Goal: Task Accomplishment & Management: Use online tool/utility

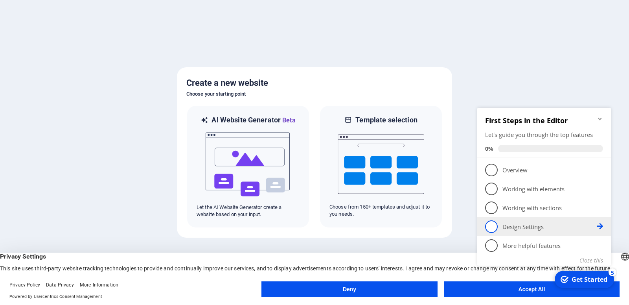
click at [524, 220] on link "4 Design Settings - incomplete" at bounding box center [544, 226] width 118 height 13
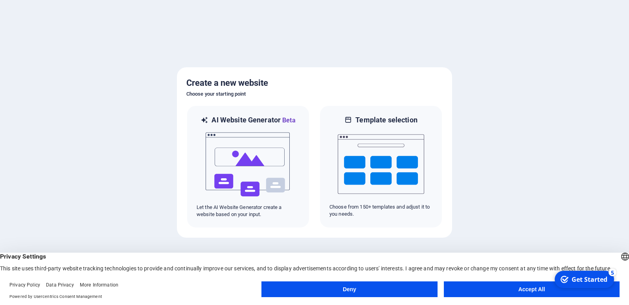
click at [525, 286] on button "Accept All" at bounding box center [532, 289] width 176 height 16
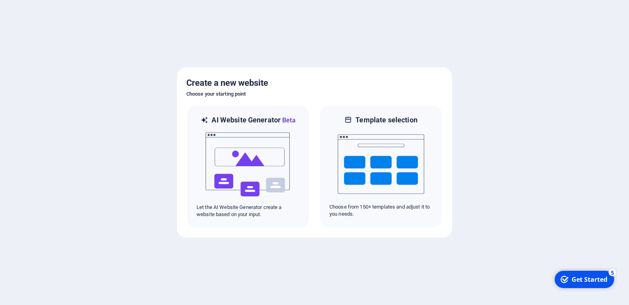
click at [581, 281] on div "Get Started" at bounding box center [590, 279] width 36 height 9
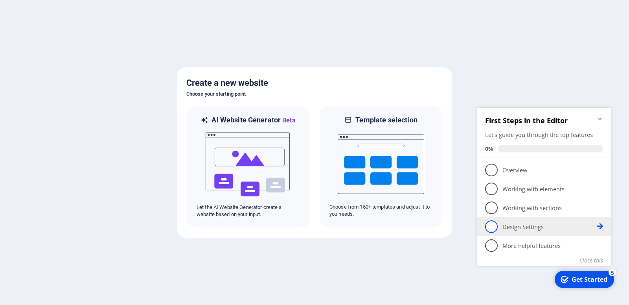
click at [498, 220] on span "4" at bounding box center [491, 226] width 13 height 13
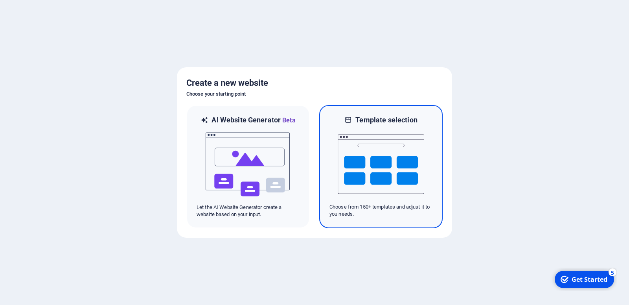
click at [381, 157] on img at bounding box center [381, 164] width 87 height 79
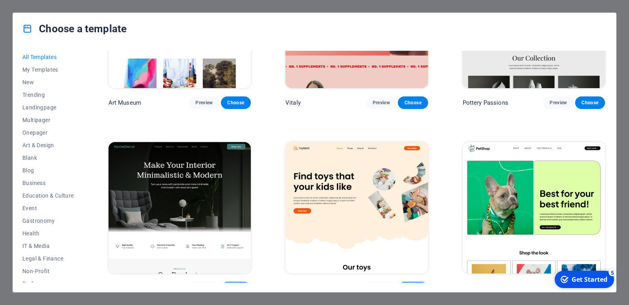
scroll to position [321, 0]
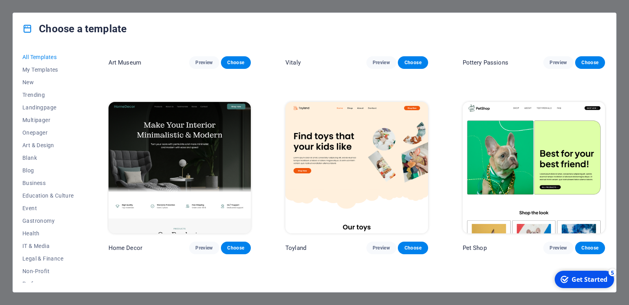
click at [376, 146] on img at bounding box center [357, 167] width 142 height 131
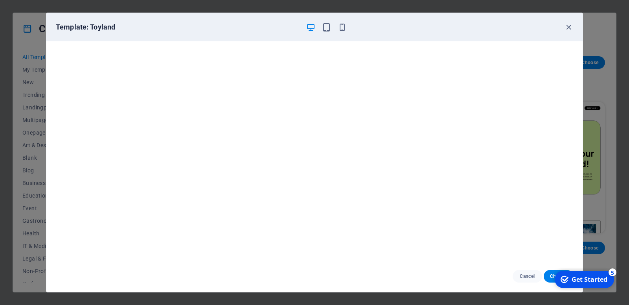
click at [547, 276] on div "checkmark Get Started 5 First Steps in the Editor Let's guide you through the t…" at bounding box center [582, 279] width 70 height 24
click at [549, 275] on div "checkmark Get Started 5 First Steps in the Editor Let's guide you through the t…" at bounding box center [582, 279] width 70 height 24
click at [566, 278] on div "checkmark Get Started 5" at bounding box center [584, 279] width 47 height 9
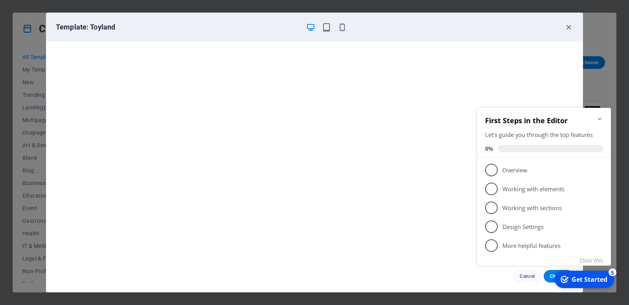
click at [547, 276] on div "checkmark Get Started 5 First Steps in the Editor Let's guide you through the t…" at bounding box center [545, 65] width 143 height 451
click at [546, 276] on div "checkmark Get Started 5 First Steps in the Editor Let's guide you through the t…" at bounding box center [545, 65] width 143 height 451
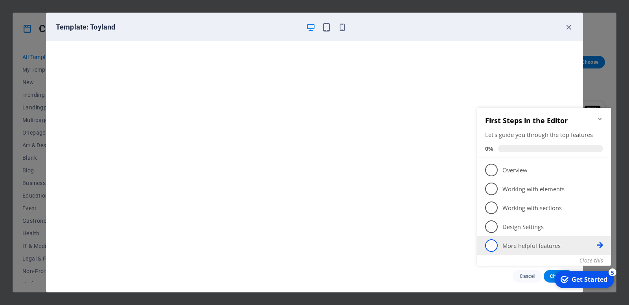
click at [498, 239] on span "5" at bounding box center [491, 245] width 13 height 13
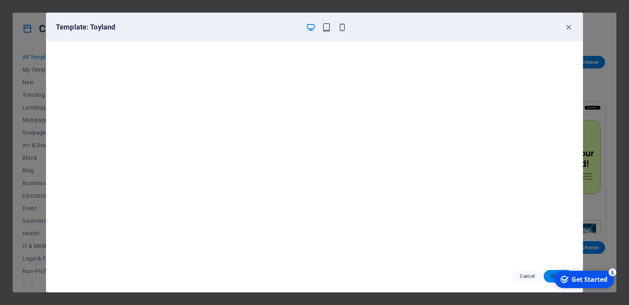
click at [545, 277] on button "Choose" at bounding box center [558, 276] width 29 height 13
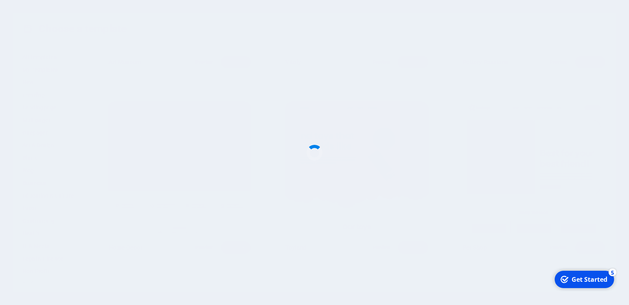
drag, startPoint x: 588, startPoint y: 281, endPoint x: 992, endPoint y: 472, distance: 447.6
click at [588, 281] on div "Get Started" at bounding box center [590, 279] width 36 height 9
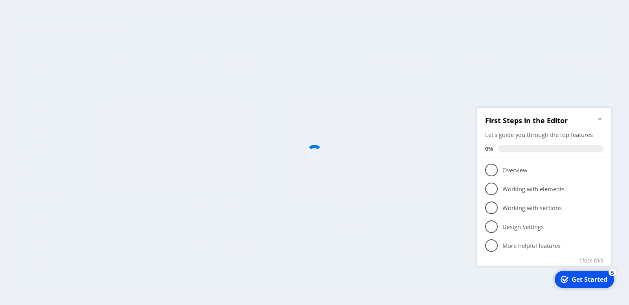
click at [302, 142] on div at bounding box center [314, 152] width 629 height 305
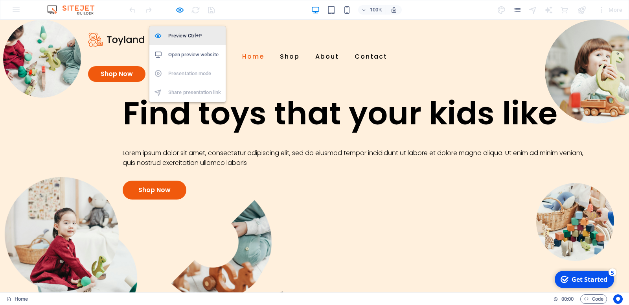
click at [181, 36] on h6 "Preview Ctrl+P" at bounding box center [194, 35] width 53 height 9
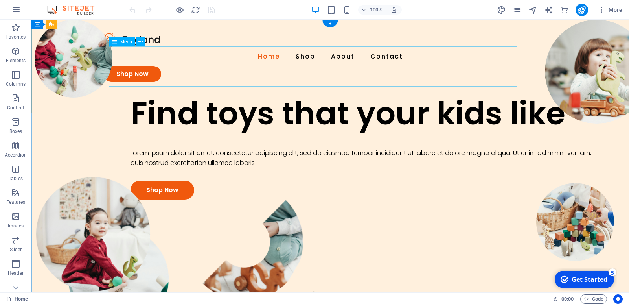
click at [340, 94] on div "Home Shop About Contact Shop Now" at bounding box center [330, 57] width 598 height 75
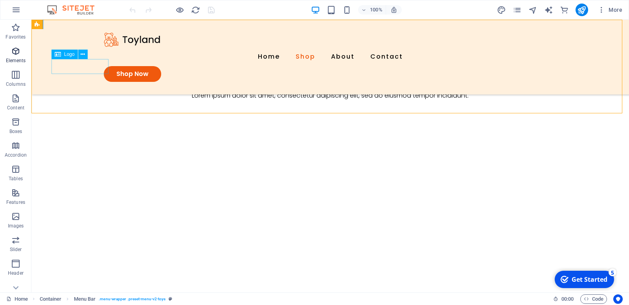
scroll to position [628, 0]
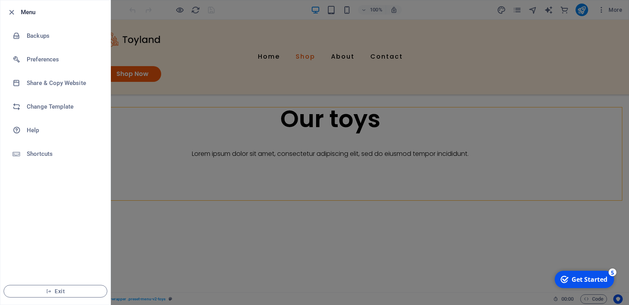
click at [405, 154] on div at bounding box center [314, 152] width 629 height 305
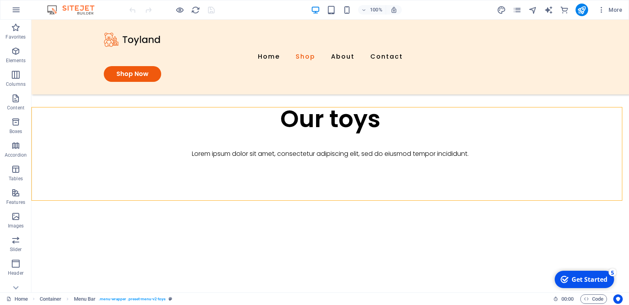
click at [573, 285] on div "checkmark Get Started 5" at bounding box center [584, 279] width 59 height 17
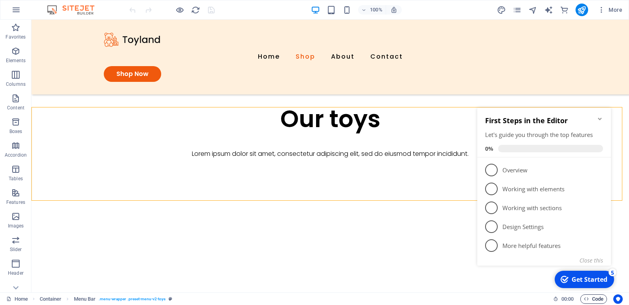
click at [593, 301] on span "Code" at bounding box center [594, 298] width 20 height 9
click at [502, 175] on div "checkmark Get Started 5 First Steps in the Editor Let's guide you through the t…" at bounding box center [545, 65] width 143 height 451
click at [510, 177] on div "checkmark Get Started 5 First Steps in the Editor Let's guide you through the t…" at bounding box center [545, 65] width 143 height 451
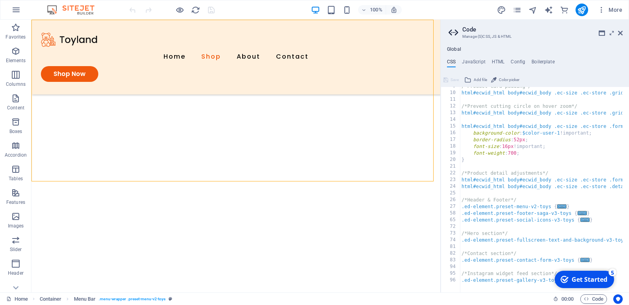
scroll to position [57, 0]
type textarea "); }"
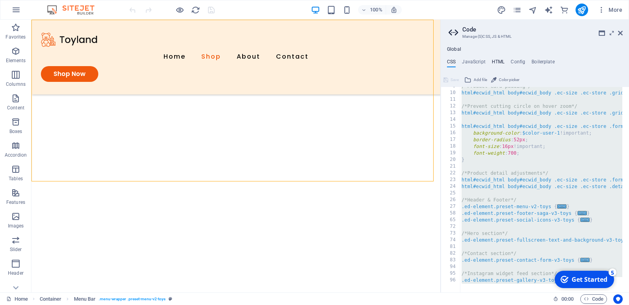
click at [500, 66] on h4 "HTML" at bounding box center [498, 63] width 13 height 9
type textarea "<a href="#main-content" class="wv-link-content button">Skip to main content</a>"
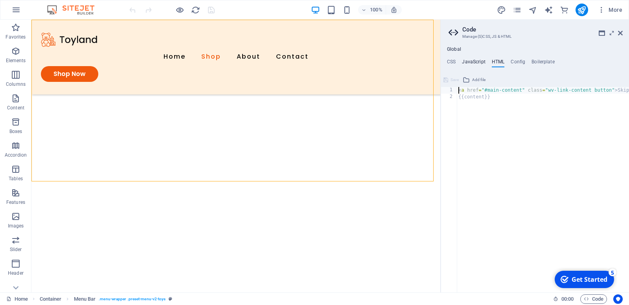
click at [482, 64] on h4 "JavaScript" at bounding box center [473, 63] width 23 height 9
type textarea "/* JS for preset "Menu V2" */"
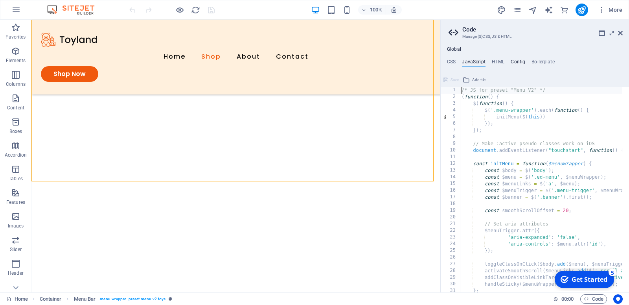
click at [525, 64] on h4 "Config" at bounding box center [518, 63] width 15 height 9
type textarea "$color-background: #ffffff;"
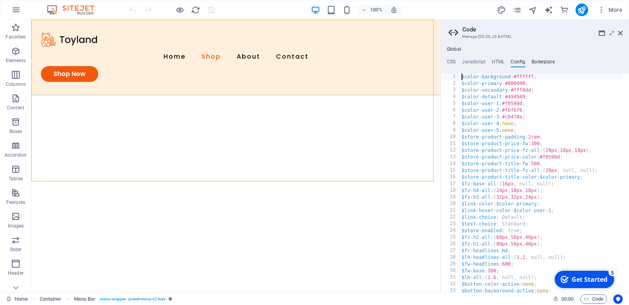
click at [555, 64] on h4 "Boilerplate" at bounding box center [543, 63] width 23 height 9
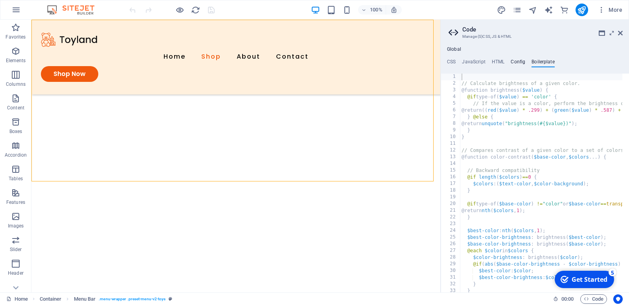
click at [520, 64] on h4 "Config" at bounding box center [518, 63] width 15 height 9
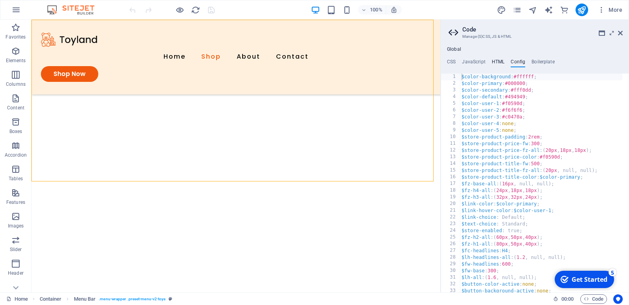
click at [505, 63] on h4 "HTML" at bounding box center [498, 63] width 13 height 9
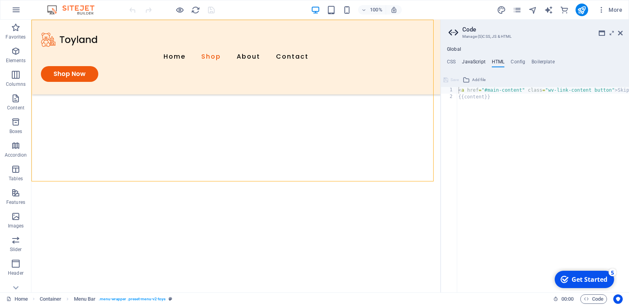
click at [469, 66] on h4 "JavaScript" at bounding box center [473, 63] width 23 height 9
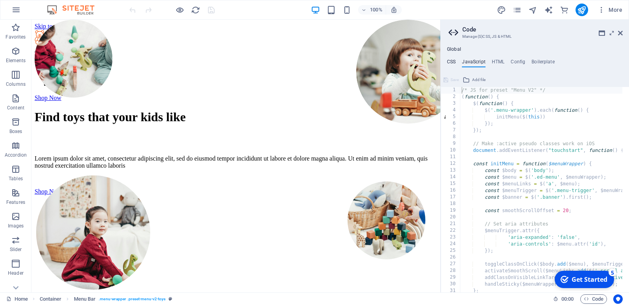
scroll to position [0, 0]
click at [584, 15] on icon "publish" at bounding box center [581, 10] width 9 height 9
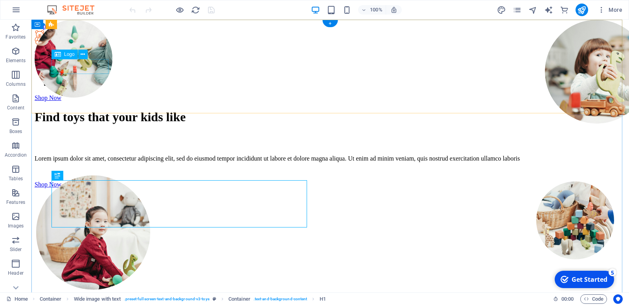
click at [94, 46] on div at bounding box center [330, 38] width 591 height 17
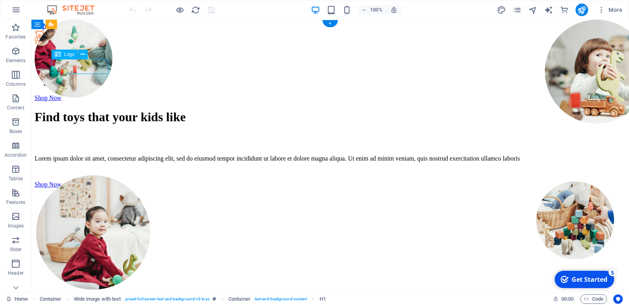
click at [94, 46] on div at bounding box center [330, 38] width 591 height 17
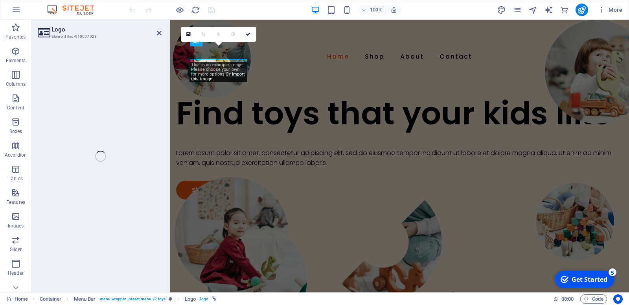
select select "px"
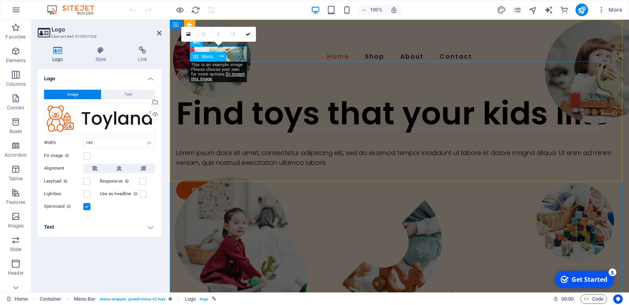
click at [217, 54] on div "Menu" at bounding box center [203, 56] width 27 height 9
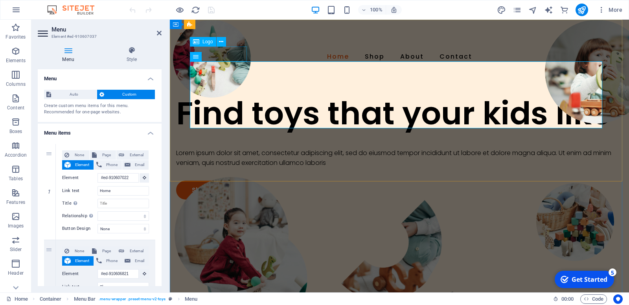
click at [240, 47] on div at bounding box center [399, 39] width 440 height 15
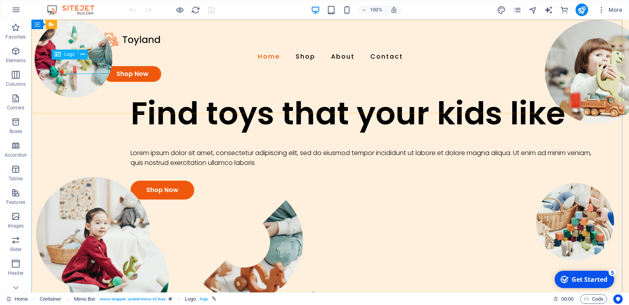
click at [67, 56] on span "Logo" at bounding box center [69, 54] width 11 height 5
click at [85, 54] on icon at bounding box center [83, 54] width 4 height 8
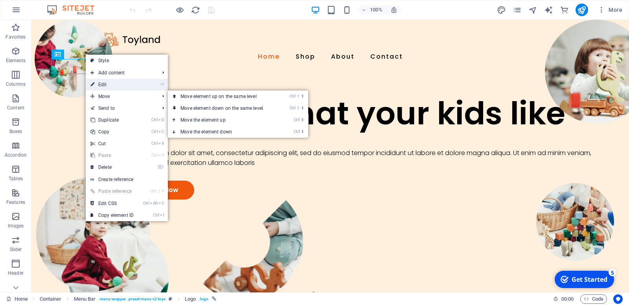
click at [120, 86] on link "⏎ Edit" at bounding box center [112, 85] width 53 height 12
select select "px"
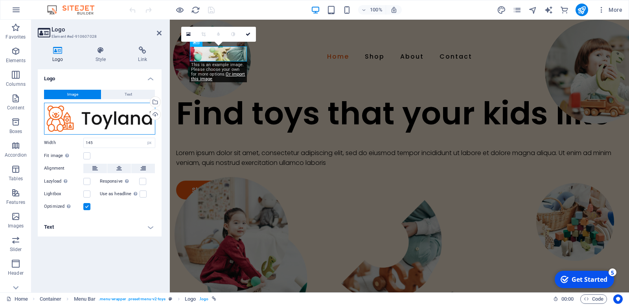
click at [103, 121] on div "Drag files here, click to choose files or select files from Files or our free s…" at bounding box center [99, 119] width 111 height 32
click at [103, 121] on body "itcomputer.shop Home Favorites Elements Columns Content Boxes Accordion Tables …" at bounding box center [314, 152] width 629 height 305
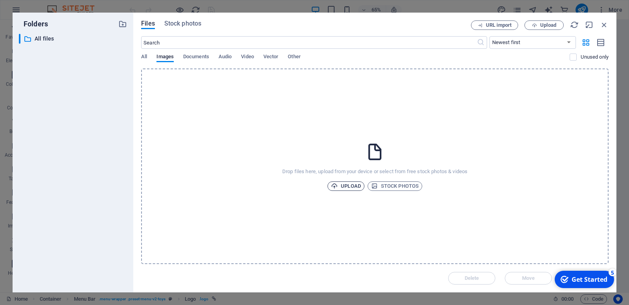
click at [348, 184] on span "Upload" at bounding box center [346, 185] width 30 height 9
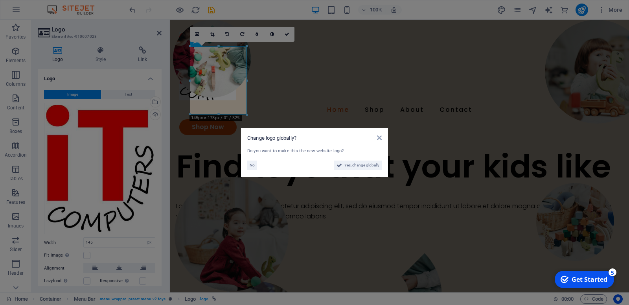
click at [245, 112] on aside "Change logo globally? Do you want to make this the new website logo? No Yes, ch…" at bounding box center [314, 152] width 629 height 305
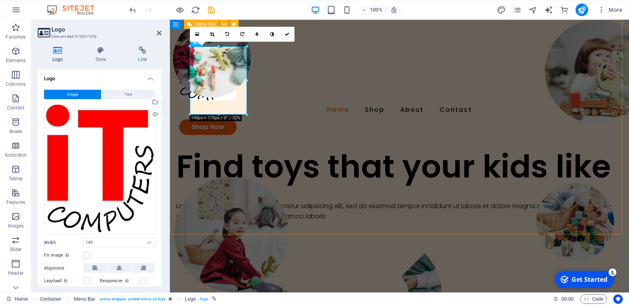
click at [312, 147] on div "Home Shop About Contact Shop Now" at bounding box center [399, 84] width 459 height 128
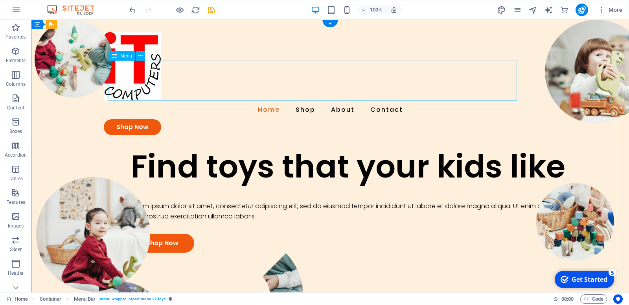
click at [197, 100] on nav "Home Shop About Contact" at bounding box center [330, 109] width 453 height 19
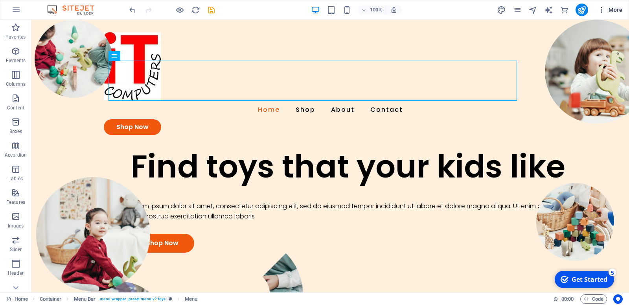
click at [612, 14] on span "More" at bounding box center [610, 10] width 25 height 8
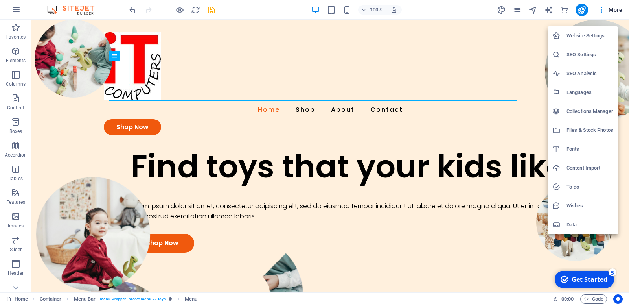
click at [584, 15] on div at bounding box center [314, 152] width 629 height 305
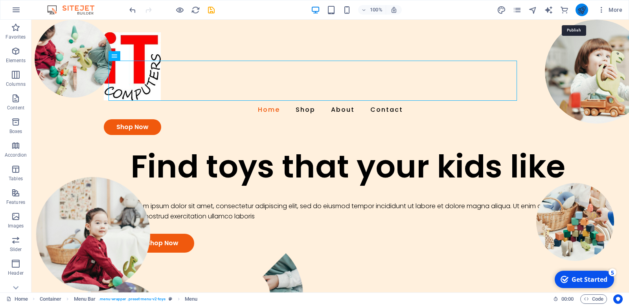
click at [584, 15] on icon "publish" at bounding box center [581, 10] width 9 height 9
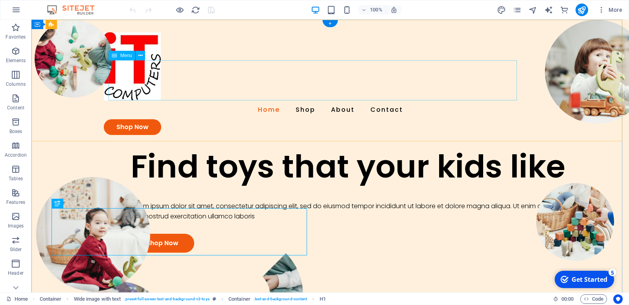
click at [437, 100] on nav "Home Shop About Contact" at bounding box center [330, 109] width 453 height 19
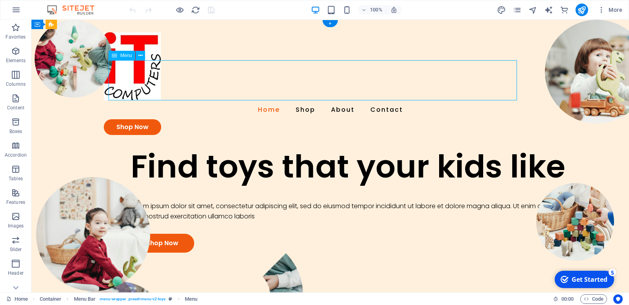
click at [431, 100] on nav "Home Shop About Contact" at bounding box center [330, 109] width 453 height 19
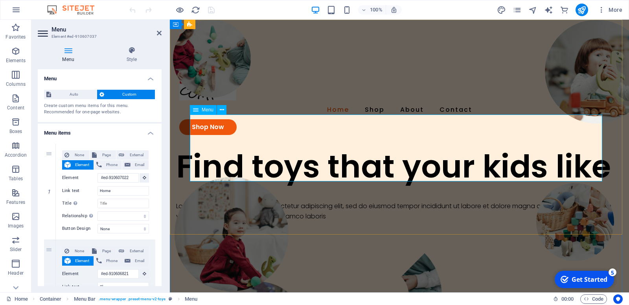
click at [493, 119] on nav "Home Shop About Contact" at bounding box center [399, 109] width 440 height 19
click at [124, 96] on span "Custom" at bounding box center [130, 94] width 46 height 9
click at [126, 98] on span "Custom" at bounding box center [130, 94] width 46 height 9
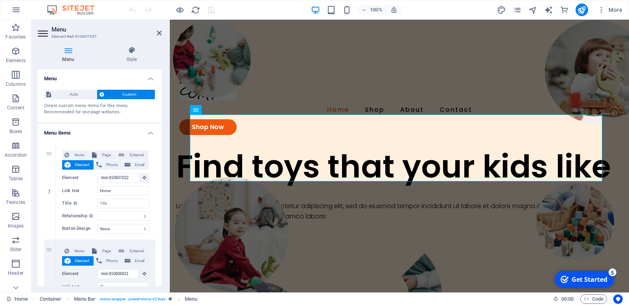
click at [126, 94] on span "Custom" at bounding box center [130, 94] width 46 height 9
click at [512, 119] on nav "Home Shop About Contact" at bounding box center [399, 109] width 440 height 19
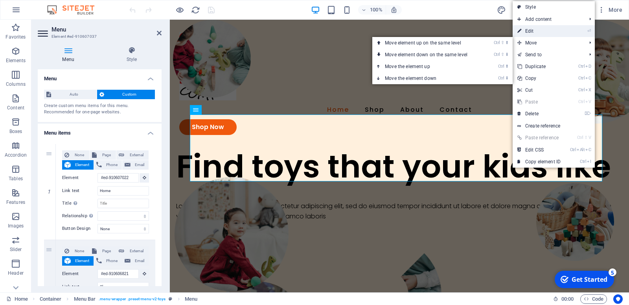
click at [538, 31] on link "⏎ Edit" at bounding box center [539, 31] width 53 height 12
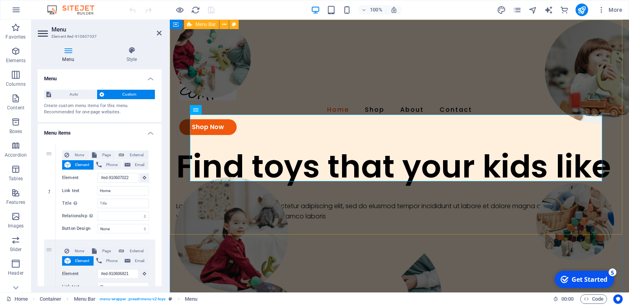
click at [284, 55] on div "Home Shop About Contact Shop Now" at bounding box center [399, 84] width 459 height 128
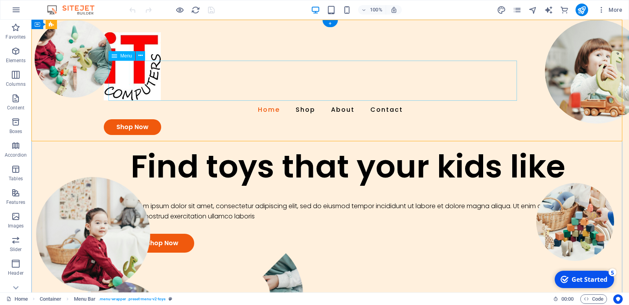
click at [266, 100] on nav "Home Shop About Contact" at bounding box center [330, 109] width 453 height 19
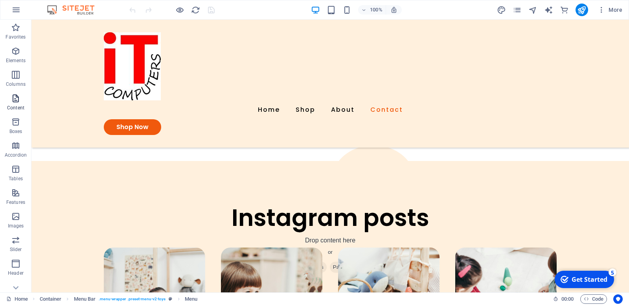
scroll to position [1793, 0]
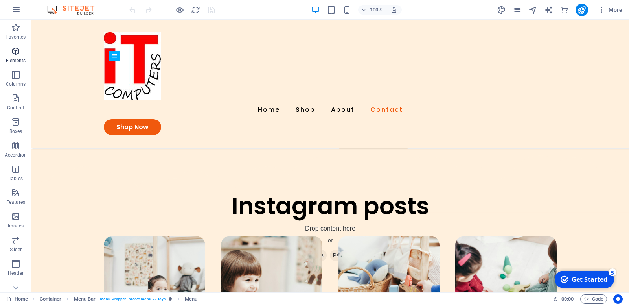
click at [13, 60] on p "Elements" at bounding box center [16, 60] width 20 height 6
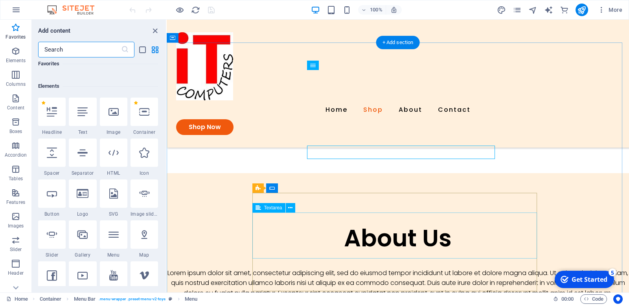
scroll to position [857, 0]
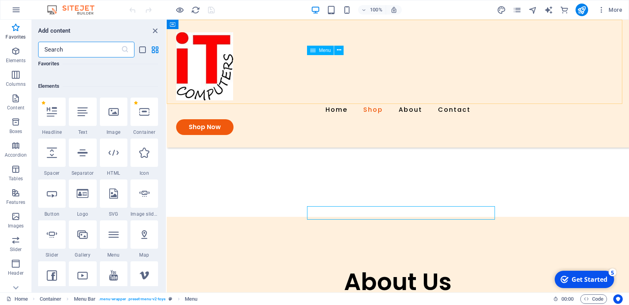
click at [353, 100] on nav "Home Shop About Contact" at bounding box center [398, 109] width 444 height 19
click at [358, 100] on nav "Home Shop About Contact" at bounding box center [398, 109] width 444 height 19
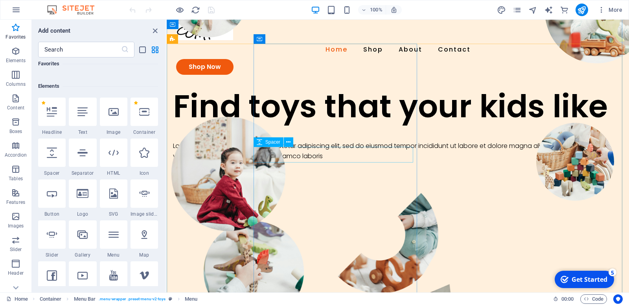
scroll to position [0, 0]
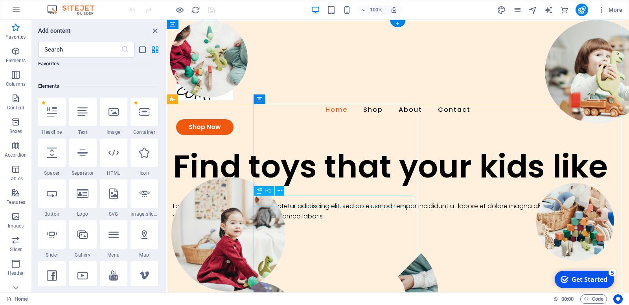
click at [346, 185] on div "Find toys that your kids like" at bounding box center [398, 166] width 450 height 38
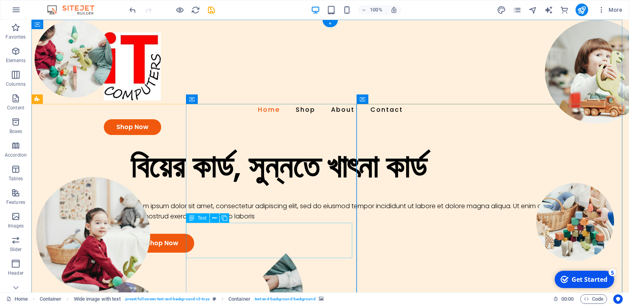
click at [235, 221] on div "Lorem ipsum dolor sit amet, consectetur adipiscing elit, sed do eiusmod tempor …" at bounding box center [364, 211] width 466 height 20
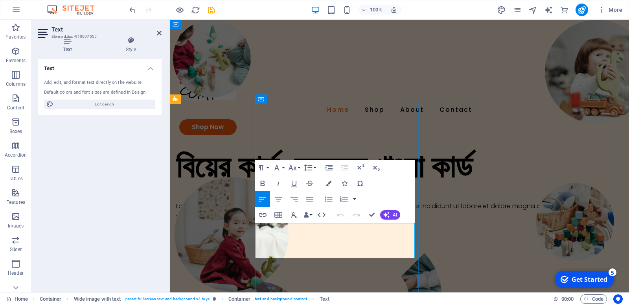
click at [292, 221] on p "Lorem ipsum dolor sit amet, consectetur adipiscing elit, sed do eiusmod tempor …" at bounding box center [399, 211] width 447 height 20
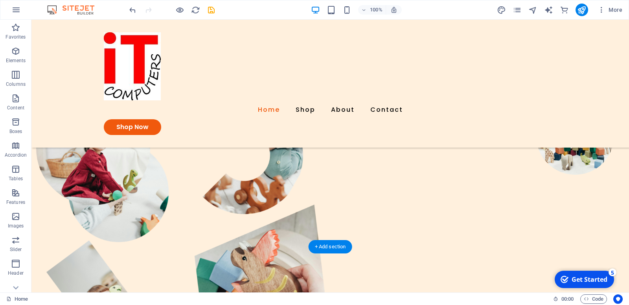
scroll to position [76, 0]
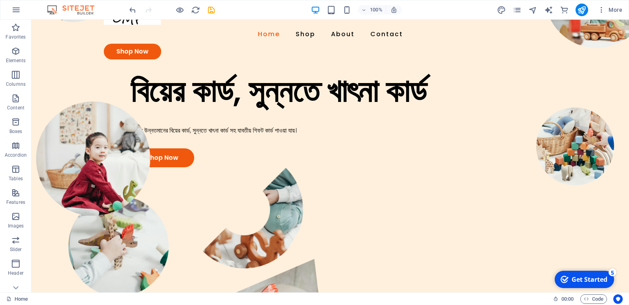
click at [454, 167] on figure at bounding box center [330, 303] width 598 height 272
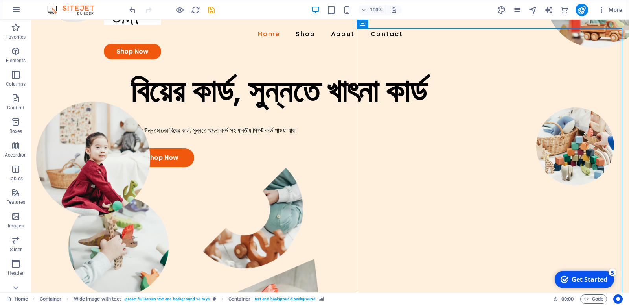
click at [444, 167] on figure at bounding box center [330, 303] width 598 height 272
select select "px"
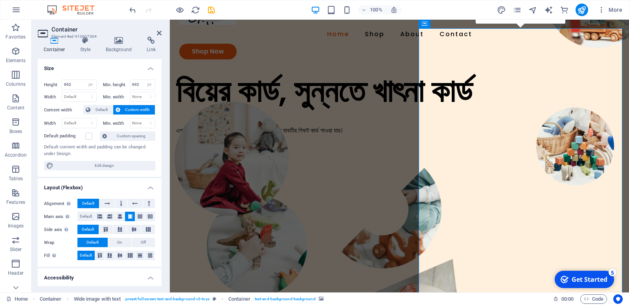
click at [479, 167] on figure at bounding box center [399, 303] width 459 height 272
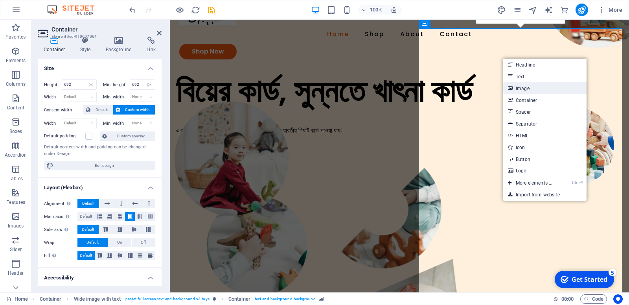
click at [515, 86] on link "Image" at bounding box center [544, 88] width 83 height 12
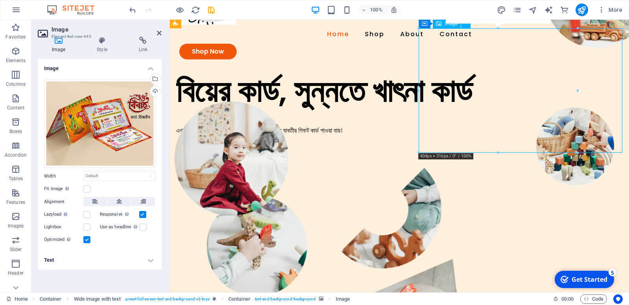
drag, startPoint x: 490, startPoint y: 77, endPoint x: 491, endPoint y: 110, distance: 33.0
drag, startPoint x: 496, startPoint y: 102, endPoint x: 540, endPoint y: 103, distance: 43.7
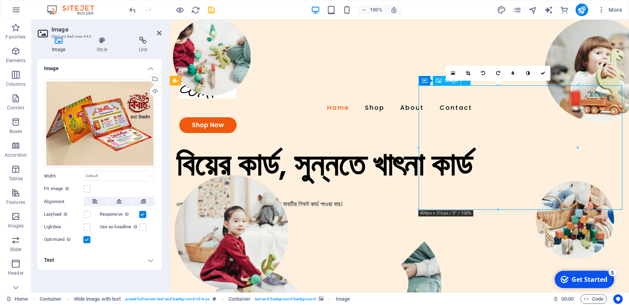
scroll to position [0, 0]
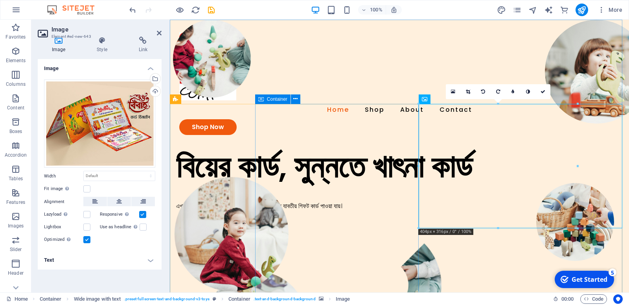
click at [321, 147] on div "বিয়ের কার্ড, সুন্নতে খাৎনা কার্ড এখানে উন্নতমানের বিয়ের কার্ড, সুন্নতে খাৎনা কা…" at bounding box center [399, 194] width 459 height 95
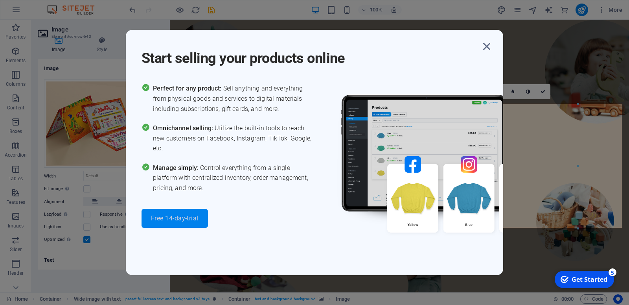
click at [166, 215] on span "Free 14-day-trial" at bounding box center [175, 218] width 48 height 6
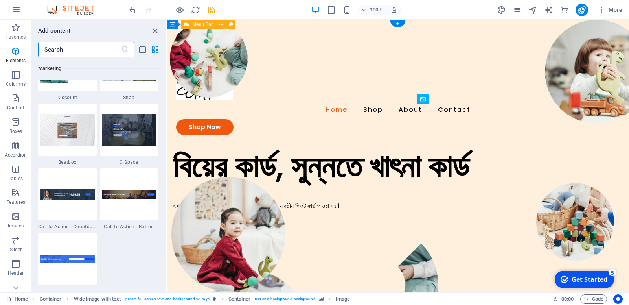
scroll to position [6963, 0]
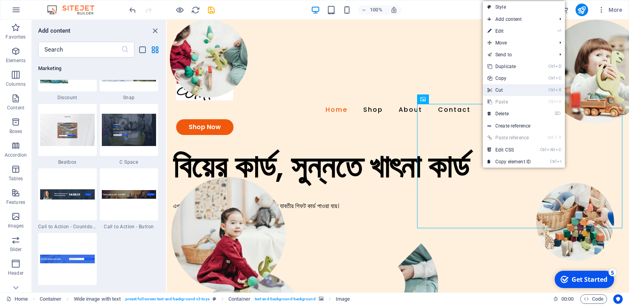
click at [508, 88] on link "Ctrl X Cut" at bounding box center [509, 90] width 53 height 12
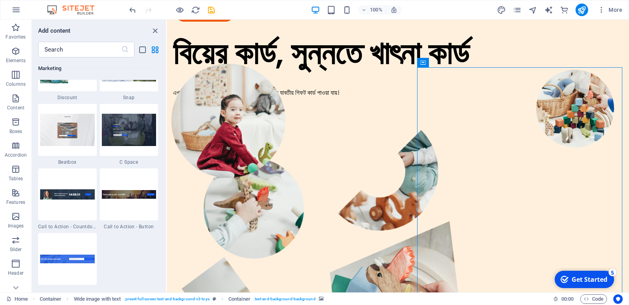
scroll to position [0, 0]
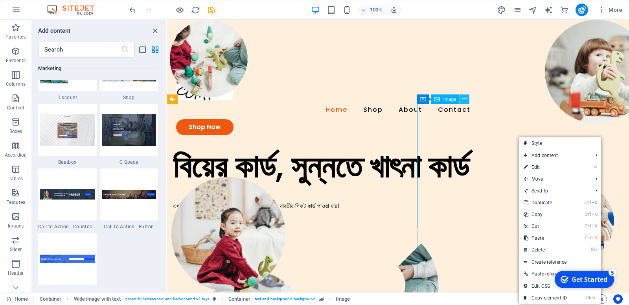
click at [466, 101] on icon at bounding box center [464, 99] width 4 height 8
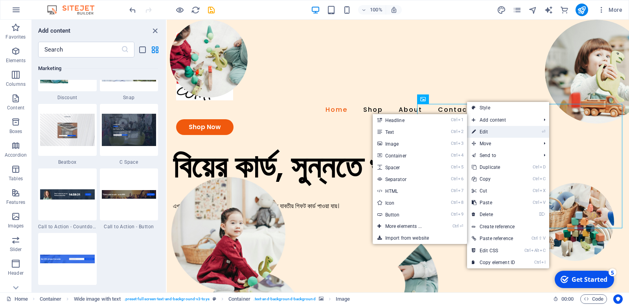
click at [486, 128] on link "⏎ Edit" at bounding box center [493, 132] width 53 height 12
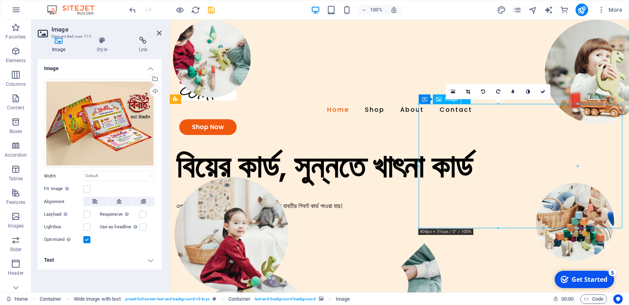
drag, startPoint x: 519, startPoint y: 164, endPoint x: 556, endPoint y: 223, distance: 70.2
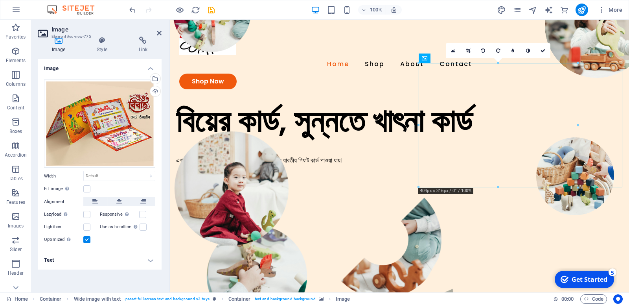
scroll to position [53, 0]
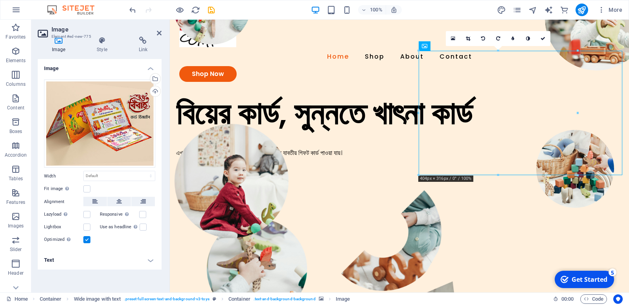
drag, startPoint x: 489, startPoint y: 165, endPoint x: 503, endPoint y: 225, distance: 61.8
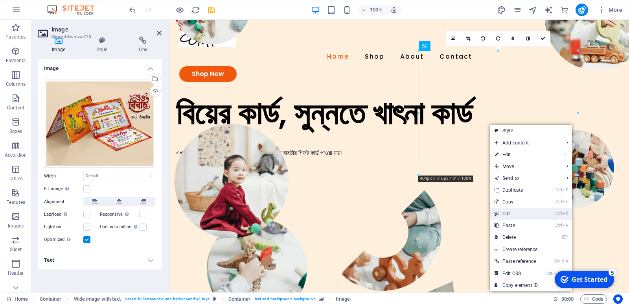
click at [523, 209] on link "Ctrl X Cut" at bounding box center [516, 214] width 53 height 12
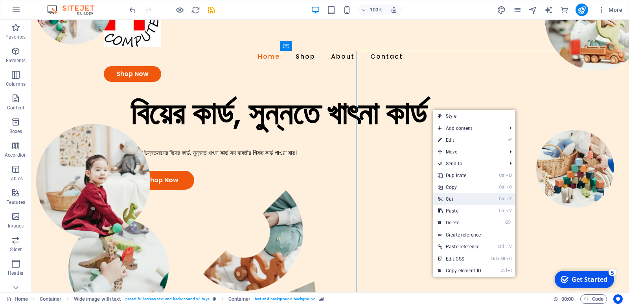
drag, startPoint x: 466, startPoint y: 197, endPoint x: 435, endPoint y: 177, distance: 36.9
click at [466, 197] on link "Ctrl X Cut" at bounding box center [459, 199] width 53 height 12
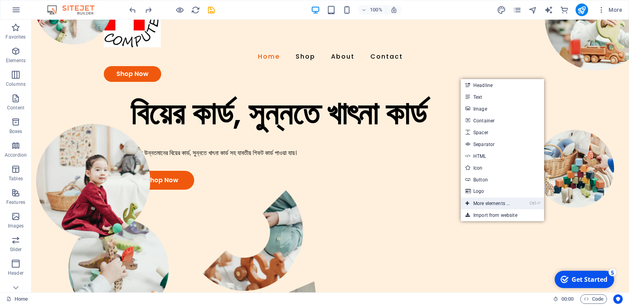
drag, startPoint x: 507, startPoint y: 199, endPoint x: 334, endPoint y: 157, distance: 178.5
click at [507, 199] on link "Ctrl ⏎ More elements ..." at bounding box center [488, 203] width 54 height 12
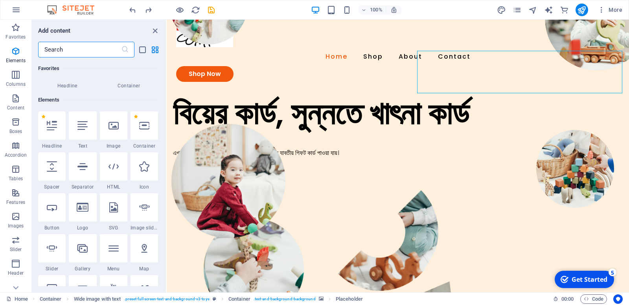
scroll to position [73, 0]
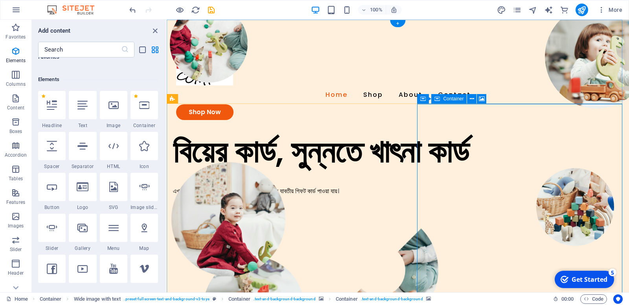
scroll to position [0, 0]
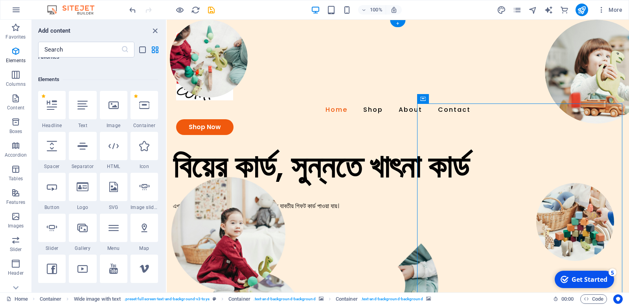
select select "px"
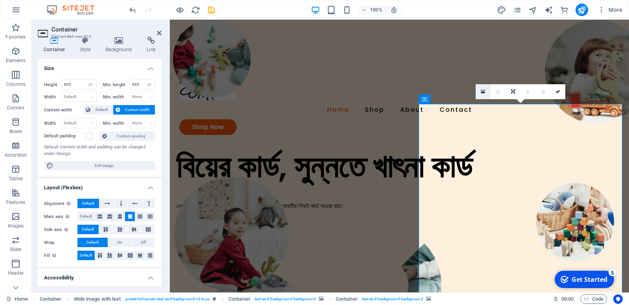
click at [483, 89] on icon at bounding box center [483, 92] width 4 height 6
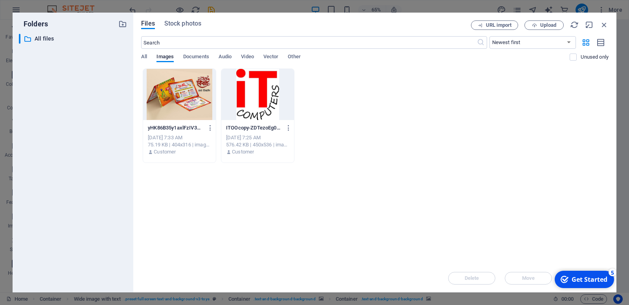
click at [180, 110] on div at bounding box center [179, 94] width 73 height 51
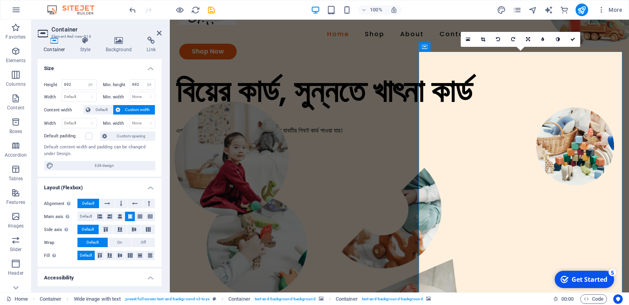
scroll to position [38, 0]
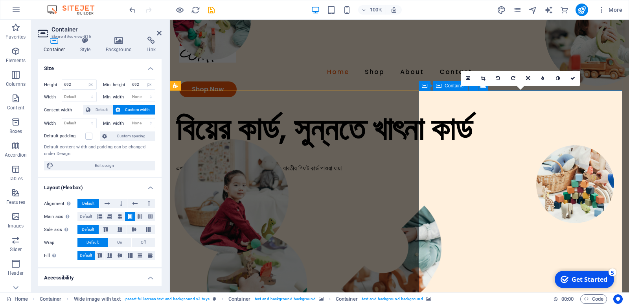
scroll to position [0, 0]
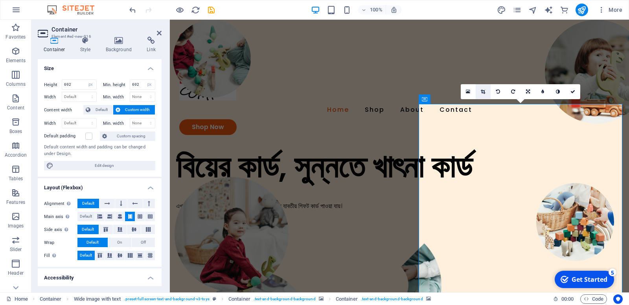
click at [483, 89] on icon at bounding box center [483, 91] width 4 height 5
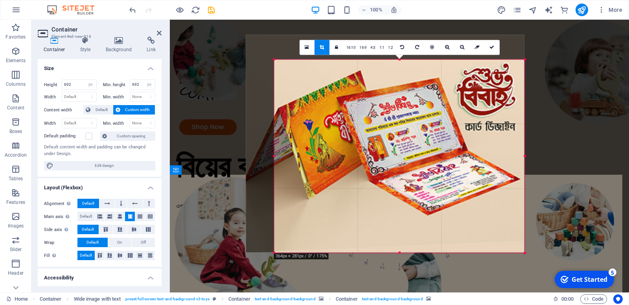
drag, startPoint x: 260, startPoint y: 47, endPoint x: 289, endPoint y: 72, distance: 37.6
click at [289, 72] on div "180 170 160 150 140 130 120 110 100 90 80 70 60 50 40 30 20 10 0 -10 -20 -30 -4…" at bounding box center [400, 155] width 251 height 193
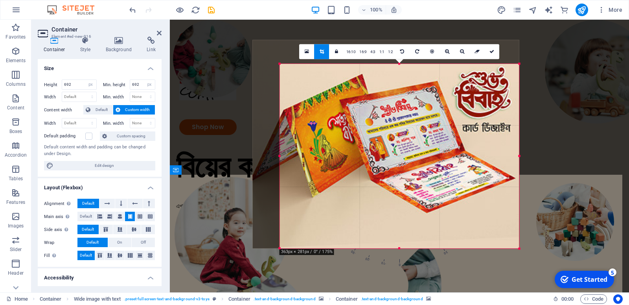
drag, startPoint x: 525, startPoint y: 252, endPoint x: 513, endPoint y: 217, distance: 36.6
click at [513, 217] on div "180 170 160 150 140 130 120 110 100 90 80 70 60 50 40 30 20 10 0 -10 -20 -30 -4…" at bounding box center [400, 156] width 240 height 184
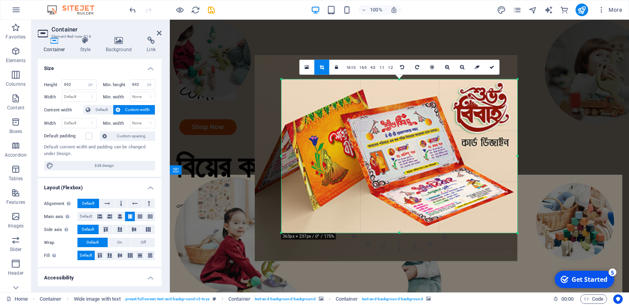
drag, startPoint x: 518, startPoint y: 249, endPoint x: 515, endPoint y: 218, distance: 30.8
click at [515, 218] on div "180 170 160 150 140 130 120 110 100 90 80 70 60 50 40 30 20 10 0 -10 -20 -30 -4…" at bounding box center [400, 156] width 236 height 154
click at [497, 64] on link at bounding box center [492, 66] width 15 height 15
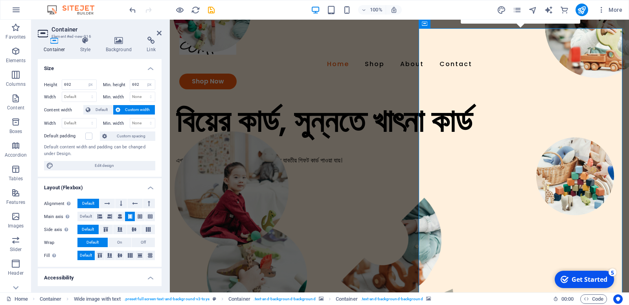
scroll to position [76, 0]
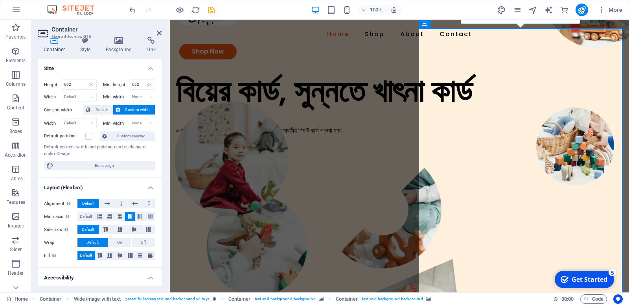
click at [440, 25] on span "Container" at bounding box center [441, 23] width 20 height 5
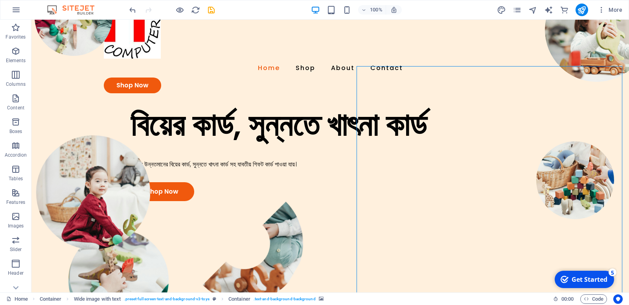
scroll to position [38, 0]
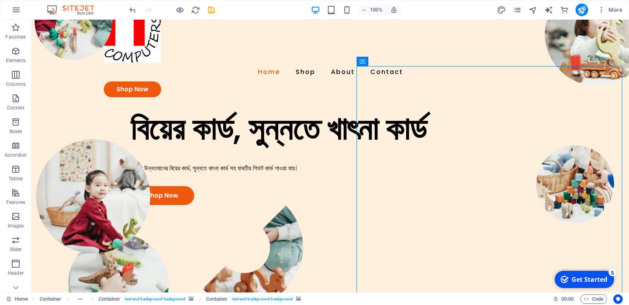
scroll to position [76, 0]
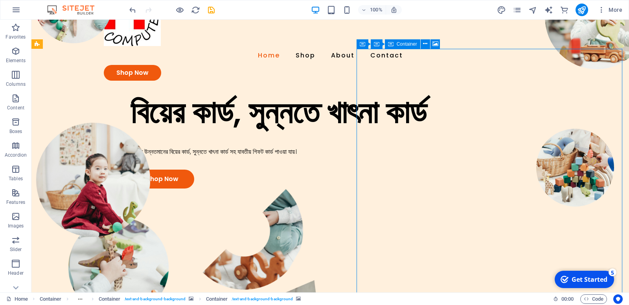
scroll to position [45, 0]
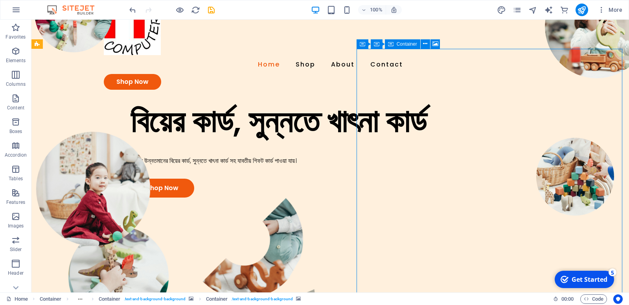
drag, startPoint x: 590, startPoint y: 53, endPoint x: 573, endPoint y: 68, distance: 22.0
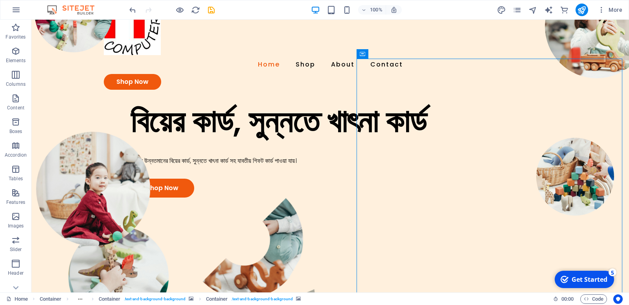
drag, startPoint x: 482, startPoint y: 97, endPoint x: 390, endPoint y: 102, distance: 92.2
click at [413, 54] on icon at bounding box center [411, 54] width 4 height 8
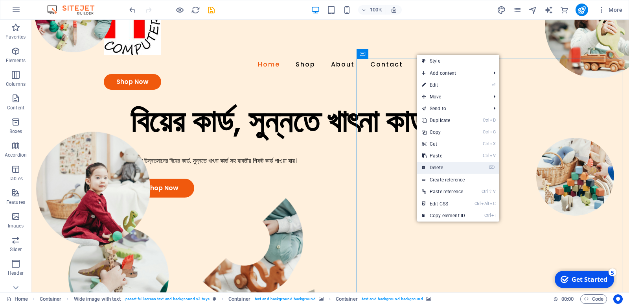
click at [451, 165] on link "⌦ Delete" at bounding box center [443, 168] width 53 height 12
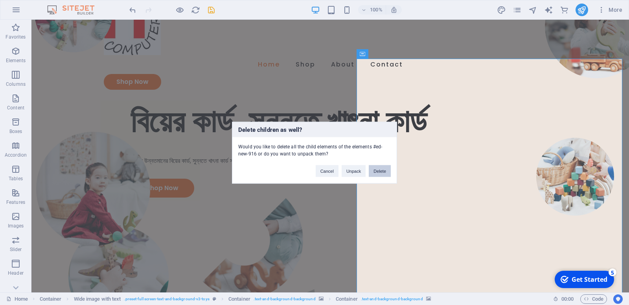
click at [379, 166] on button "Delete" at bounding box center [380, 171] width 22 height 12
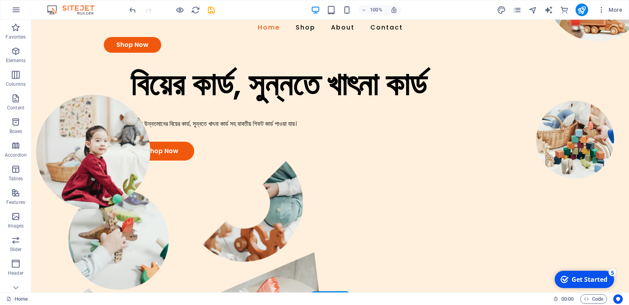
scroll to position [83, 0]
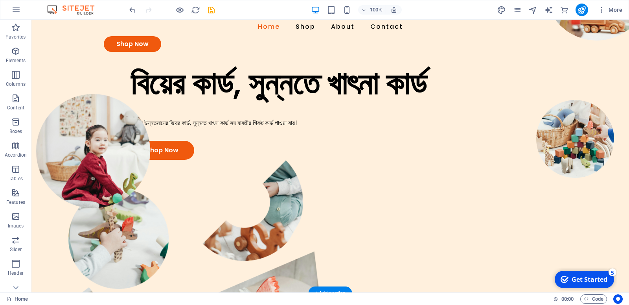
click at [580, 195] on figure at bounding box center [330, 296] width 598 height 272
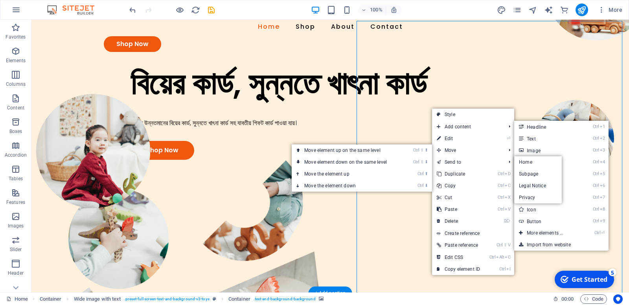
click at [553, 160] on figure at bounding box center [330, 296] width 598 height 272
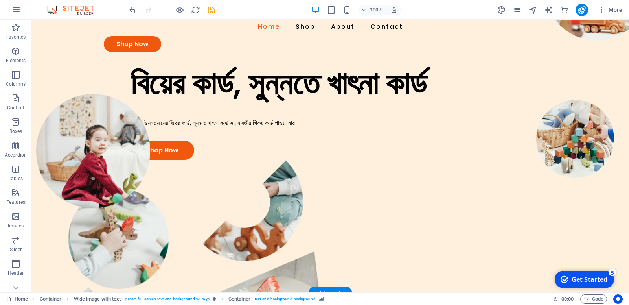
click at [581, 160] on figure at bounding box center [330, 296] width 598 height 272
select select "px"
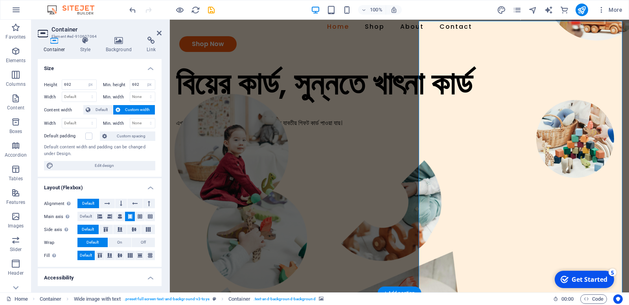
click at [588, 160] on figure at bounding box center [399, 296] width 459 height 272
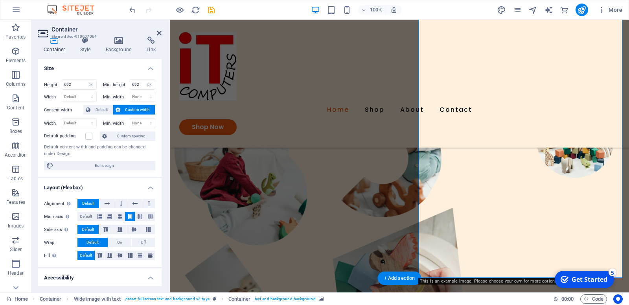
scroll to position [158, 0]
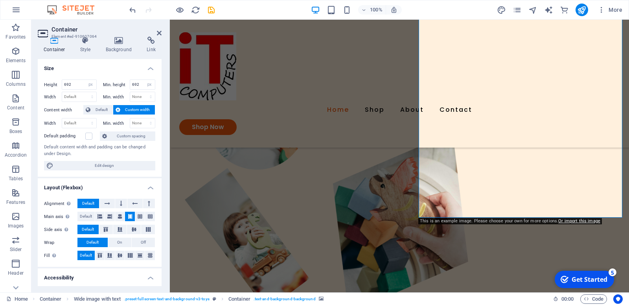
click at [446, 203] on figure at bounding box center [399, 177] width 459 height 272
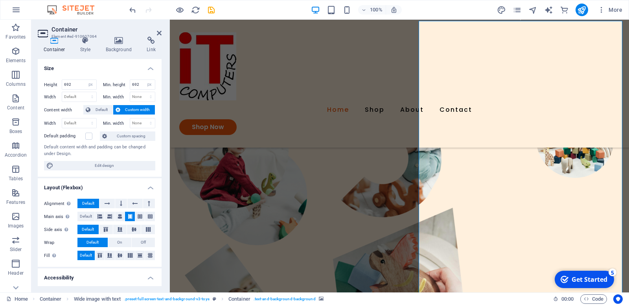
scroll to position [196, 0]
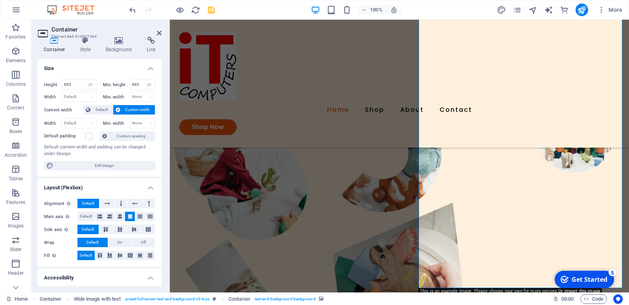
click at [524, 147] on figure at bounding box center [399, 247] width 459 height 272
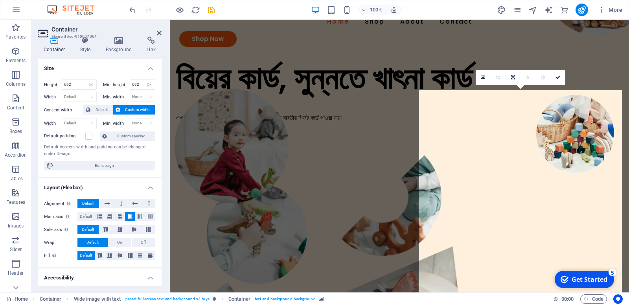
scroll to position [13, 0]
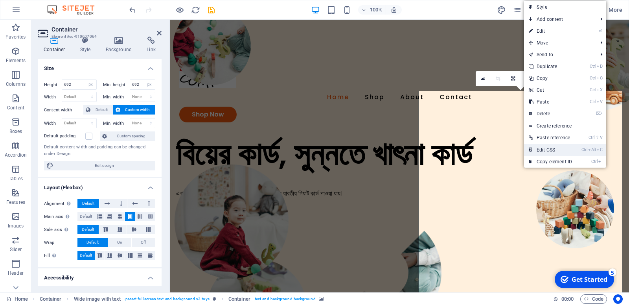
click at [547, 144] on link "Ctrl Alt C Edit CSS" at bounding box center [550, 150] width 53 height 12
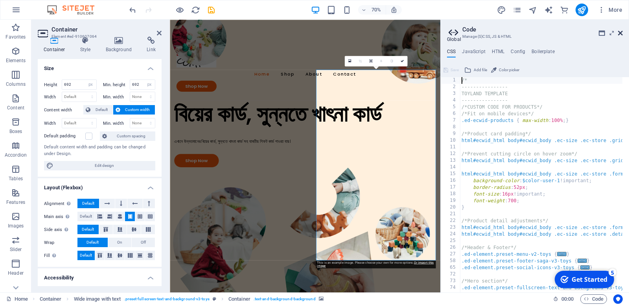
click at [621, 30] on icon at bounding box center [620, 33] width 5 height 6
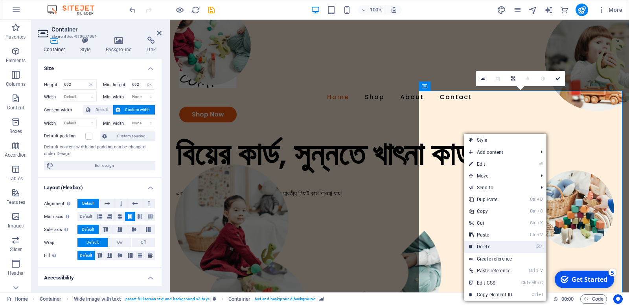
click at [520, 243] on li "⌦ Delete" at bounding box center [505, 247] width 82 height 12
click at [474, 243] on link "⌦ Delete" at bounding box center [490, 247] width 53 height 12
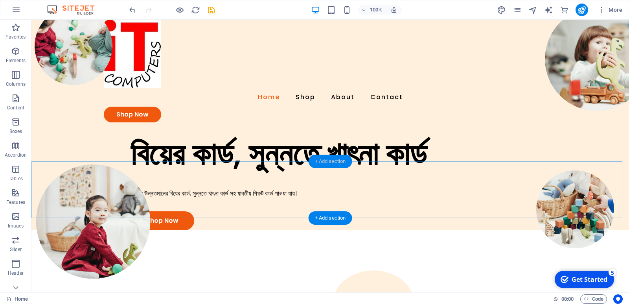
click at [336, 160] on div "+ Add section" at bounding box center [331, 161] width 44 height 13
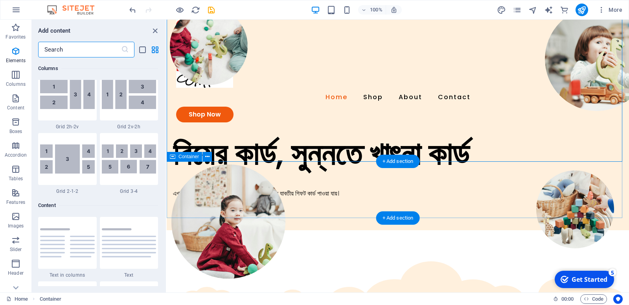
scroll to position [1255, 0]
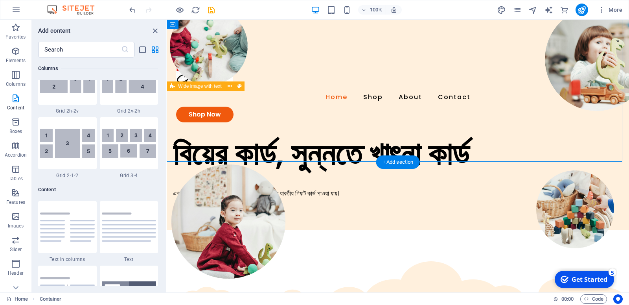
click at [483, 135] on div "বিয়ের কার্ড, সুন্নতে খাৎনা কার্ড এখানে উন্নতমানের বিয়ের কার্ড, সুন্নতে খাৎনা কা…" at bounding box center [398, 182] width 462 height 95
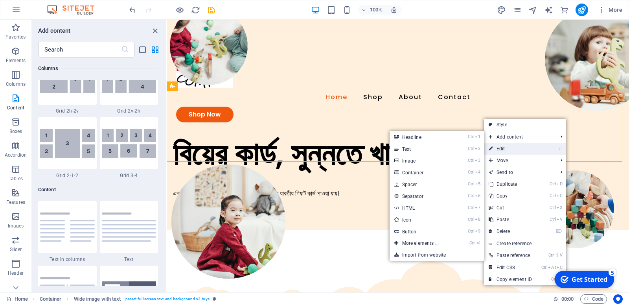
click at [498, 143] on link "⏎ Edit" at bounding box center [510, 149] width 53 height 12
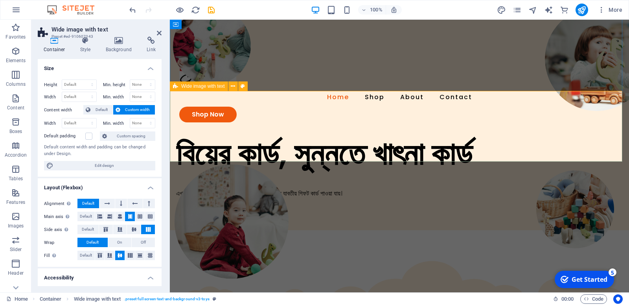
click at [518, 138] on div "বিয়ের কার্ড, সুন্নতে খাৎনা কার্ড এখানে উন্নতমানের বিয়ের কার্ড, সুন্নতে খাৎনা কা…" at bounding box center [399, 182] width 459 height 95
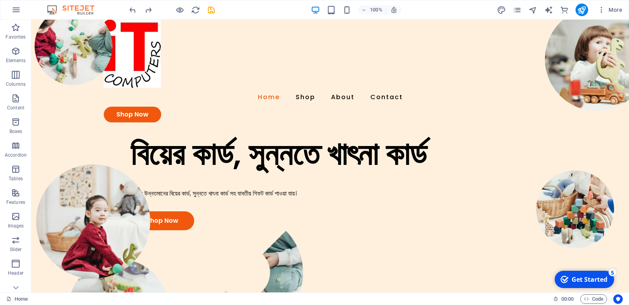
scroll to position [50, 0]
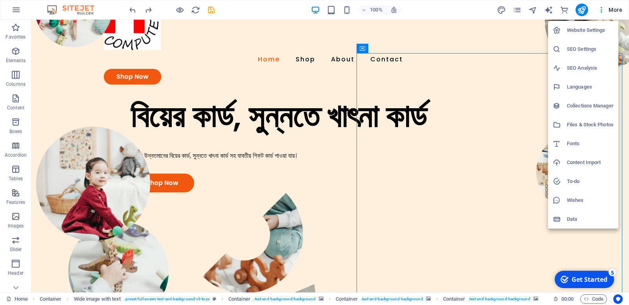
click at [499, 144] on div at bounding box center [314, 152] width 629 height 305
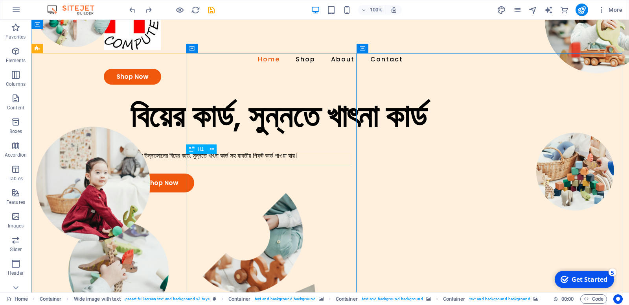
drag, startPoint x: 514, startPoint y: 175, endPoint x: 262, endPoint y: 157, distance: 252.8
click at [262, 157] on div "বিয়ের কার্ড, সুন্নতে খাৎনা কার্ড এখানে উন্নতমানের বিয়ের কার্ড, সুন্নতে খাৎনা কা…" at bounding box center [330, 280] width 598 height 367
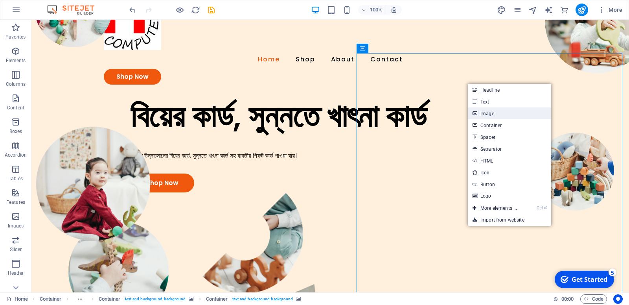
click at [491, 109] on link "Image" at bounding box center [509, 113] width 83 height 12
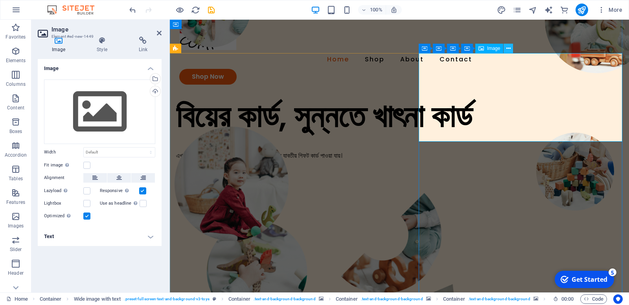
click at [511, 49] on icon at bounding box center [509, 48] width 4 height 8
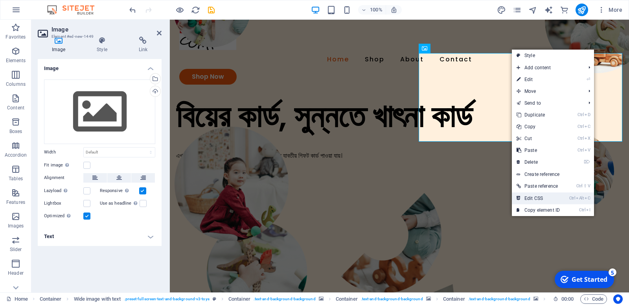
click at [541, 195] on link "Ctrl Alt C Edit CSS" at bounding box center [538, 198] width 53 height 12
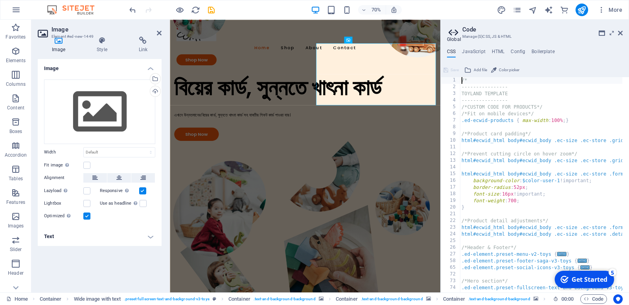
drag, startPoint x: 514, startPoint y: 94, endPoint x: 465, endPoint y: 96, distance: 48.8
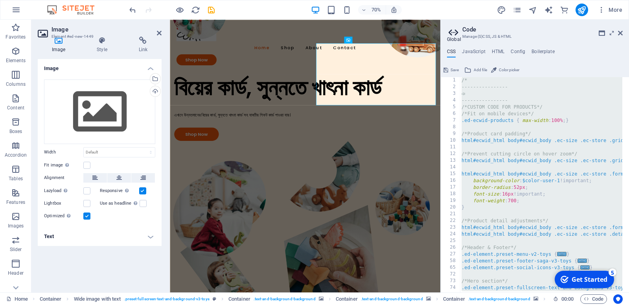
click at [466, 96] on div "/* ---------------- ঞ ---------------- /*CUSTOM CODE FOR PRODUCTS*/ /*Fit on mo…" at bounding box center [541, 184] width 162 height 215
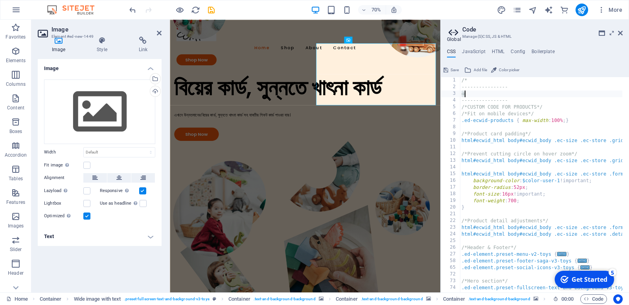
drag, startPoint x: 461, startPoint y: 93, endPoint x: 477, endPoint y: 94, distance: 15.8
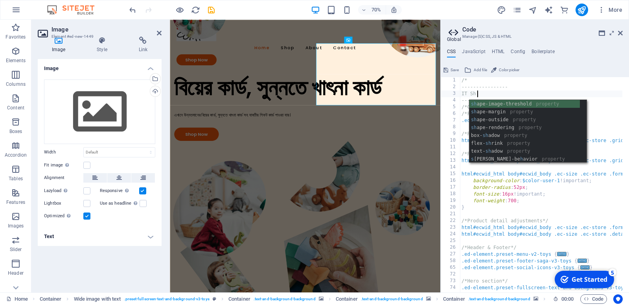
scroll to position [0, 22]
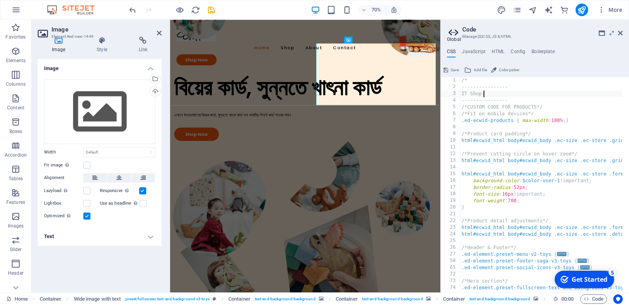
type textarea "IT Shop"
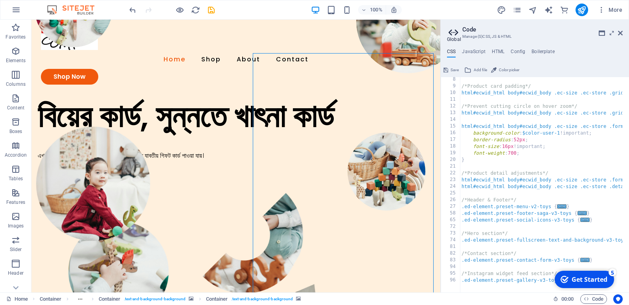
scroll to position [48, 0]
click at [621, 30] on icon at bounding box center [620, 33] width 5 height 6
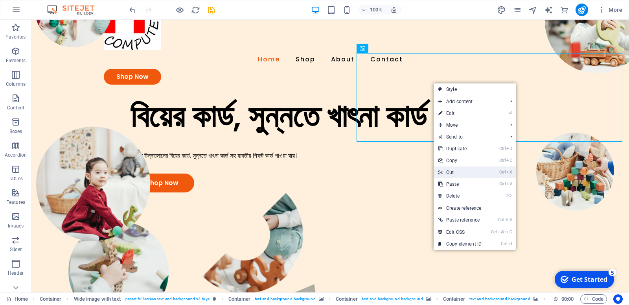
click at [462, 168] on link "Ctrl X Cut" at bounding box center [460, 172] width 53 height 12
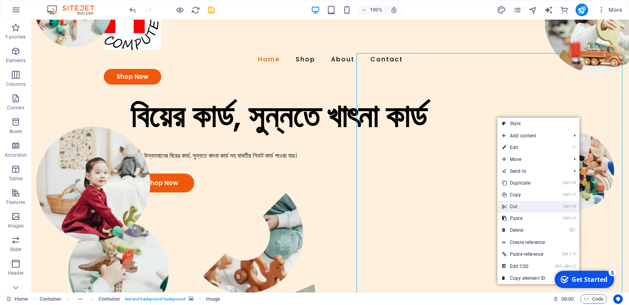
click at [516, 201] on link "Ctrl X Cut" at bounding box center [524, 207] width 53 height 12
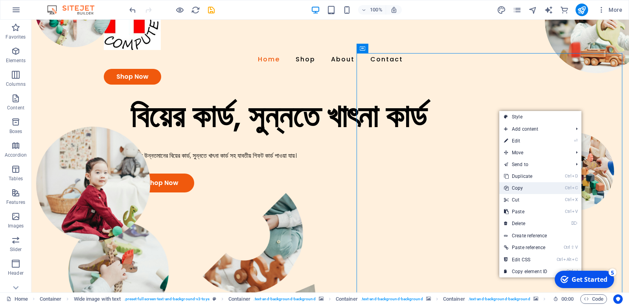
click at [523, 193] on link "Ctrl C Copy" at bounding box center [525, 188] width 53 height 12
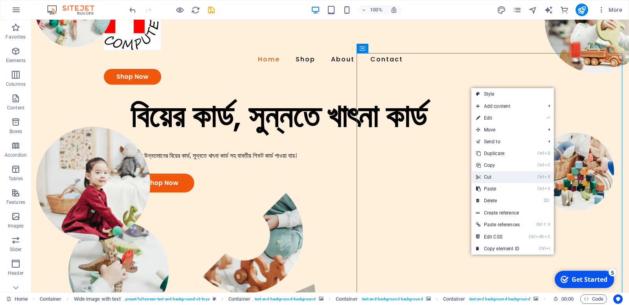
click at [493, 175] on link "Ctrl X Cut" at bounding box center [498, 177] width 53 height 12
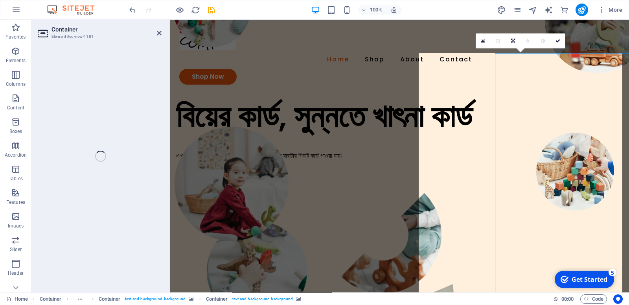
select select "px"
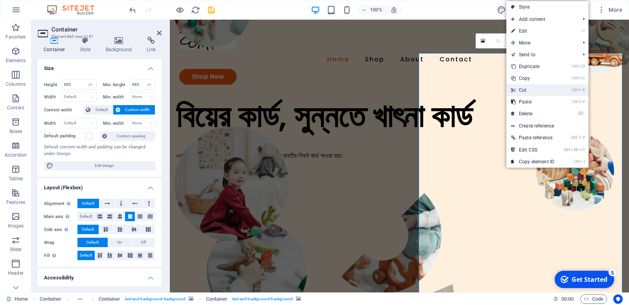
click at [524, 86] on link "Ctrl X Cut" at bounding box center [533, 90] width 53 height 12
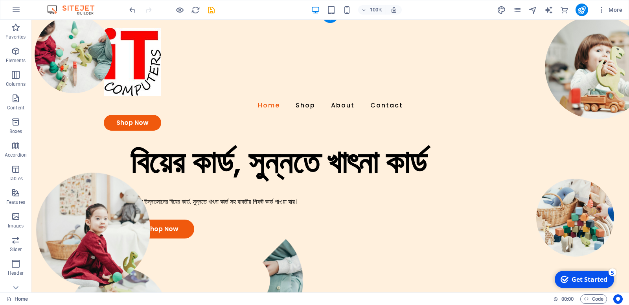
scroll to position [0, 0]
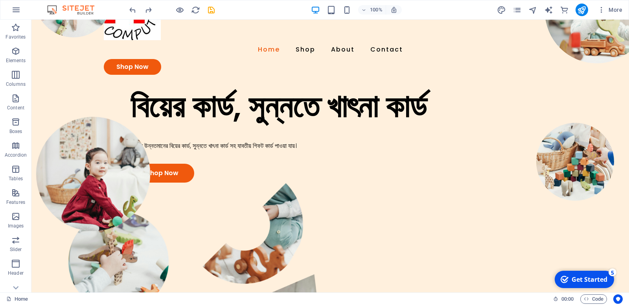
scroll to position [76, 0]
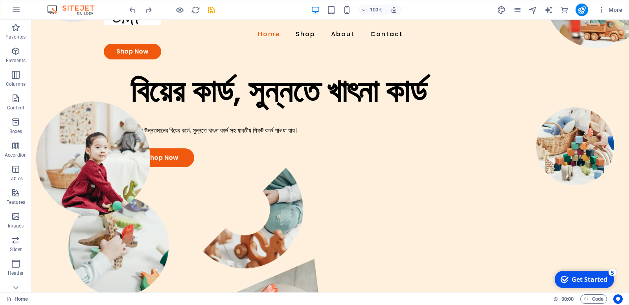
click at [563, 182] on figure at bounding box center [330, 303] width 598 height 272
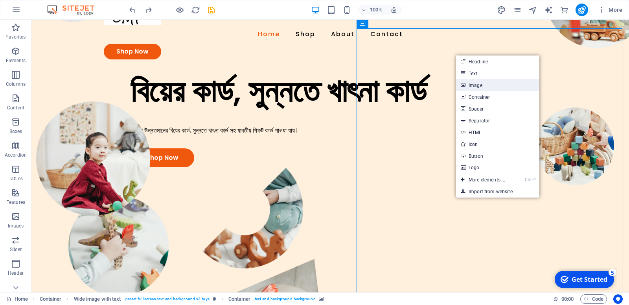
click at [486, 82] on link "Image" at bounding box center [497, 85] width 83 height 12
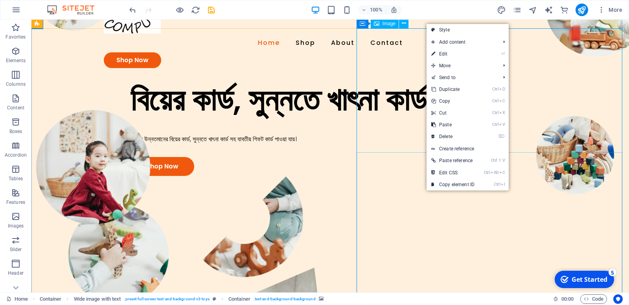
scroll to position [0, 0]
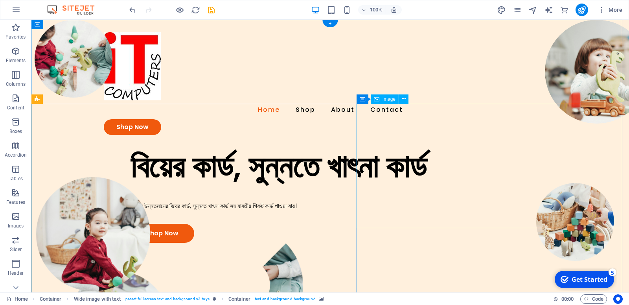
click at [363, 98] on div "Home Shop About Contact Shop Now" at bounding box center [330, 84] width 598 height 128
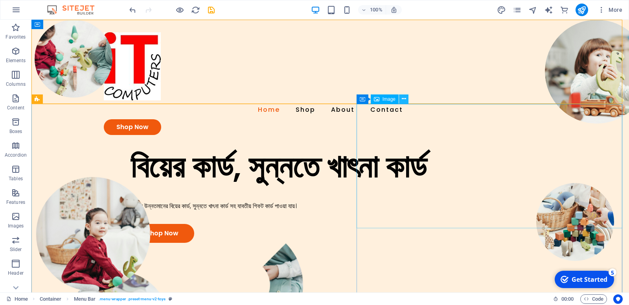
click at [406, 100] on icon at bounding box center [404, 99] width 4 height 8
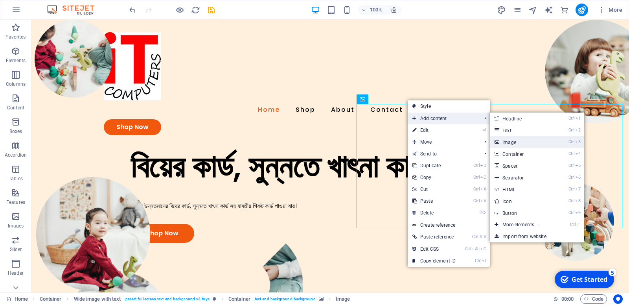
click at [516, 136] on link "Ctrl 3 Image" at bounding box center [522, 142] width 65 height 12
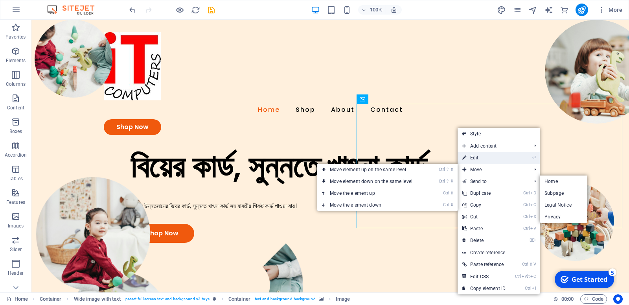
click at [485, 154] on link "⏎ Edit" at bounding box center [484, 158] width 53 height 12
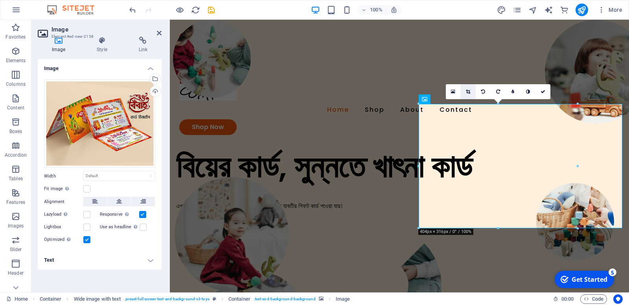
click at [470, 89] on icon at bounding box center [468, 91] width 4 height 5
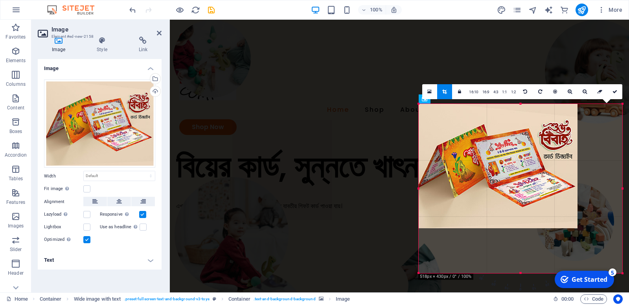
drag, startPoint x: 577, startPoint y: 229, endPoint x: 622, endPoint y: 274, distance: 63.1
click at [622, 274] on div at bounding box center [623, 273] width 5 height 5
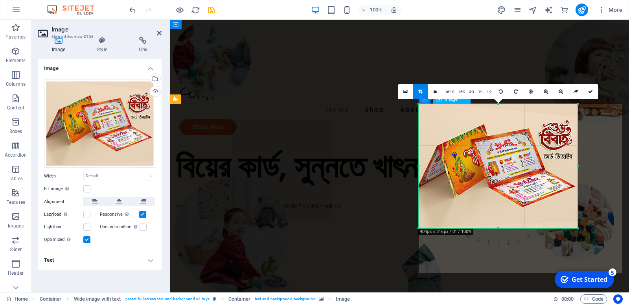
click at [385, 166] on div "বিয়ের কার্ড, সুন্নতে খাৎনা কার্ড এখানে উন্নতমানের বিয়ের কার্ড, সুন্নতে খাৎনা কা…" at bounding box center [399, 194] width 459 height 95
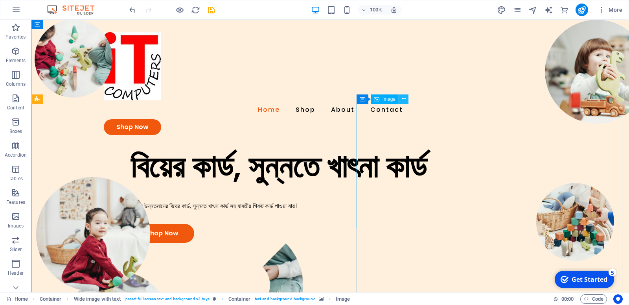
click at [406, 98] on icon at bounding box center [404, 99] width 4 height 8
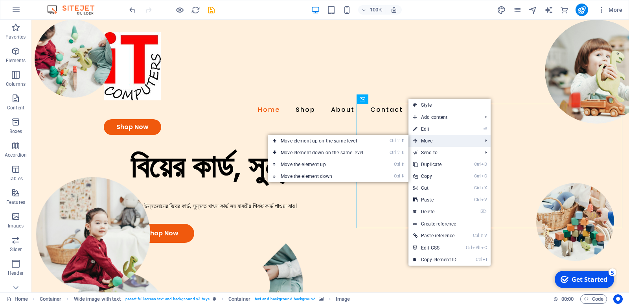
click at [448, 138] on span "Move" at bounding box center [444, 141] width 70 height 12
click at [437, 138] on span "Move" at bounding box center [444, 141] width 70 height 12
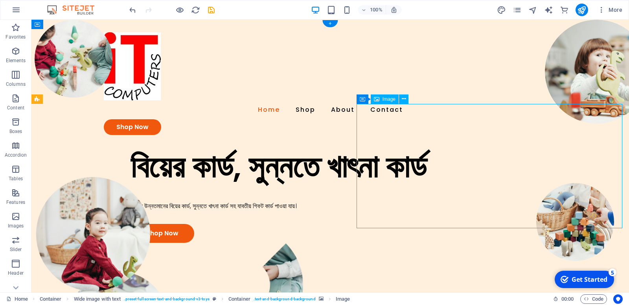
drag, startPoint x: 379, startPoint y: 121, endPoint x: 460, endPoint y: 179, distance: 100.0
drag, startPoint x: 427, startPoint y: 143, endPoint x: 489, endPoint y: 203, distance: 85.9
drag, startPoint x: 467, startPoint y: 163, endPoint x: 498, endPoint y: 201, distance: 48.3
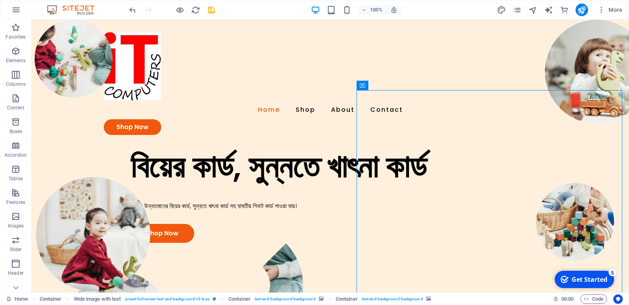
scroll to position [38, 0]
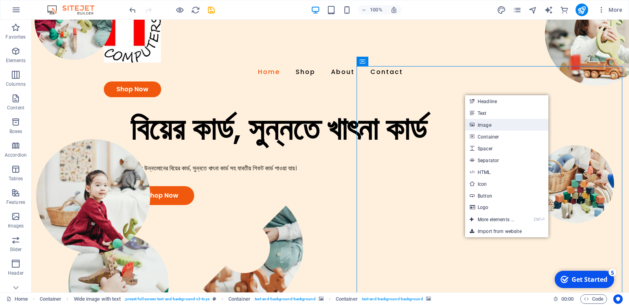
click at [494, 121] on link "Image" at bounding box center [506, 125] width 83 height 12
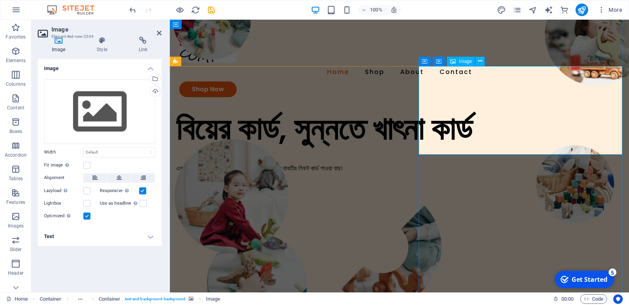
click at [463, 60] on span "Image" at bounding box center [465, 61] width 13 height 5
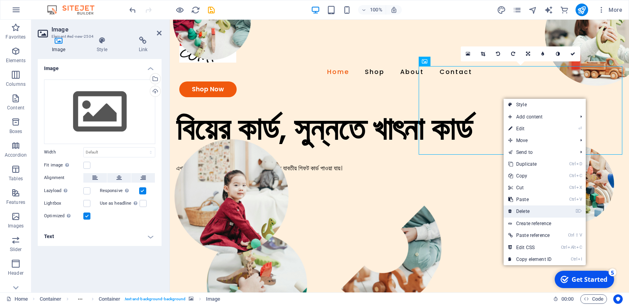
click at [527, 206] on link "⌦ Delete" at bounding box center [530, 211] width 53 height 12
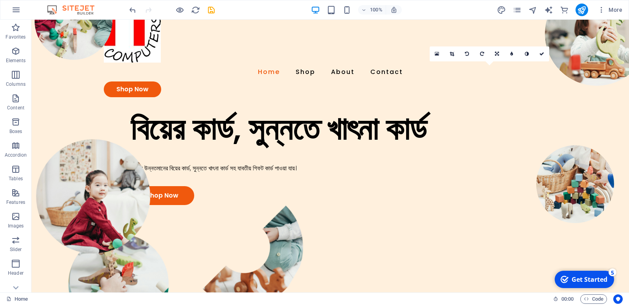
scroll to position [76, 0]
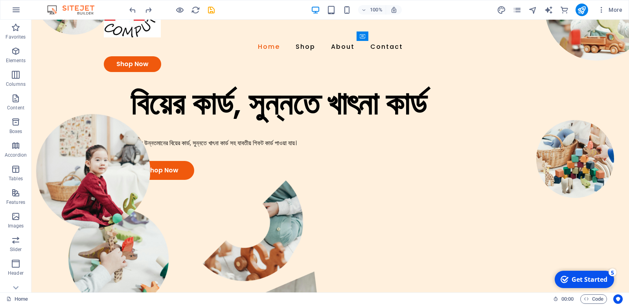
scroll to position [38, 0]
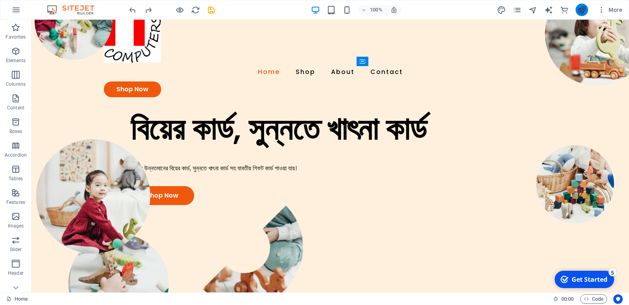
click at [0, 0] on button "publish" at bounding box center [0, 0] width 0 height 0
click at [0, 0] on icon "publish" at bounding box center [0, 0] width 0 height 0
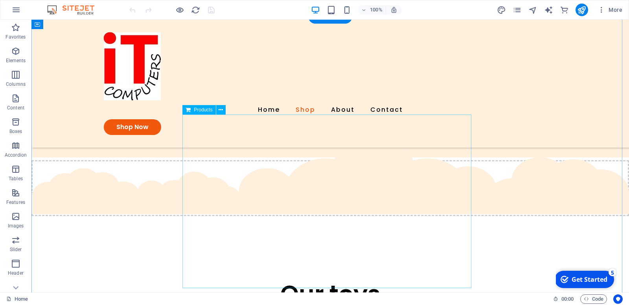
scroll to position [415, 0]
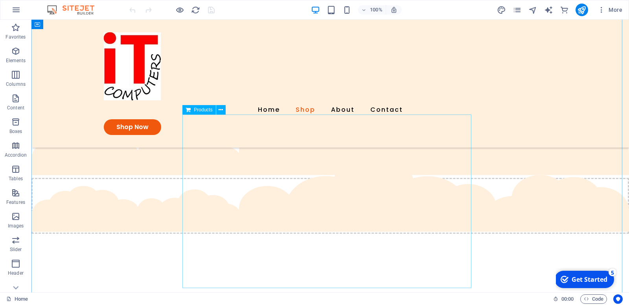
click at [203, 111] on span "Products" at bounding box center [203, 109] width 18 height 5
click at [223, 111] on icon at bounding box center [221, 110] width 4 height 8
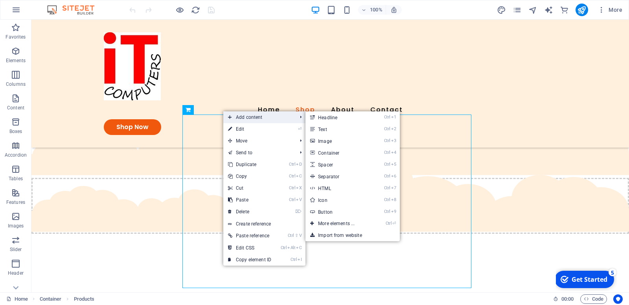
click at [250, 116] on span "Add content" at bounding box center [258, 117] width 70 height 12
click at [346, 140] on link "Ctrl 3 Image" at bounding box center [338, 141] width 65 height 12
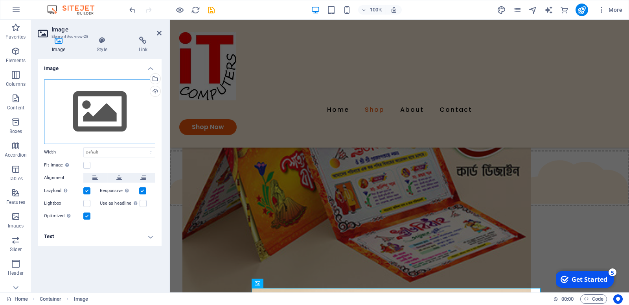
click at [102, 109] on div "Drag files here, click to choose files or select files from Files or our free s…" at bounding box center [99, 111] width 111 height 64
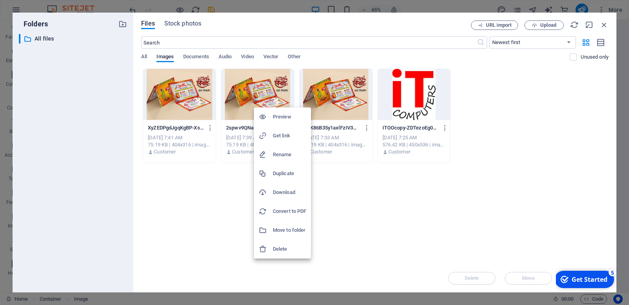
click at [545, 26] on div at bounding box center [314, 152] width 629 height 305
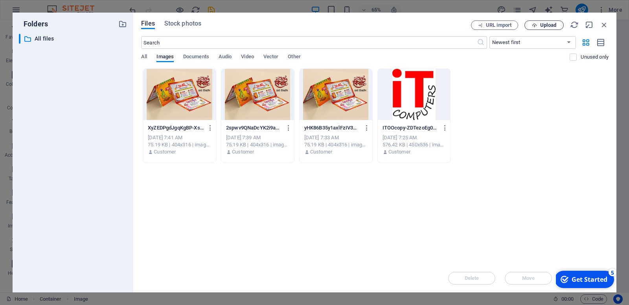
click at [556, 27] on span "Upload" at bounding box center [548, 25] width 16 height 5
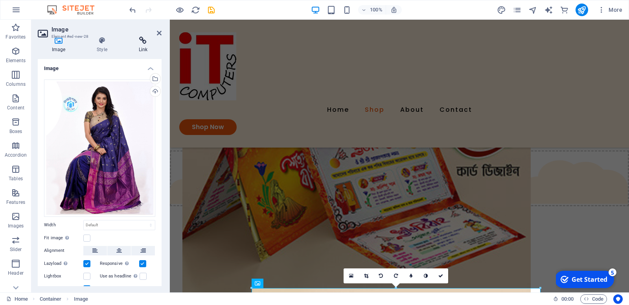
click at [149, 45] on h4 "Link" at bounding box center [143, 45] width 37 height 17
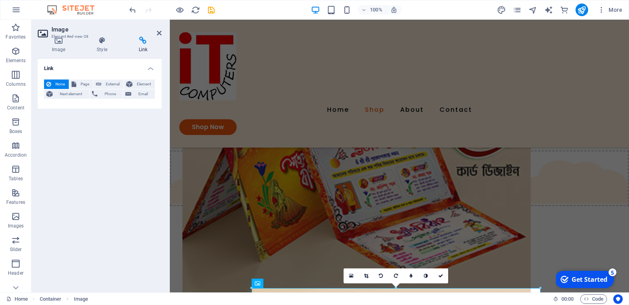
click at [147, 46] on h4 "Link" at bounding box center [143, 45] width 37 height 17
click at [104, 45] on h4 "Style" at bounding box center [104, 45] width 42 height 17
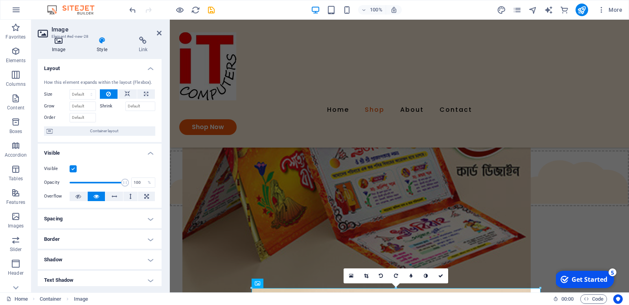
click at [65, 46] on h4 "Image" at bounding box center [60, 45] width 45 height 17
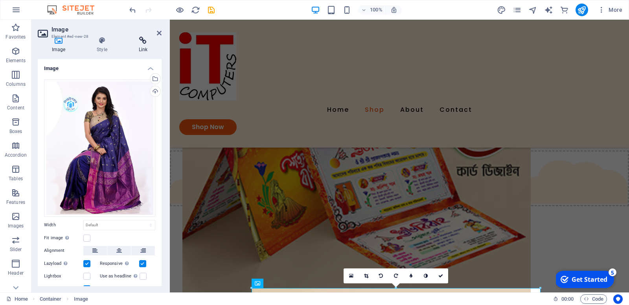
click at [143, 49] on h4 "Link" at bounding box center [143, 45] width 37 height 17
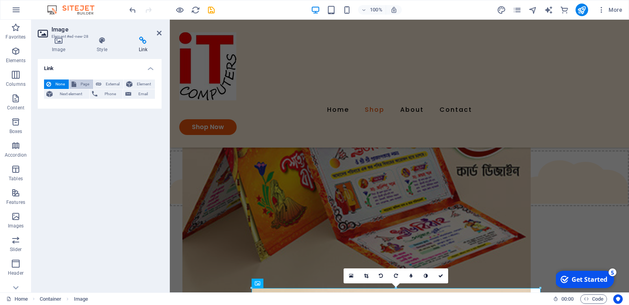
click at [91, 79] on span "Page" at bounding box center [85, 83] width 12 height 9
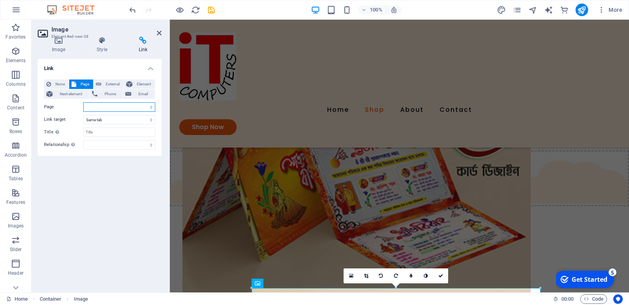
click at [106, 107] on select "Home Subpage Legal Notice Privacy" at bounding box center [119, 106] width 72 height 9
click at [83, 102] on select "Home Subpage Legal Notice Privacy" at bounding box center [119, 106] width 72 height 9
click option "Home" at bounding box center [0, 0] width 0 height 0
click at [83, 102] on select "Home Subpage Legal Notice Privacy" at bounding box center [119, 106] width 72 height 9
click option "Subpage" at bounding box center [0, 0] width 0 height 0
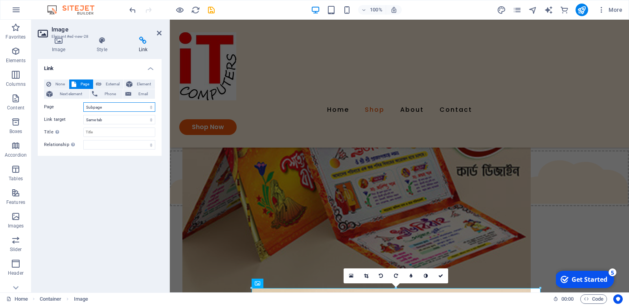
click at [83, 102] on select "Home Subpage Legal Notice Privacy" at bounding box center [119, 106] width 72 height 9
click option "Legal Notice" at bounding box center [0, 0] width 0 height 0
click at [83, 102] on select "Home Subpage Legal Notice Privacy" at bounding box center [119, 106] width 72 height 9
click option "Privacy" at bounding box center [0, 0] width 0 height 0
click at [83, 102] on select "Home Subpage Legal Notice Privacy" at bounding box center [119, 106] width 72 height 9
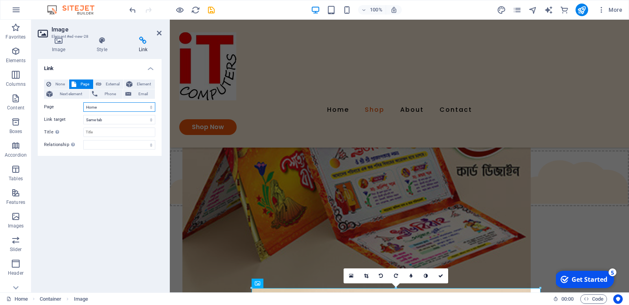
click option "Home" at bounding box center [0, 0] width 0 height 0
click at [83, 102] on select "Home Subpage Legal Notice Privacy" at bounding box center [119, 106] width 72 height 9
click option "Subpage" at bounding box center [0, 0] width 0 height 0
click at [83, 102] on select "Home Subpage Legal Notice Privacy" at bounding box center [119, 106] width 72 height 9
select select "0"
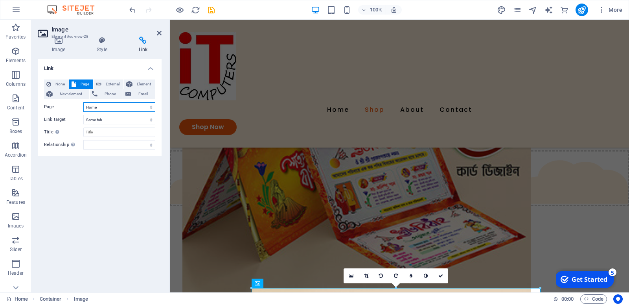
click option "Home" at bounding box center [0, 0] width 0 height 0
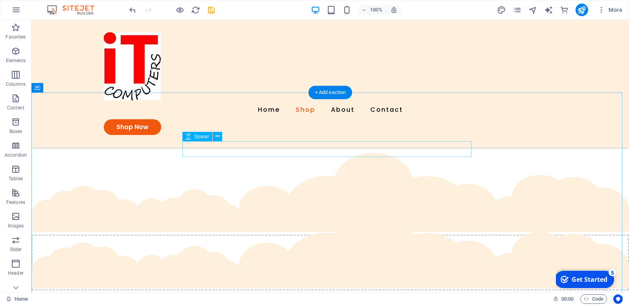
scroll to position [378, 0]
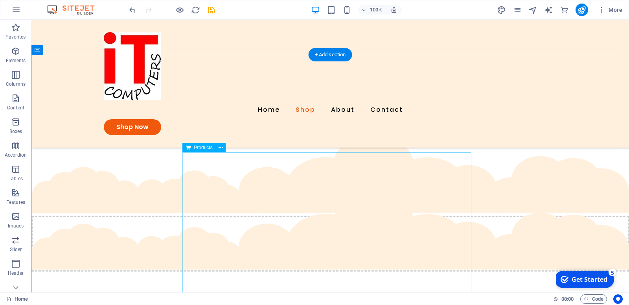
click at [223, 149] on icon at bounding box center [221, 148] width 4 height 8
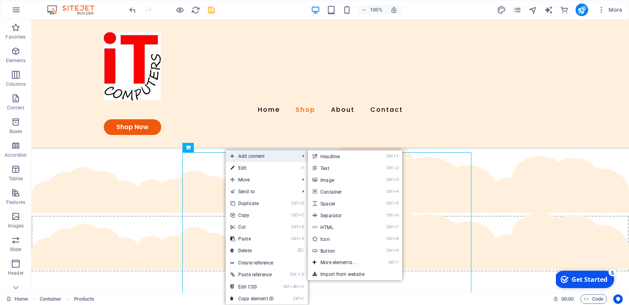
click at [251, 152] on span "Add content" at bounding box center [261, 156] width 70 height 12
click at [335, 223] on link "Ctrl 7 HTML" at bounding box center [340, 227] width 65 height 12
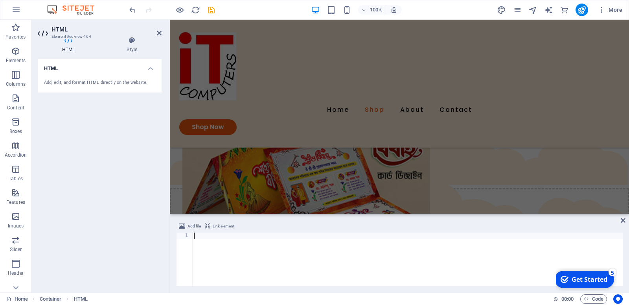
scroll to position [586, 0]
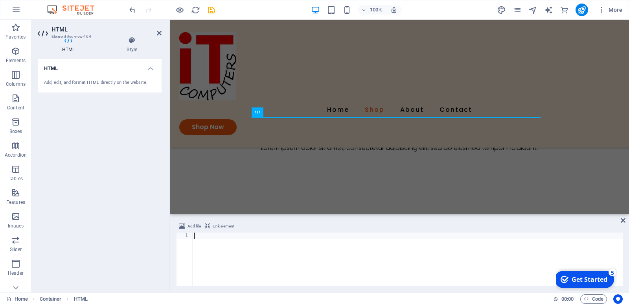
type textarea "https://www.facebook.com/photo/?fbid=122117348948964583&set=a.122117349026964583"
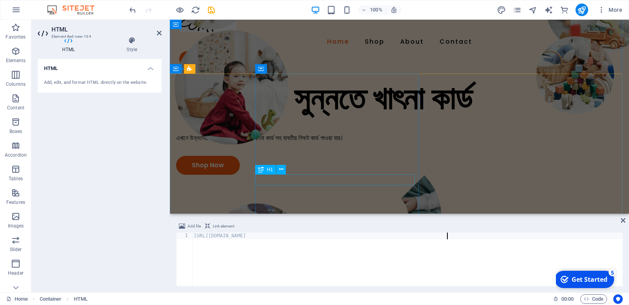
scroll to position [20, 0]
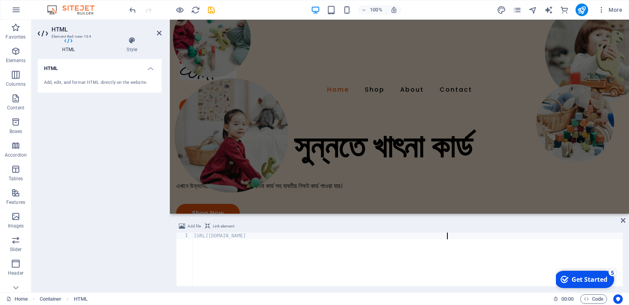
click at [225, 223] on span "Link element" at bounding box center [224, 225] width 22 height 9
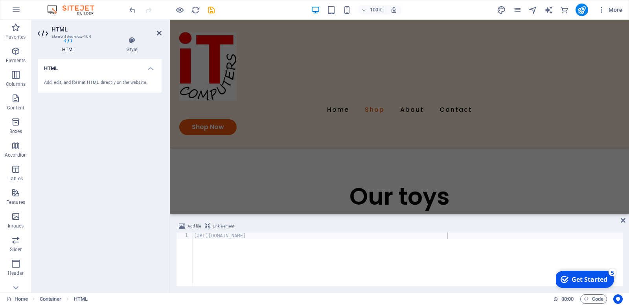
scroll to position [591, 0]
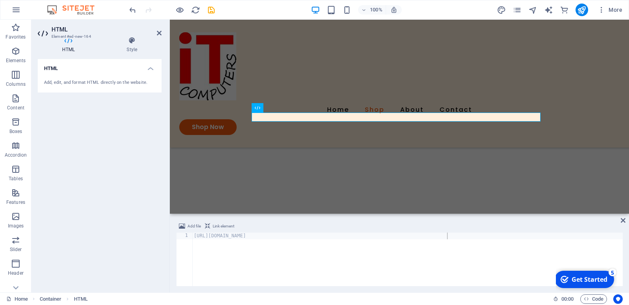
click at [225, 223] on span "Link element" at bounding box center [224, 225] width 22 height 9
click at [201, 224] on span "Add file" at bounding box center [194, 225] width 13 height 9
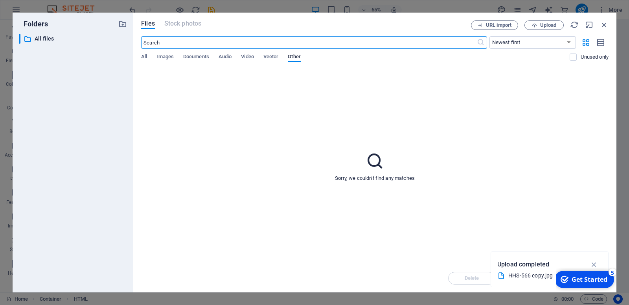
scroll to position [601, 0]
click at [556, 26] on span "Upload" at bounding box center [548, 25] width 16 height 5
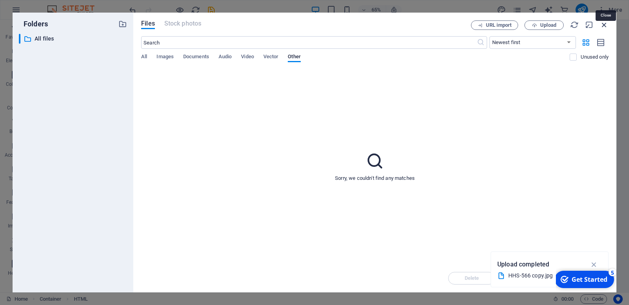
click at [606, 21] on icon "button" at bounding box center [604, 24] width 9 height 9
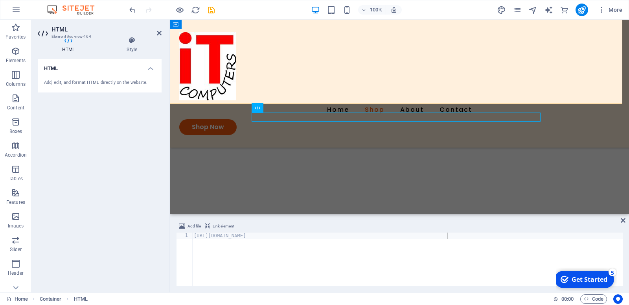
scroll to position [591, 0]
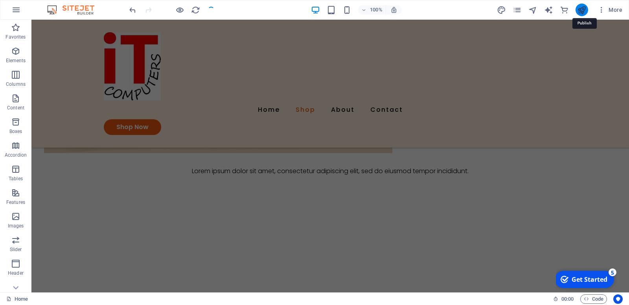
scroll to position [563, 0]
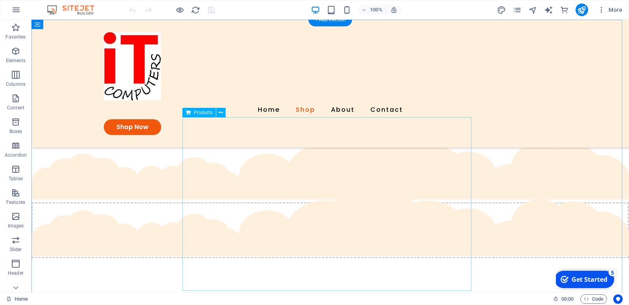
scroll to position [378, 0]
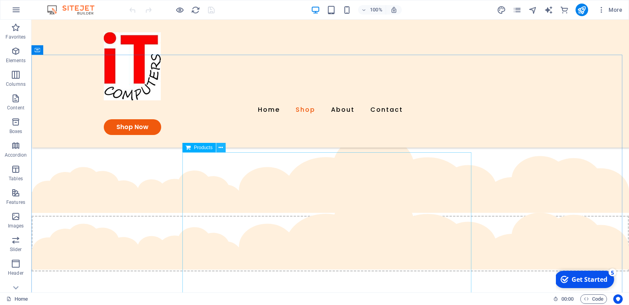
click at [223, 149] on icon at bounding box center [221, 148] width 4 height 8
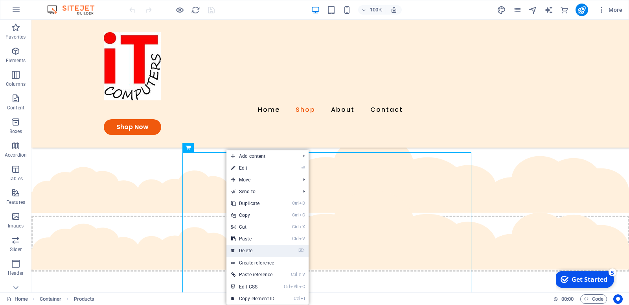
click at [260, 247] on link "⌦ Delete" at bounding box center [253, 251] width 53 height 12
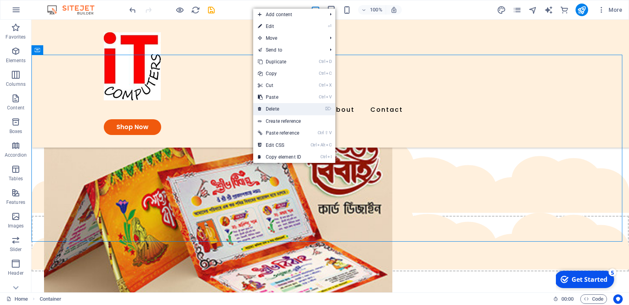
click at [265, 108] on link "⌦ Delete" at bounding box center [279, 109] width 53 height 12
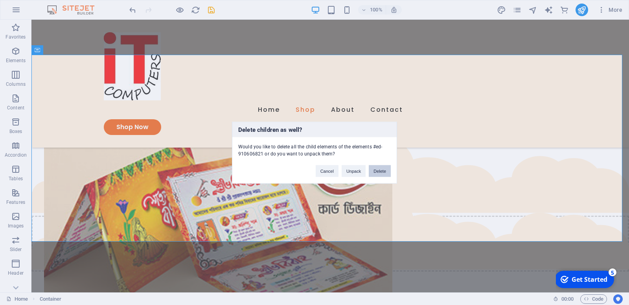
click at [375, 165] on button "Delete" at bounding box center [380, 171] width 22 height 12
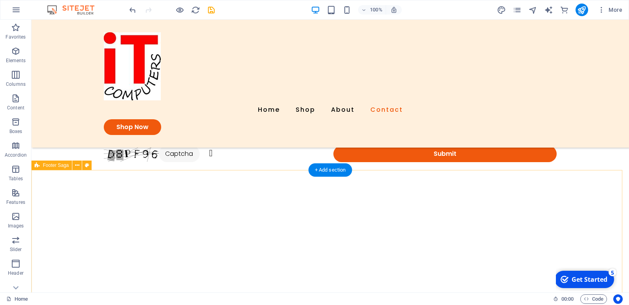
scroll to position [1031, 0]
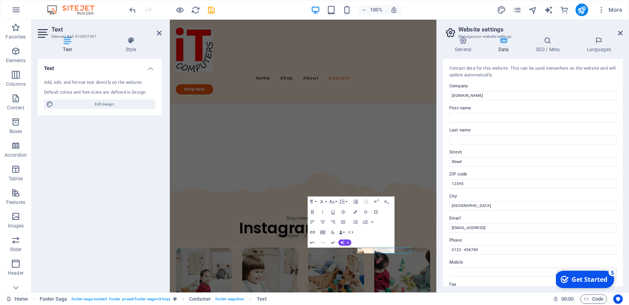
scroll to position [884, 0]
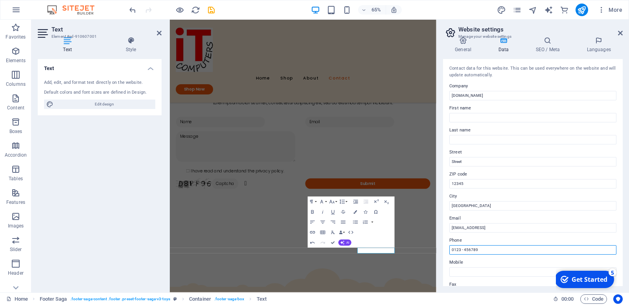
drag, startPoint x: 494, startPoint y: 198, endPoint x: 439, endPoint y: 199, distance: 54.7
click at [450, 245] on input "0123 - 456789" at bounding box center [533, 249] width 167 height 9
type input "0"
type input "+8801976186433"
click at [483, 267] on input "Mobile" at bounding box center [533, 271] width 167 height 9
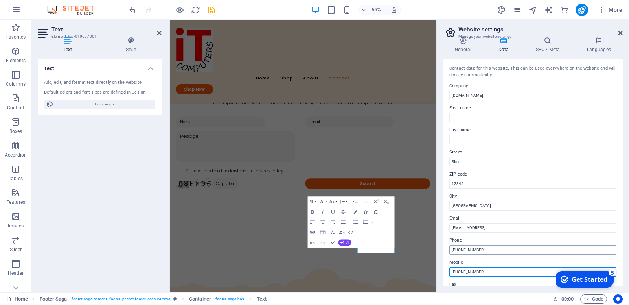
type input "+8801976186433"
drag, startPoint x: 499, startPoint y: 196, endPoint x: 461, endPoint y: 198, distance: 37.4
click at [461, 245] on input "+8801976186433" at bounding box center [533, 249] width 167 height 9
type input "+8809638224068"
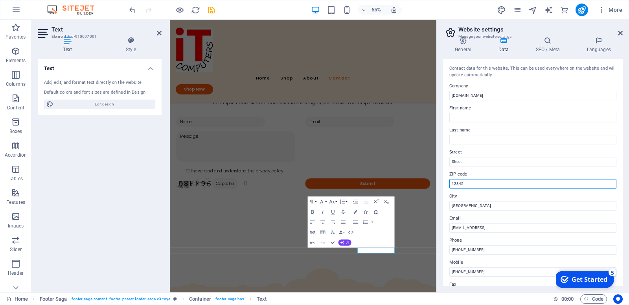
drag, startPoint x: 480, startPoint y: 154, endPoint x: 432, endPoint y: 155, distance: 48.4
click at [450, 179] on input "12345" at bounding box center [533, 183] width 167 height 9
type input "2020"
click at [475, 147] on label "Street" at bounding box center [533, 151] width 167 height 9
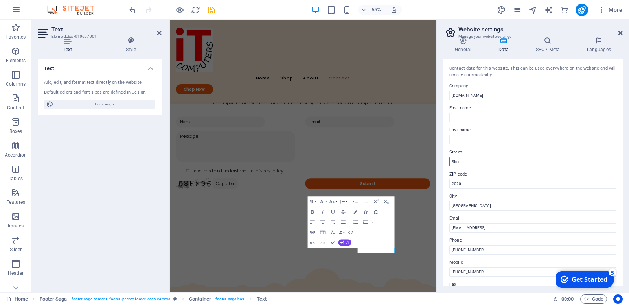
click at [475, 157] on input "Street" at bounding box center [533, 161] width 167 height 9
drag, startPoint x: 474, startPoint y: 136, endPoint x: 438, endPoint y: 138, distance: 35.9
click at [450, 157] on input "Street" at bounding box center [533, 161] width 167 height 9
type input "Mymensingh"
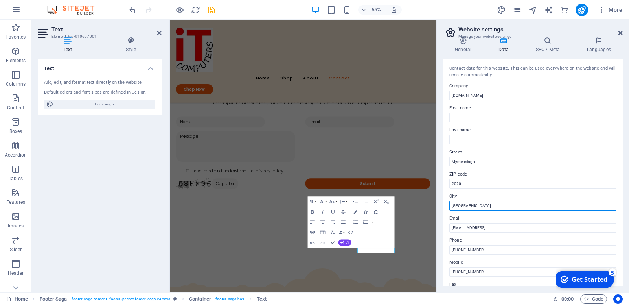
drag, startPoint x: 471, startPoint y: 171, endPoint x: 437, endPoint y: 171, distance: 33.8
click at [450, 201] on input "[GEOGRAPHIC_DATA]" at bounding box center [533, 205] width 167 height 9
type input "Islampur"
click at [472, 50] on h4 "General" at bounding box center [464, 45] width 43 height 17
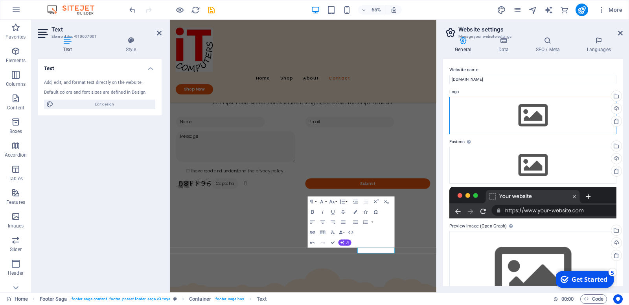
click at [527, 104] on div "Drag files here, click to choose files or select files from Files or our free s…" at bounding box center [533, 115] width 167 height 37
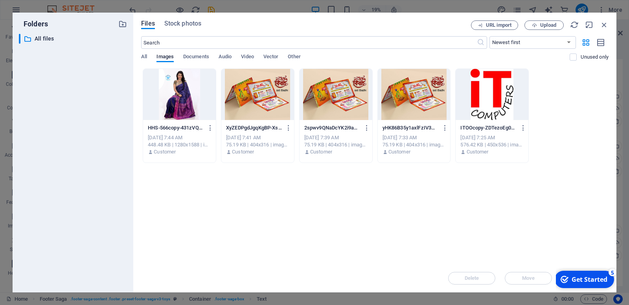
click at [495, 104] on div at bounding box center [492, 94] width 73 height 51
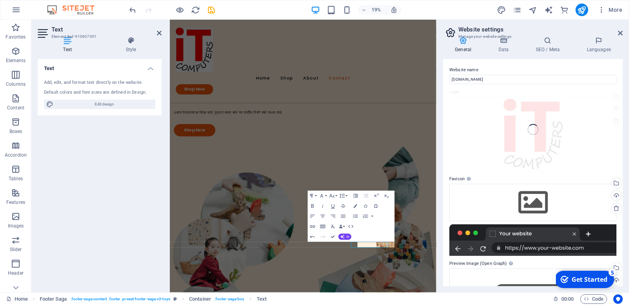
scroll to position [893, 0]
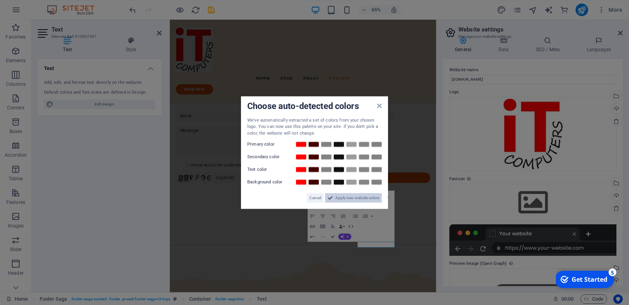
click at [365, 195] on span "Apply new website colors" at bounding box center [357, 197] width 44 height 9
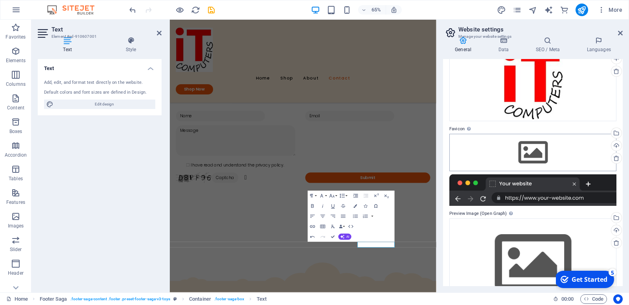
scroll to position [56, 0]
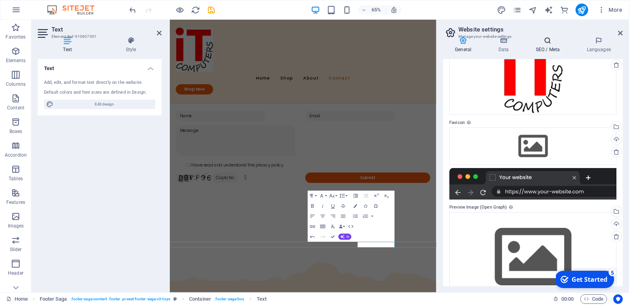
click at [547, 47] on h4 "SEO / Meta" at bounding box center [549, 45] width 51 height 17
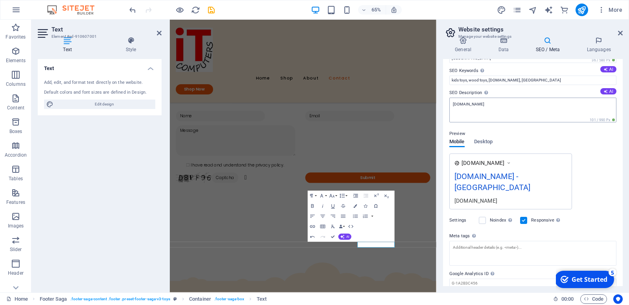
scroll to position [48, 0]
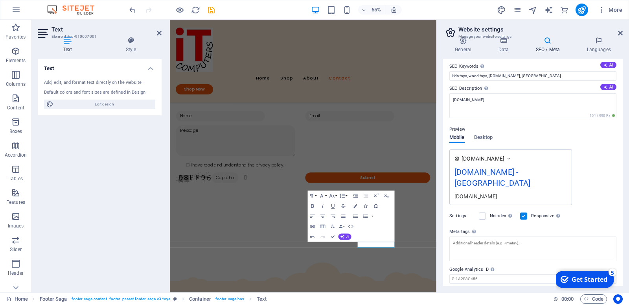
click at [589, 281] on div "Get Started" at bounding box center [590, 279] width 36 height 9
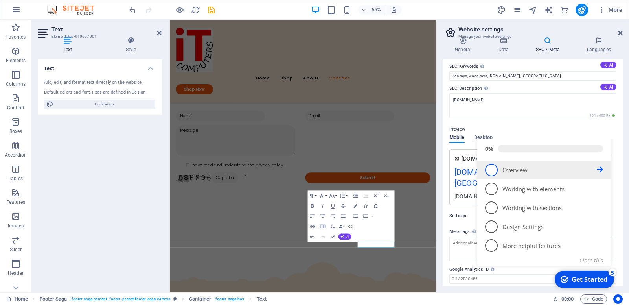
click at [488, 176] on span "1" at bounding box center [491, 170] width 13 height 13
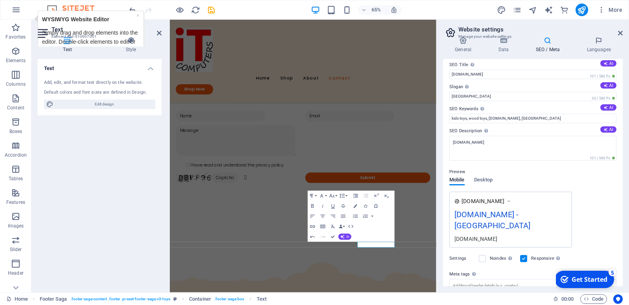
scroll to position [0, 0]
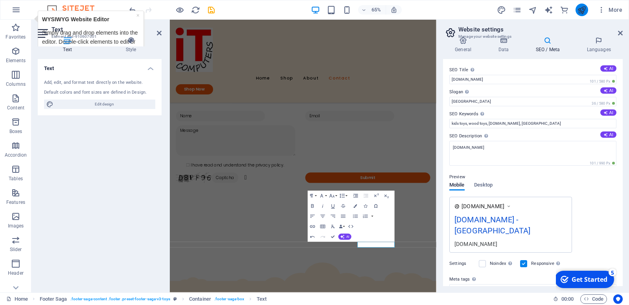
click at [0, 0] on button "publish" at bounding box center [0, 0] width 0 height 0
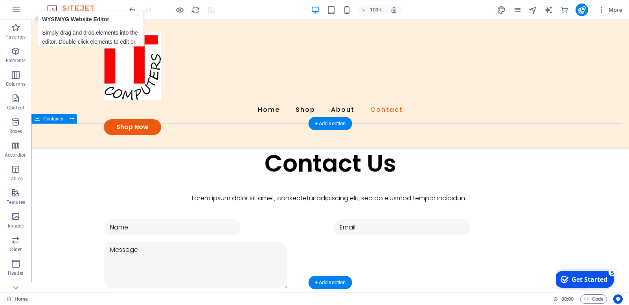
scroll to position [889, 0]
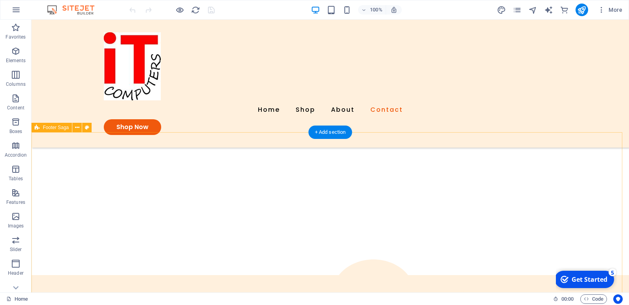
scroll to position [1093, 0]
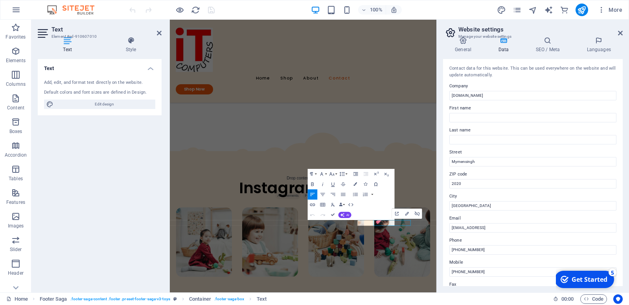
scroll to position [945, 0]
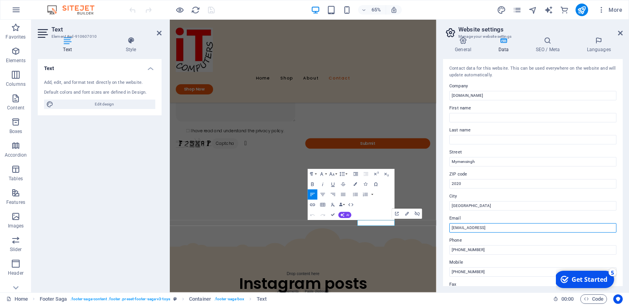
click at [493, 223] on input "[EMAIL_ADDRESS]" at bounding box center [533, 227] width 167 height 9
type input "l"
paste input "[EMAIL_ADDRESS][DOMAIN_NAME]"
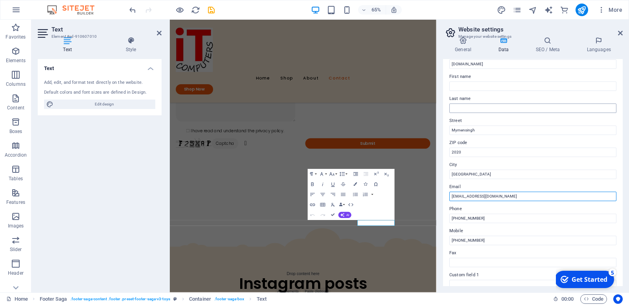
scroll to position [7, 0]
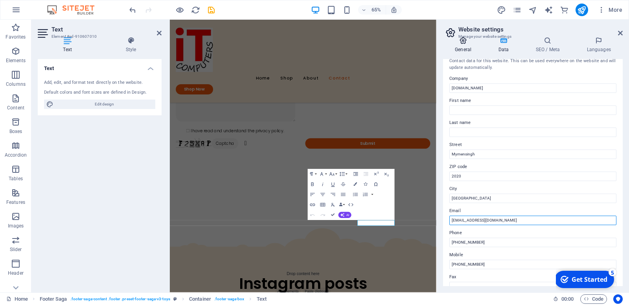
type input "[EMAIL_ADDRESS][DOMAIN_NAME]"
click at [461, 46] on h4 "General" at bounding box center [464, 45] width 43 height 17
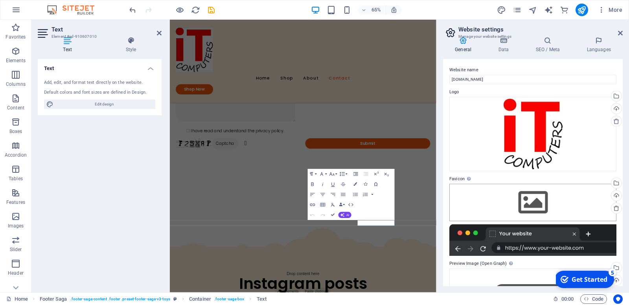
scroll to position [56, 0]
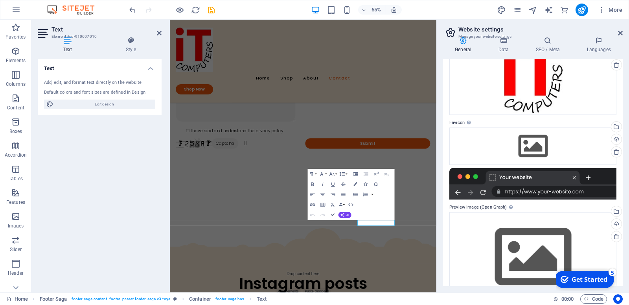
click at [527, 172] on div at bounding box center [533, 183] width 167 height 31
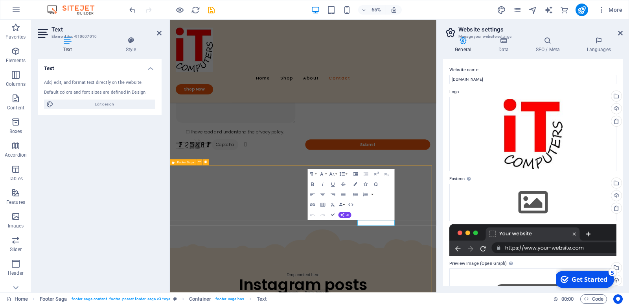
scroll to position [945, 0]
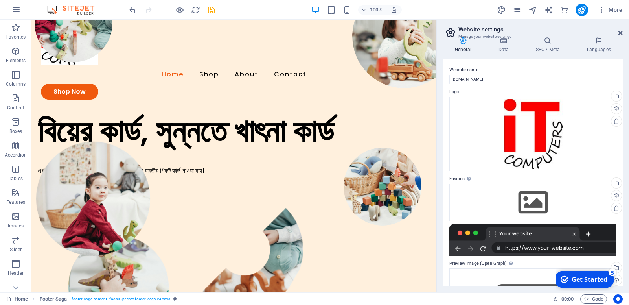
scroll to position [0, 0]
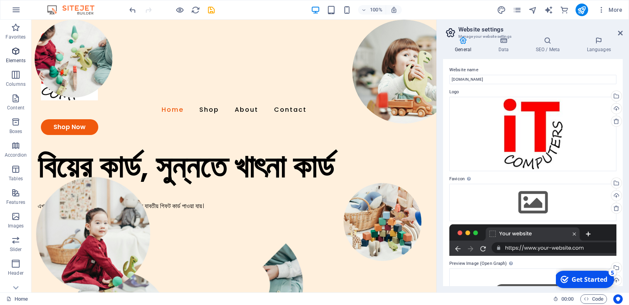
click at [11, 63] on button "Elements" at bounding box center [15, 55] width 31 height 24
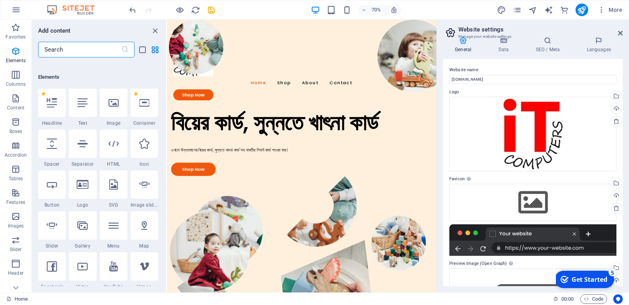
scroll to position [83, 0]
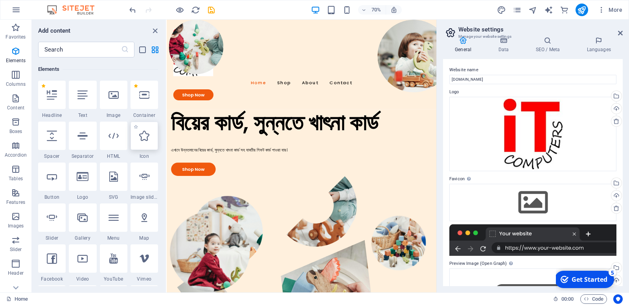
click at [134, 127] on div at bounding box center [145, 136] width 28 height 28
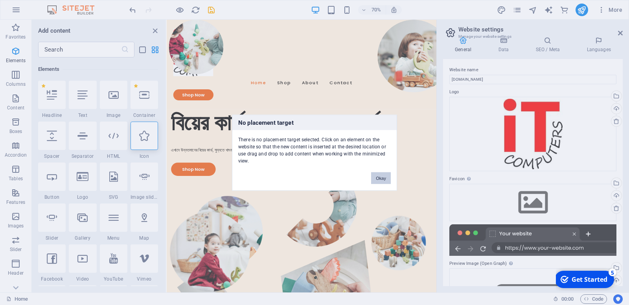
click at [380, 172] on button "Okay" at bounding box center [381, 178] width 20 height 12
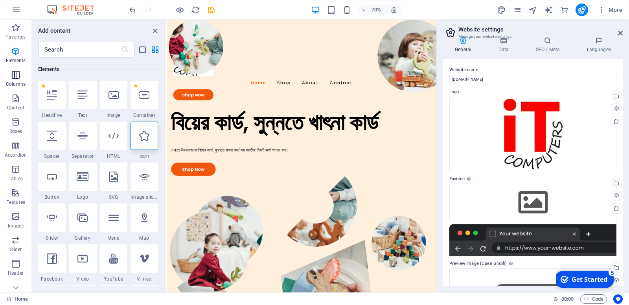
click at [20, 82] on p "Columns" at bounding box center [16, 84] width 20 height 6
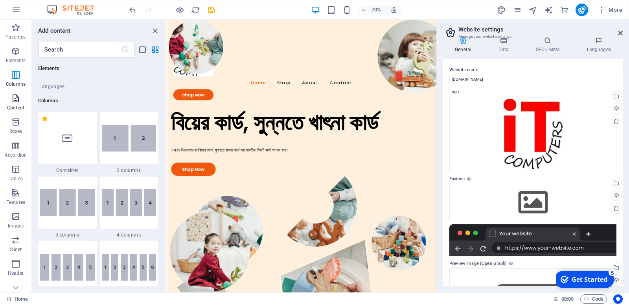
scroll to position [369, 0]
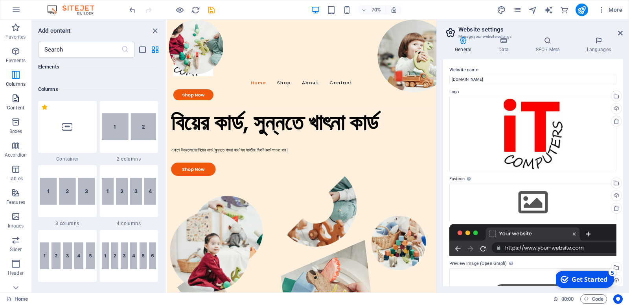
click at [17, 100] on icon "button" at bounding box center [15, 98] width 9 height 9
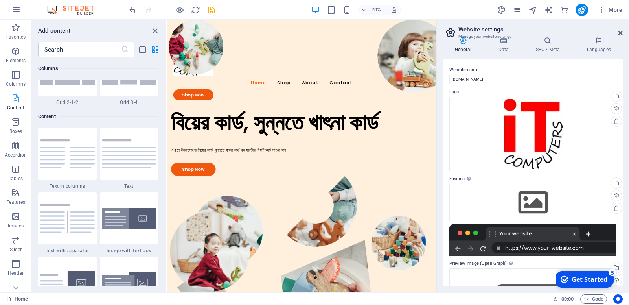
scroll to position [1328, 0]
click at [16, 124] on icon "button" at bounding box center [15, 121] width 9 height 9
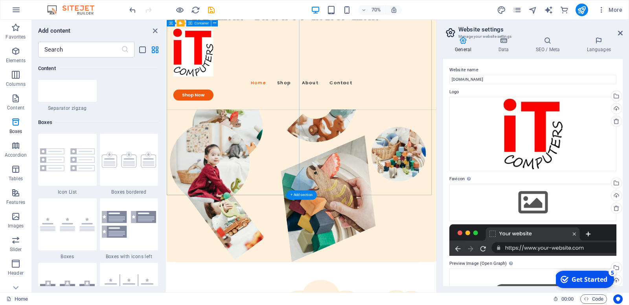
scroll to position [255, 0]
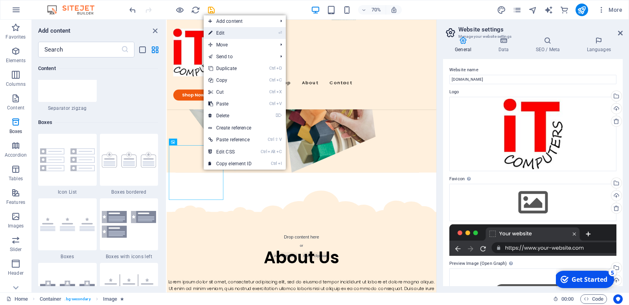
click at [236, 33] on link "⏎ Edit" at bounding box center [230, 33] width 53 height 12
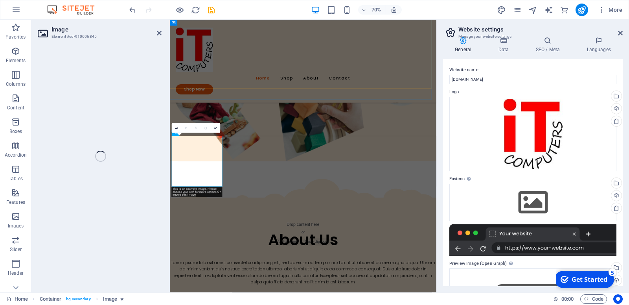
select select "px"
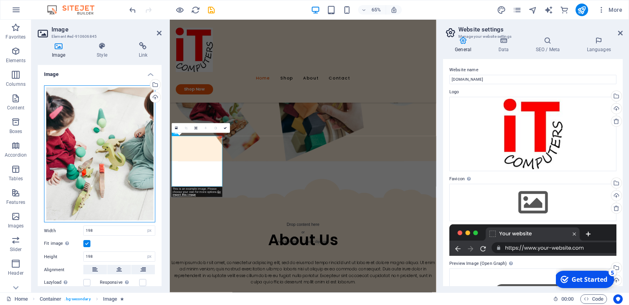
click at [110, 125] on div "Drag files here, click to choose files or select files from Files or our free s…" at bounding box center [99, 153] width 111 height 137
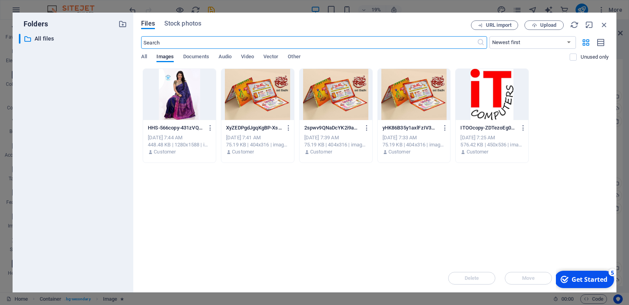
click at [192, 107] on div at bounding box center [179, 94] width 73 height 51
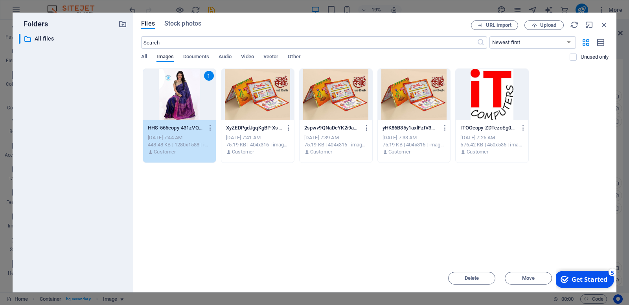
click at [192, 107] on div "1" at bounding box center [179, 94] width 73 height 51
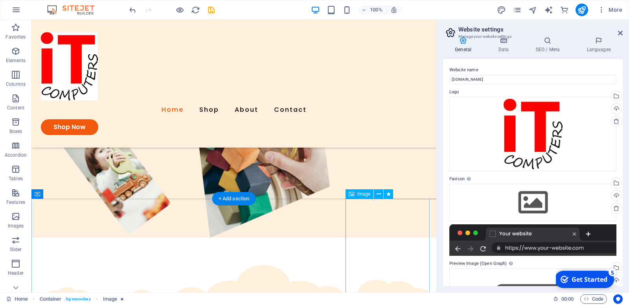
select select "px"
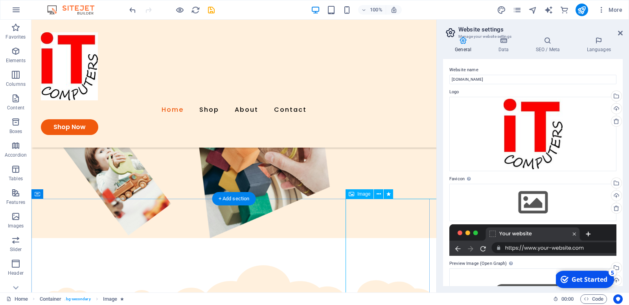
select select "px"
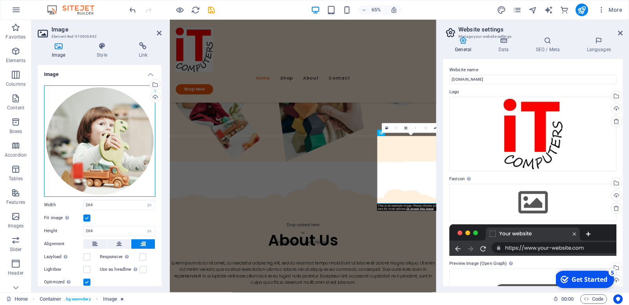
click at [90, 135] on div "Drag files here, click to choose files or select files from Files or our free s…" at bounding box center [99, 140] width 111 height 111
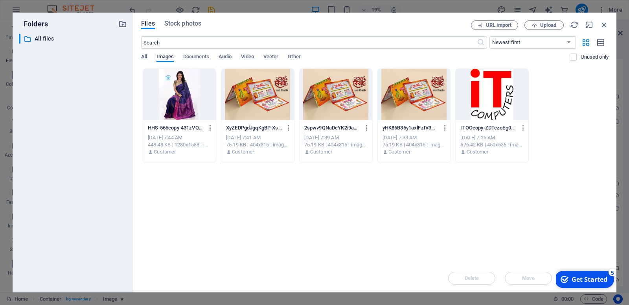
drag, startPoint x: 262, startPoint y: 103, endPoint x: 128, endPoint y: 145, distance: 140.6
click at [262, 103] on div at bounding box center [257, 94] width 73 height 51
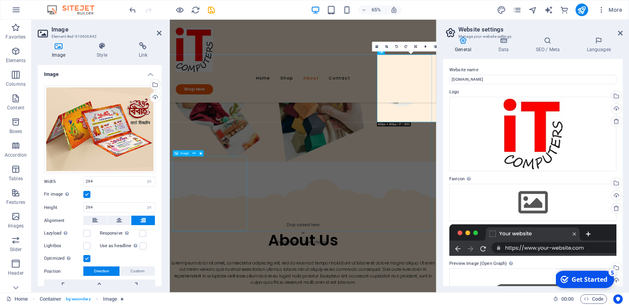
scroll to position [382, 0]
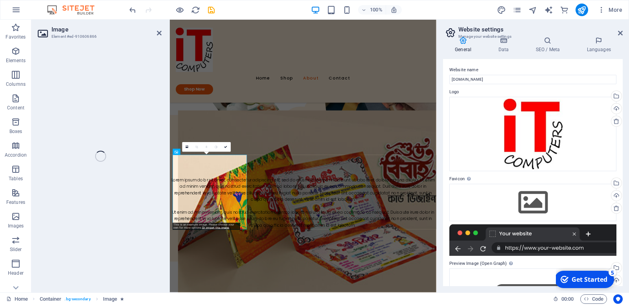
select select "px"
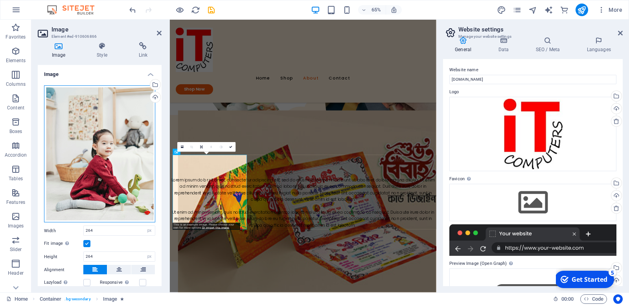
click at [122, 139] on div "Drag files here, click to choose files or select files from Files or our free s…" at bounding box center [99, 153] width 111 height 137
click at [122, 139] on body "itcomputer.shop Home Favorites Elements Columns Content Boxes Accordion Tables …" at bounding box center [314, 152] width 629 height 305
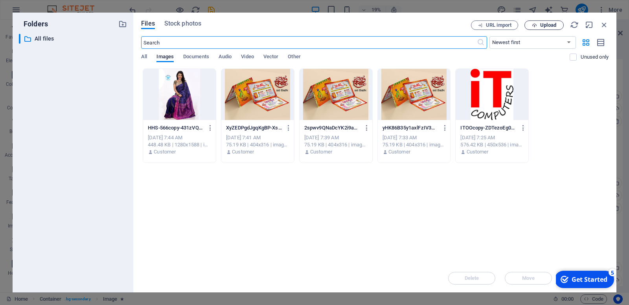
click at [549, 21] on button "Upload" at bounding box center [544, 24] width 39 height 9
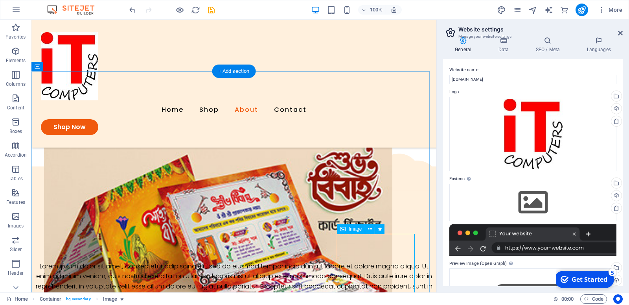
select select "px"
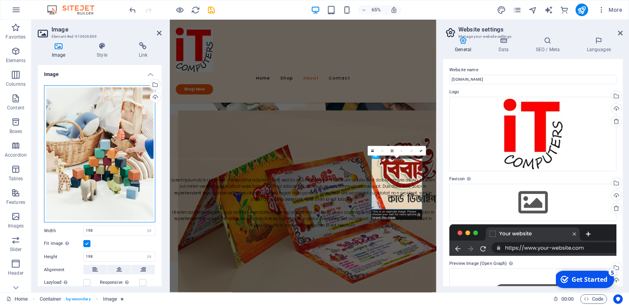
click at [113, 155] on div "Drag files here, click to choose files or select files from Files or our free s…" at bounding box center [99, 153] width 111 height 137
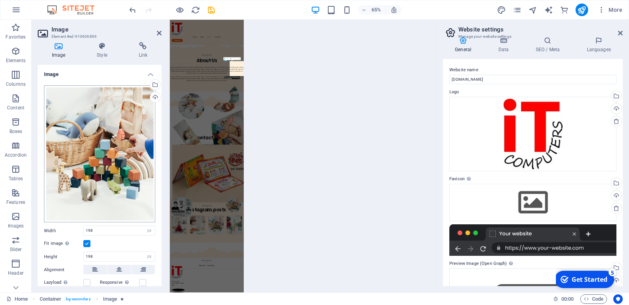
click at [113, 155] on body "itcomputer.shop Home Favorites Elements Columns Content Boxes Accordion Tables …" at bounding box center [314, 152] width 629 height 305
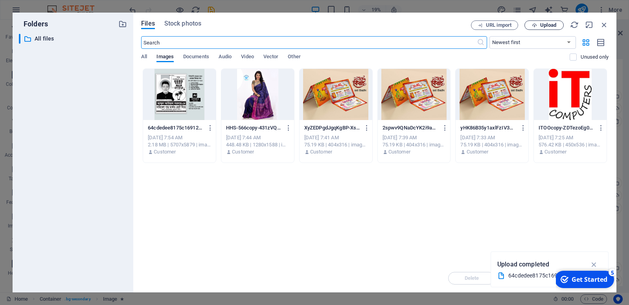
click at [556, 27] on span "Upload" at bounding box center [548, 25] width 16 height 5
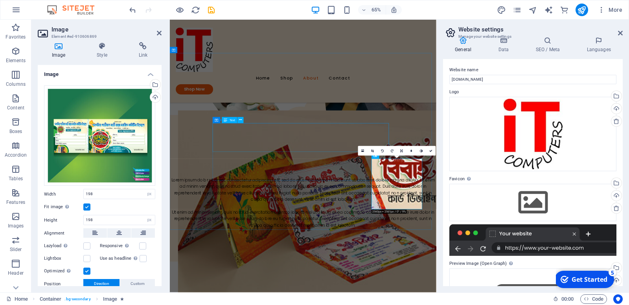
click at [389, 261] on div "Lorem ipsum dolor sit amet, consectetur adipiscing elit, sed do eiusmod tempor …" at bounding box center [375, 281] width 410 height 40
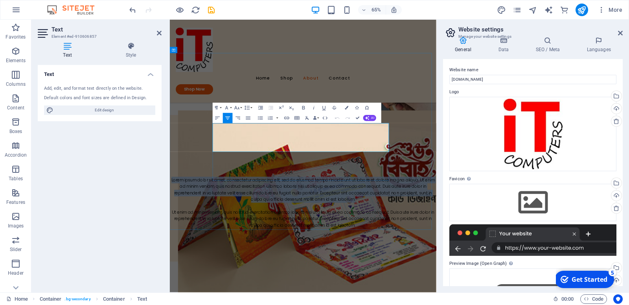
drag, startPoint x: 454, startPoint y: 216, endPoint x: 243, endPoint y: 183, distance: 213.3
click at [243, 261] on p "Lorem ipsum dolor sit amet, consectetur adipiscing elit, sed do eiusmod tempor …" at bounding box center [375, 281] width 410 height 40
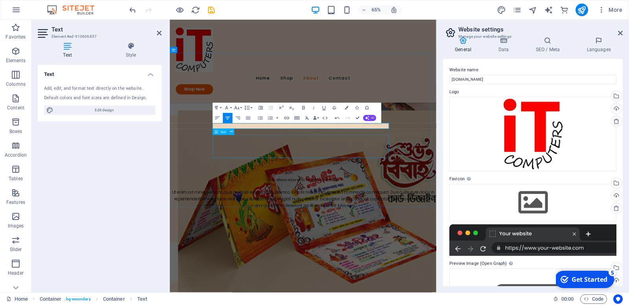
click at [380, 280] on div "Ut enim ad minim veniam, quis nostrud exercitation ullamco laboris nisi ut aliq…" at bounding box center [375, 295] width 410 height 30
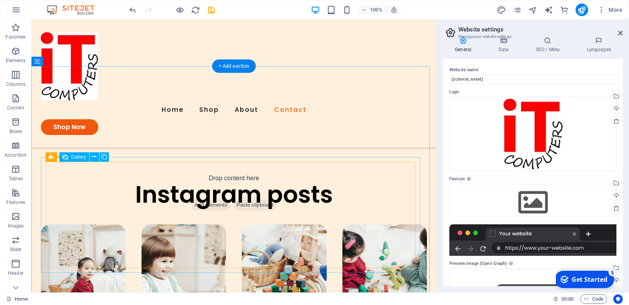
scroll to position [1211, 0]
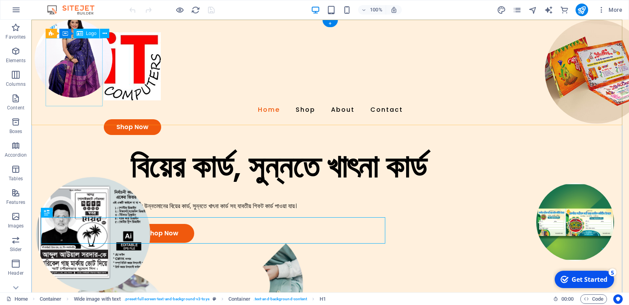
click at [104, 70] on div at bounding box center [330, 66] width 453 height 68
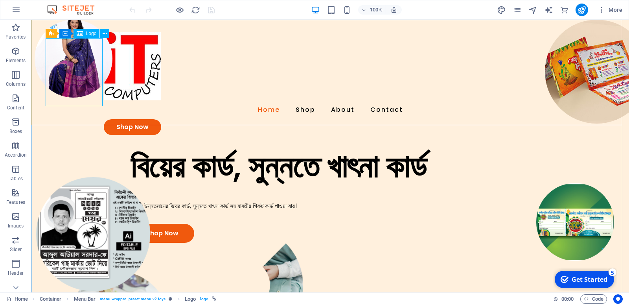
click at [104, 70] on div at bounding box center [330, 66] width 453 height 68
select select "px"
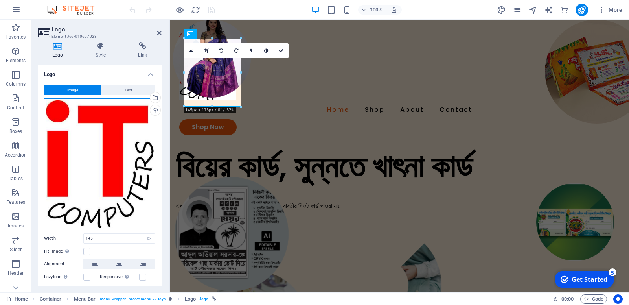
click at [103, 128] on div "Drag files here, click to choose files or select files from Files or our free s…" at bounding box center [99, 164] width 111 height 132
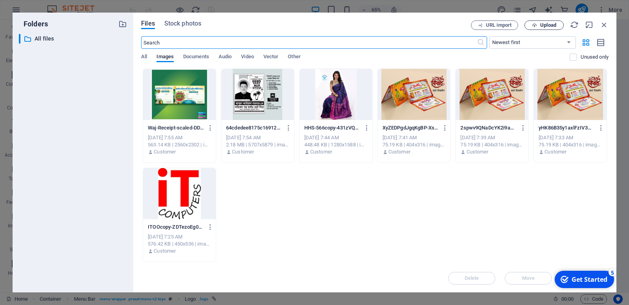
click at [555, 24] on span "Upload" at bounding box center [548, 25] width 16 height 5
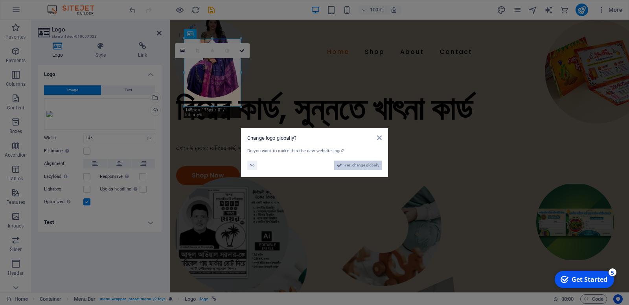
click at [345, 166] on span "Yes, change globally" at bounding box center [362, 164] width 35 height 9
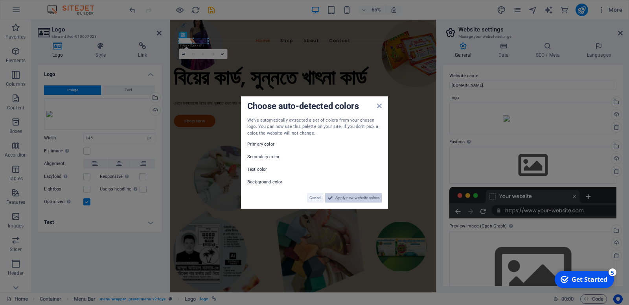
click at [335, 200] on span "Apply new website colors" at bounding box center [357, 197] width 44 height 9
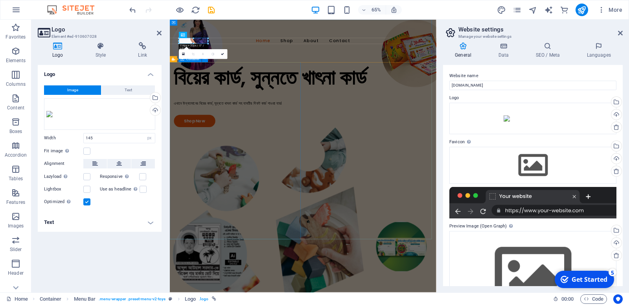
click at [226, 125] on div "বিয়ের কার্ড, সুন্নতে খাৎনা কার্ড এখানে উন্নতমানের বিয়ের কার্ড, সুন্নতে খাৎনা কা…" at bounding box center [375, 137] width 410 height 95
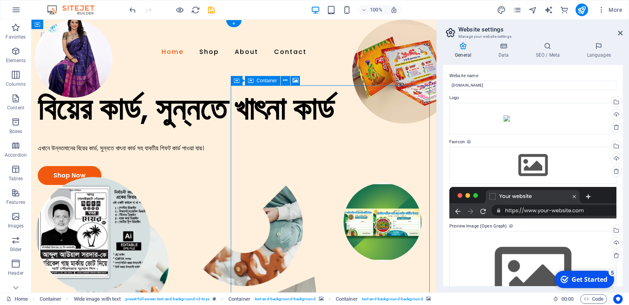
select select "px"
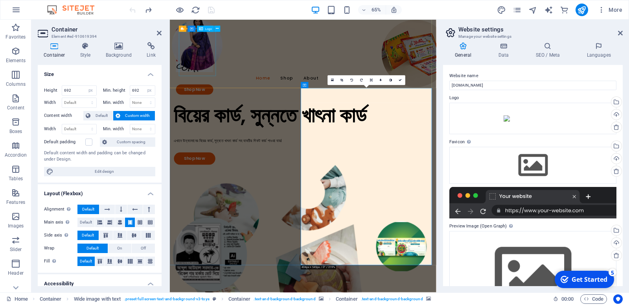
click at [214, 65] on div at bounding box center [374, 66] width 391 height 68
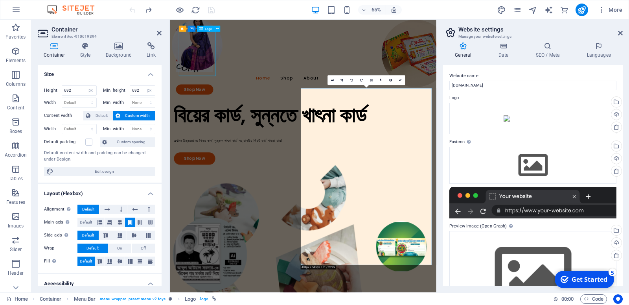
click at [339, 52] on div "Home Shop About Contact Shop Now" at bounding box center [375, 84] width 410 height 128
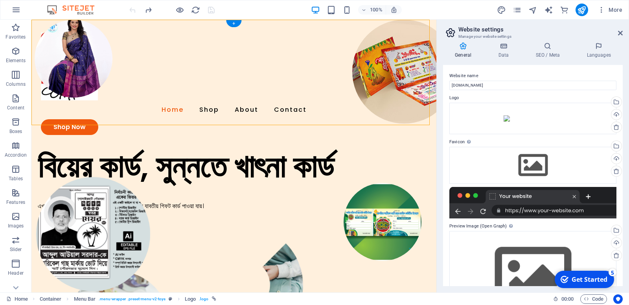
click at [200, 52] on div "Home Shop About Contact Shop Now" at bounding box center [233, 84] width 405 height 128
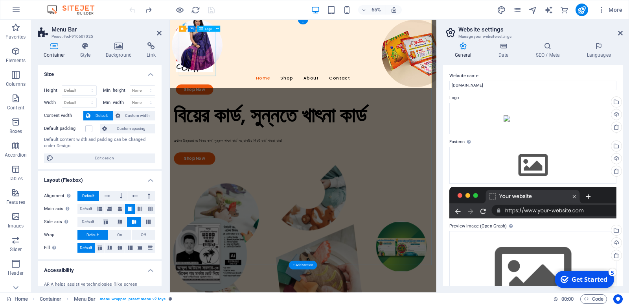
click at [216, 70] on div at bounding box center [374, 66] width 391 height 68
select select "px"
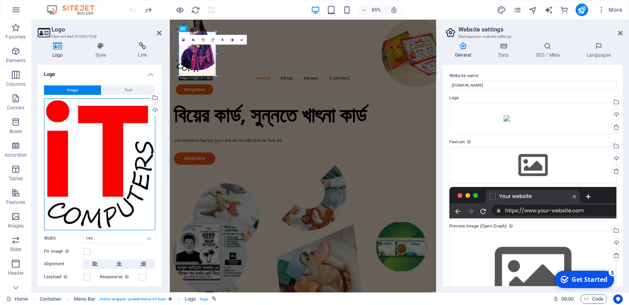
click at [103, 132] on div "Drag files here, click to choose files or select files from Files or our free s…" at bounding box center [99, 164] width 111 height 132
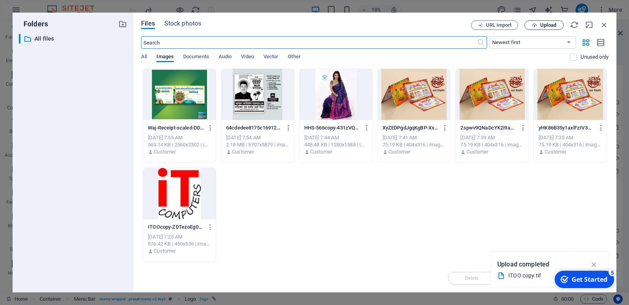
click at [556, 25] on span "Upload" at bounding box center [548, 25] width 16 height 5
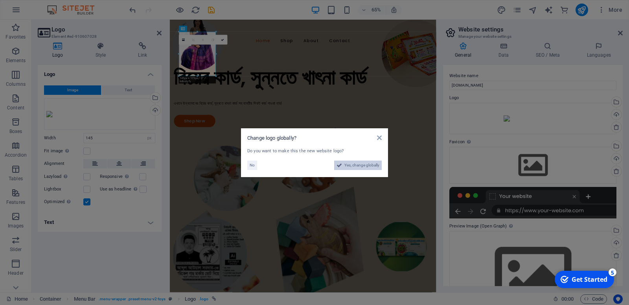
click at [369, 164] on span "Yes, change globally" at bounding box center [362, 164] width 35 height 9
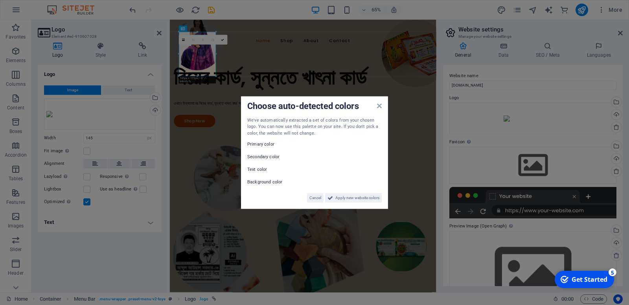
click at [272, 149] on label "Primary color" at bounding box center [270, 144] width 47 height 9
click at [269, 162] on label "Secondary color" at bounding box center [270, 156] width 47 height 9
click at [335, 200] on span "Apply new website colors" at bounding box center [357, 197] width 44 height 9
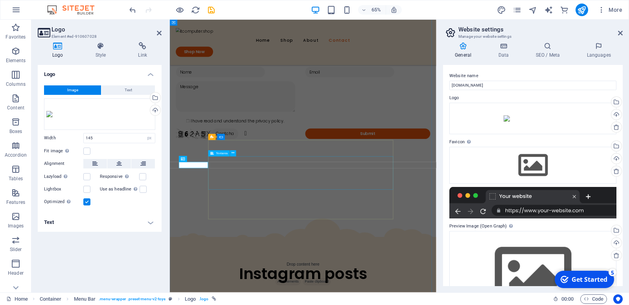
scroll to position [700, 0]
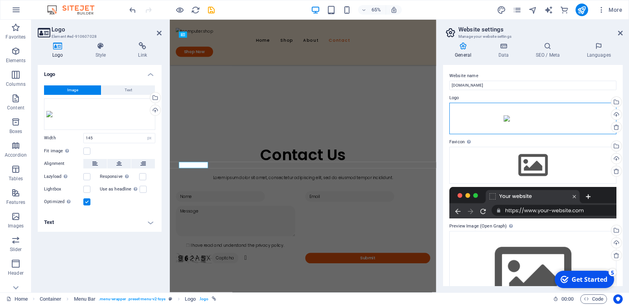
click at [516, 111] on div "Drag files here, click to choose files or select files from Files or our free s…" at bounding box center [533, 118] width 167 height 31
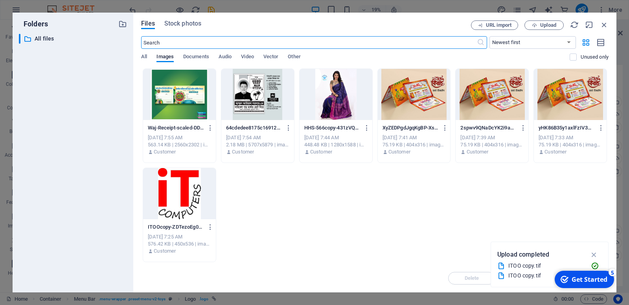
scroll to position [449, 0]
click at [607, 24] on icon "button" at bounding box center [604, 24] width 9 height 9
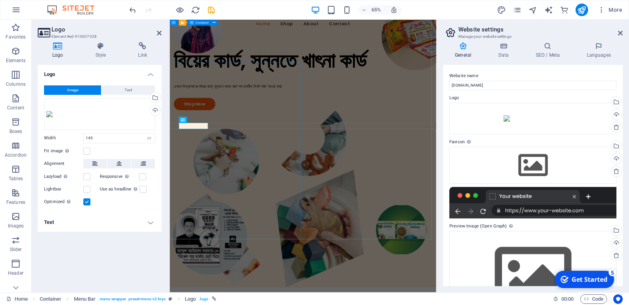
scroll to position [0, 0]
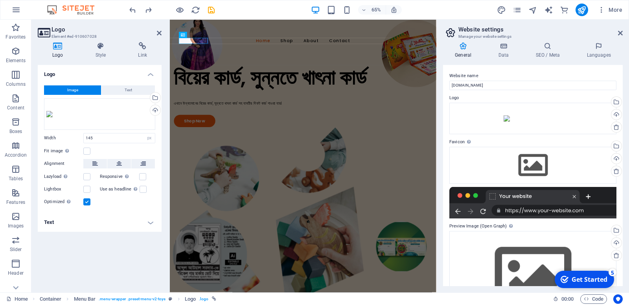
click at [254, 13] on div "65% More" at bounding box center [377, 10] width 498 height 13
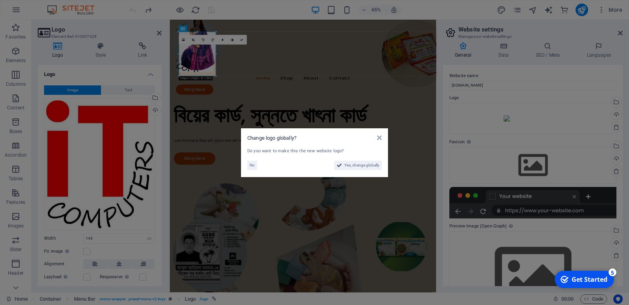
click at [198, 100] on aside "Change logo globally? Do you want to make this the new website logo? No Yes, ch…" at bounding box center [314, 152] width 629 height 305
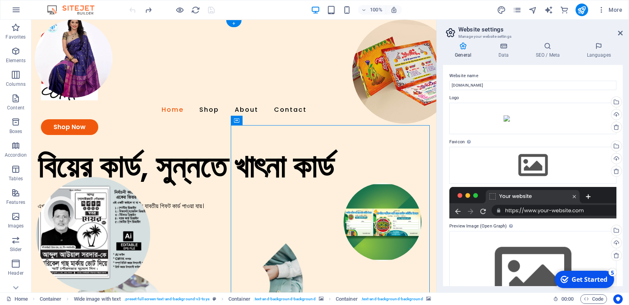
select select "px"
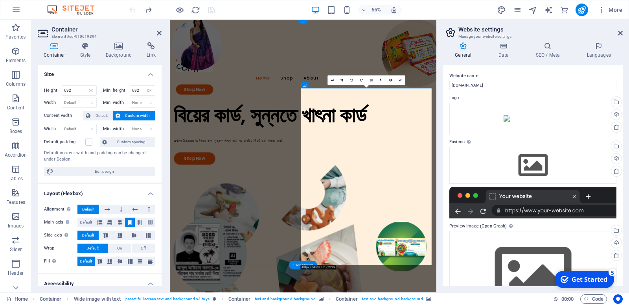
click at [116, 50] on h4 "Background" at bounding box center [120, 50] width 41 height 17
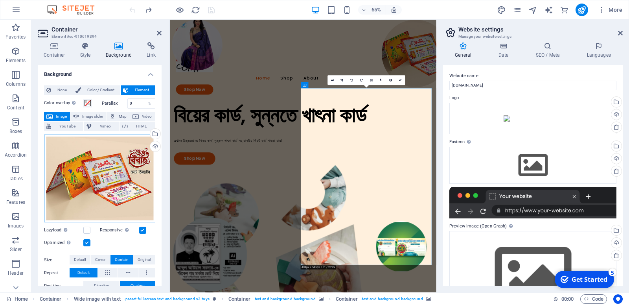
drag, startPoint x: 108, startPoint y: 163, endPoint x: 75, endPoint y: 200, distance: 49.6
click at [75, 200] on div "Drag files here, click to choose files or select files from Files or our free s…" at bounding box center [99, 179] width 111 height 88
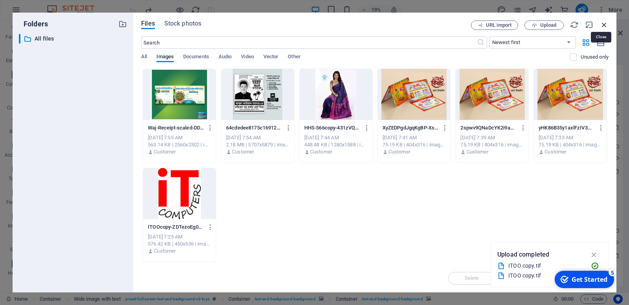
click at [603, 23] on icon "button" at bounding box center [604, 24] width 9 height 9
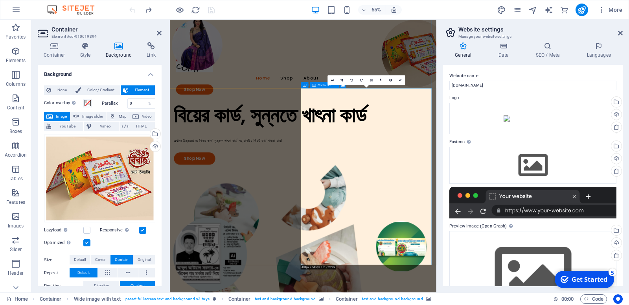
click at [104, 116] on span "Image slider" at bounding box center [92, 116] width 22 height 9
select select "ms"
select select "s"
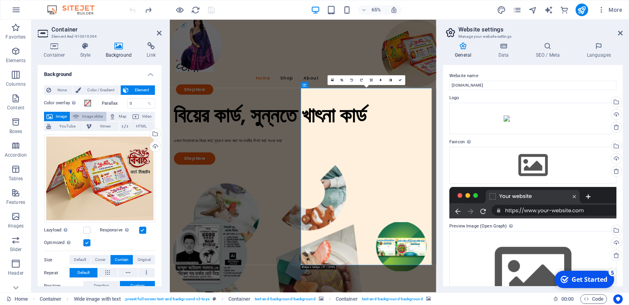
select select "progressive"
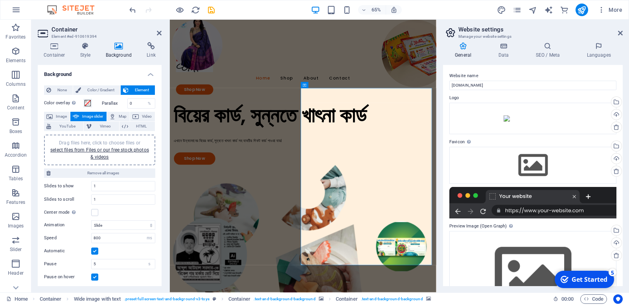
click at [109, 178] on span "Remove all images" at bounding box center [103, 172] width 100 height 9
click at [109, 160] on link "select files from Files or our free stock photos & videos" at bounding box center [99, 153] width 99 height 13
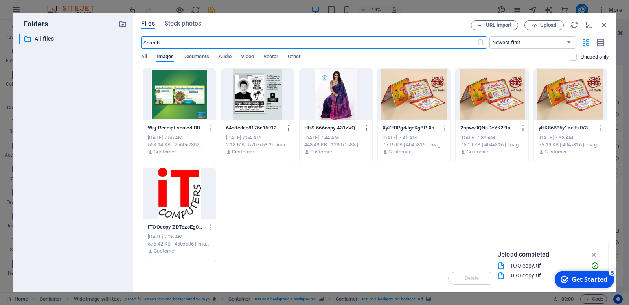
click at [401, 107] on div at bounding box center [414, 94] width 73 height 51
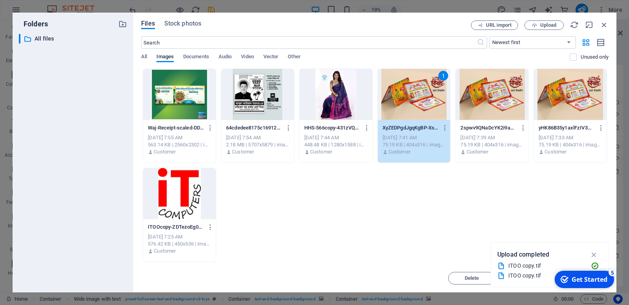
drag, startPoint x: 401, startPoint y: 107, endPoint x: 174, endPoint y: 208, distance: 248.1
click at [401, 107] on div "1" at bounding box center [414, 94] width 73 height 51
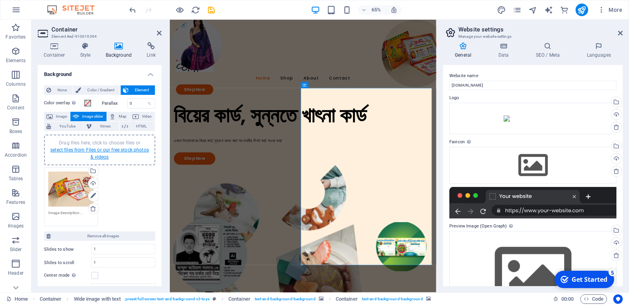
click at [121, 160] on link "select files from Files or our free stock photos & videos" at bounding box center [99, 153] width 99 height 13
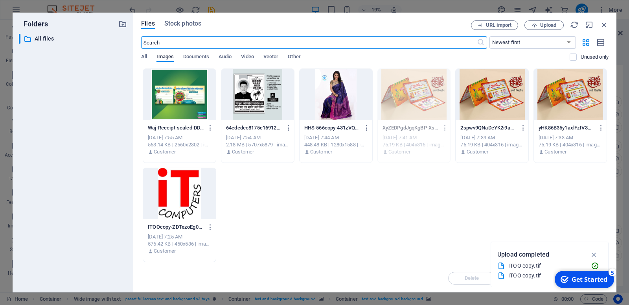
click at [564, 111] on div at bounding box center [570, 94] width 73 height 51
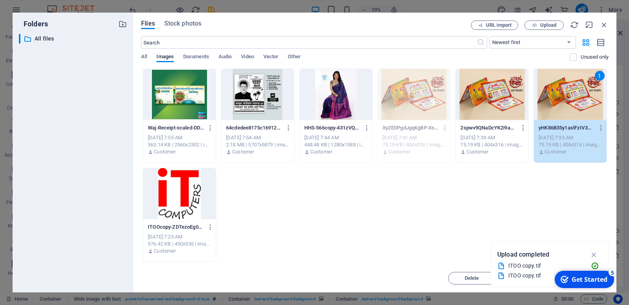
click at [564, 111] on div "1" at bounding box center [570, 94] width 73 height 51
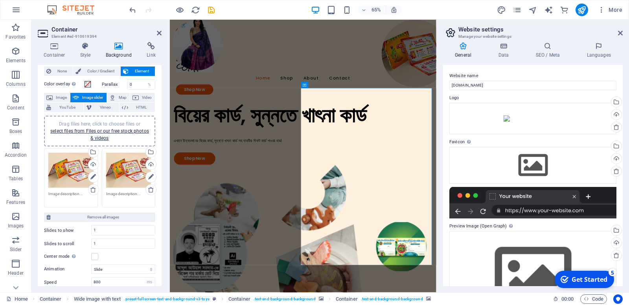
scroll to position [40, 0]
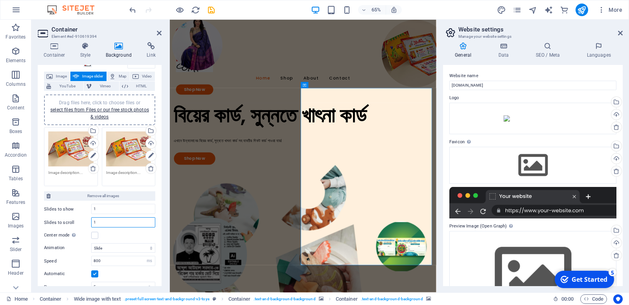
drag, startPoint x: 98, startPoint y: 236, endPoint x: 83, endPoint y: 238, distance: 15.0
click at [92, 227] on input "1" at bounding box center [123, 221] width 63 height 9
click at [112, 214] on input "1" at bounding box center [123, 208] width 63 height 9
click at [111, 227] on input "2" at bounding box center [123, 221] width 63 height 9
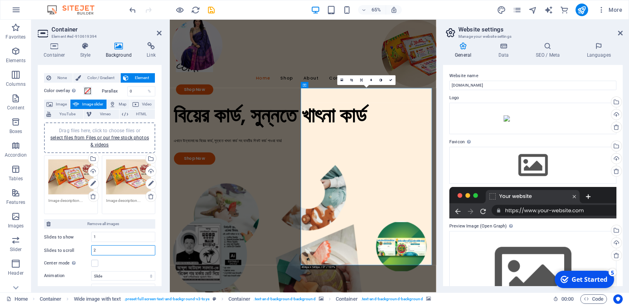
scroll to position [0, 0]
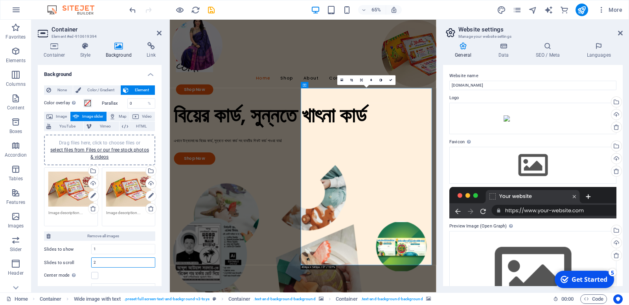
type input "1"
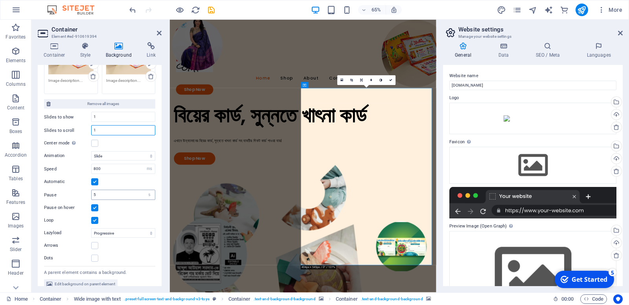
scroll to position [134, 0]
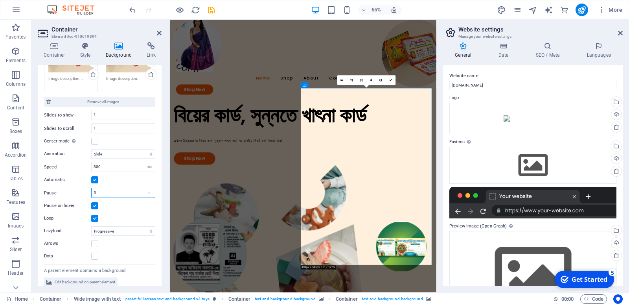
drag, startPoint x: 107, startPoint y: 194, endPoint x: 86, endPoint y: 196, distance: 21.7
click at [92, 196] on input "5" at bounding box center [123, 192] width 63 height 9
type input "20"
click at [70, 192] on div "Pause 20 s ms" at bounding box center [99, 193] width 111 height 10
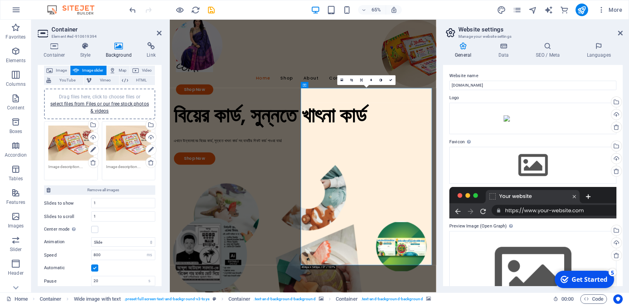
scroll to position [14, 0]
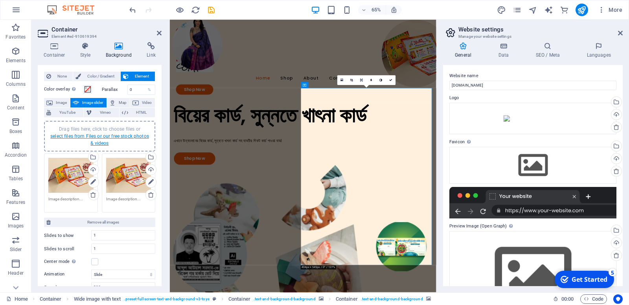
click at [110, 145] on link "select files from Files or our free stock photos & videos" at bounding box center [99, 139] width 99 height 13
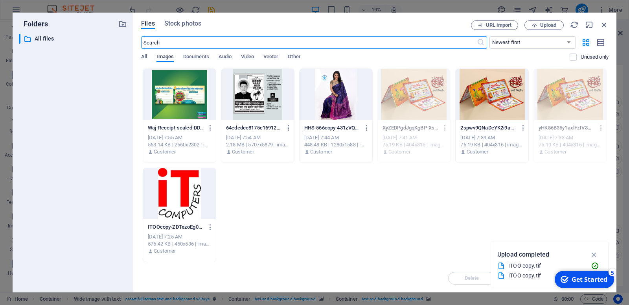
click at [341, 95] on div at bounding box center [336, 94] width 73 height 51
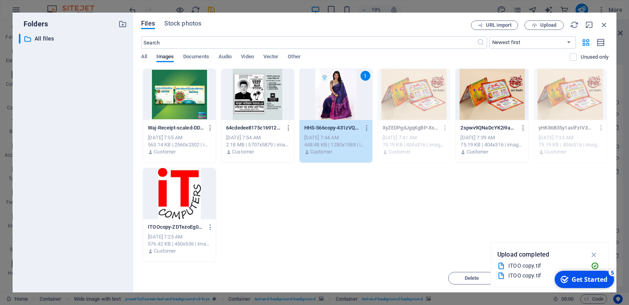
click at [341, 95] on div "1" at bounding box center [336, 94] width 73 height 51
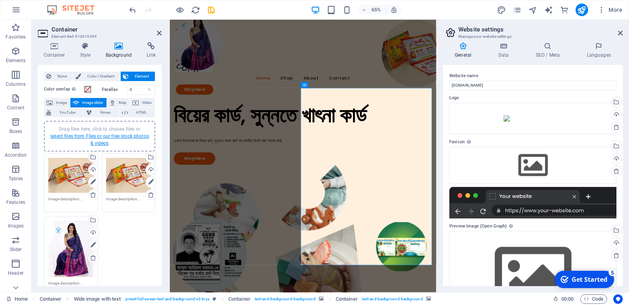
click at [116, 146] on link "select files from Files or our free stock photos & videos" at bounding box center [99, 139] width 99 height 13
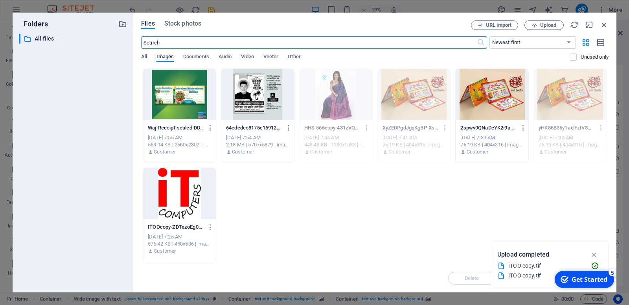
click at [262, 100] on div at bounding box center [257, 94] width 73 height 51
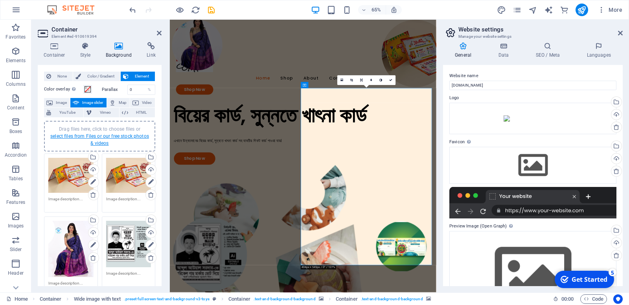
click at [114, 146] on link "select files from Files or our free stock photos & videos" at bounding box center [99, 139] width 99 height 13
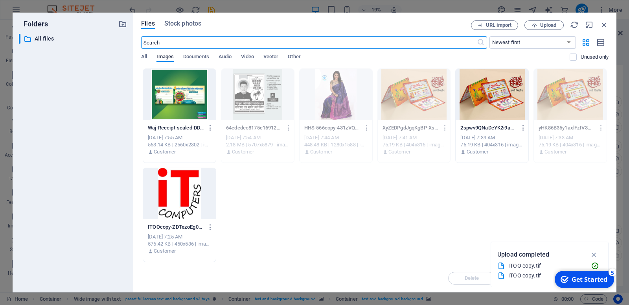
click at [197, 100] on div at bounding box center [179, 94] width 73 height 51
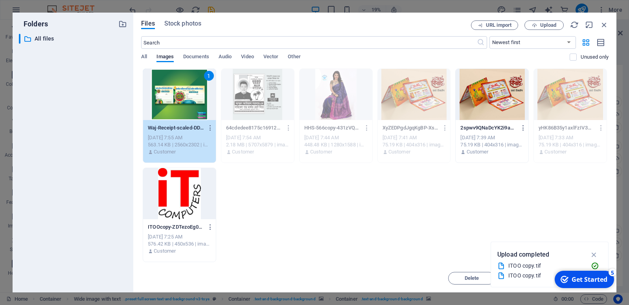
drag, startPoint x: 197, startPoint y: 100, endPoint x: 6, endPoint y: 236, distance: 234.4
click at [197, 100] on div "1" at bounding box center [179, 94] width 73 height 51
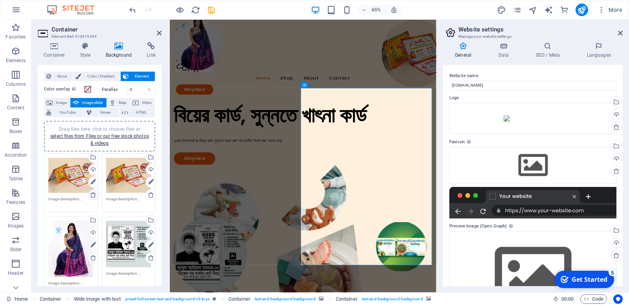
click at [90, 198] on icon at bounding box center [93, 195] width 6 height 6
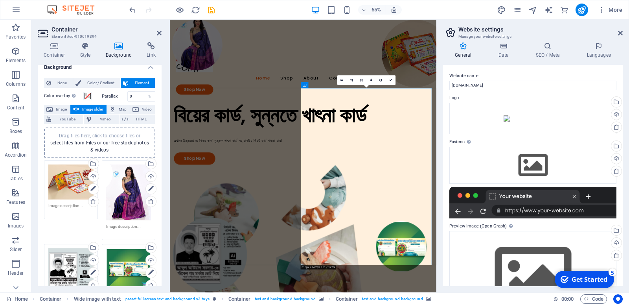
scroll to position [0, 0]
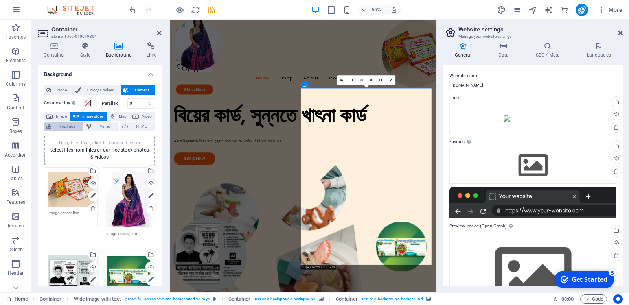
click at [81, 129] on span "YouTube" at bounding box center [67, 126] width 28 height 9
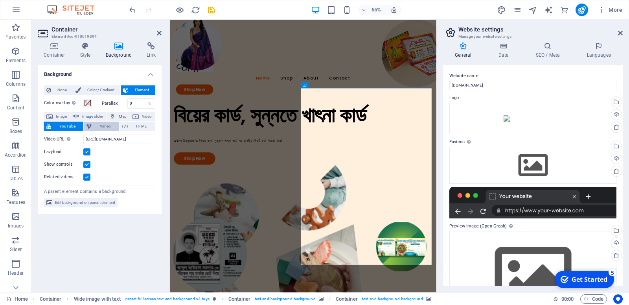
click at [116, 122] on span "Vimeo" at bounding box center [105, 126] width 22 height 9
select select "ar16_9"
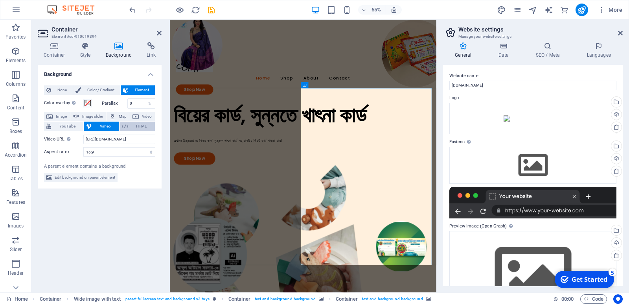
click at [131, 128] on span "HTML" at bounding box center [142, 126] width 22 height 9
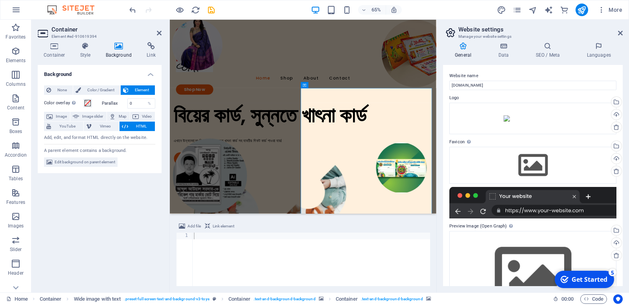
click at [131, 129] on span "HTML" at bounding box center [142, 126] width 22 height 9
click at [93, 141] on div "Add, edit, and format HTML directly on the website." at bounding box center [99, 138] width 111 height 7
click at [131, 131] on span "HTML" at bounding box center [142, 126] width 22 height 9
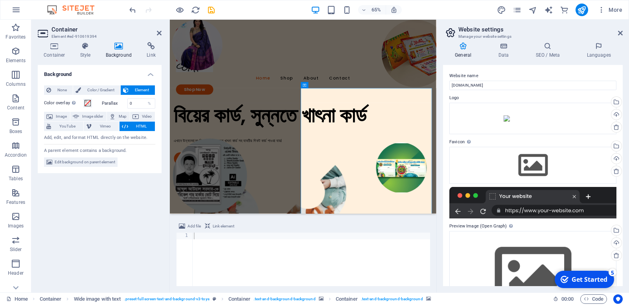
click at [131, 131] on span "HTML" at bounding box center [142, 126] width 22 height 9
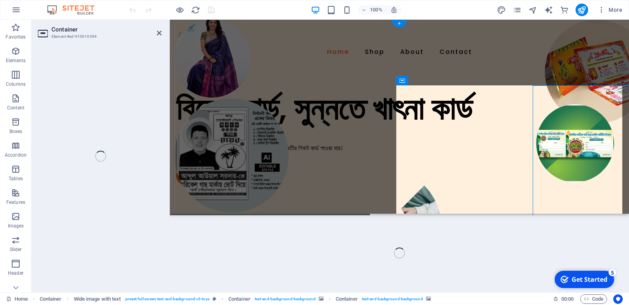
select select "px"
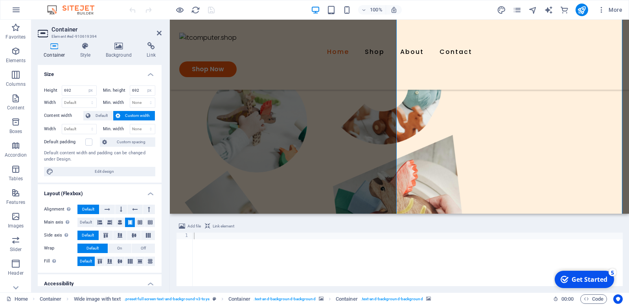
scroll to position [127, 0]
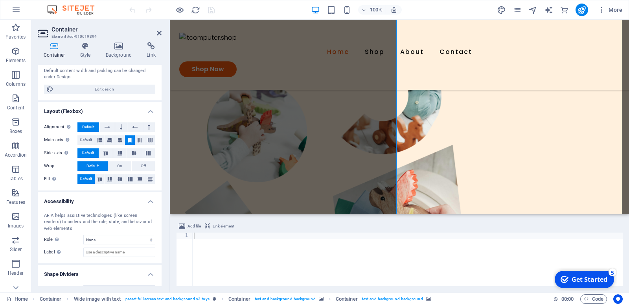
scroll to position [0, 0]
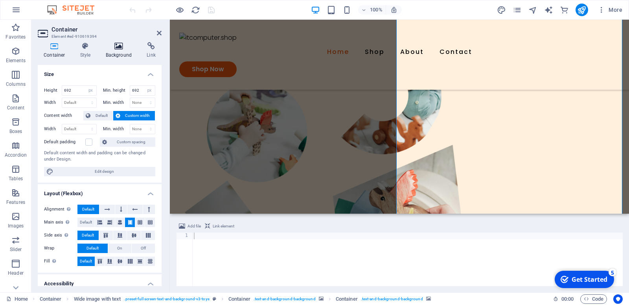
click at [120, 56] on h4 "Background" at bounding box center [120, 50] width 41 height 17
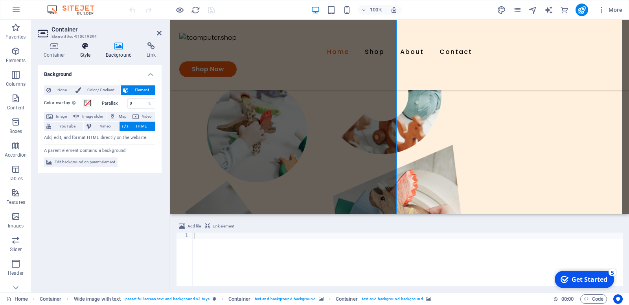
click at [85, 50] on h4 "Style" at bounding box center [87, 50] width 26 height 17
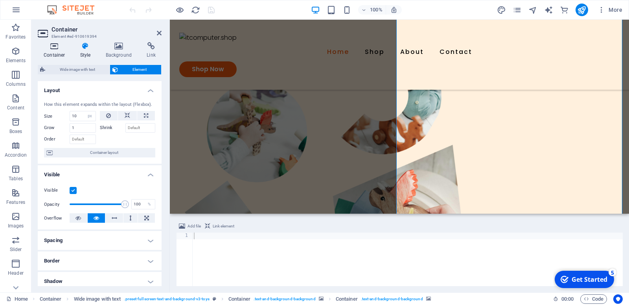
click at [50, 50] on h4 "Container" at bounding box center [56, 50] width 37 height 17
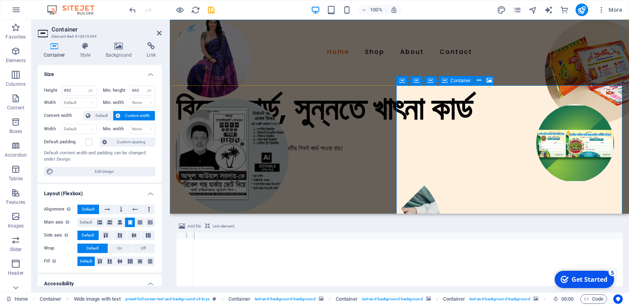
select select "px"
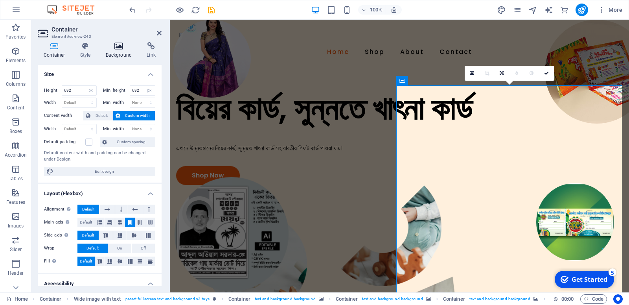
click at [118, 48] on h4 "Background" at bounding box center [120, 50] width 41 height 17
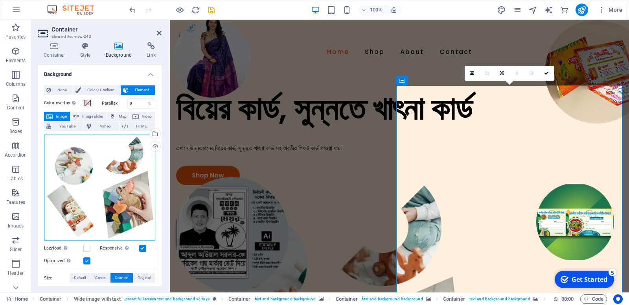
click at [116, 160] on div "Drag files here, click to choose files or select files from Files or our free s…" at bounding box center [99, 188] width 111 height 106
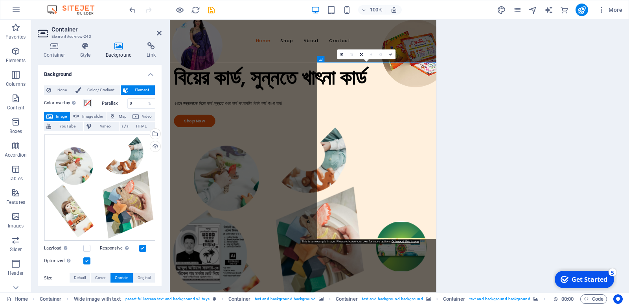
click at [116, 160] on body "itcomputer.shop Home Favorites Elements Columns Content Boxes Accordion Tables …" at bounding box center [314, 152] width 629 height 305
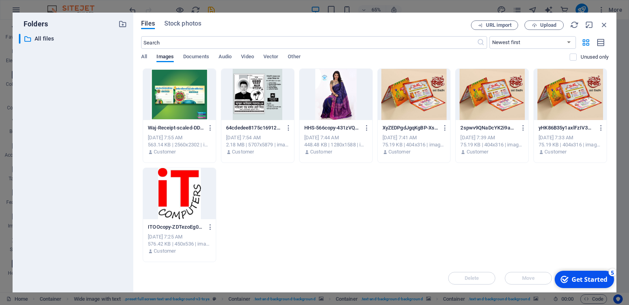
click at [435, 101] on div at bounding box center [414, 94] width 73 height 51
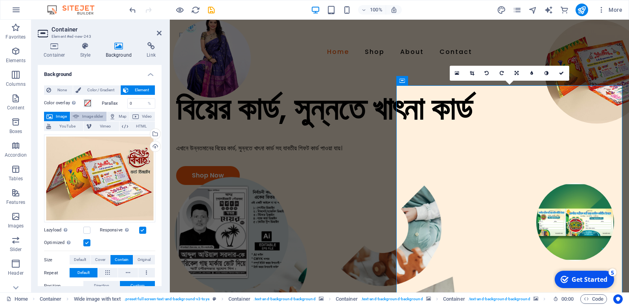
click at [98, 121] on span "Image slider" at bounding box center [92, 116] width 22 height 9
select select "ms"
select select "s"
select select "progressive"
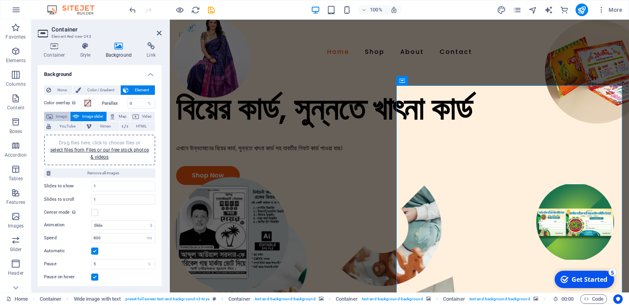
click at [64, 119] on span "Image" at bounding box center [61, 116] width 13 height 9
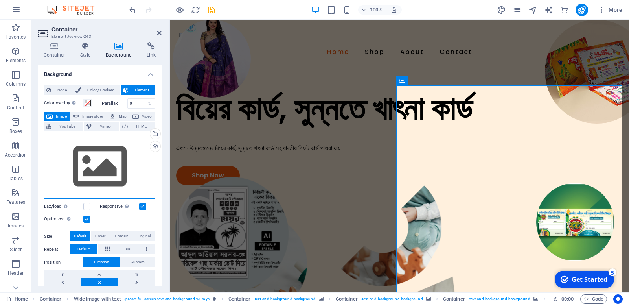
click at [95, 177] on div "Drag files here, click to choose files or select files from Files or our free s…" at bounding box center [99, 167] width 111 height 64
click at [95, 177] on body "itcomputer.shop Home Favorites Elements Columns Content Boxes Accordion Tables …" at bounding box center [314, 152] width 629 height 305
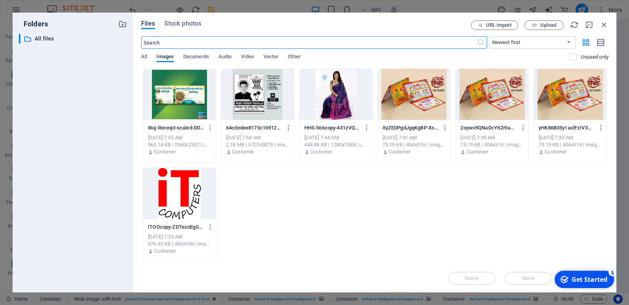
drag, startPoint x: 486, startPoint y: 101, endPoint x: 267, endPoint y: 93, distance: 219.2
click at [486, 101] on div at bounding box center [492, 94] width 73 height 51
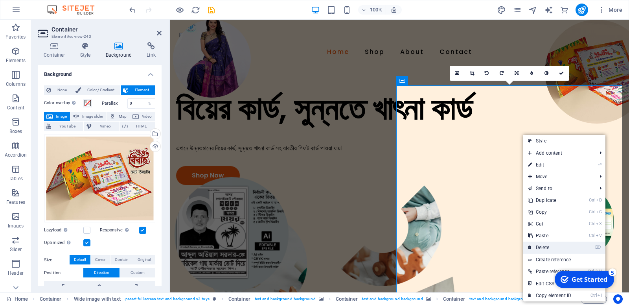
click at [550, 247] on link "⌦ Delete" at bounding box center [549, 247] width 53 height 12
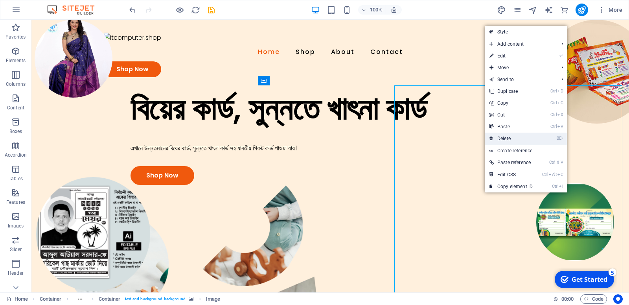
click at [511, 137] on link "⌦ Delete" at bounding box center [511, 139] width 53 height 12
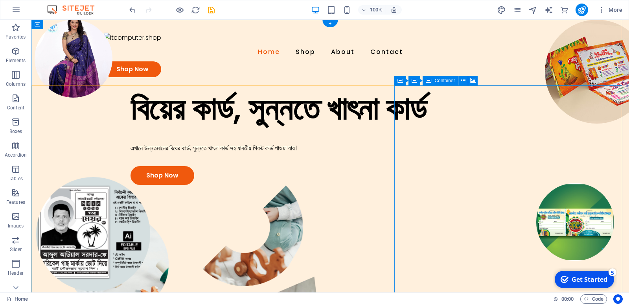
select select "px"
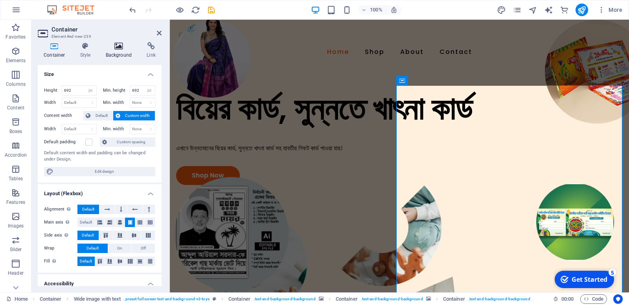
click at [118, 52] on h4 "Background" at bounding box center [120, 50] width 41 height 17
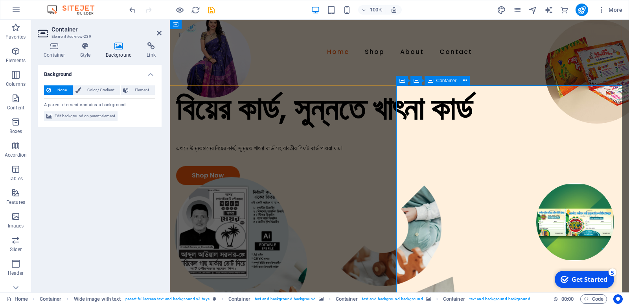
click at [126, 53] on h4 "Background" at bounding box center [120, 50] width 41 height 17
click at [116, 53] on h4 "Background" at bounding box center [120, 50] width 41 height 17
click at [76, 47] on icon at bounding box center [85, 46] width 22 height 8
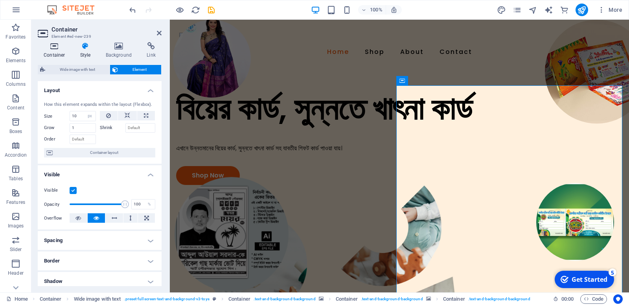
click at [63, 48] on h4 "Container" at bounding box center [56, 50] width 37 height 17
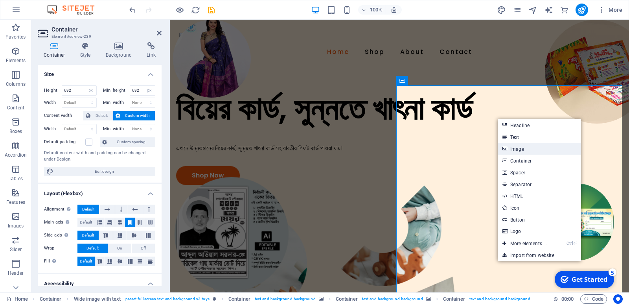
click at [528, 147] on link "Image" at bounding box center [539, 149] width 83 height 12
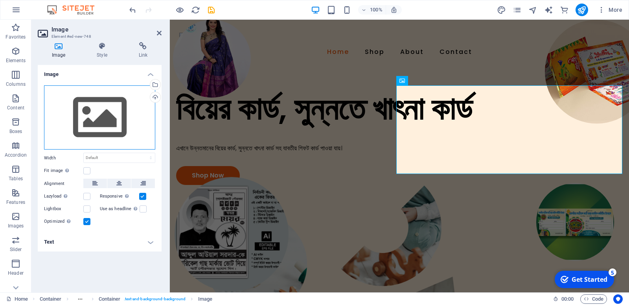
click at [106, 123] on div "Drag files here, click to choose files or select files from Files or our free s…" at bounding box center [99, 117] width 111 height 64
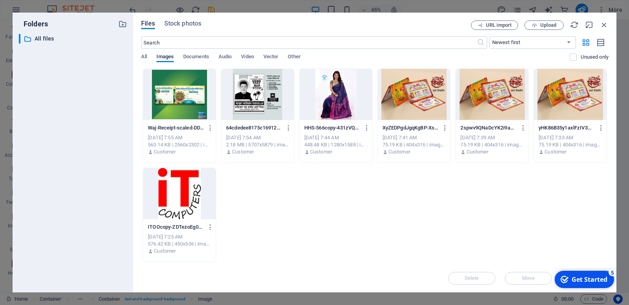
click at [546, 104] on div at bounding box center [570, 94] width 73 height 51
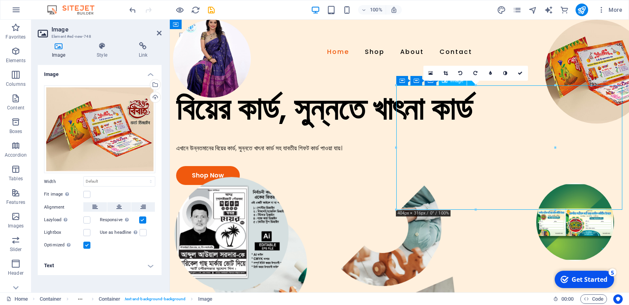
drag, startPoint x: 500, startPoint y: 168, endPoint x: 542, endPoint y: 173, distance: 41.6
drag, startPoint x: 504, startPoint y: 141, endPoint x: 557, endPoint y: 218, distance: 93.8
drag, startPoint x: 483, startPoint y: 140, endPoint x: 535, endPoint y: 204, distance: 82.7
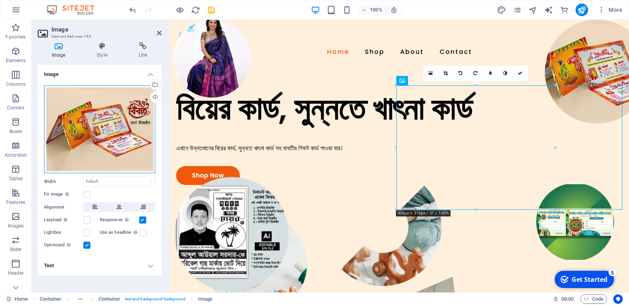
click at [122, 139] on div "Drag files here, click to choose files or select files from Files or our free s…" at bounding box center [99, 129] width 111 height 88
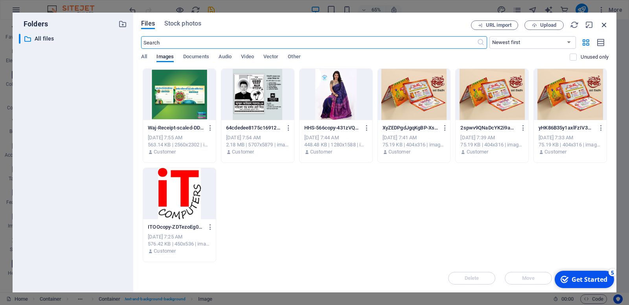
click at [606, 24] on icon "button" at bounding box center [604, 24] width 9 height 9
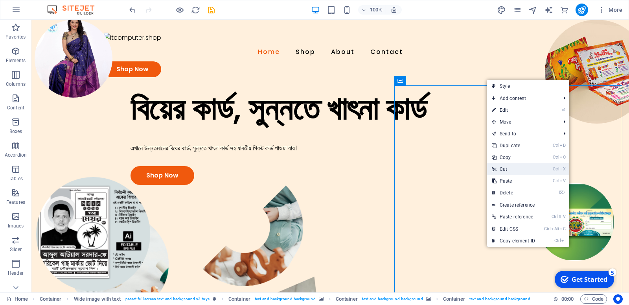
click at [508, 170] on link "Ctrl X Cut" at bounding box center [513, 169] width 53 height 12
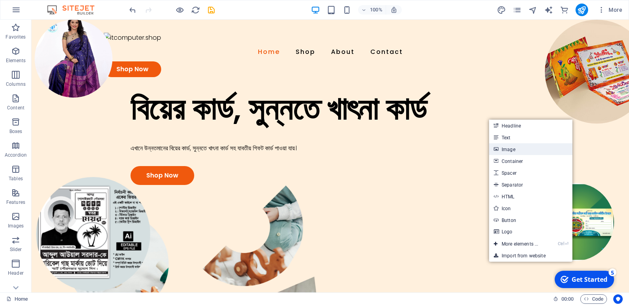
click at [517, 146] on link "Image" at bounding box center [530, 149] width 83 height 12
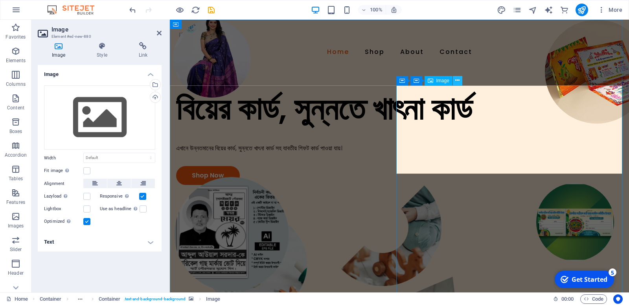
click at [457, 83] on button at bounding box center [457, 80] width 9 height 9
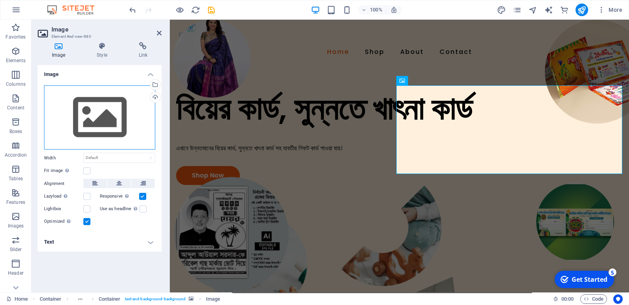
click at [92, 112] on div "Drag files here, click to choose files or select files from Files or our free s…" at bounding box center [99, 117] width 111 height 64
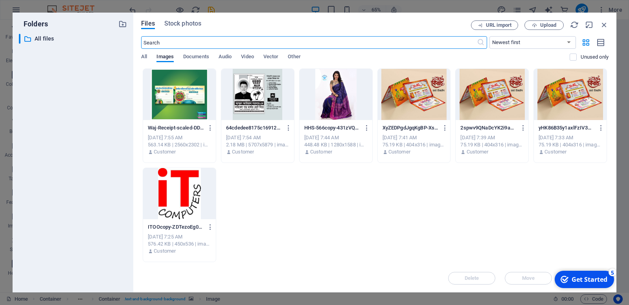
click at [417, 100] on div at bounding box center [414, 94] width 73 height 51
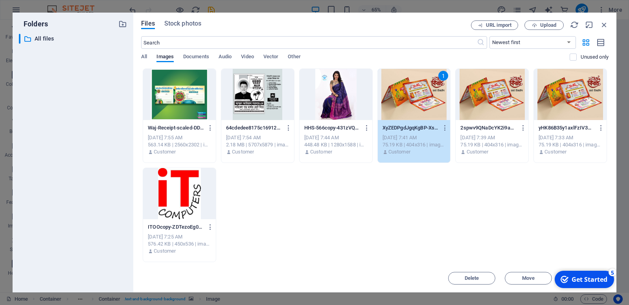
click at [417, 100] on div "1" at bounding box center [414, 94] width 73 height 51
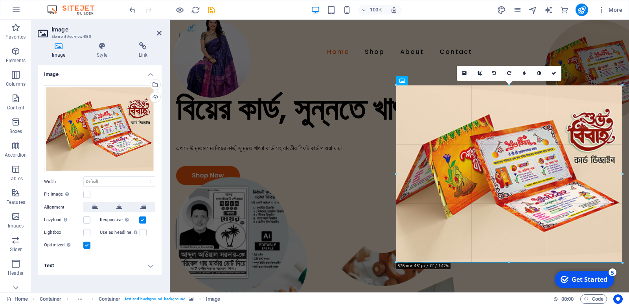
drag, startPoint x: 557, startPoint y: 210, endPoint x: 613, endPoint y: 262, distance: 76.2
type input "575"
select select "px"
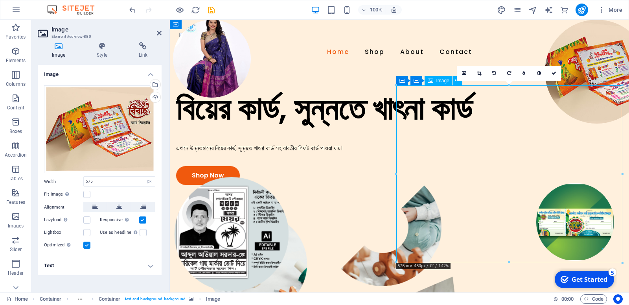
drag, startPoint x: 525, startPoint y: 181, endPoint x: 529, endPoint y: 206, distance: 24.6
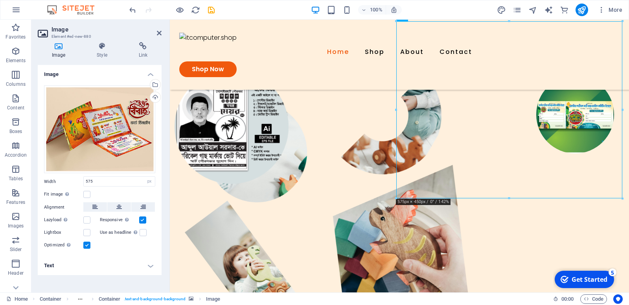
scroll to position [127, 0]
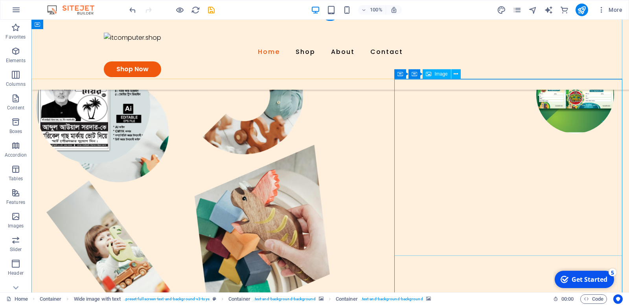
scroll to position [0, 0]
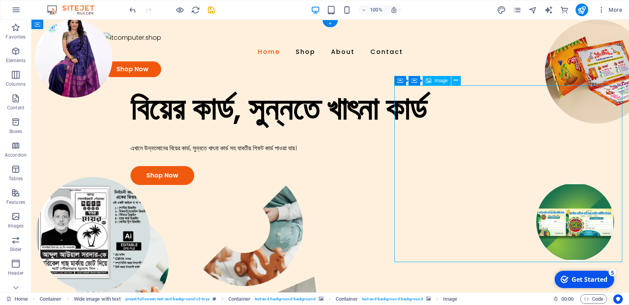
drag, startPoint x: 493, startPoint y: 161, endPoint x: 499, endPoint y: 210, distance: 49.6
select select "px"
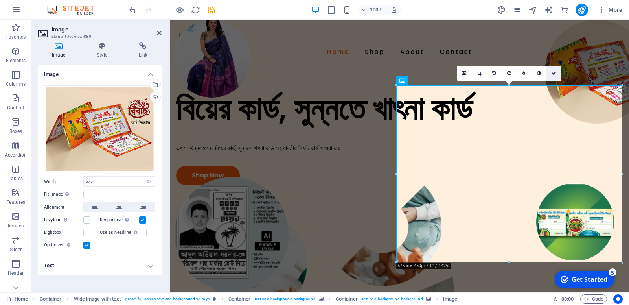
click at [555, 72] on icon at bounding box center [554, 73] width 5 height 5
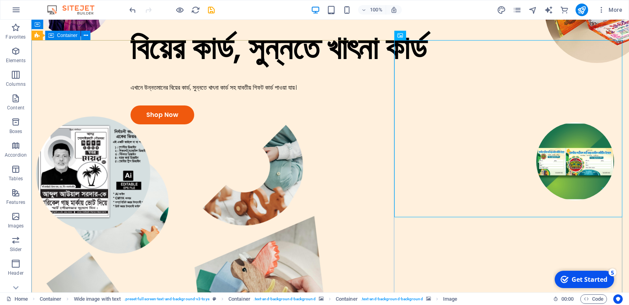
scroll to position [64, 0]
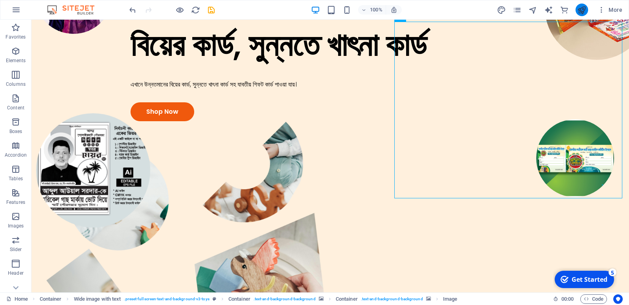
click at [582, 13] on button "publish" at bounding box center [582, 10] width 13 height 13
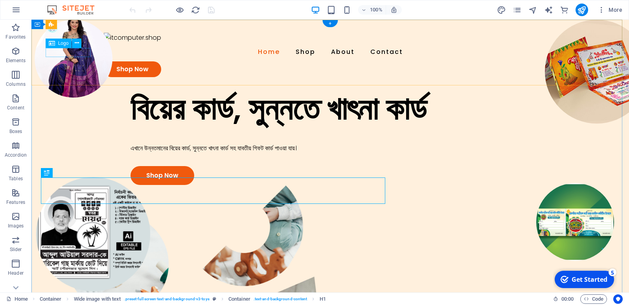
click at [104, 42] on div at bounding box center [330, 37] width 453 height 10
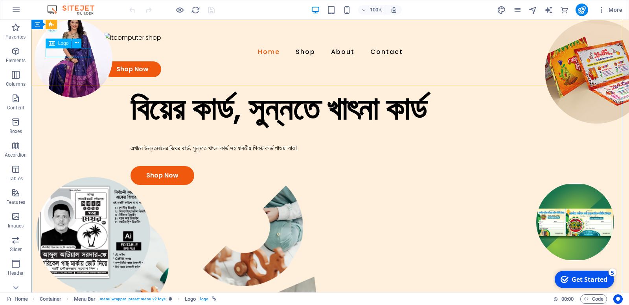
click at [63, 45] on span "Logo" at bounding box center [63, 43] width 11 height 5
select select "px"
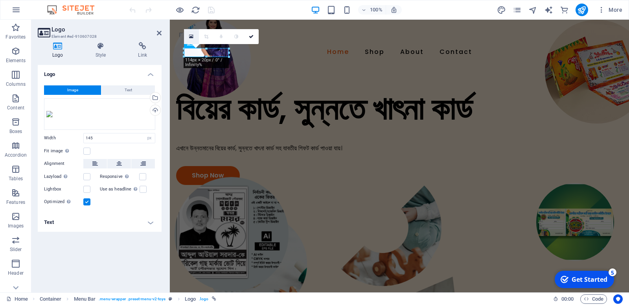
click at [192, 34] on icon at bounding box center [191, 37] width 4 height 6
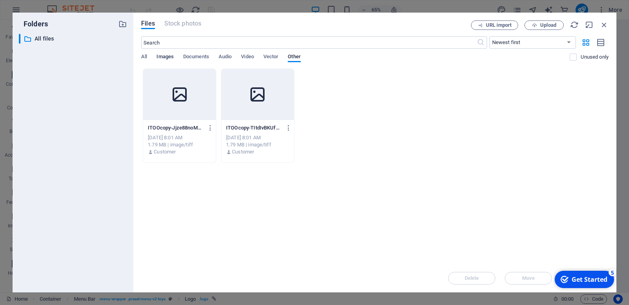
click at [169, 57] on span "Images" at bounding box center [165, 57] width 17 height 11
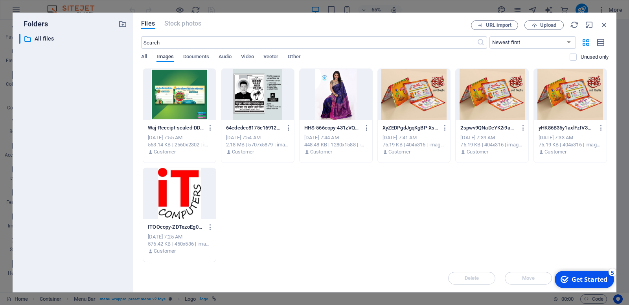
click at [175, 190] on div at bounding box center [179, 193] width 73 height 51
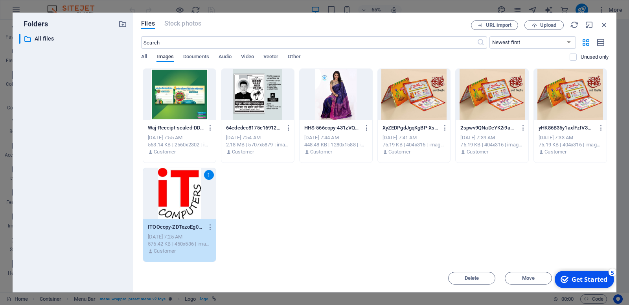
click at [175, 190] on div "1" at bounding box center [179, 193] width 73 height 51
type input "114"
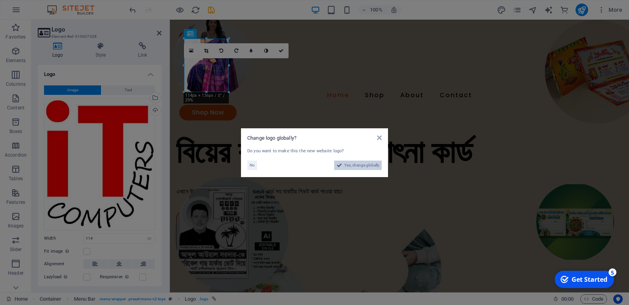
click at [346, 163] on span "Yes, change globally" at bounding box center [362, 164] width 35 height 9
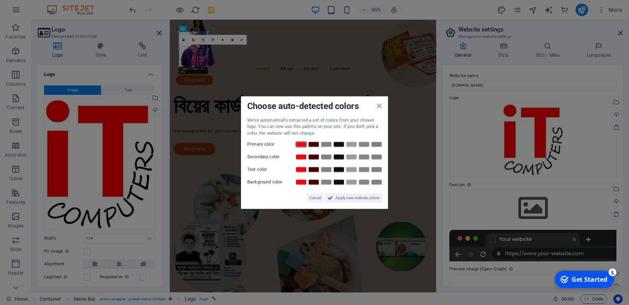
click at [299, 147] on link at bounding box center [301, 144] width 12 height 6
click at [365, 200] on span "Apply new website colors" at bounding box center [357, 197] width 44 height 9
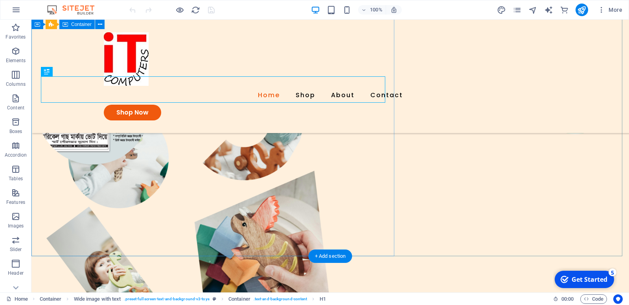
scroll to position [127, 0]
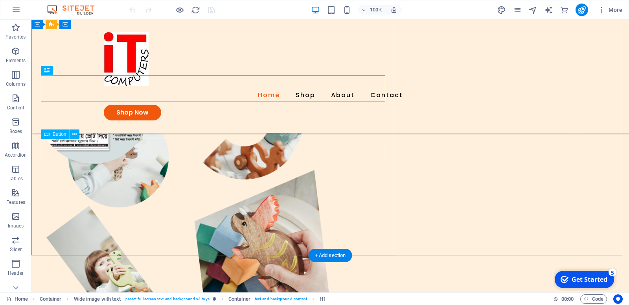
click at [131, 78] on div "Shop Now" at bounding box center [364, 68] width 466 height 19
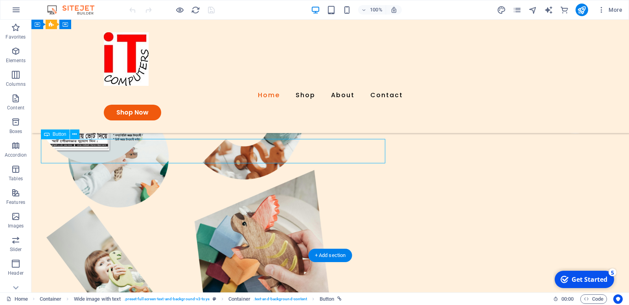
click at [131, 78] on div "Shop Now" at bounding box center [364, 68] width 466 height 19
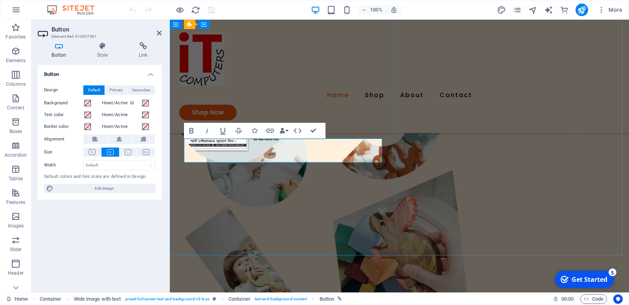
click at [239, 78] on link "Shop Now" at bounding box center [208, 68] width 64 height 19
click at [139, 48] on icon at bounding box center [143, 46] width 37 height 8
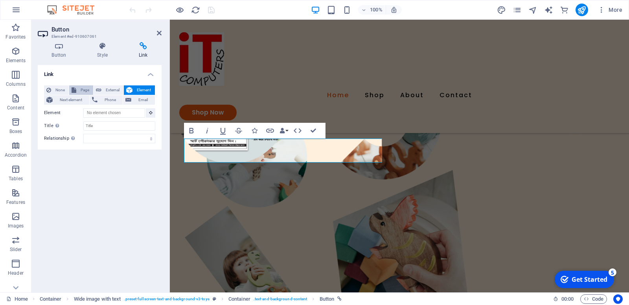
click at [91, 85] on span "Page" at bounding box center [85, 89] width 12 height 9
select select
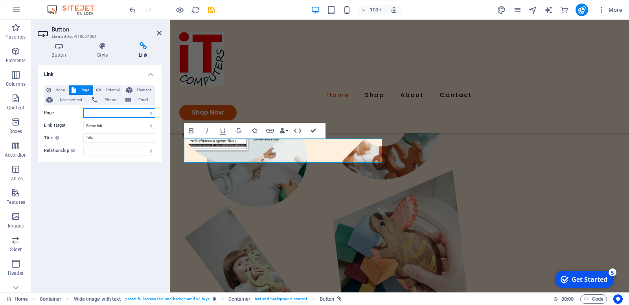
click at [83, 108] on select "Home Subpage Legal Notice Privacy" at bounding box center [119, 112] width 72 height 9
click at [163, 61] on div "Button Style Link Button Design Default Primary Secondary Background Hover/Acti…" at bounding box center [99, 164] width 136 height 256
click at [121, 95] on span "Phone" at bounding box center [110, 99] width 21 height 9
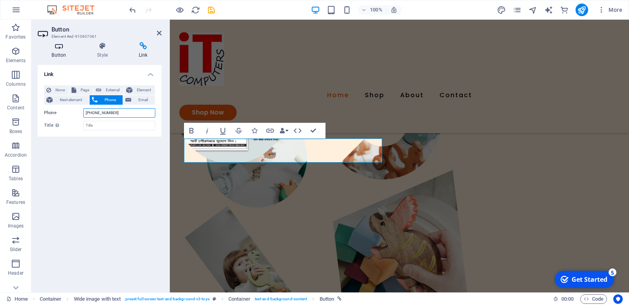
type input "+8801976186433"
click at [66, 56] on h4 "Button" at bounding box center [61, 50] width 46 height 17
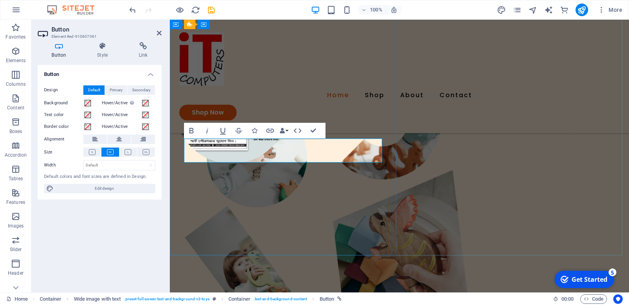
click at [223, 78] on link "Shop Now" at bounding box center [208, 68] width 64 height 19
click at [212, 78] on link "Shop Now" at bounding box center [208, 68] width 64 height 19
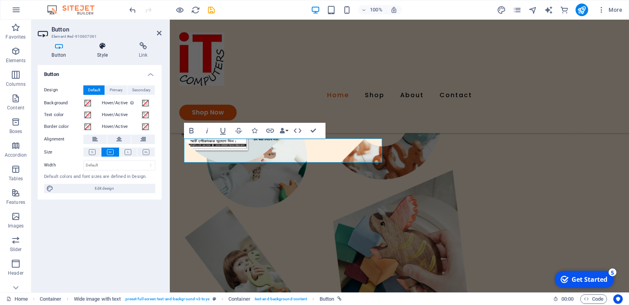
click at [106, 52] on h4 "Style" at bounding box center [104, 50] width 42 height 17
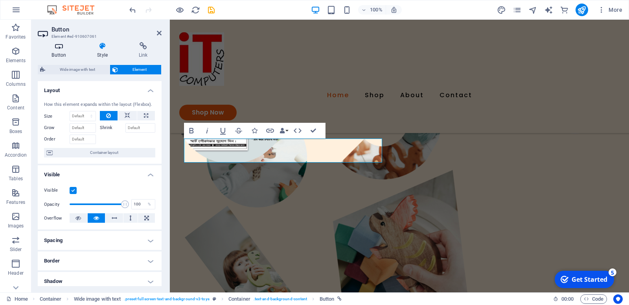
click at [53, 51] on h4 "Button" at bounding box center [61, 50] width 46 height 17
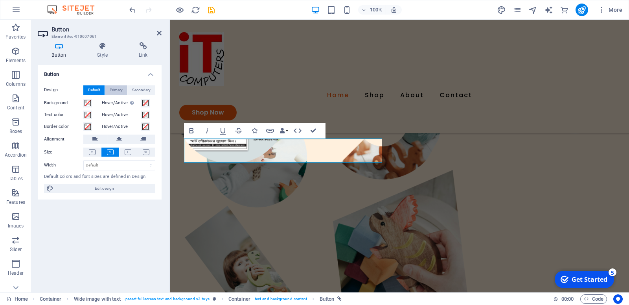
click at [117, 85] on span "Primary" at bounding box center [116, 89] width 13 height 9
click at [136, 85] on span "Secondary" at bounding box center [141, 89] width 18 height 9
click at [112, 188] on span "Edit design" at bounding box center [104, 188] width 97 height 9
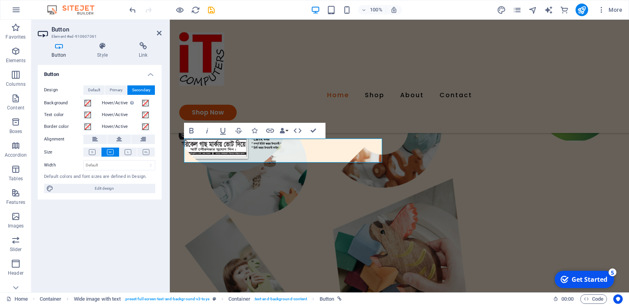
select select "px"
select select "300"
select select "px"
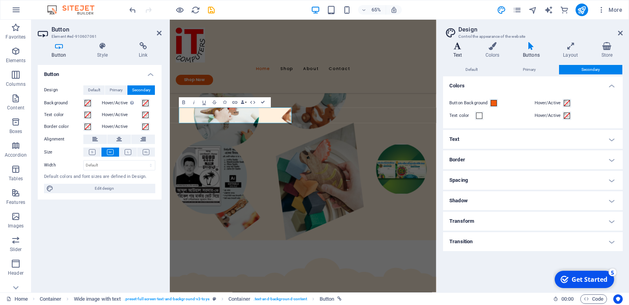
click at [462, 51] on h4 "Text" at bounding box center [459, 50] width 32 height 17
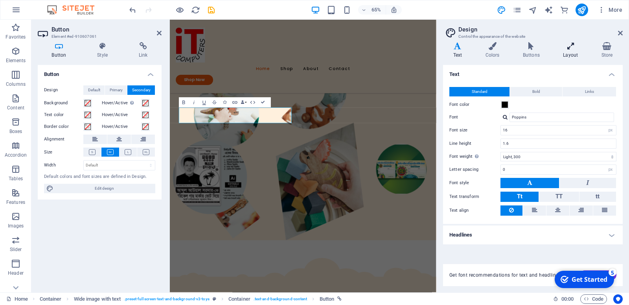
click at [573, 53] on h4 "Layout" at bounding box center [572, 50] width 38 height 17
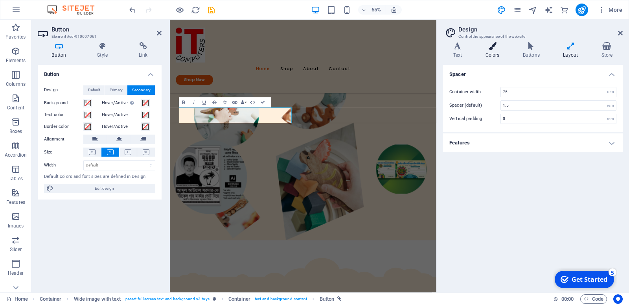
click at [498, 50] on h4 "Colors" at bounding box center [493, 50] width 37 height 17
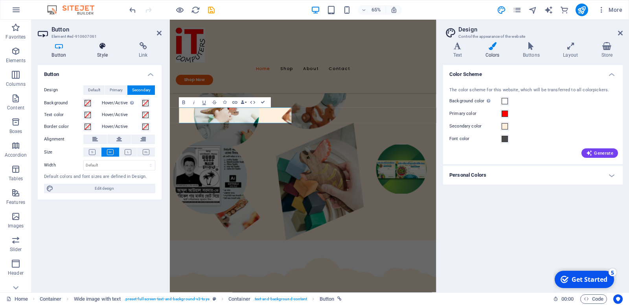
click at [102, 54] on h4 "Style" at bounding box center [104, 50] width 42 height 17
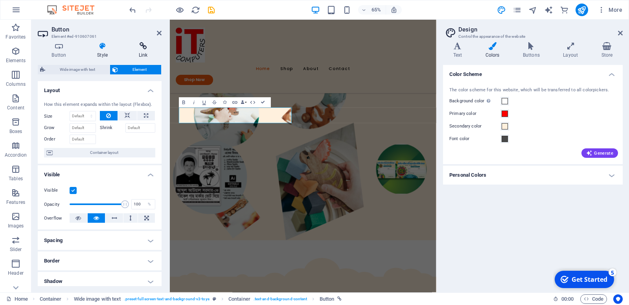
click at [140, 50] on h4 "Link" at bounding box center [143, 50] width 37 height 17
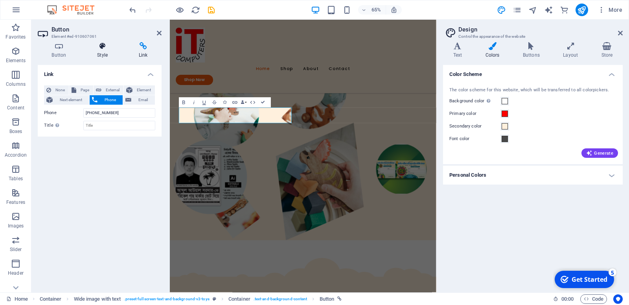
click at [103, 49] on h4 "Style" at bounding box center [104, 50] width 42 height 17
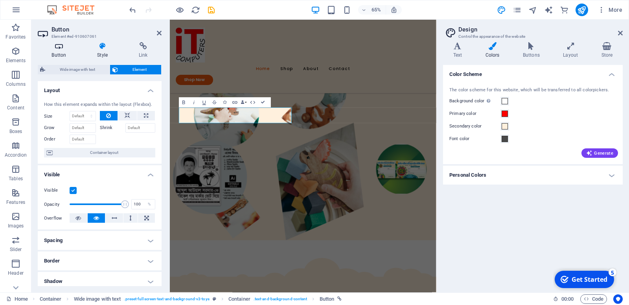
click at [56, 47] on icon at bounding box center [59, 46] width 42 height 8
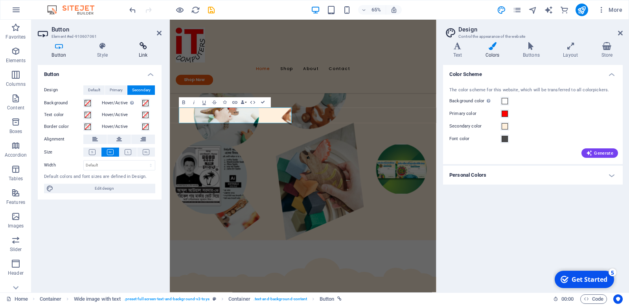
click at [135, 50] on h4 "Link" at bounding box center [143, 50] width 37 height 17
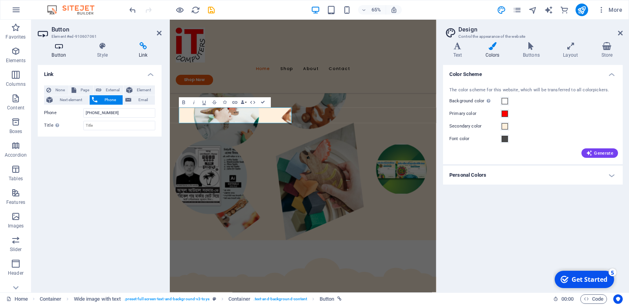
click at [66, 55] on h4 "Button" at bounding box center [61, 50] width 46 height 17
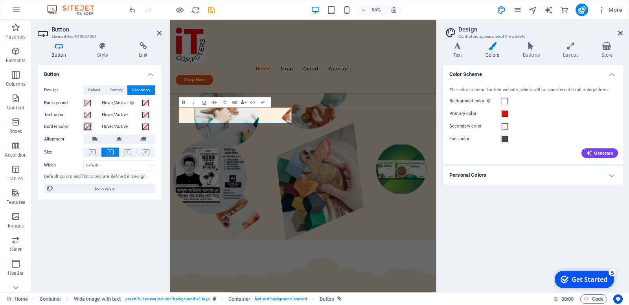
click at [86, 123] on span at bounding box center [88, 126] width 6 height 6
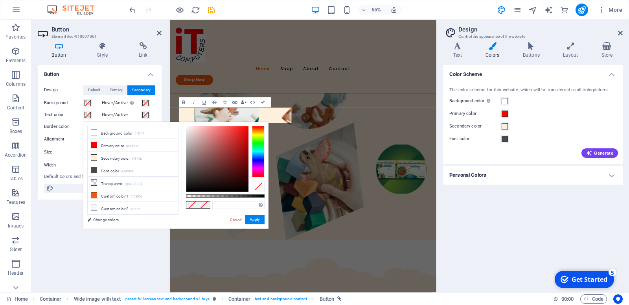
click at [86, 123] on span at bounding box center [88, 126] width 6 height 6
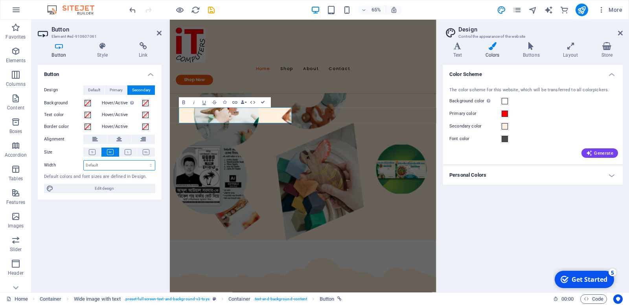
click at [104, 160] on select "Default px rem % em vh vw" at bounding box center [119, 164] width 71 height 9
click at [84, 160] on select "Default px rem % em vh vw" at bounding box center [119, 164] width 71 height 9
click at [72, 173] on div "Default colors and font sizes are defined in Design." at bounding box center [99, 176] width 111 height 7
click at [94, 187] on span "Edit design" at bounding box center [104, 188] width 97 height 9
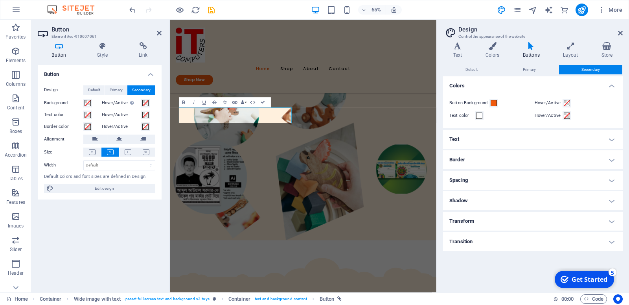
click at [0, 0] on h4 "Text" at bounding box center [0, 0] width 0 height 0
click at [459, 54] on h4 "Text" at bounding box center [459, 50] width 32 height 17
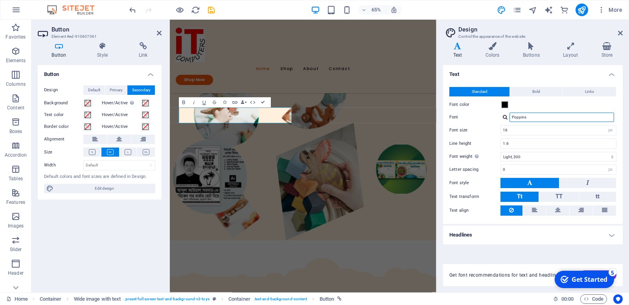
click at [543, 113] on input "Poppins" at bounding box center [562, 116] width 105 height 9
drag, startPoint x: 542, startPoint y: 111, endPoint x: 509, endPoint y: 111, distance: 33.4
click at [510, 112] on input "Poppins" at bounding box center [562, 116] width 105 height 9
click at [116, 206] on div "Button Design Default Primary Secondary Background Hover/Active Switch to previ…" at bounding box center [100, 175] width 124 height 221
click at [107, 58] on div "Button Style Link Button Design Default Primary Secondary Background Hover/Acti…" at bounding box center [100, 164] width 124 height 244
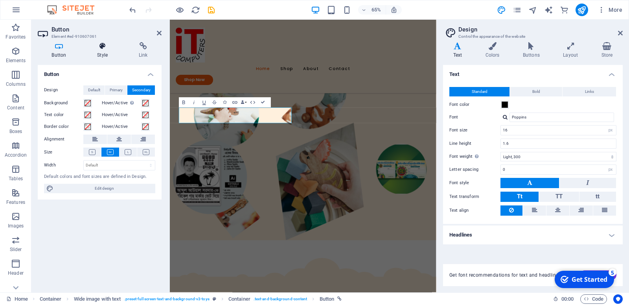
click at [105, 51] on h4 "Style" at bounding box center [104, 50] width 42 height 17
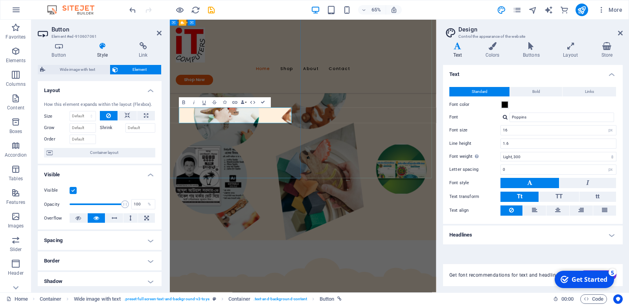
click at [224, 87] on link "Shop Now" at bounding box center [208, 77] width 64 height 19
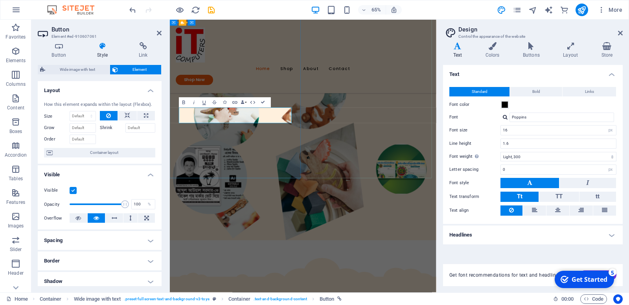
click at [224, 87] on link "Shop Now" at bounding box center [208, 77] width 64 height 19
click at [234, 101] on icon "button" at bounding box center [234, 102] width 5 height 2
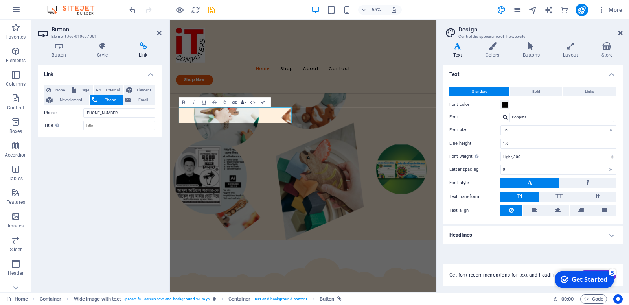
click at [244, 101] on icon "button" at bounding box center [243, 103] width 4 height 4
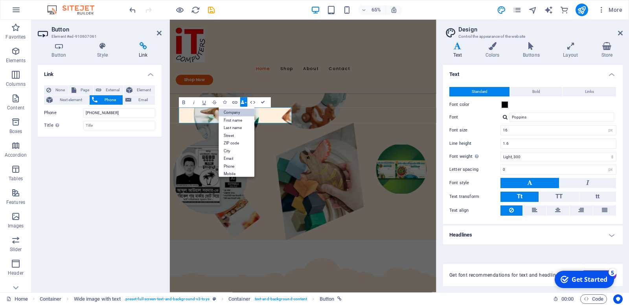
click at [236, 112] on link "Company" at bounding box center [237, 113] width 36 height 8
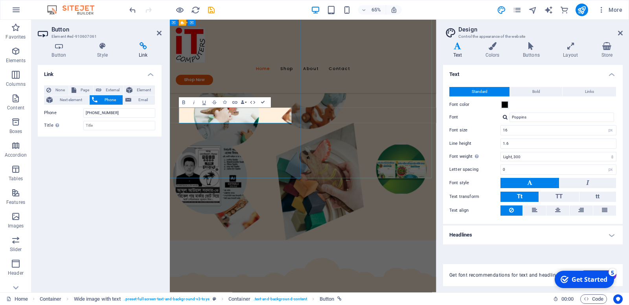
click at [228, 87] on link "Shop Now" at bounding box center [208, 77] width 64 height 19
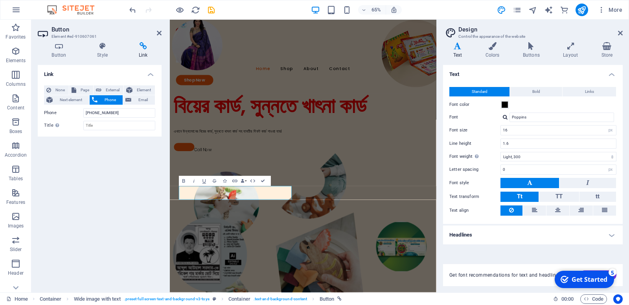
click at [149, 170] on div "Link None Page External Element Next element Phone Email Page Home Subpage Lega…" at bounding box center [100, 175] width 124 height 221
click at [144, 170] on div "Link None Page External Element Next element Phone Email Page Home Subpage Lega…" at bounding box center [100, 175] width 124 height 221
click at [205, 222] on link at bounding box center [191, 215] width 31 height 13
click at [243, 225] on div "Call Now" at bounding box center [375, 217] width 398 height 16
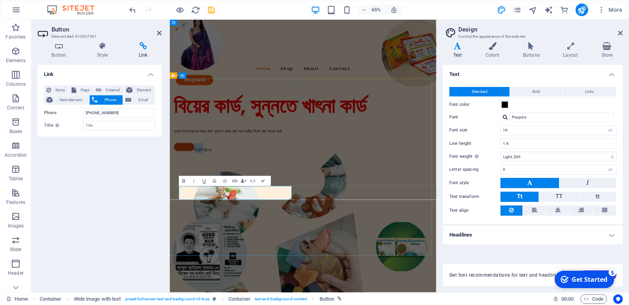
drag, startPoint x: 255, startPoint y: 292, endPoint x: 218, endPoint y: 292, distance: 37.4
drag, startPoint x: 229, startPoint y: 292, endPoint x: 253, endPoint y: 294, distance: 24.1
click at [253, 225] on div "Call Now" at bounding box center [375, 217] width 398 height 16
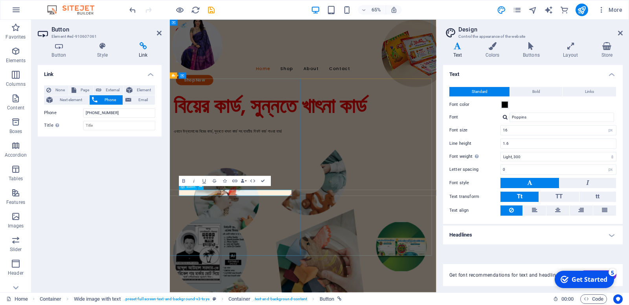
click at [199, 219] on div at bounding box center [375, 214] width 398 height 10
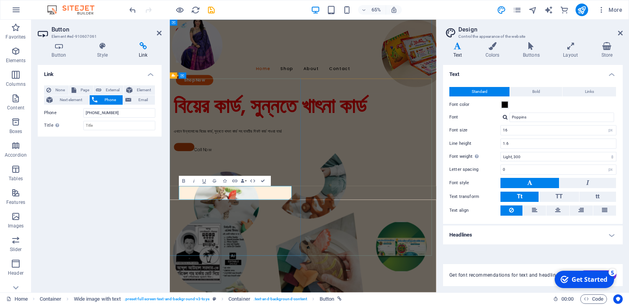
click at [206, 222] on link at bounding box center [191, 215] width 31 height 13
click at [203, 222] on link at bounding box center [191, 215] width 31 height 13
click at [206, 222] on link at bounding box center [191, 215] width 31 height 13
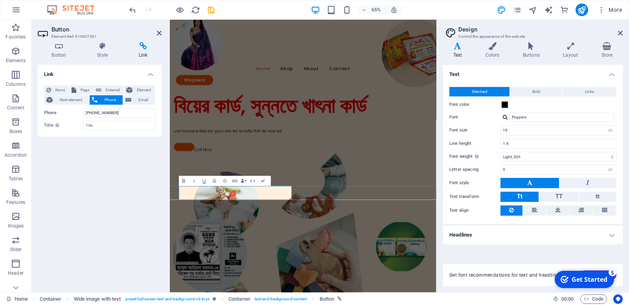
click at [130, 199] on div "Link None Page External Element Next element Phone Email Page Home Subpage Lega…" at bounding box center [100, 175] width 124 height 221
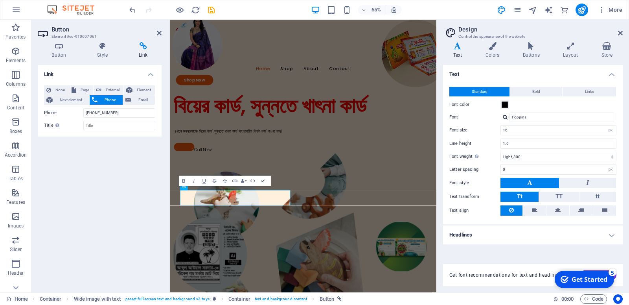
click at [133, 179] on div "Link None Page External Element Next element Phone Email Page Home Subpage Lega…" at bounding box center [100, 175] width 124 height 221
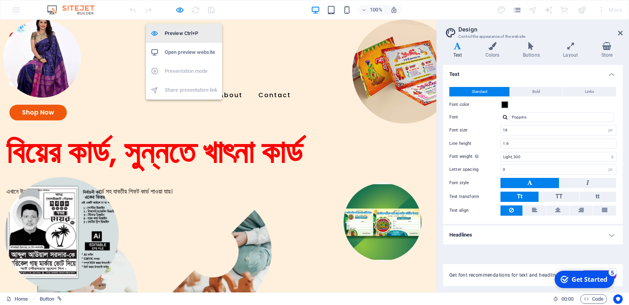
click at [188, 31] on h6 "Preview Ctrl+P" at bounding box center [191, 33] width 53 height 9
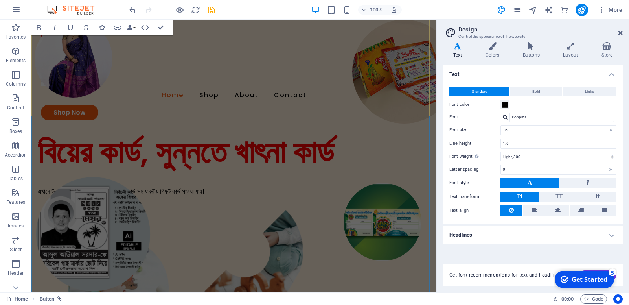
click at [347, 90] on div "Home Shop About Contact Shop Now" at bounding box center [233, 76] width 405 height 113
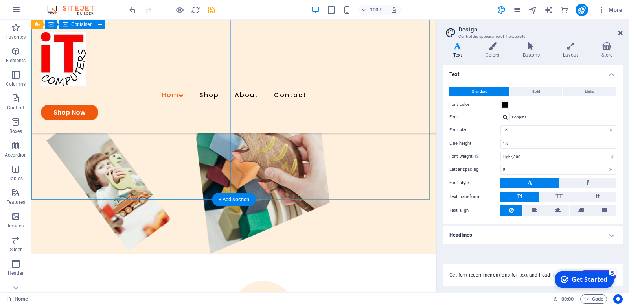
scroll to position [219, 0]
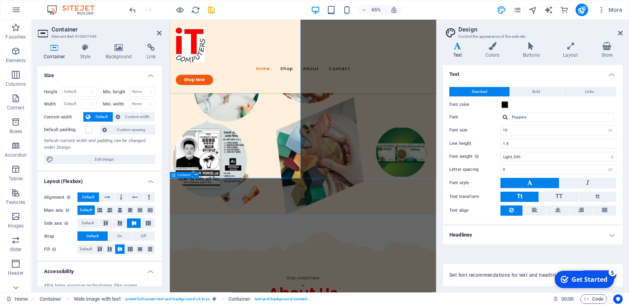
scroll to position [73, 0]
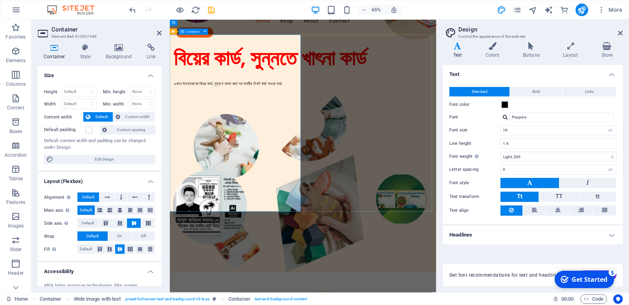
click at [226, 136] on div "বিয়ের কার্ড, সুন্নতে খাৎনা কার্ড এখানে উন্নতমানের বিয়ের কার্ড, সুন্নতে খাৎনা কা…" at bounding box center [375, 98] width 410 height 76
click at [244, 136] on div "বিয়ের কার্ড, সুন্নতে খাৎনা কার্ড এখানে উন্নতমানের বিয়ের কার্ড, সুন্নতে খাৎনা কা…" at bounding box center [375, 98] width 410 height 76
click at [276, 136] on div "বিয়ের কার্ড, সুন্নতে খাৎনা কার্ড এখানে উন্নতমানের বিয়ের কার্ড, সুন্নতে খাৎনা কা…" at bounding box center [375, 98] width 410 height 76
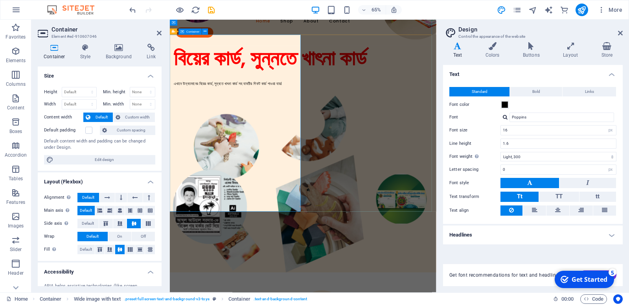
click at [276, 136] on div "বিয়ের কার্ড, সুন্নতে খাৎনা কার্ড এখানে উন্নতমানের বিয়ের কার্ড, সুন্নতে খাৎনা কা…" at bounding box center [375, 98] width 410 height 76
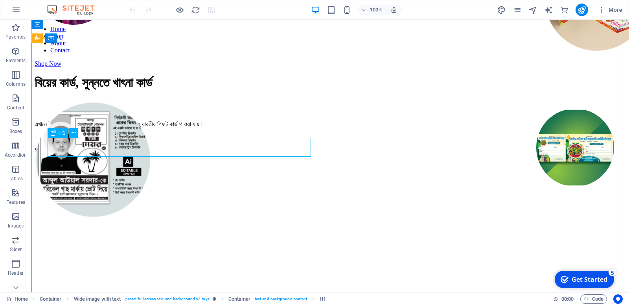
scroll to position [73, 0]
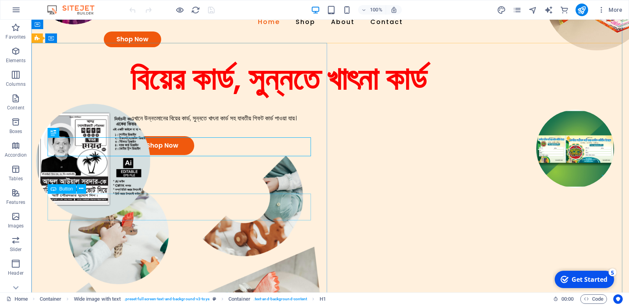
click at [131, 155] on div "Shop Now" at bounding box center [364, 145] width 466 height 19
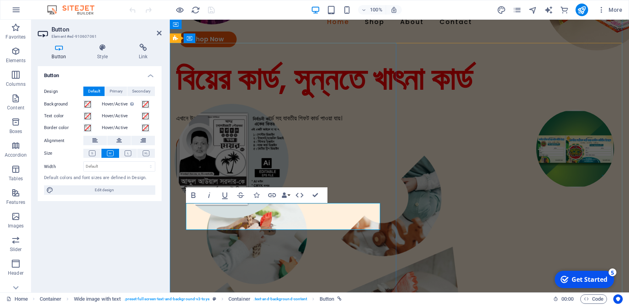
click at [231, 155] on link "Shop Now" at bounding box center [208, 145] width 64 height 19
click at [103, 57] on h4 "Style" at bounding box center [104, 52] width 42 height 17
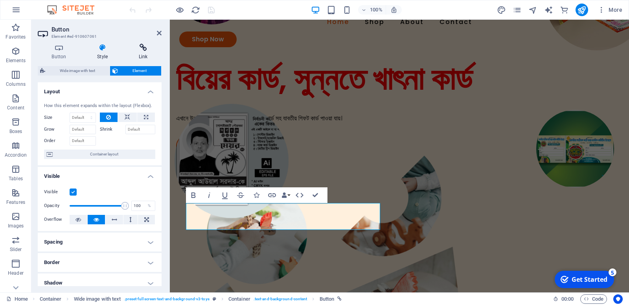
click at [148, 55] on h4 "Link" at bounding box center [143, 52] width 37 height 17
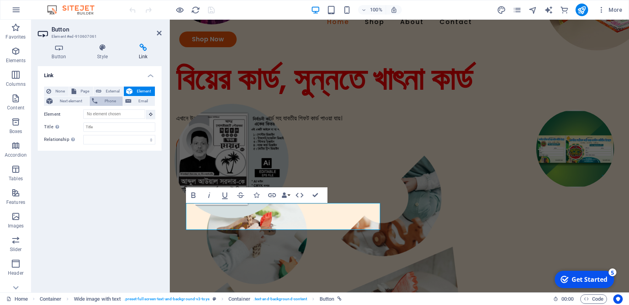
click at [121, 97] on span "Phone" at bounding box center [110, 100] width 21 height 9
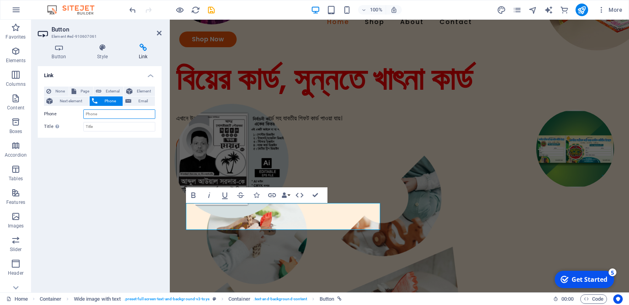
click at [110, 119] on input "Phone" at bounding box center [119, 113] width 72 height 9
type input "[PHONE_NUMBER]"
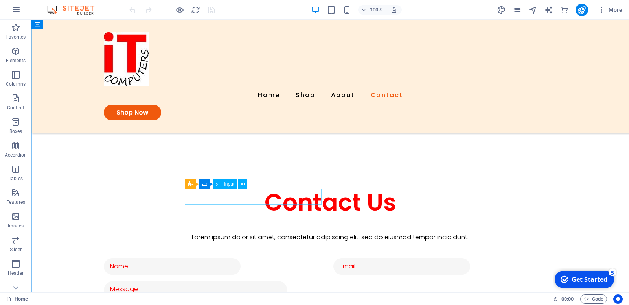
scroll to position [805, 0]
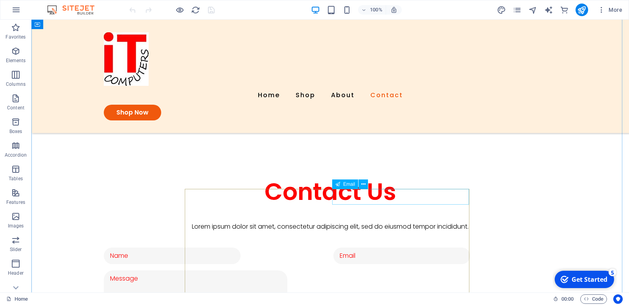
click at [351, 247] on div at bounding box center [445, 255] width 223 height 17
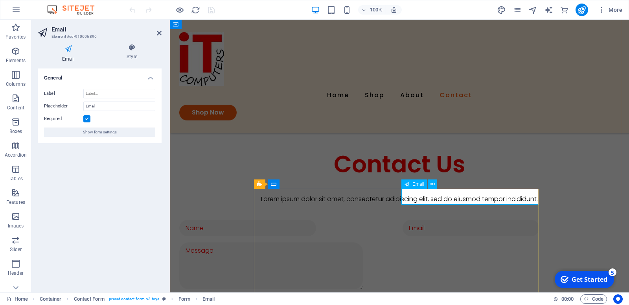
click at [416, 220] on input "email" at bounding box center [471, 228] width 137 height 17
click at [304, 184] on icon at bounding box center [302, 184] width 4 height 8
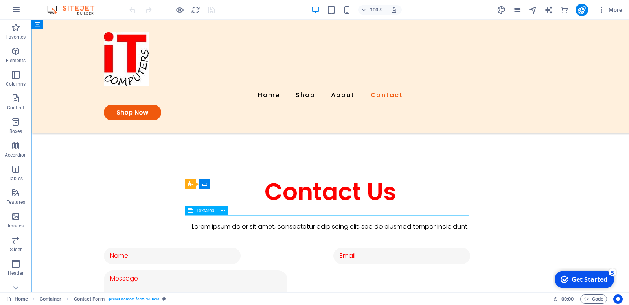
click at [254, 270] on div at bounding box center [330, 295] width 453 height 50
click at [223, 186] on div "Input" at bounding box center [225, 183] width 25 height 9
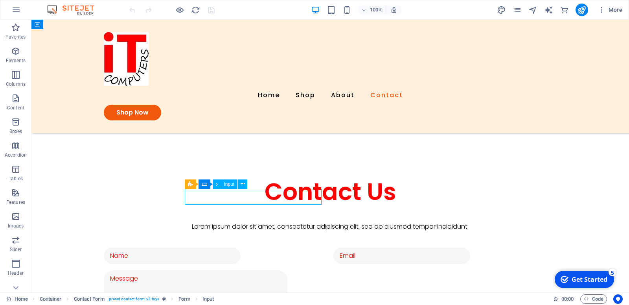
click at [226, 184] on span "Input" at bounding box center [229, 184] width 11 height 5
click at [373, 270] on div at bounding box center [330, 295] width 453 height 50
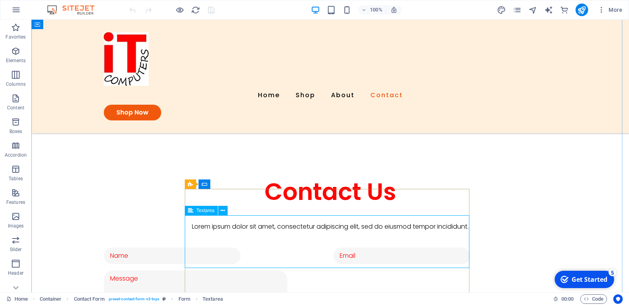
click at [303, 270] on div at bounding box center [330, 295] width 453 height 50
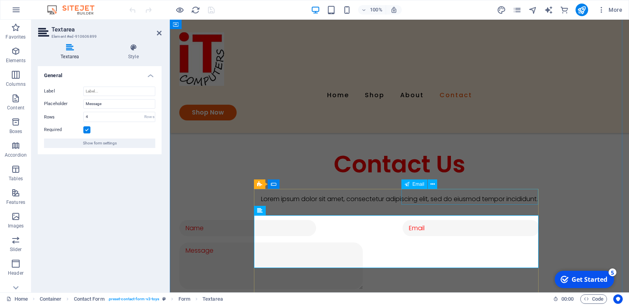
click at [434, 220] on div at bounding box center [511, 228] width 217 height 17
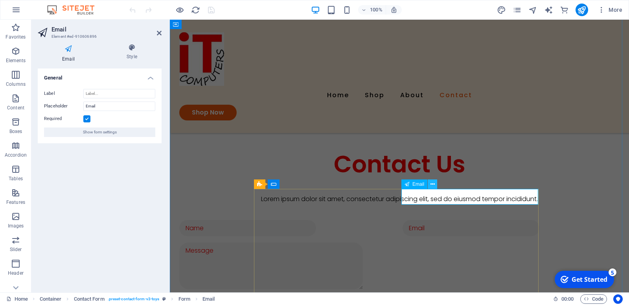
click at [434, 185] on icon at bounding box center [433, 184] width 4 height 8
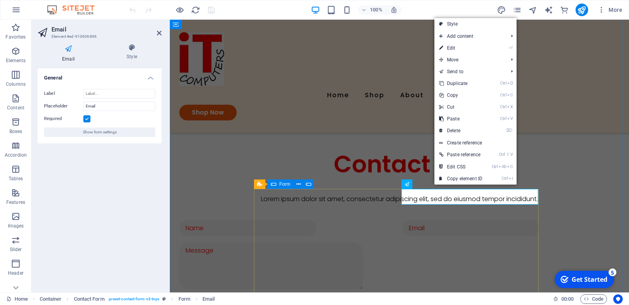
click at [287, 217] on div "I have read and understand the privacy policy. Unreadable? Load new Submit" at bounding box center [399, 276] width 440 height 118
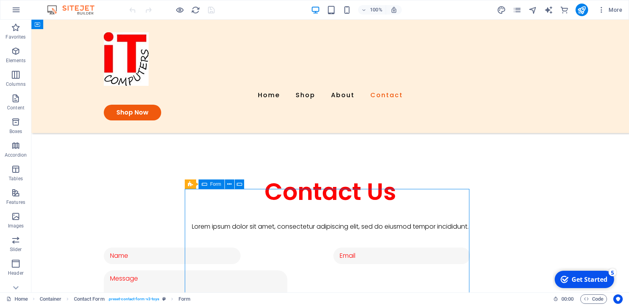
click at [206, 244] on div "I have read and understand the privacy policy. Unreadable? Load new Submit" at bounding box center [330, 303] width 453 height 118
click at [67, 213] on div "Contact Us Lorem ipsum dolor sit amet, consectetur adipiscing elit, sed do eius…" at bounding box center [330, 182] width 598 height 544
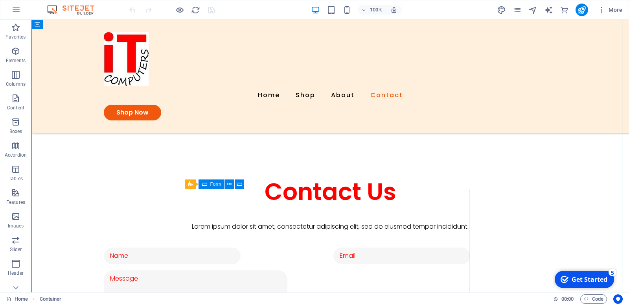
click at [208, 244] on div "I have read and understand the privacy policy. Unreadable? Load new Submit" at bounding box center [330, 303] width 453 height 118
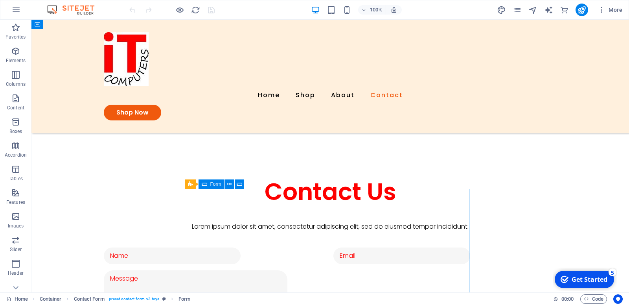
click at [208, 244] on div "I have read and understand the privacy policy. Unreadable? Load new Submit" at bounding box center [330, 303] width 453 height 118
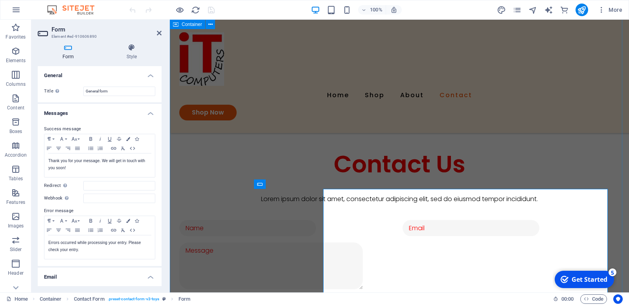
click at [208, 210] on div "Contact Us Lorem ipsum dolor sit amet, consectetur adipiscing elit, sed do eius…" at bounding box center [399, 168] width 459 height 516
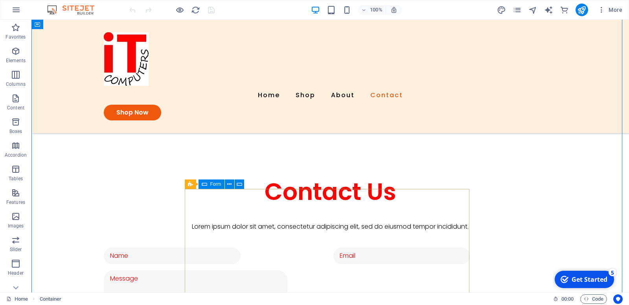
click at [210, 244] on div "I have read and understand the privacy policy. Unreadable? Load new Submit" at bounding box center [330, 303] width 453 height 118
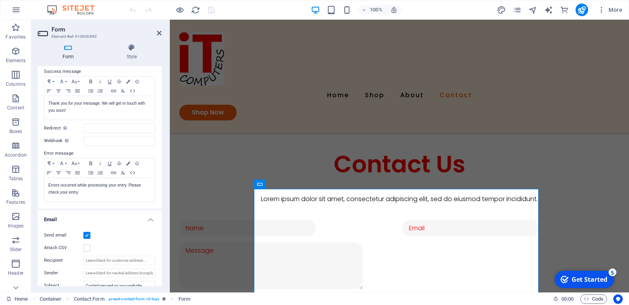
scroll to position [80, 0]
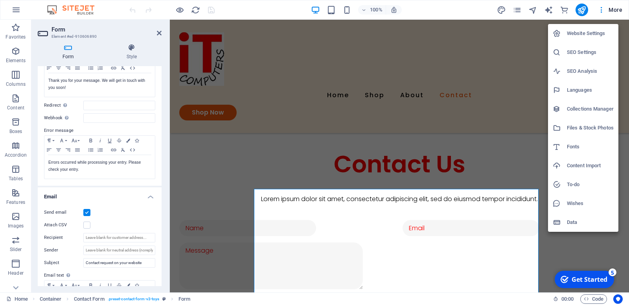
click at [415, 210] on div at bounding box center [314, 152] width 629 height 305
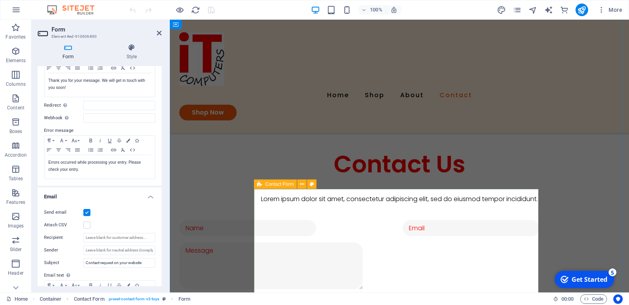
click at [260, 185] on icon at bounding box center [259, 183] width 5 height 9
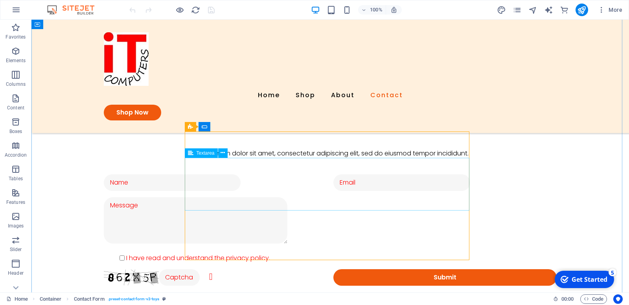
scroll to position [805, 0]
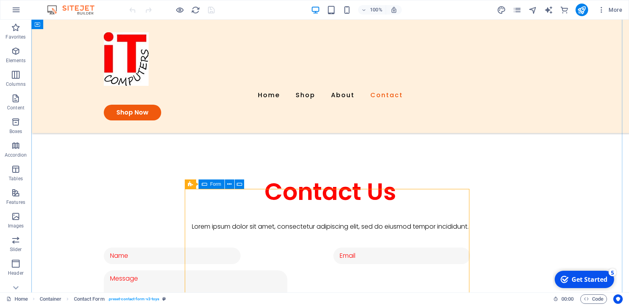
click at [358, 244] on div "I have read and understand the privacy policy. Unreadable? Load new Submit" at bounding box center [330, 303] width 453 height 118
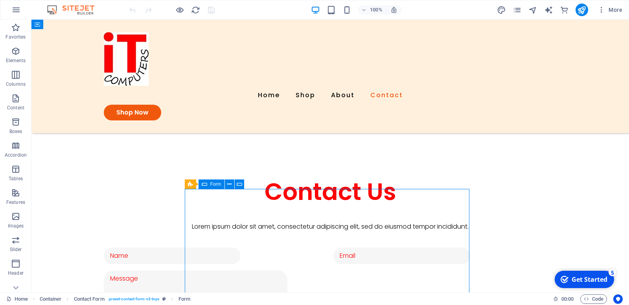
click at [358, 244] on div "I have read and understand the privacy policy. Unreadable? Load new Submit" at bounding box center [330, 303] width 453 height 118
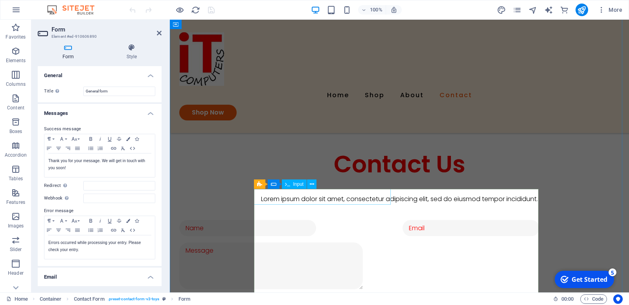
click at [276, 220] on input "text" at bounding box center [247, 228] width 137 height 17
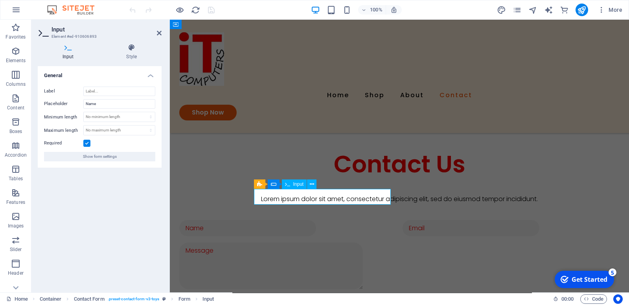
click at [286, 220] on input "text" at bounding box center [247, 228] width 137 height 17
click at [284, 220] on input "text" at bounding box center [247, 228] width 137 height 17
click at [274, 220] on input "text" at bounding box center [247, 228] width 137 height 17
click at [275, 220] on input "text" at bounding box center [247, 228] width 137 height 17
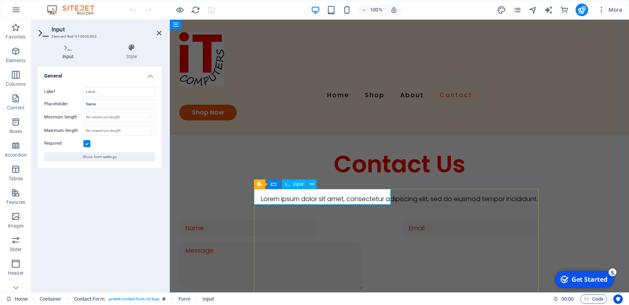
click at [275, 220] on input "text" at bounding box center [247, 228] width 137 height 17
click at [118, 103] on input "Name" at bounding box center [119, 103] width 72 height 9
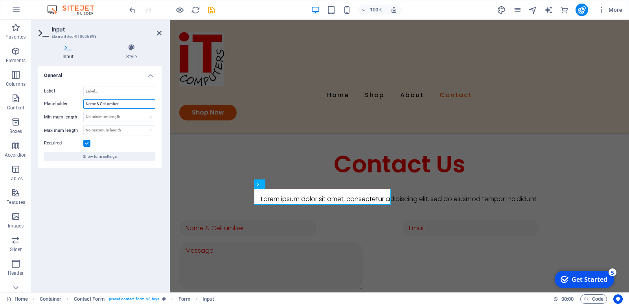
type input "Name & Cell umber"
click at [66, 54] on h4 "Input" at bounding box center [70, 52] width 64 height 17
click at [111, 152] on span "Show form settings" at bounding box center [100, 156] width 34 height 9
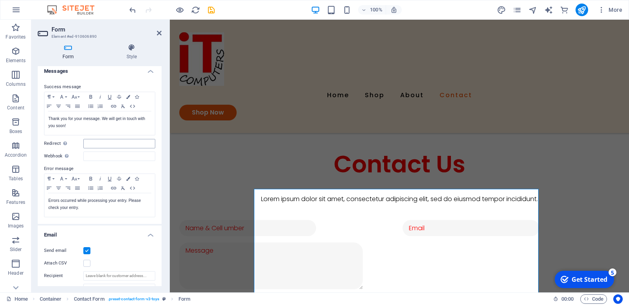
scroll to position [0, 0]
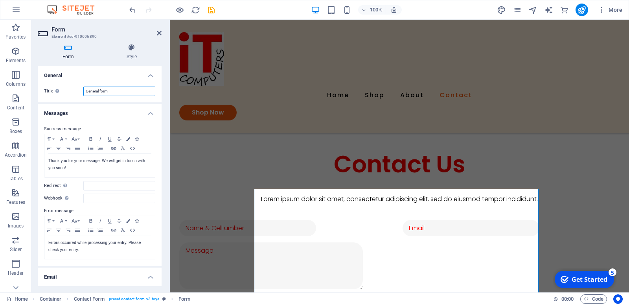
click at [123, 92] on input "General form" at bounding box center [119, 91] width 72 height 9
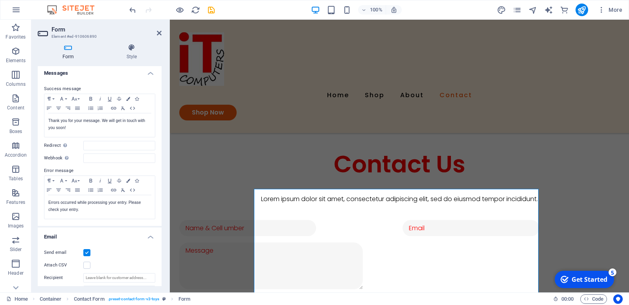
scroll to position [120, 0]
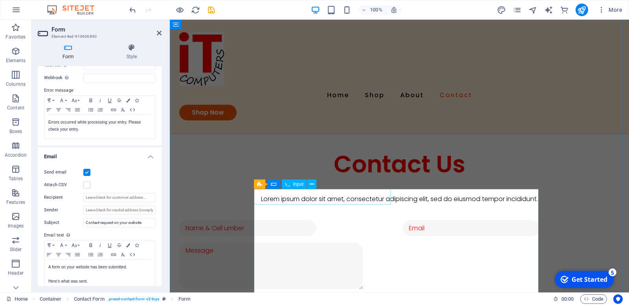
click at [289, 220] on input "text" at bounding box center [247, 228] width 137 height 17
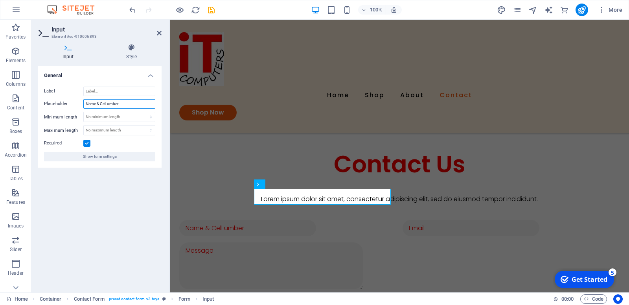
click at [137, 100] on input "Name & Cell umber" at bounding box center [119, 103] width 72 height 9
type input "Name"
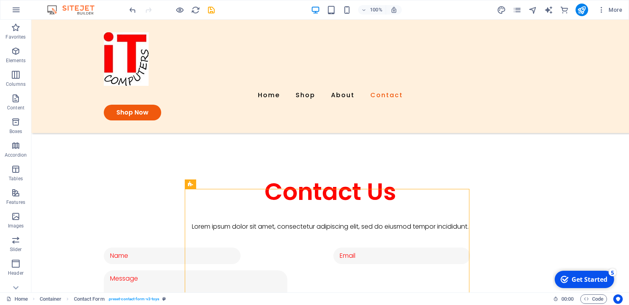
drag, startPoint x: 269, startPoint y: 191, endPoint x: 263, endPoint y: 225, distance: 33.9
click at [260, 270] on div at bounding box center [330, 295] width 453 height 50
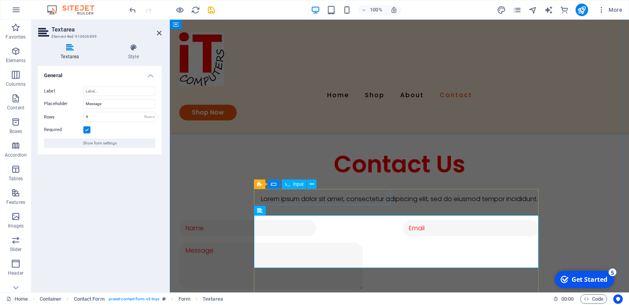
click at [353, 220] on div at bounding box center [287, 228] width 217 height 17
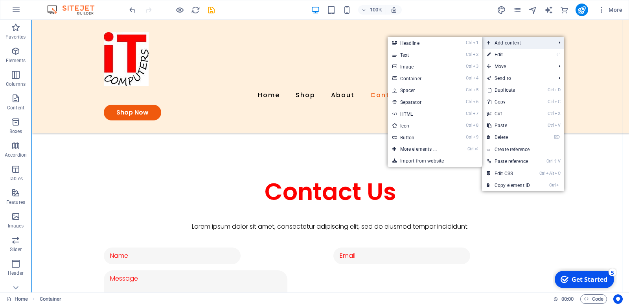
click at [533, 45] on span "Add content" at bounding box center [517, 43] width 70 height 12
click at [421, 56] on link "Ctrl 2 Text" at bounding box center [420, 55] width 65 height 12
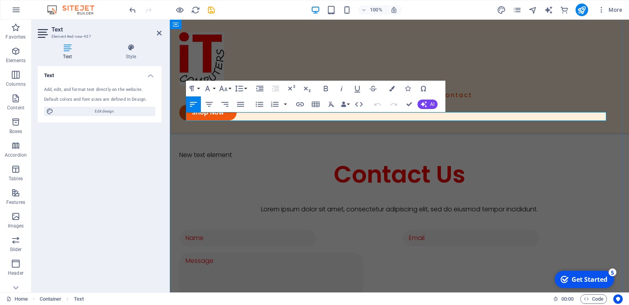
scroll to position [813, 0]
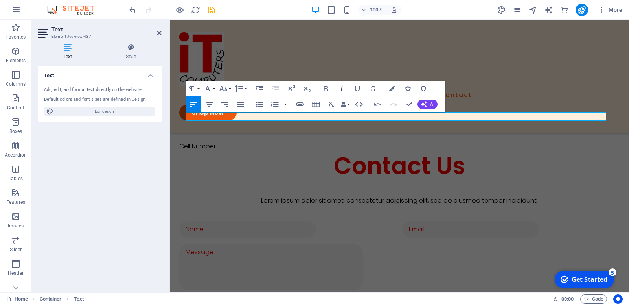
drag, startPoint x: 284, startPoint y: 83, endPoint x: 344, endPoint y: 87, distance: 60.7
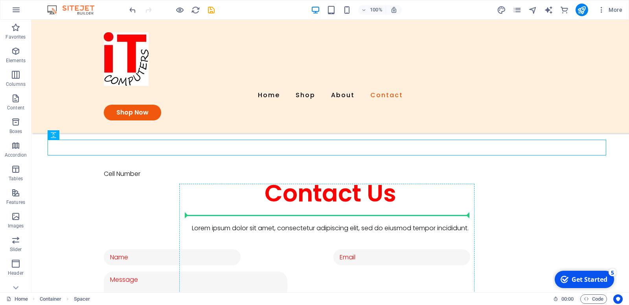
drag, startPoint x: 239, startPoint y: 155, endPoint x: 224, endPoint y: 219, distance: 66.1
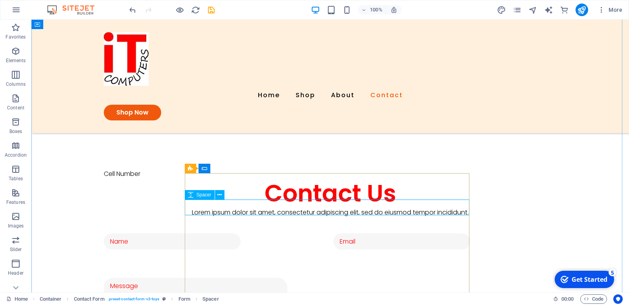
click at [206, 256] on div at bounding box center [330, 264] width 453 height 16
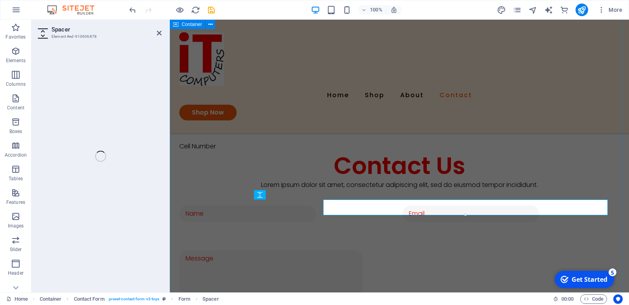
select select "px"
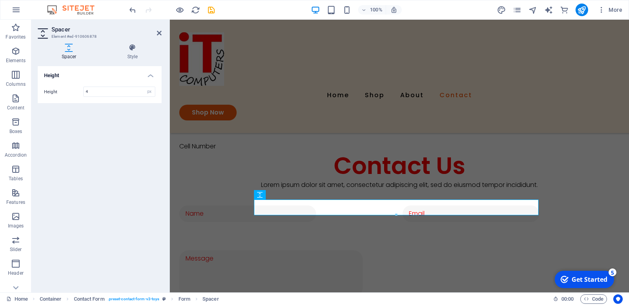
type input "40"
click at [115, 122] on div "Height Height 40 px rem vh vw" at bounding box center [100, 176] width 124 height 220
click at [236, 174] on div "Cell Number Contact Us Lorem ipsum dolor sit amet, consectetur adipiscing elit,…" at bounding box center [399, 167] width 459 height 532
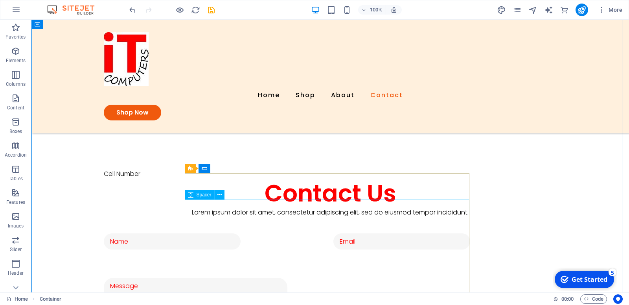
click at [214, 256] on div at bounding box center [330, 264] width 453 height 16
select select "px"
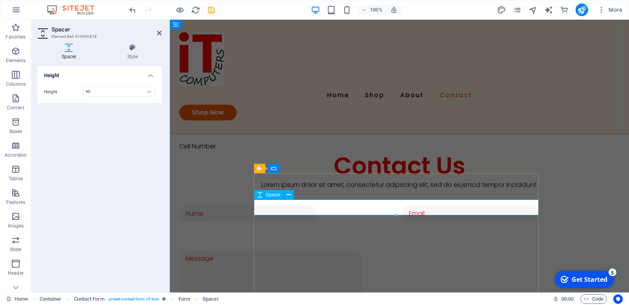
click at [276, 194] on span "Spacer" at bounding box center [273, 194] width 15 height 5
click at [263, 197] on div "Spacer" at bounding box center [269, 194] width 30 height 9
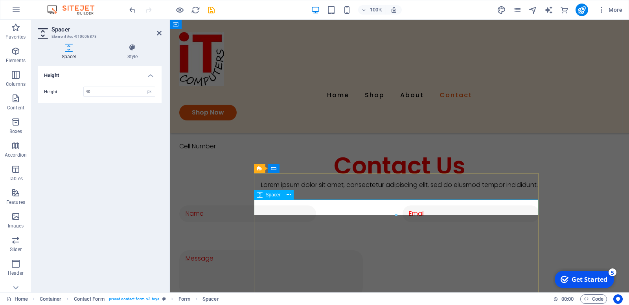
click at [263, 197] on div "Spacer" at bounding box center [269, 194] width 30 height 9
click at [75, 50] on h4 "Spacer" at bounding box center [71, 52] width 66 height 17
click at [133, 50] on h4 "Style" at bounding box center [132, 52] width 58 height 17
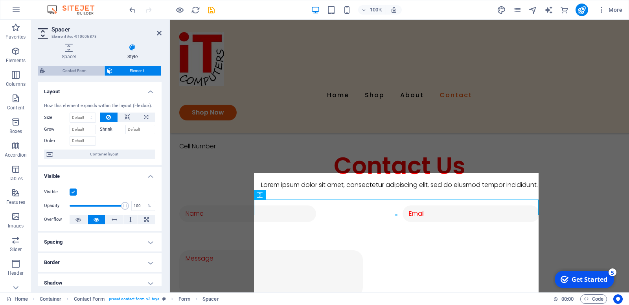
click at [84, 71] on span "Contact Form" at bounding box center [75, 70] width 54 height 9
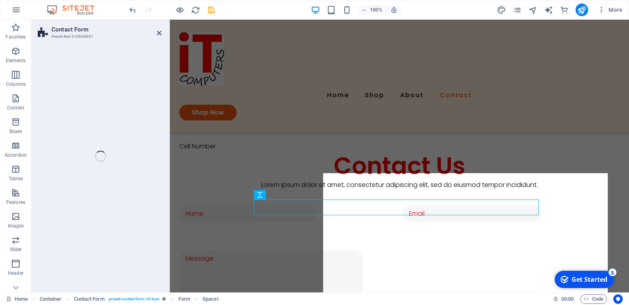
select select "px"
select select "rem"
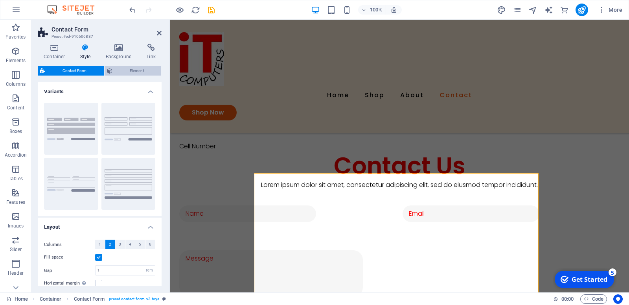
click at [120, 70] on span "Element" at bounding box center [137, 70] width 44 height 9
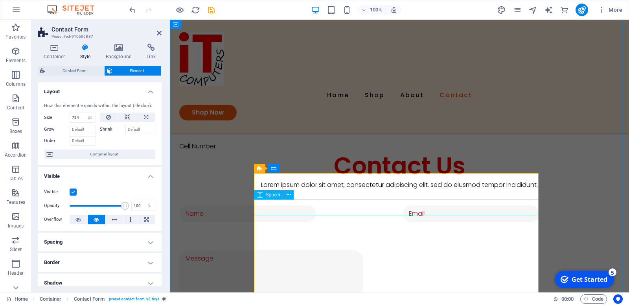
click at [276, 228] on div at bounding box center [399, 236] width 440 height 16
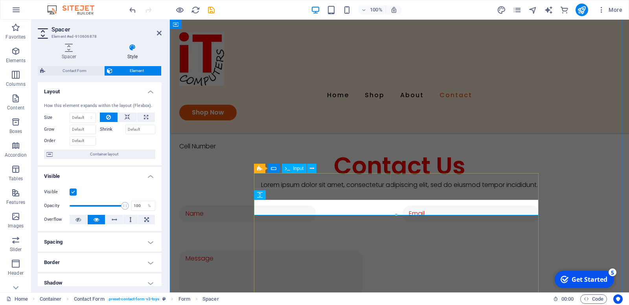
click at [273, 205] on div at bounding box center [287, 213] width 217 height 17
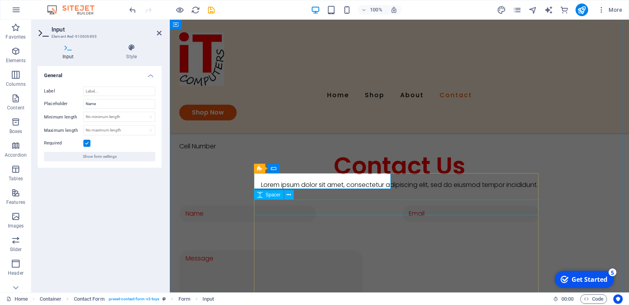
click at [278, 228] on div at bounding box center [399, 236] width 440 height 16
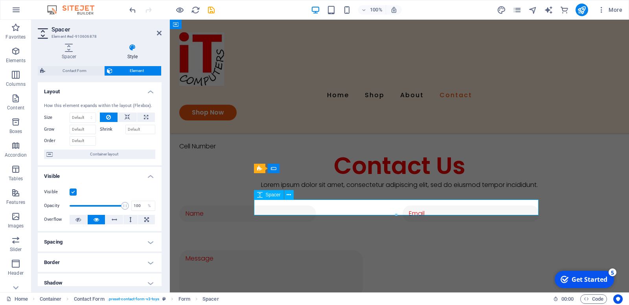
click at [278, 228] on div at bounding box center [399, 236] width 440 height 16
click at [289, 196] on button at bounding box center [288, 194] width 9 height 9
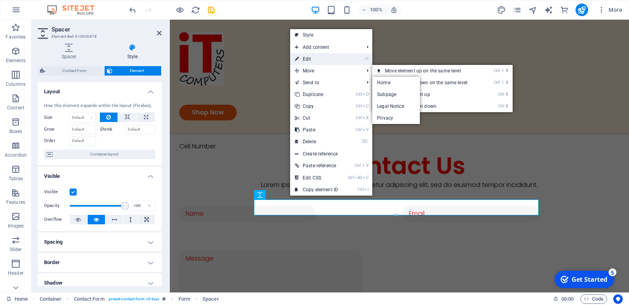
click at [311, 58] on link "⏎ Edit" at bounding box center [316, 59] width 53 height 12
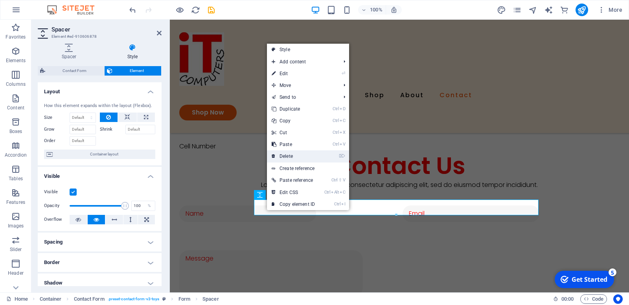
click at [290, 153] on link "⌦ Delete" at bounding box center [293, 156] width 53 height 12
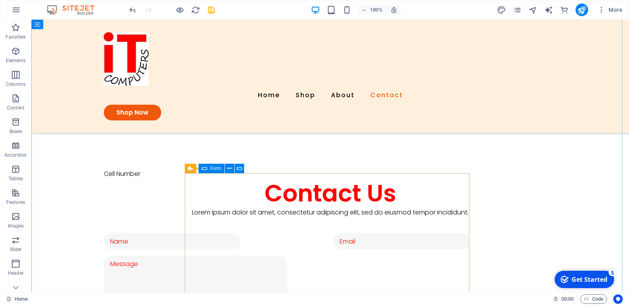
click at [201, 230] on div "I have read and understand the privacy policy. Unreadable? Load new Submit" at bounding box center [330, 289] width 453 height 118
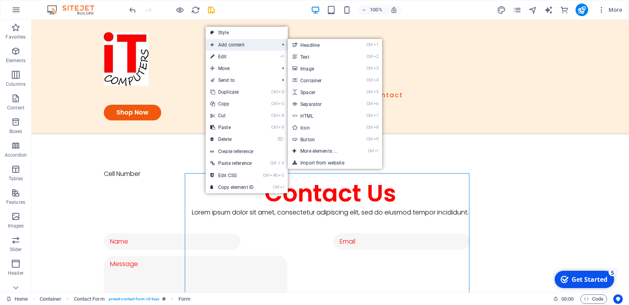
click at [248, 45] on span "Add content" at bounding box center [241, 45] width 70 height 12
click at [330, 148] on link "Ctrl ⏎ More elements ..." at bounding box center [320, 151] width 65 height 12
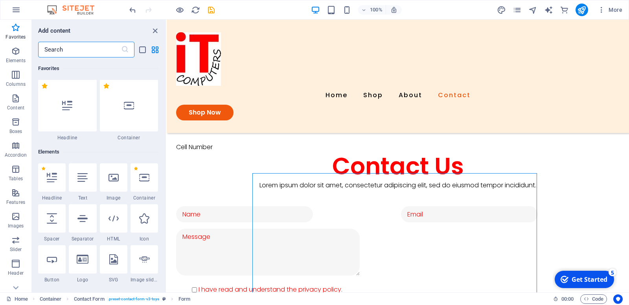
scroll to position [0, 0]
click at [267, 194] on span "Textarea" at bounding box center [273, 194] width 18 height 5
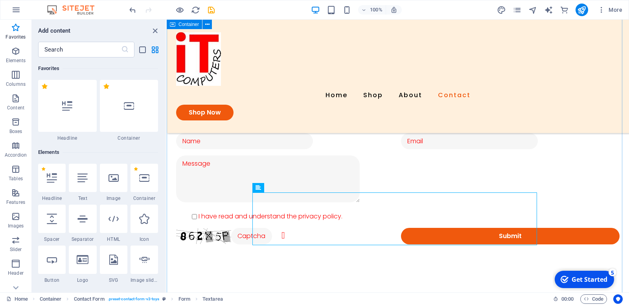
scroll to position [813, 0]
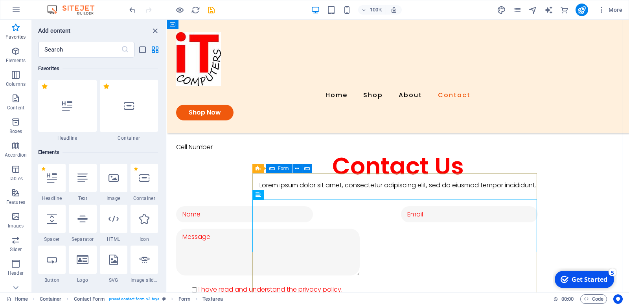
click at [288, 203] on div "I have read and understand the privacy policy. Unreadable? Load new Submit" at bounding box center [398, 262] width 444 height 118
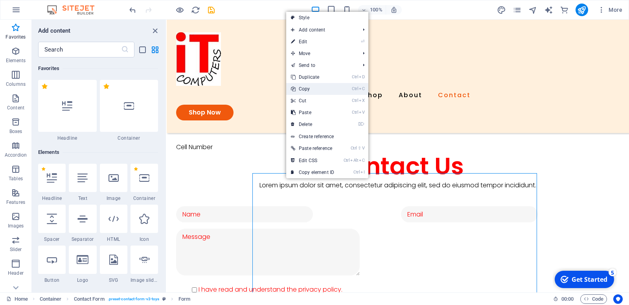
click at [314, 89] on link "Ctrl C Copy" at bounding box center [312, 89] width 53 height 12
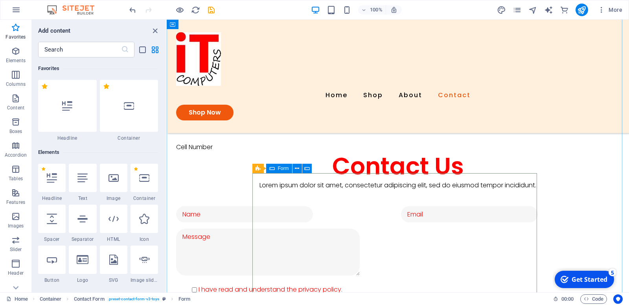
click at [285, 203] on div "I have read and understand the privacy policy. Unreadable? Load new Submit" at bounding box center [398, 262] width 444 height 118
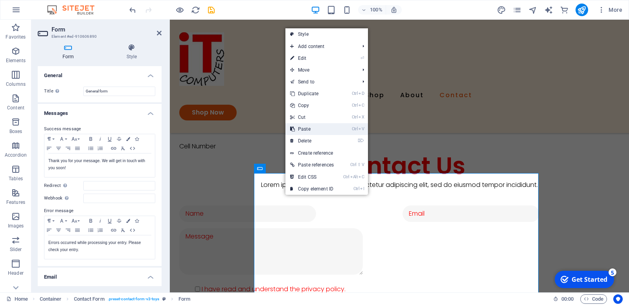
click at [311, 125] on link "Ctrl V Paste" at bounding box center [312, 129] width 53 height 12
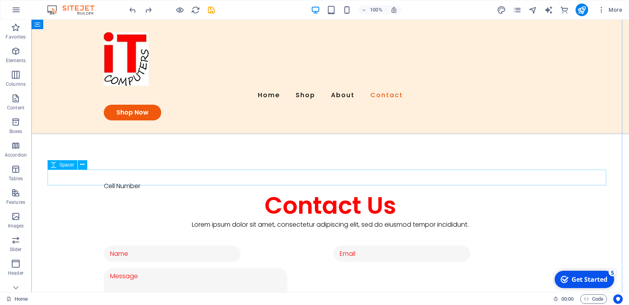
scroll to position [804, 0]
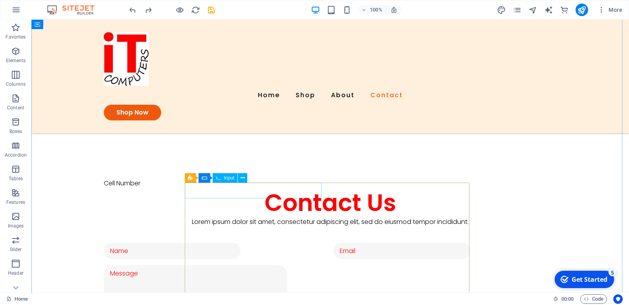
click at [206, 243] on div at bounding box center [215, 251] width 223 height 17
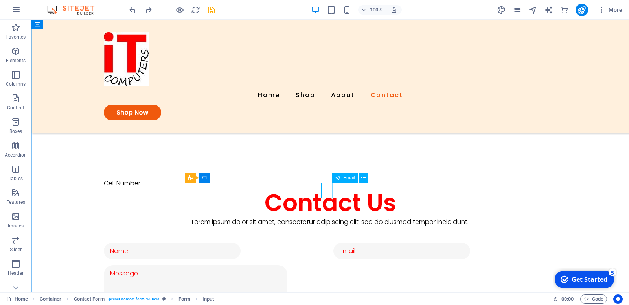
click at [358, 243] on div at bounding box center [445, 251] width 223 height 17
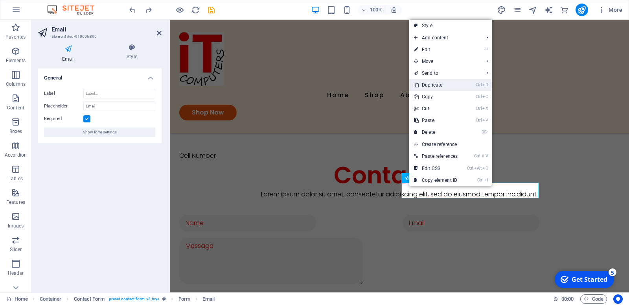
click at [433, 87] on link "Ctrl D Duplicate" at bounding box center [435, 85] width 53 height 12
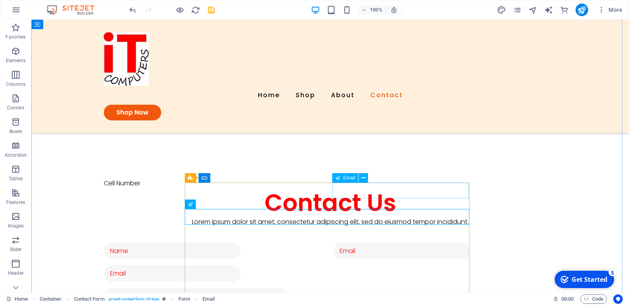
click at [356, 243] on div at bounding box center [445, 251] width 223 height 17
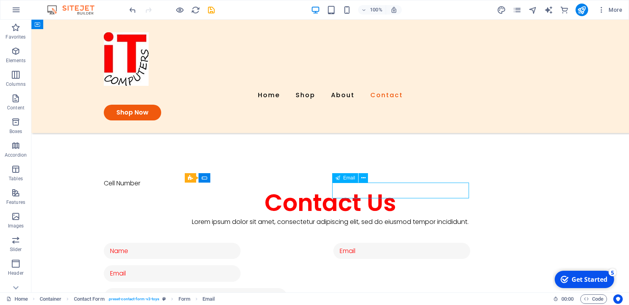
click at [354, 243] on div at bounding box center [445, 251] width 223 height 17
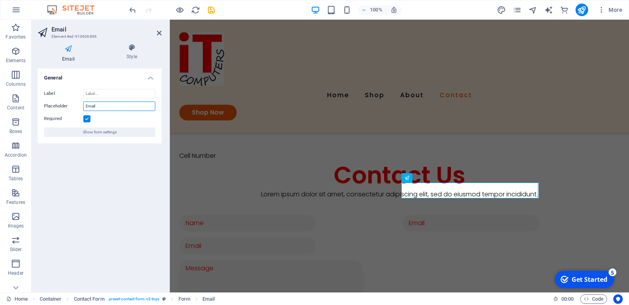
drag, startPoint x: 112, startPoint y: 103, endPoint x: 68, endPoint y: 105, distance: 43.7
click at [83, 105] on input "Email" at bounding box center [119, 105] width 72 height 9
type input "Mobile Number"
click at [208, 161] on div "Contact Us" at bounding box center [399, 175] width 440 height 28
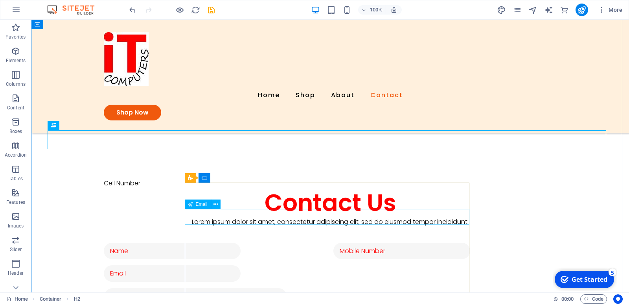
click at [241, 265] on input "email" at bounding box center [172, 273] width 137 height 17
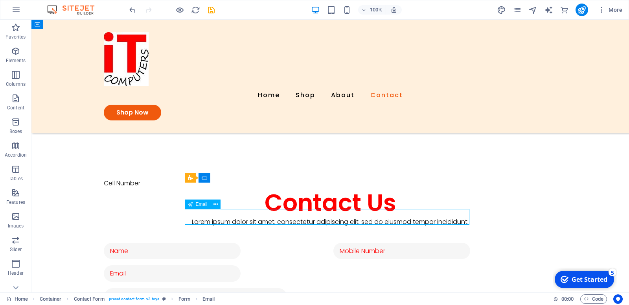
click at [241, 265] on input "email" at bounding box center [172, 273] width 137 height 17
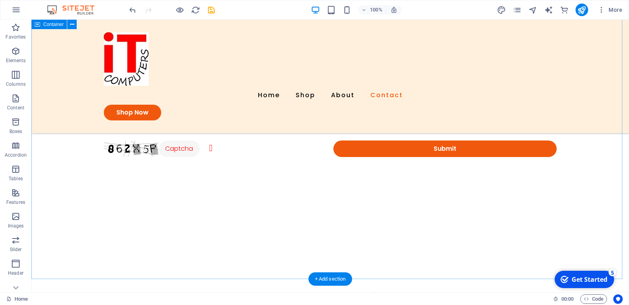
scroll to position [950, 0]
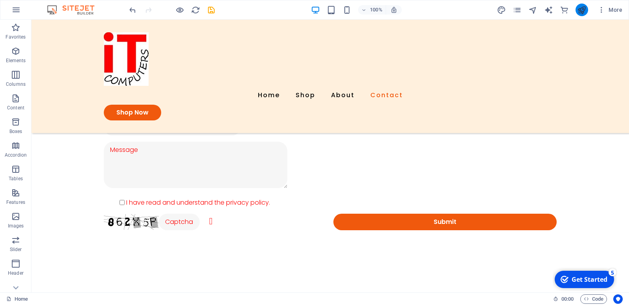
click at [0, 0] on icon "publish" at bounding box center [0, 0] width 0 height 0
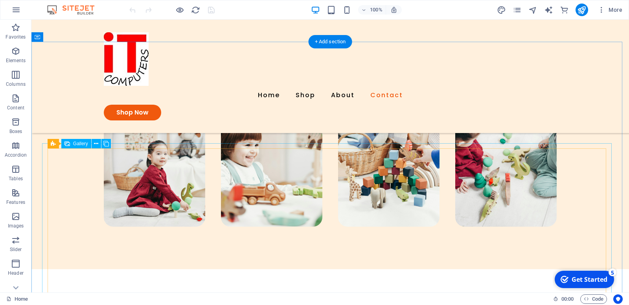
scroll to position [1390, 0]
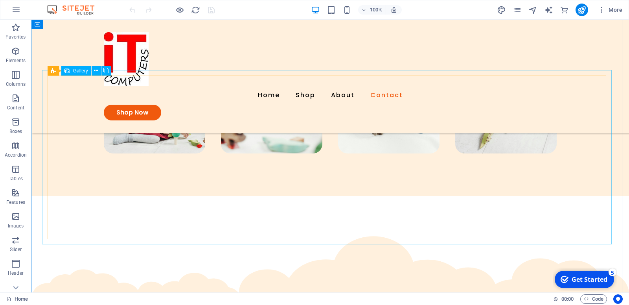
click at [121, 153] on li at bounding box center [154, 91] width 101 height 126
select select "6"
select select "px"
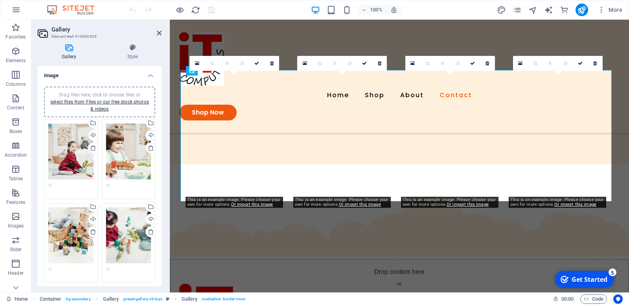
click at [64, 139] on div "Drag files here, click to choose files or select files from Files or our free s…" at bounding box center [70, 151] width 45 height 56
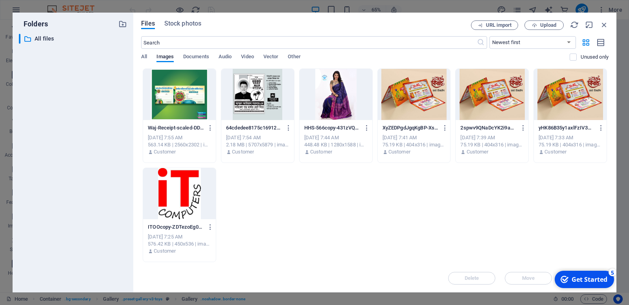
click at [64, 139] on div "​ All files All files" at bounding box center [73, 160] width 108 height 252
click at [537, 26] on icon "button" at bounding box center [534, 25] width 5 height 5
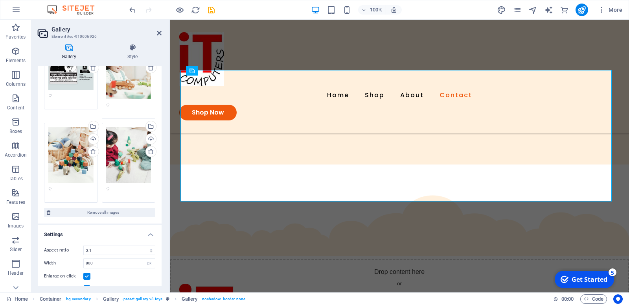
scroll to position [40, 0]
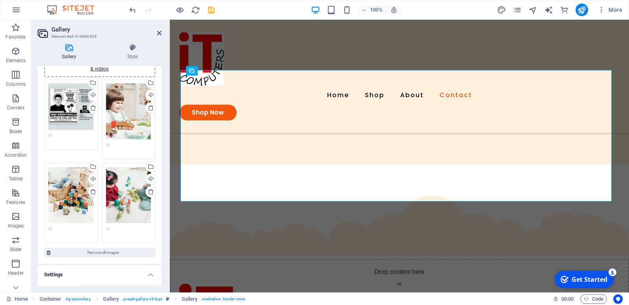
click at [131, 106] on div "Drag files here, click to choose files or select files from Files or our free s…" at bounding box center [128, 111] width 45 height 56
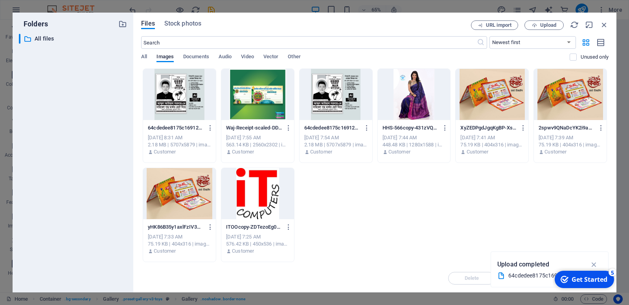
click at [260, 103] on div at bounding box center [257, 94] width 73 height 51
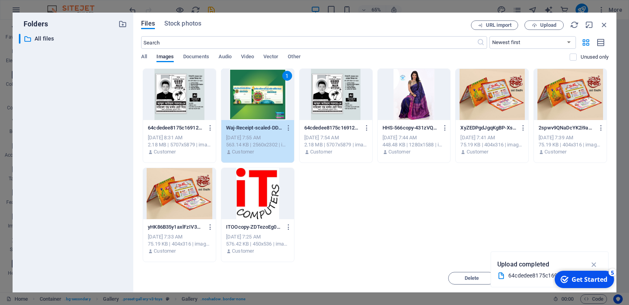
click at [260, 103] on div "1" at bounding box center [257, 94] width 73 height 51
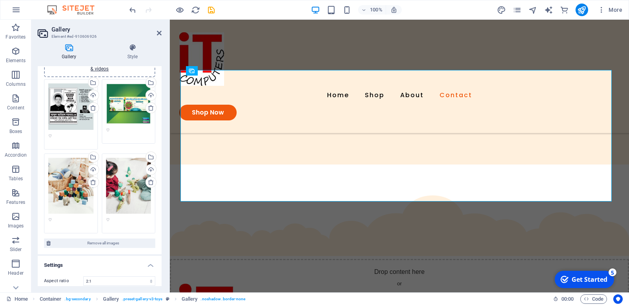
click at [77, 177] on div "Drag files here, click to choose files or select files from Files or our free s…" at bounding box center [70, 186] width 45 height 56
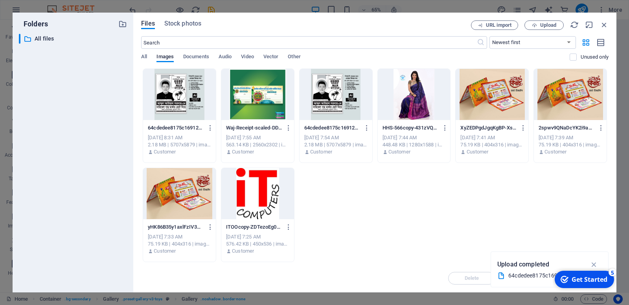
click at [499, 107] on div at bounding box center [492, 94] width 73 height 51
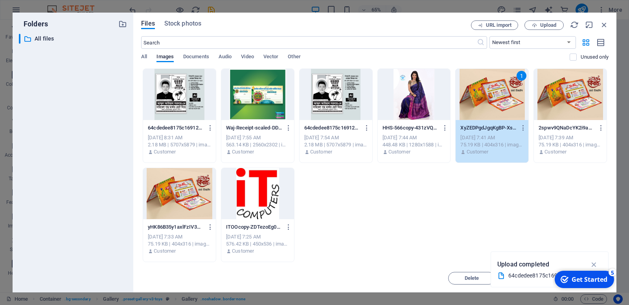
click at [499, 107] on div "1" at bounding box center [492, 94] width 73 height 51
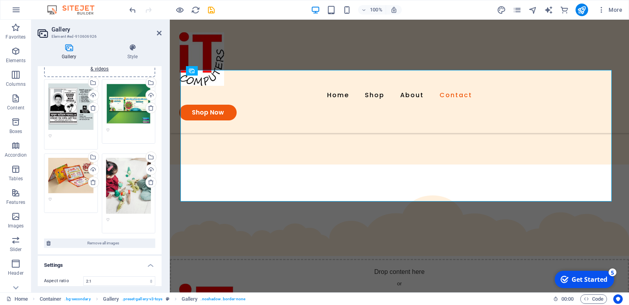
click at [112, 185] on div "Drag files here, click to choose files or select files from Files or our free s…" at bounding box center [99, 156] width 115 height 158
click at [112, 185] on div "Drag files here, click to choose files or select files from Files or our free s…" at bounding box center [128, 186] width 45 height 56
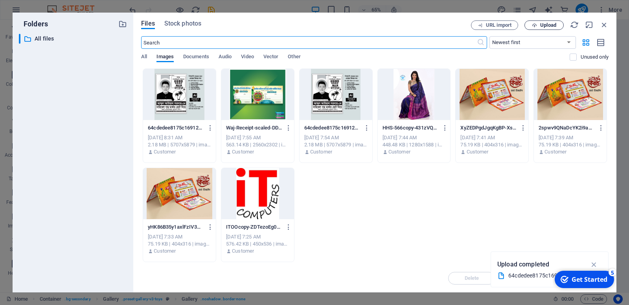
click at [551, 27] on span "Upload" at bounding box center [548, 25] width 16 height 5
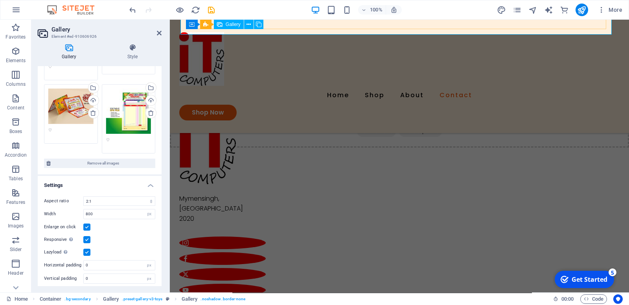
scroll to position [0, 0]
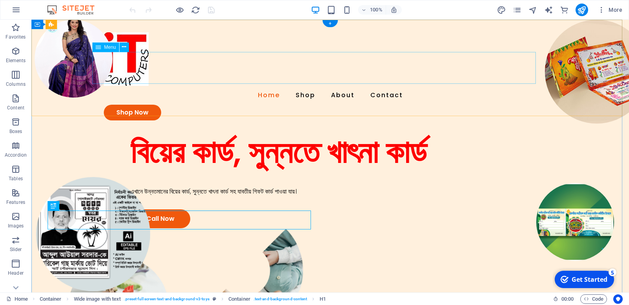
click at [405, 86] on nav "Home Shop About Contact" at bounding box center [330, 95] width 453 height 19
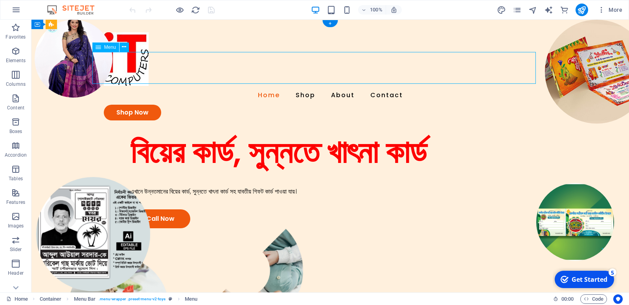
click at [405, 86] on nav "Home Shop About Contact" at bounding box center [330, 95] width 453 height 19
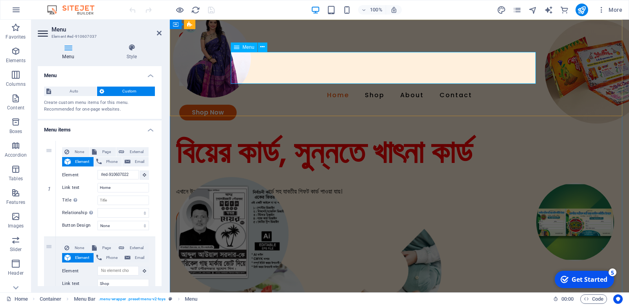
click at [468, 86] on nav "Home Shop About Contact" at bounding box center [399, 95] width 440 height 19
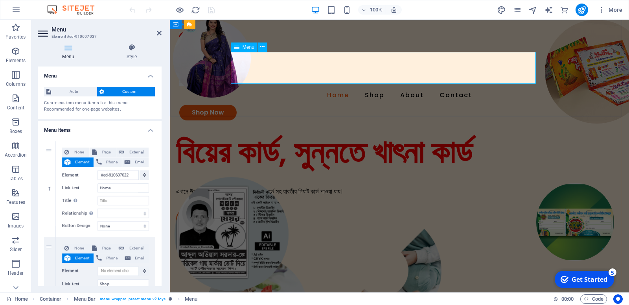
click at [468, 86] on nav "Home Shop About Contact" at bounding box center [399, 95] width 440 height 19
click at [267, 48] on button at bounding box center [262, 46] width 9 height 9
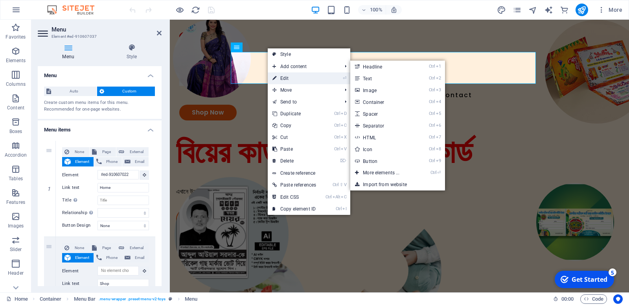
click at [276, 77] on icon at bounding box center [275, 78] width 4 height 12
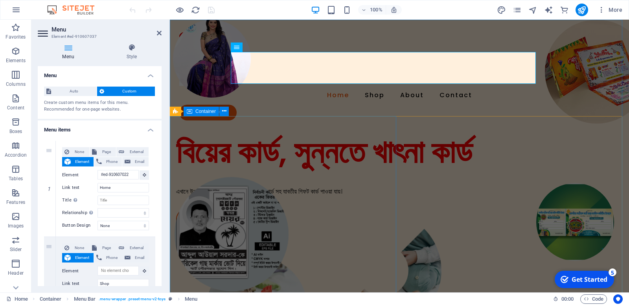
click at [302, 133] on div "বিয়ের কার্ড, সুন্নতে খাৎনা কার্ড এখানে উন্নতমানের বিয়ের কার্ড, সুন্নতে খাৎনা কা…" at bounding box center [399, 180] width 459 height 95
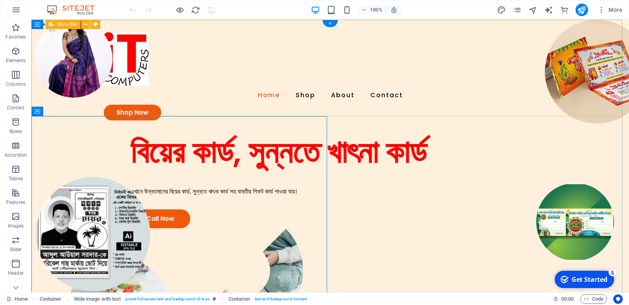
click at [304, 103] on div "Home Shop About Contact Shop Now" at bounding box center [330, 76] width 598 height 113
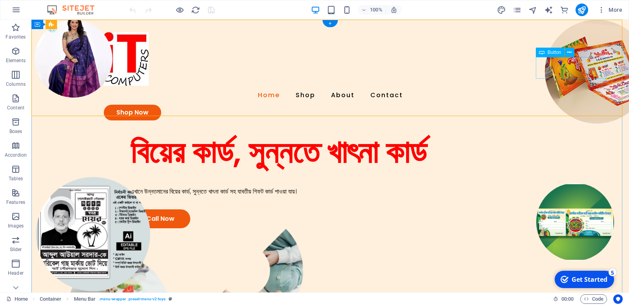
click at [557, 105] on div "Shop Now" at bounding box center [330, 113] width 453 height 16
click at [570, 52] on button at bounding box center [569, 52] width 9 height 9
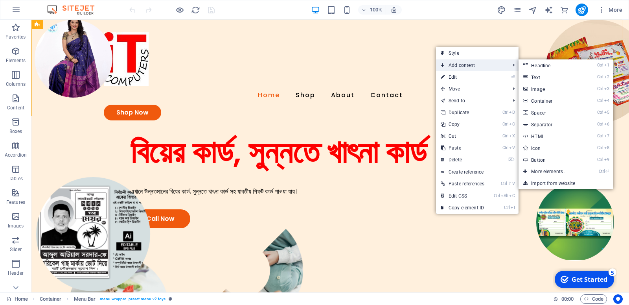
click at [464, 65] on span "Add content" at bounding box center [471, 65] width 71 height 12
click at [544, 147] on link "Ctrl 8 Icon" at bounding box center [551, 148] width 65 height 12
select select "xMidYMid"
select select "px"
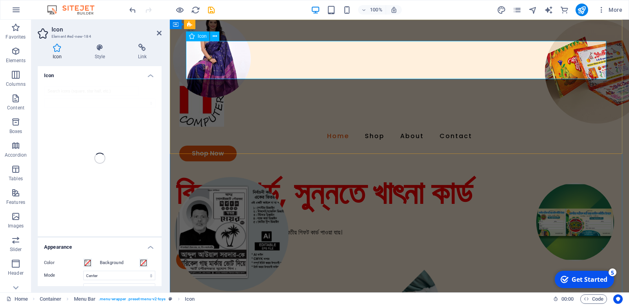
click at [204, 62] on figure at bounding box center [399, 52] width 440 height 41
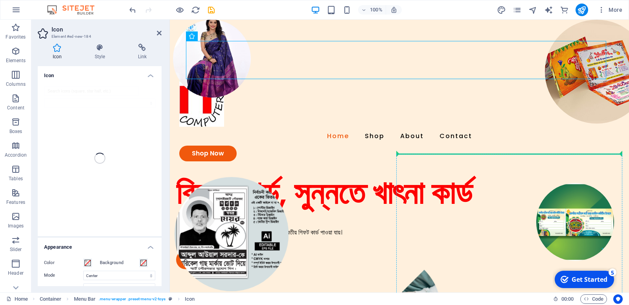
drag, startPoint x: 206, startPoint y: 46, endPoint x: 432, endPoint y: 173, distance: 258.7
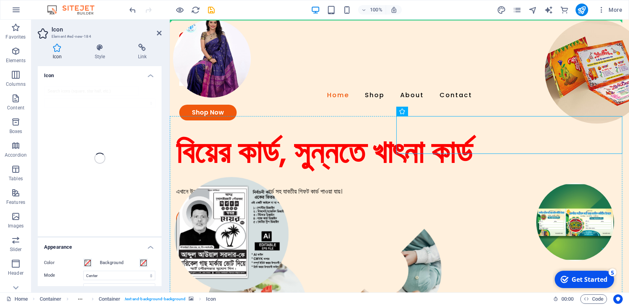
drag, startPoint x: 413, startPoint y: 134, endPoint x: 272, endPoint y: 167, distance: 145.1
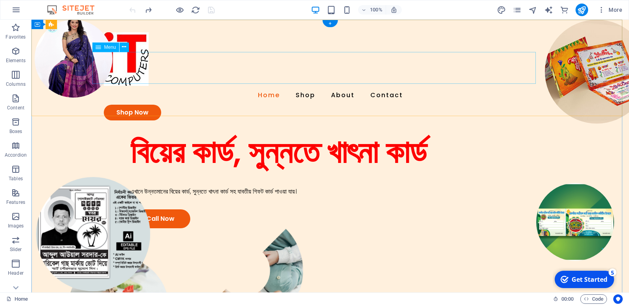
click at [147, 86] on nav "Home Shop About Contact" at bounding box center [330, 95] width 453 height 19
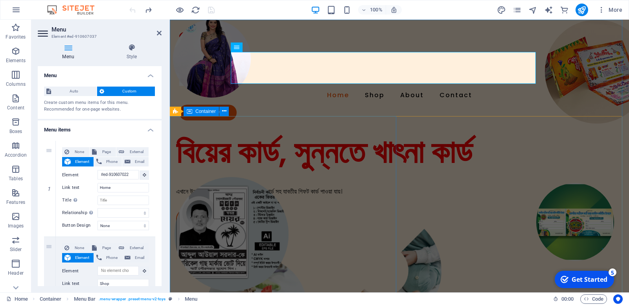
click at [348, 136] on div "বিয়ের কার্ড, সুন্নতে খাৎনা কার্ড এখানে উন্নতমানের বিয়ের কার্ড, সুন্নতে খাৎনা কা…" at bounding box center [399, 180] width 459 height 95
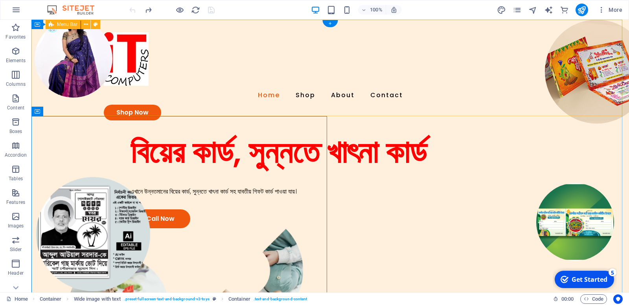
click at [447, 102] on div "Home Shop About Contact Shop Now" at bounding box center [330, 76] width 598 height 113
click at [447, 101] on div "Home Shop About Contact Shop Now" at bounding box center [330, 76] width 598 height 113
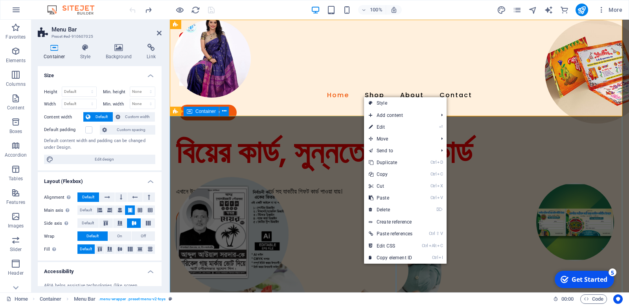
click at [308, 133] on div "বিয়ের কার্ড, সুন্নতে খাৎনা কার্ড এখানে উন্নতমানের বিয়ের কার্ড, সুন্নতে খাৎনা কা…" at bounding box center [399, 180] width 459 height 95
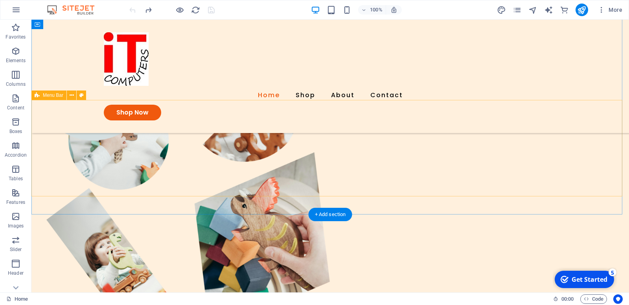
scroll to position [146, 0]
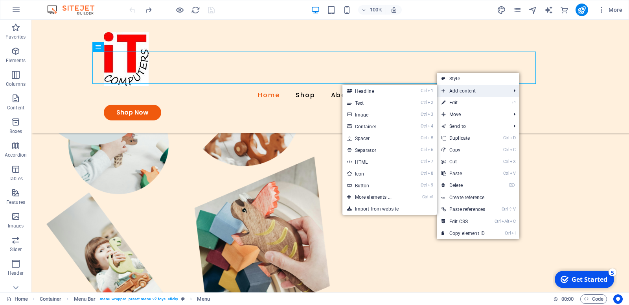
click at [455, 92] on span "Add content" at bounding box center [472, 91] width 71 height 12
click at [402, 101] on link "Ctrl 2 Text" at bounding box center [375, 103] width 65 height 12
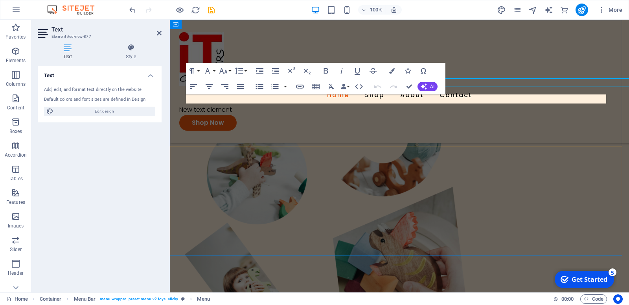
scroll to position [162, 0]
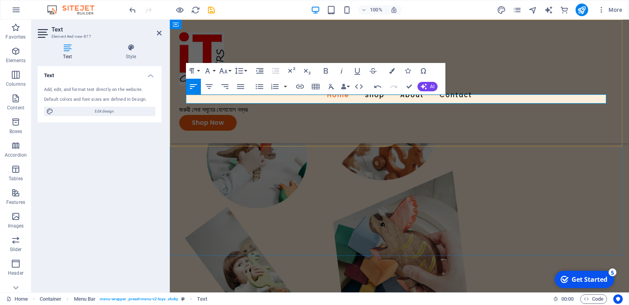
click at [387, 122] on div "Home Shop About Contact জরুরী সেবা সমূহের যোগাযোগ নম্বর Shop Now" at bounding box center [399, 81] width 459 height 123
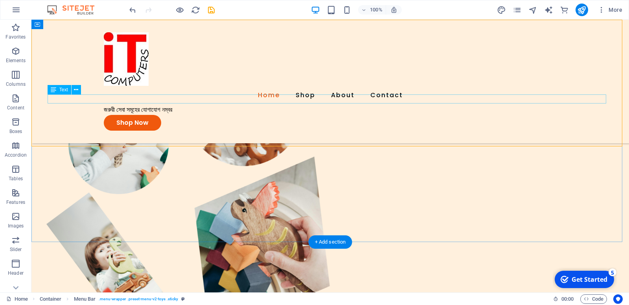
click at [119, 105] on div "জরুরী সেবা সমূহের যোগাযোগ নম্বর" at bounding box center [330, 110] width 453 height 10
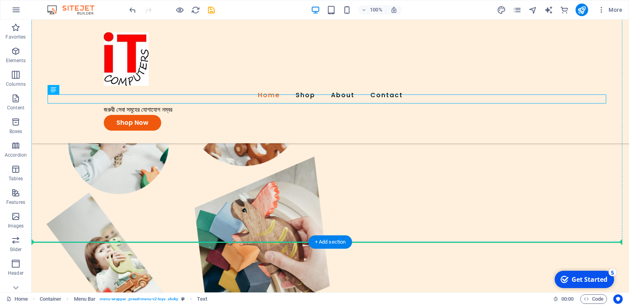
drag, startPoint x: 107, startPoint y: 99, endPoint x: 83, endPoint y: 217, distance: 120.4
click at [83, 217] on header "Home Shop About Contact জরুরী সেবা সমূহের যোগাযোগ নম্বর Shop Now বিয়ের কার্ড, স…" at bounding box center [330, 90] width 598 height 494
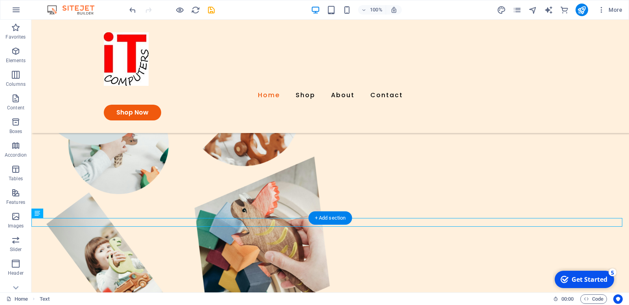
scroll to position [219, 0]
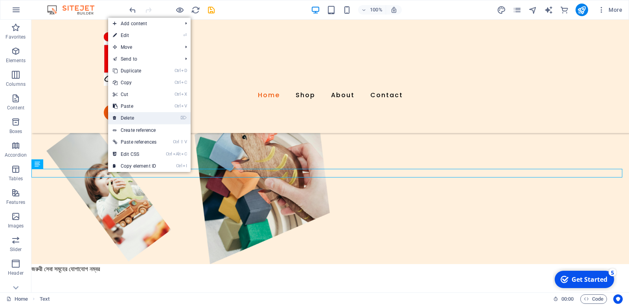
click at [136, 116] on link "⌦ Delete" at bounding box center [134, 118] width 53 height 12
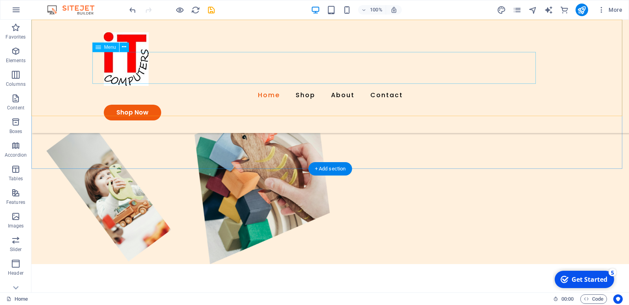
click at [402, 86] on nav "Home Shop About Contact" at bounding box center [330, 95] width 453 height 19
click at [281, 86] on nav "Home Shop About Contact" at bounding box center [330, 95] width 453 height 19
click at [280, 86] on nav "Home Shop About Contact" at bounding box center [330, 95] width 453 height 19
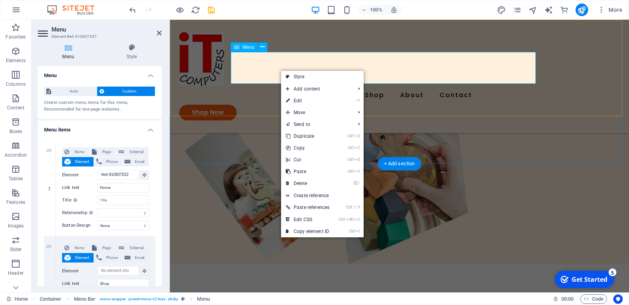
scroll to position [224, 0]
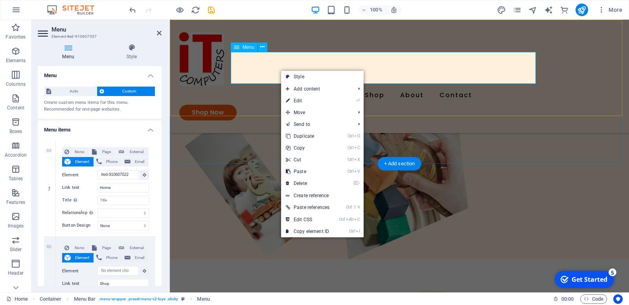
click at [317, 86] on nav "Home Shop About Contact" at bounding box center [399, 95] width 440 height 19
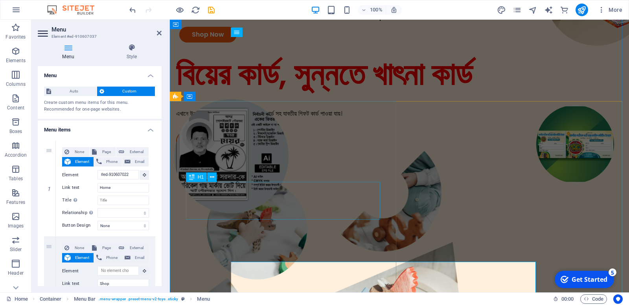
scroll to position [0, 0]
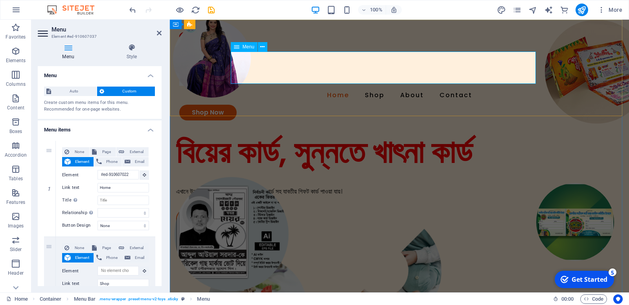
click at [351, 86] on nav "Home Shop About Contact" at bounding box center [399, 95] width 440 height 19
click at [400, 86] on nav "Home Shop About Contact" at bounding box center [399, 95] width 440 height 19
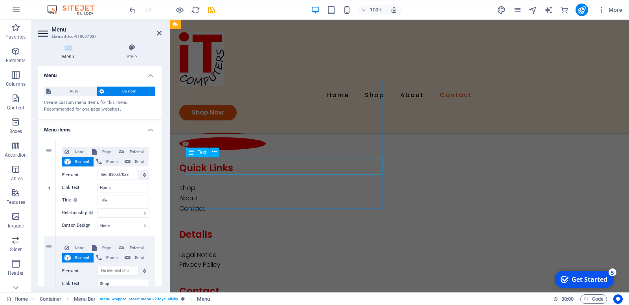
scroll to position [1773, 0]
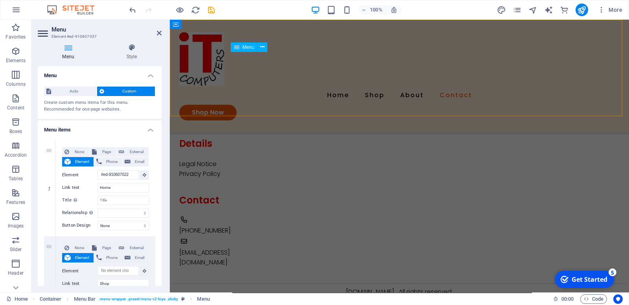
click at [285, 86] on nav "Home Shop About Contact" at bounding box center [399, 95] width 440 height 19
click at [287, 86] on nav "Home Shop About Contact" at bounding box center [399, 95] width 440 height 19
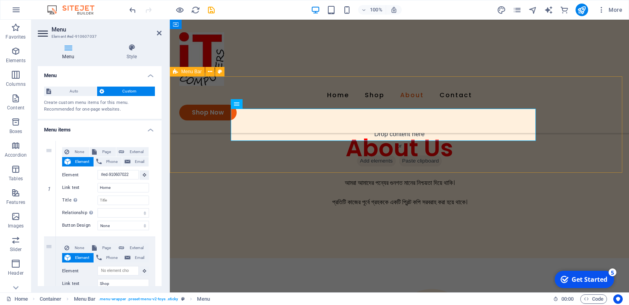
scroll to position [0, 0]
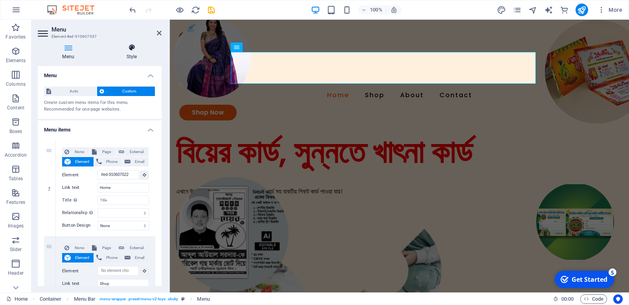
click at [128, 48] on icon at bounding box center [132, 48] width 60 height 8
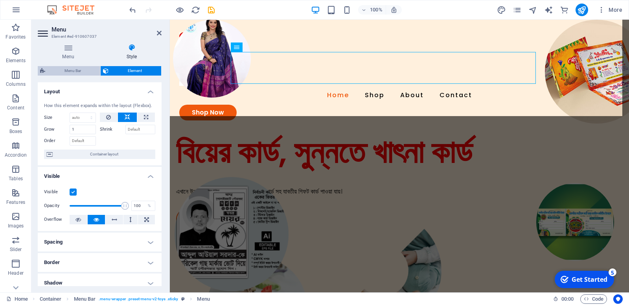
click at [75, 70] on span "Menu Bar" at bounding box center [73, 70] width 50 height 9
select select "rem"
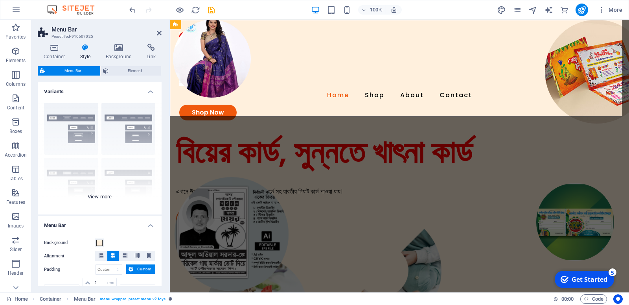
click at [122, 175] on div "Border Centered Default Fixed Loki Trigger Wide XXL" at bounding box center [100, 155] width 124 height 118
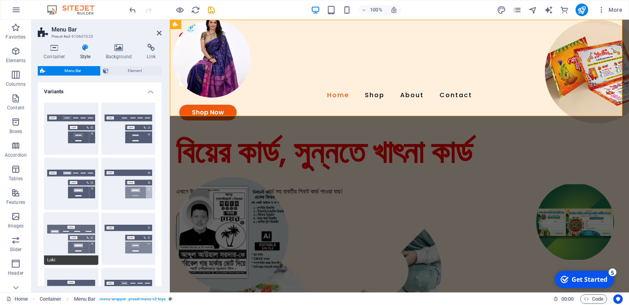
click at [74, 238] on button "Loki" at bounding box center [71, 239] width 54 height 52
type input "0"
select select "rem"
type input "0"
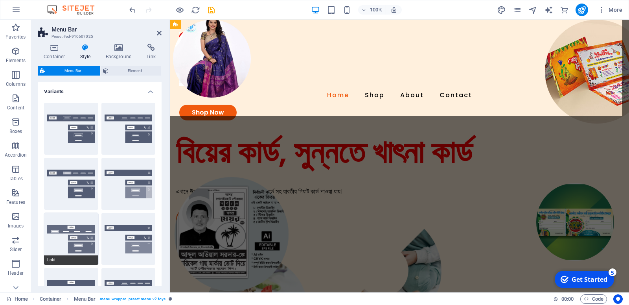
type input "0"
select select "DISABLED_OPTION_VALUE"
type input "2"
type input "1"
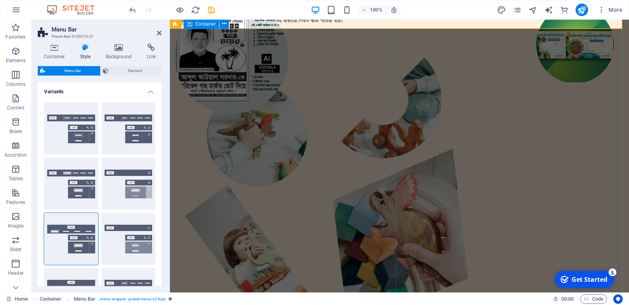
scroll to position [219, 0]
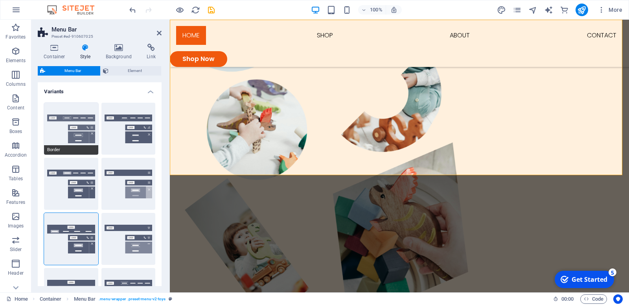
click at [71, 125] on button "Border" at bounding box center [71, 129] width 54 height 52
type input "1"
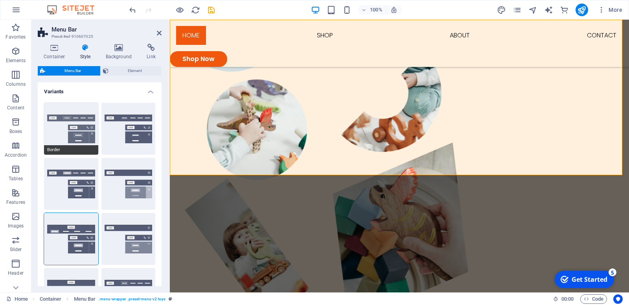
type input "1"
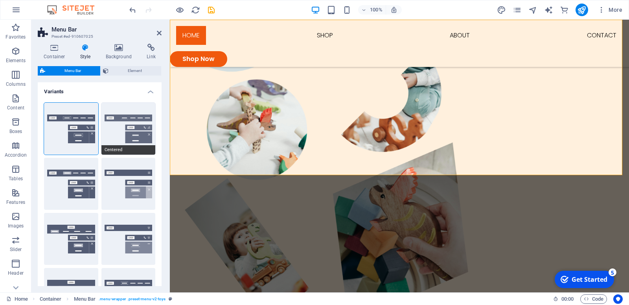
click at [124, 127] on button "Centered" at bounding box center [128, 129] width 54 height 52
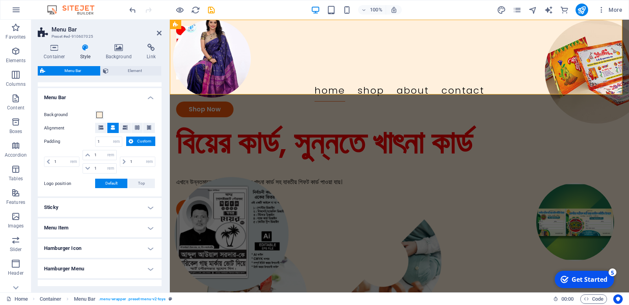
scroll to position [278, 0]
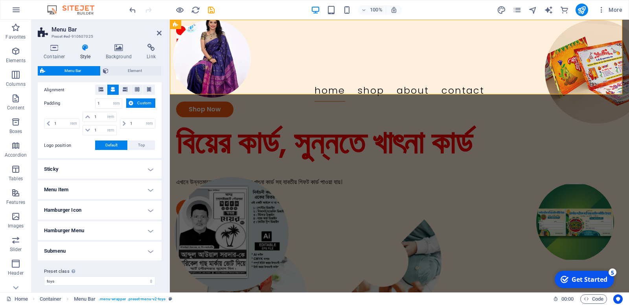
click at [144, 246] on h4 "Submenu" at bounding box center [100, 250] width 124 height 19
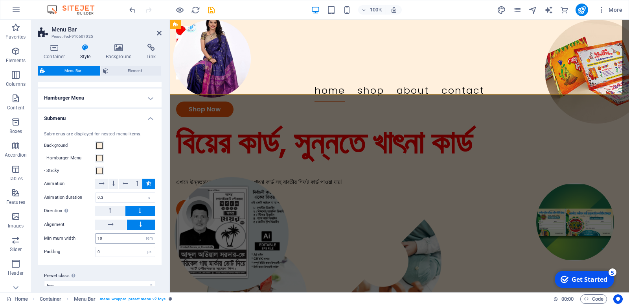
scroll to position [414, 0]
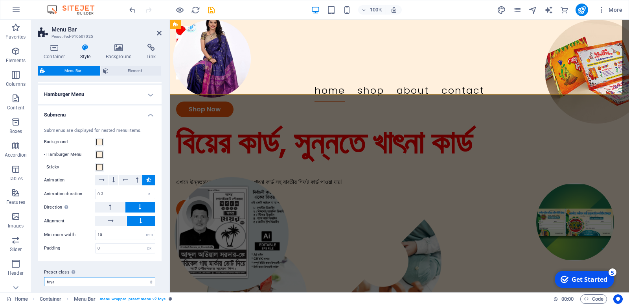
click at [44, 277] on select "toys Add preset class" at bounding box center [99, 281] width 111 height 9
click option "Add preset class" at bounding box center [0, 0] width 0 height 0
select select "preset-menu-v2-toys"
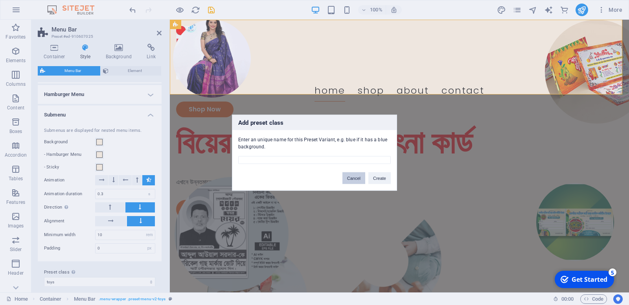
click at [351, 176] on button "Cancel" at bounding box center [354, 178] width 23 height 12
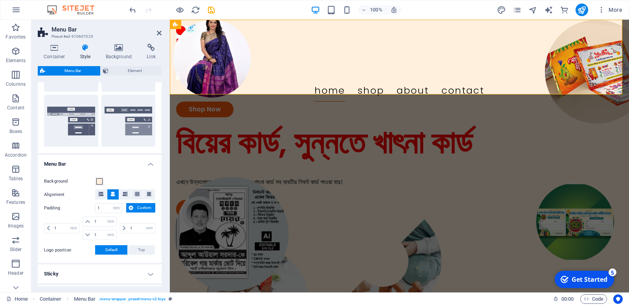
scroll to position [53, 0]
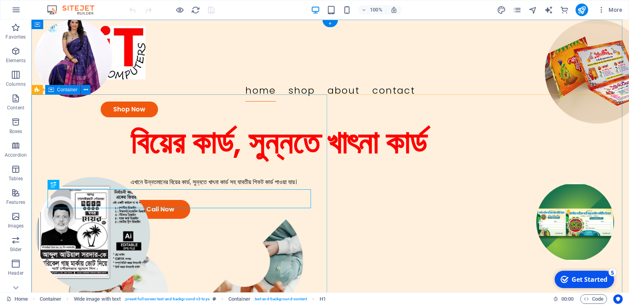
click at [282, 151] on div "বিয়ের কার্ড, সুন্নতে খাৎনা কার্ড এখানে উন্নতমানের বিয়ের কার্ড, সুন্নতে খাৎনা কা…" at bounding box center [366, 170] width 525 height 95
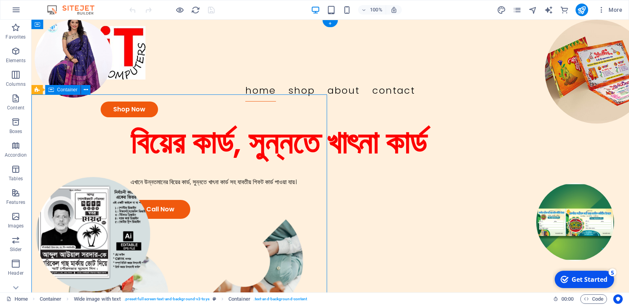
click at [282, 151] on div "বিয়ের কার্ড, সুন্নতে খাৎনা কার্ড এখানে উন্নতমানের বিয়ের কার্ড, সুন্নতে খাৎনা কা…" at bounding box center [366, 170] width 525 height 95
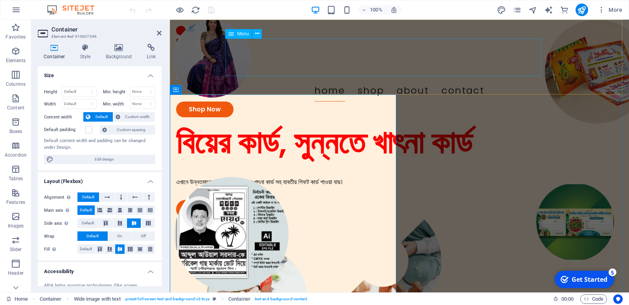
click at [256, 79] on nav "Home Shop About Contact" at bounding box center [399, 90] width 447 height 22
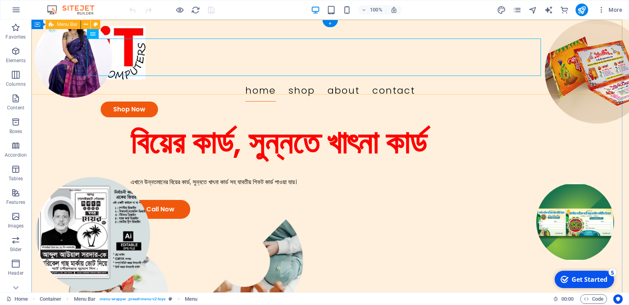
click at [260, 123] on div "বিয়ের কার্ড, সুন্নতে খাৎনা কার্ড এখানে উন্নতমানের বিয়ের কার্ড, সুন্নতে খাৎনা কা…" at bounding box center [366, 170] width 525 height 95
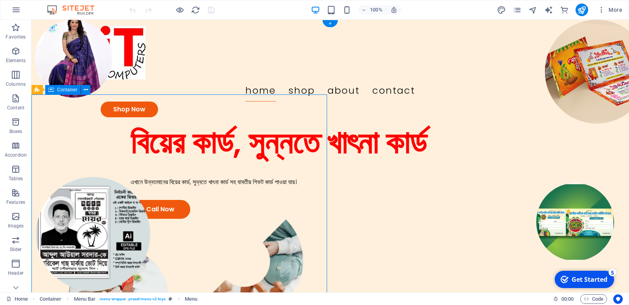
click at [260, 123] on div "বিয়ের কার্ড, সুন্নতে খাৎনা কার্ড এখানে উন্নতমানের বিয়ের কার্ড, সুন্নতে খাৎনা কা…" at bounding box center [366, 170] width 525 height 95
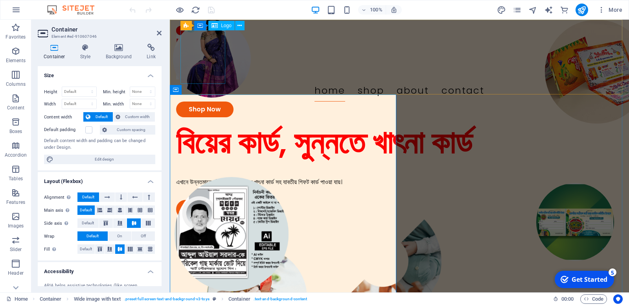
click at [194, 54] on div at bounding box center [399, 52] width 447 height 53
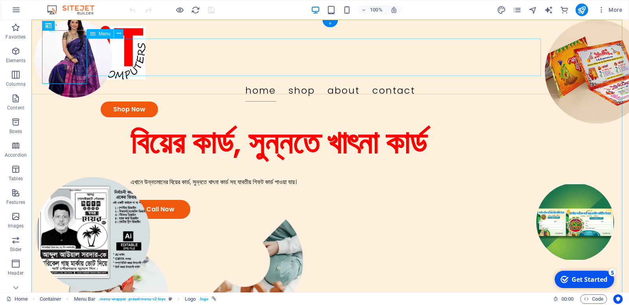
click at [484, 79] on nav "Home Shop About Contact" at bounding box center [330, 90] width 459 height 22
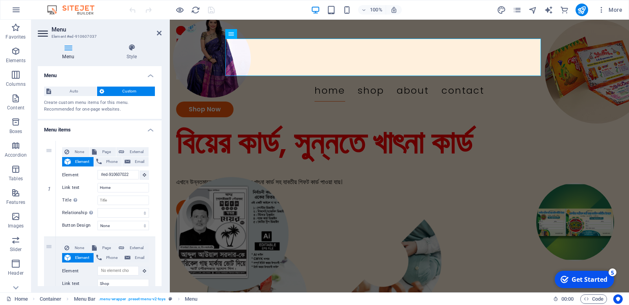
click at [68, 54] on h4 "Menu" at bounding box center [70, 52] width 64 height 17
click at [135, 55] on h4 "Style" at bounding box center [132, 52] width 60 height 17
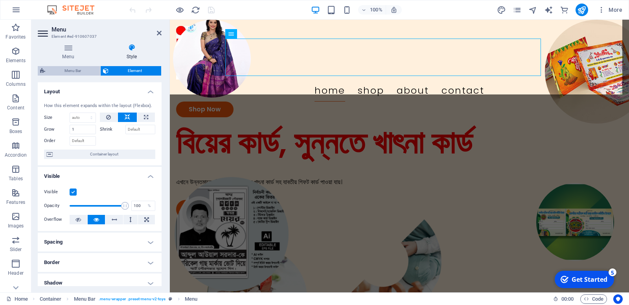
click at [82, 68] on span "Menu Bar" at bounding box center [73, 70] width 50 height 9
select select "rem"
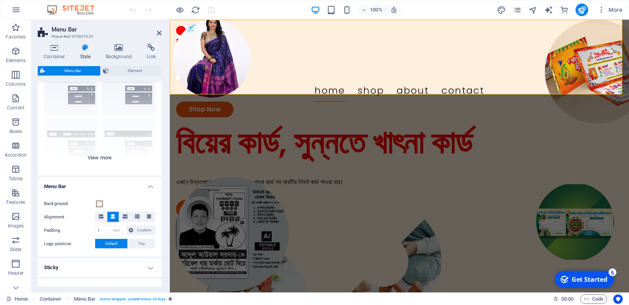
scroll to position [40, 0]
click at [101, 158] on div "Border Centered Default Fixed Loki Trigger Wide XXL" at bounding box center [100, 115] width 124 height 118
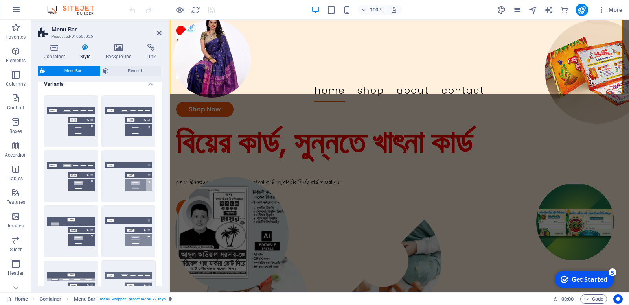
scroll to position [0, 0]
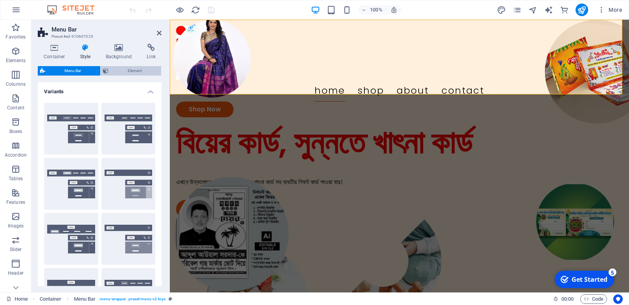
click at [124, 70] on span "Element" at bounding box center [135, 70] width 48 height 9
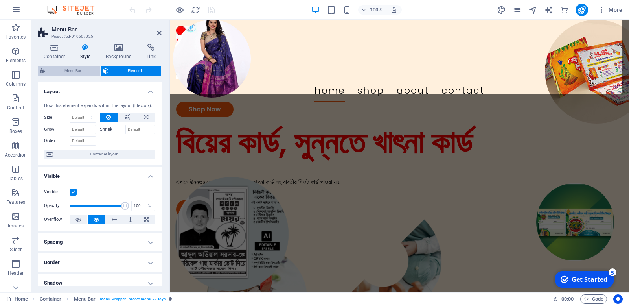
click at [84, 70] on span "Menu Bar" at bounding box center [73, 70] width 50 height 9
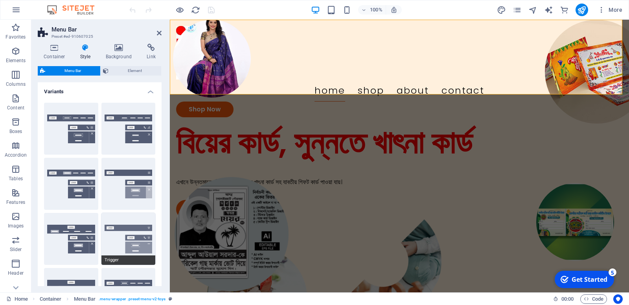
click at [122, 233] on button "Trigger" at bounding box center [128, 239] width 54 height 52
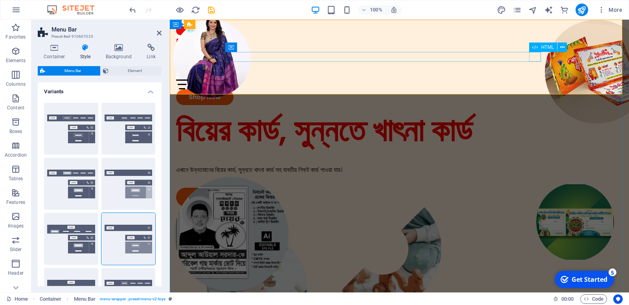
click at [533, 79] on div at bounding box center [399, 84] width 447 height 10
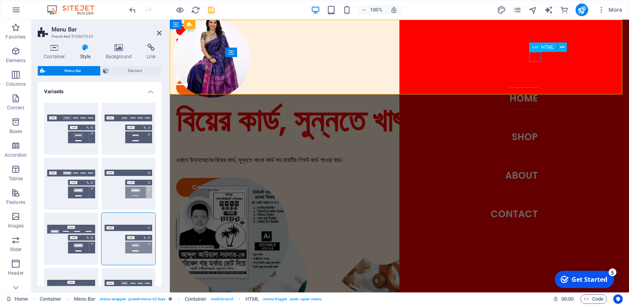
click at [188, 79] on div at bounding box center [182, 84] width 12 height 10
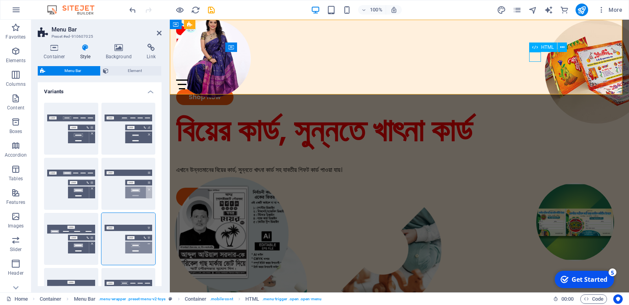
click at [531, 79] on div at bounding box center [399, 84] width 447 height 10
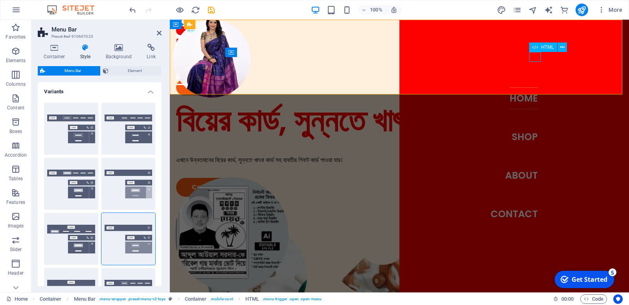
click at [188, 79] on div at bounding box center [182, 84] width 12 height 10
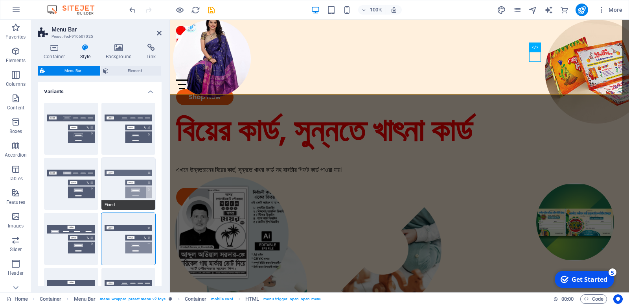
click at [120, 184] on button "Fixed" at bounding box center [128, 184] width 54 height 52
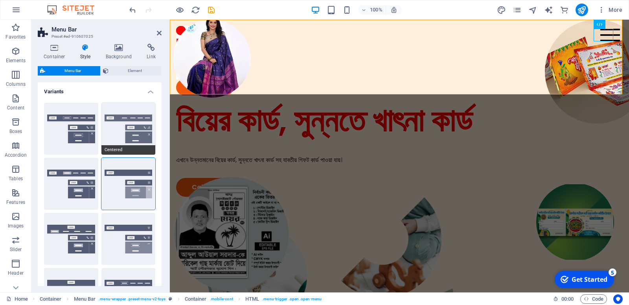
click at [131, 130] on button "Centered" at bounding box center [128, 129] width 54 height 52
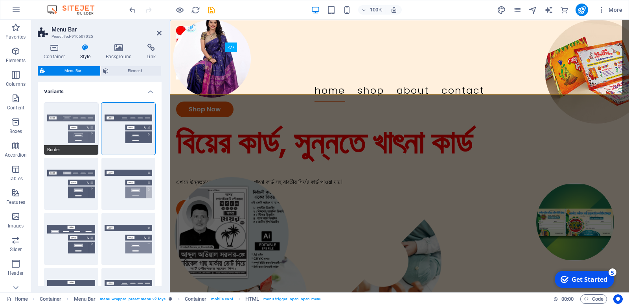
click at [80, 121] on button "Border" at bounding box center [71, 129] width 54 height 52
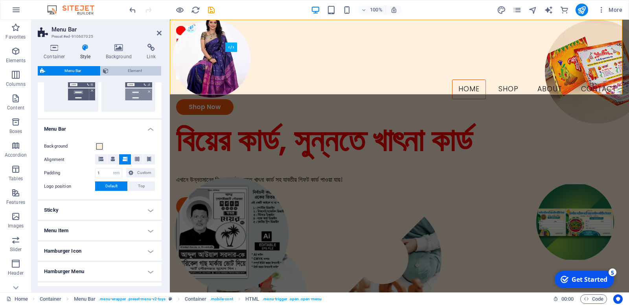
scroll to position [169, 0]
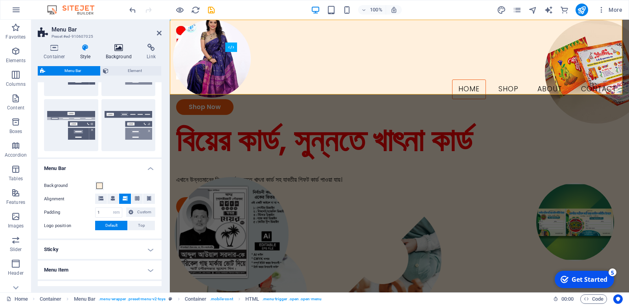
click at [123, 54] on h4 "Background" at bounding box center [120, 52] width 41 height 17
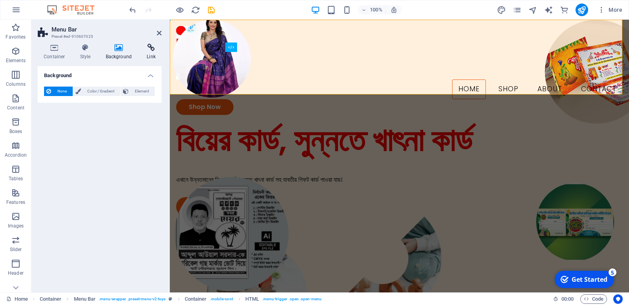
click at [158, 54] on h4 "Link" at bounding box center [151, 52] width 21 height 17
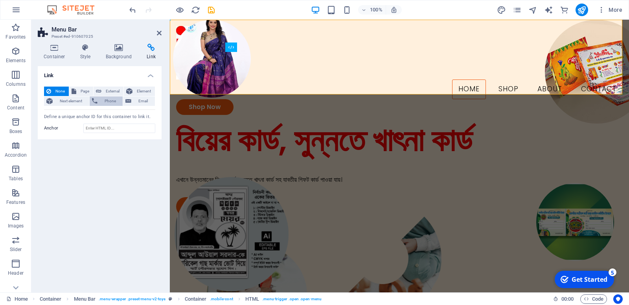
click at [121, 96] on span "Phone" at bounding box center [110, 100] width 21 height 9
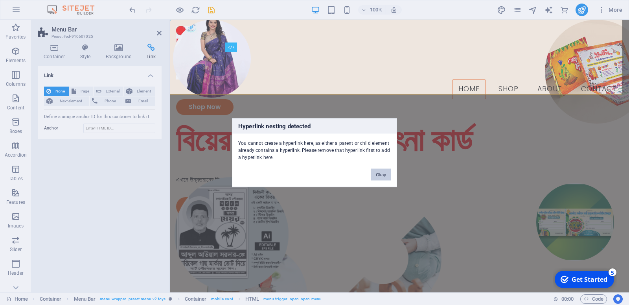
click at [374, 168] on button "Okay" at bounding box center [381, 174] width 20 height 12
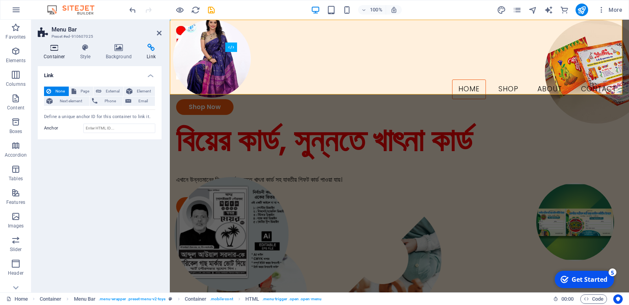
click at [60, 50] on icon at bounding box center [54, 48] width 33 height 8
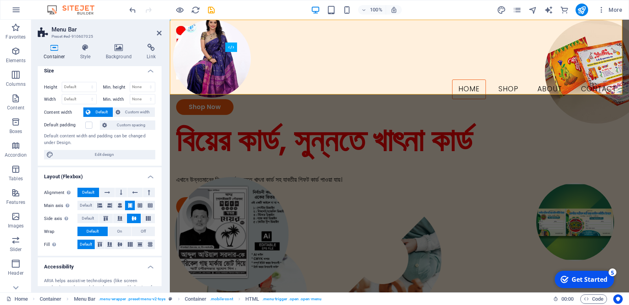
scroll to position [0, 0]
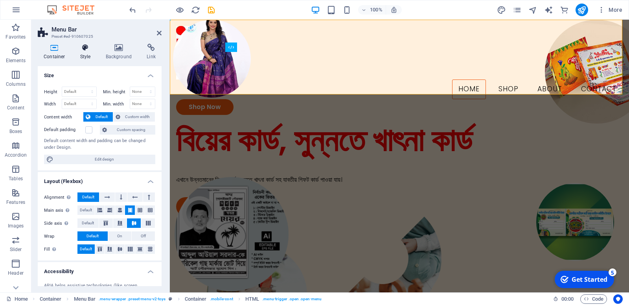
click at [80, 50] on icon at bounding box center [85, 48] width 22 height 8
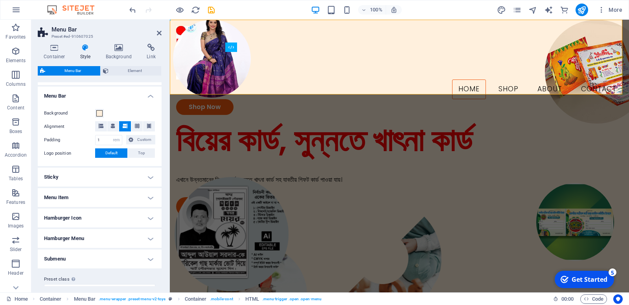
scroll to position [249, 0]
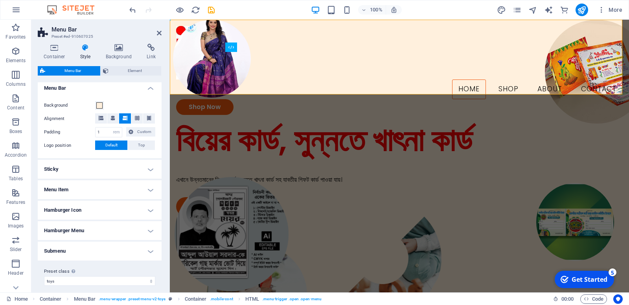
click at [143, 176] on h4 "Sticky" at bounding box center [100, 169] width 124 height 19
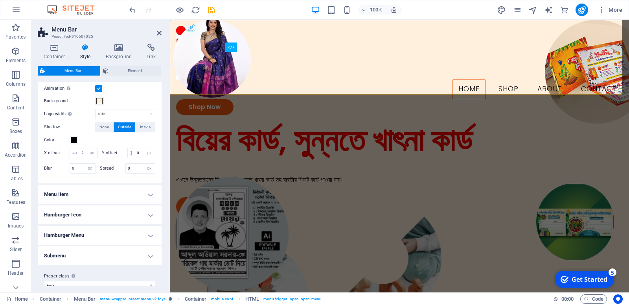
scroll to position [385, 0]
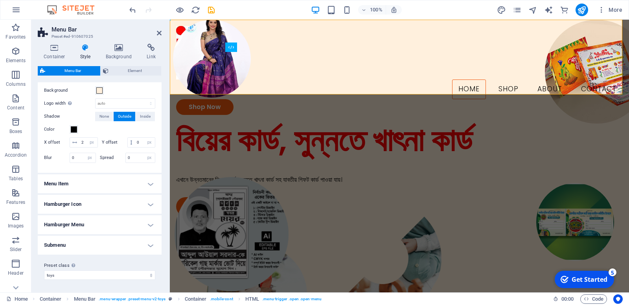
click at [143, 190] on h4 "Menu Item" at bounding box center [100, 183] width 124 height 19
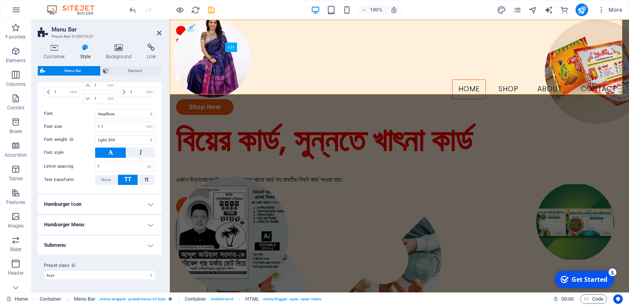
scroll to position [653, 0]
click at [140, 208] on h4 "Hamburger Icon" at bounding box center [100, 204] width 124 height 19
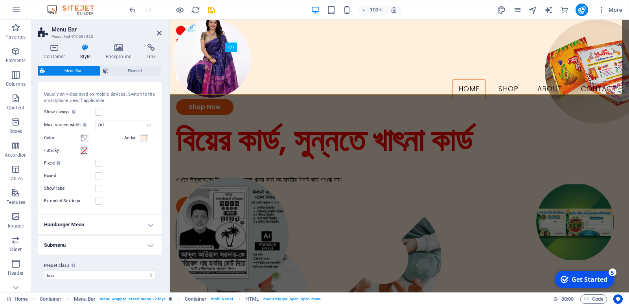
scroll to position [777, 0]
click at [142, 227] on h4 "Hamburger Menu" at bounding box center [100, 224] width 124 height 19
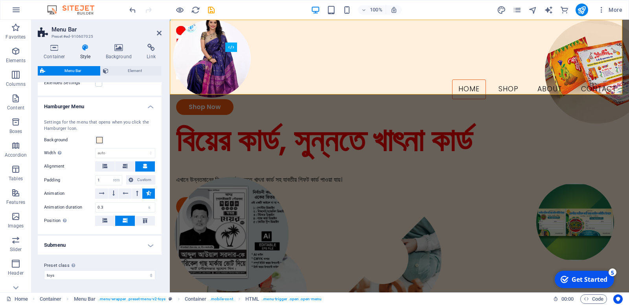
scroll to position [898, 0]
click at [141, 250] on h4 "Submenu" at bounding box center [100, 245] width 124 height 19
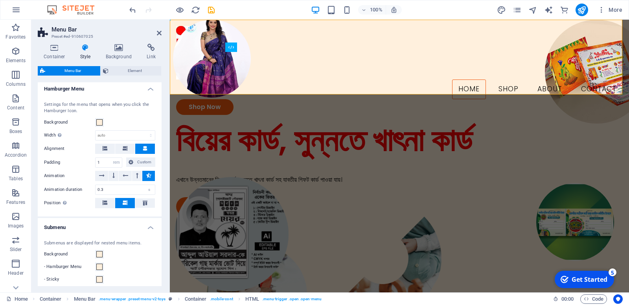
scroll to position [754, 0]
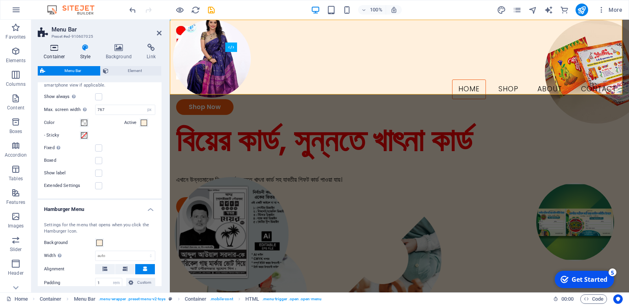
click at [73, 52] on h4 "Container" at bounding box center [56, 52] width 37 height 17
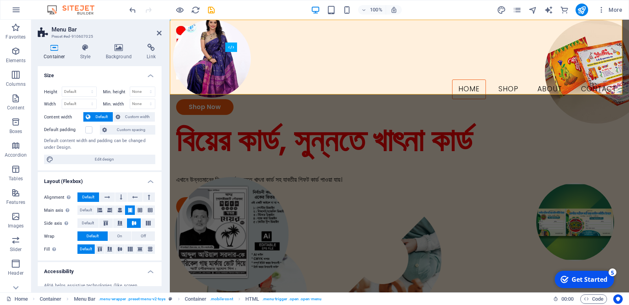
click at [63, 52] on h4 "Container" at bounding box center [56, 52] width 37 height 17
click at [18, 84] on p "Columns" at bounding box center [16, 84] width 20 height 6
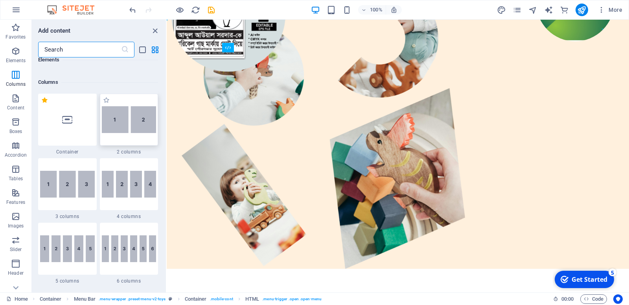
scroll to position [0, 0]
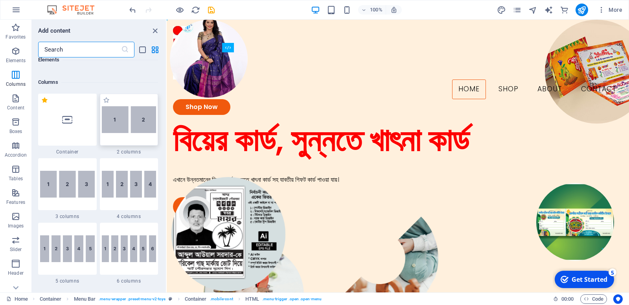
click at [139, 106] on img at bounding box center [129, 119] width 55 height 27
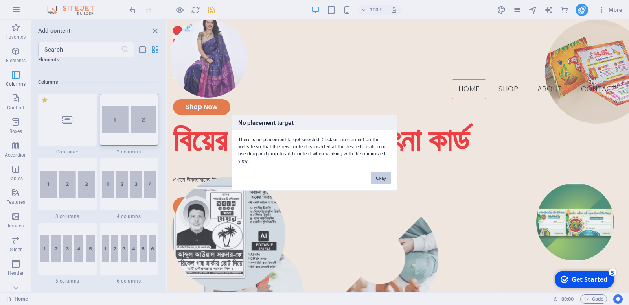
click at [374, 175] on button "Okay" at bounding box center [381, 178] width 20 height 12
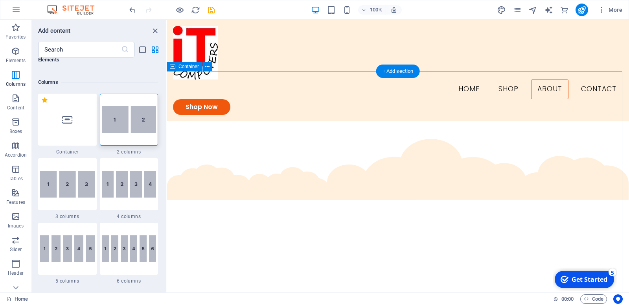
scroll to position [512, 0]
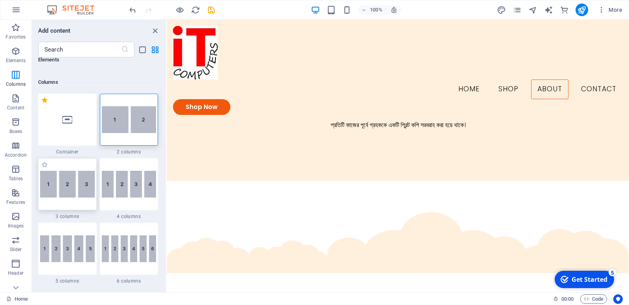
click at [81, 171] on img at bounding box center [67, 184] width 55 height 27
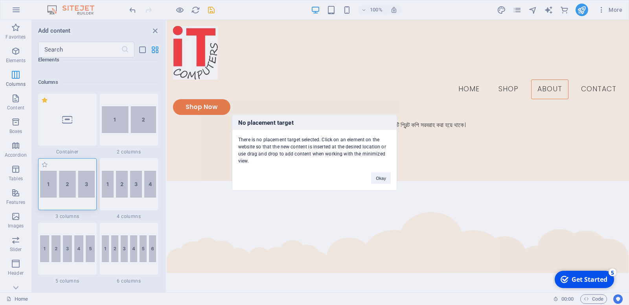
click at [81, 170] on div "No placement target There is no placement target selected. Click on an element …" at bounding box center [314, 152] width 629 height 305
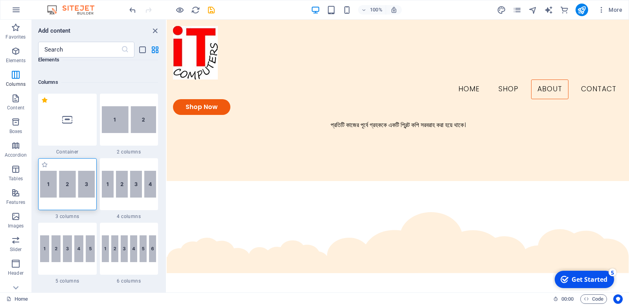
click at [81, 171] on img at bounding box center [67, 184] width 55 height 27
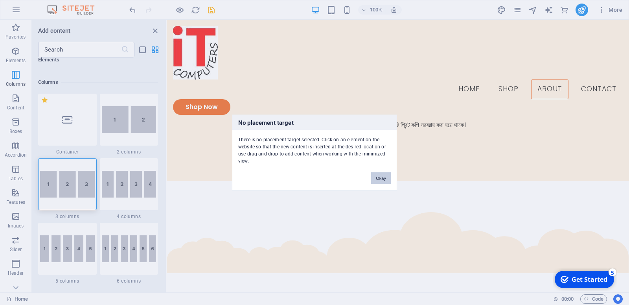
click at [379, 173] on button "Okay" at bounding box center [381, 178] width 20 height 12
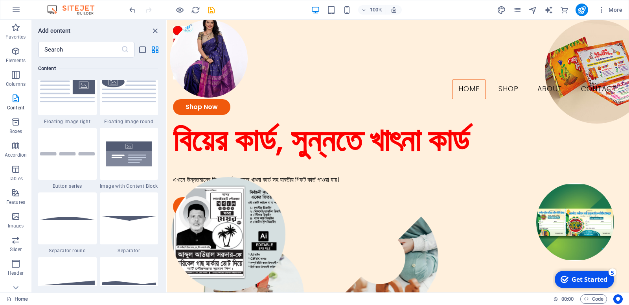
scroll to position [1900, 0]
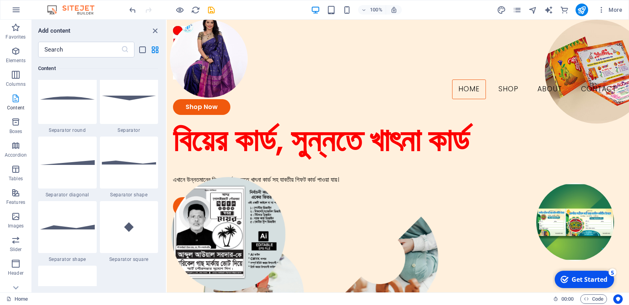
click at [19, 106] on p "Content" at bounding box center [15, 108] width 17 height 6
click at [18, 123] on icon "button" at bounding box center [15, 121] width 9 height 9
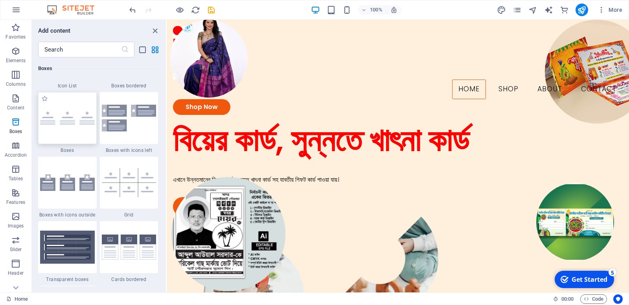
scroll to position [2182, 0]
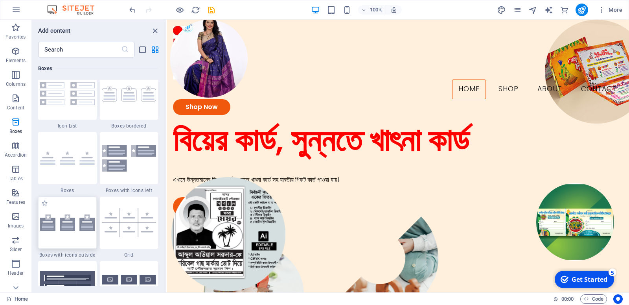
click at [61, 214] on img at bounding box center [67, 222] width 55 height 17
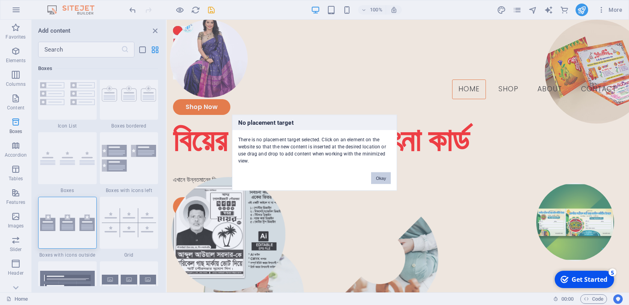
click at [378, 175] on button "Okay" at bounding box center [381, 178] width 20 height 12
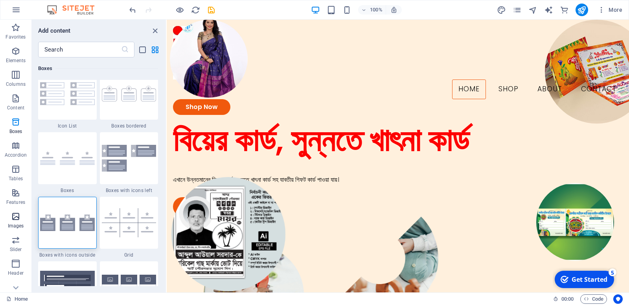
click at [16, 221] on span "Images" at bounding box center [15, 221] width 31 height 19
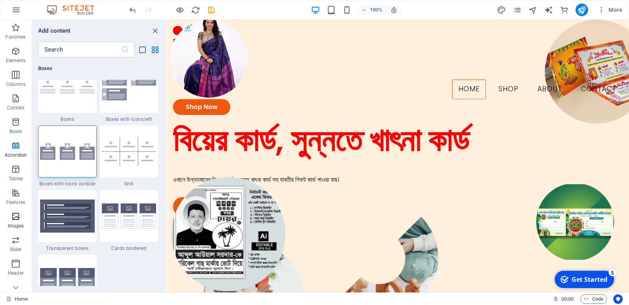
scroll to position [3938, 0]
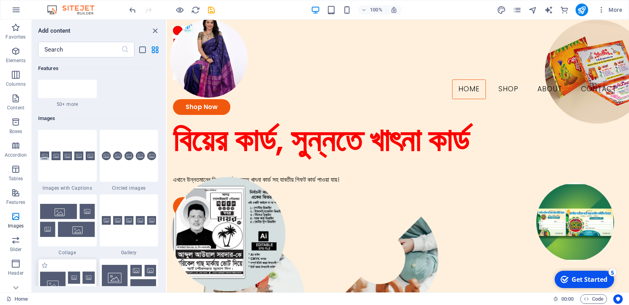
click at [62, 271] on img at bounding box center [67, 284] width 55 height 27
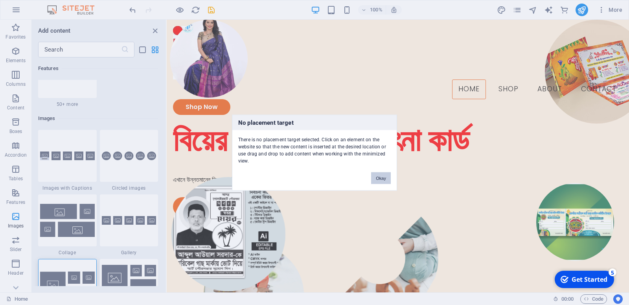
click at [221, 175] on div "No placement target There is no placement target selected. Click on an element …" at bounding box center [314, 152] width 629 height 305
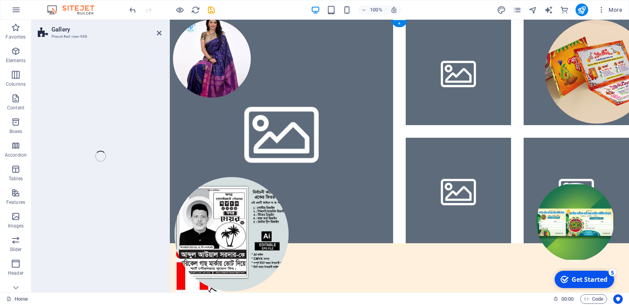
select select "rem"
select select "preset-gallery-v3-grid"
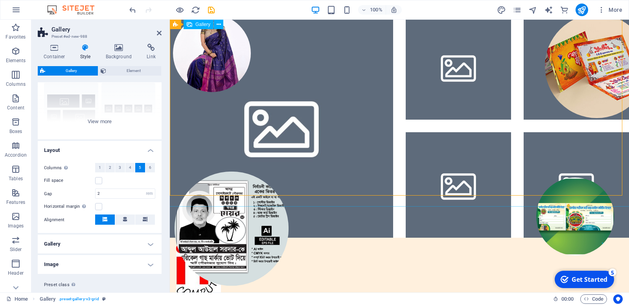
scroll to position [0, 0]
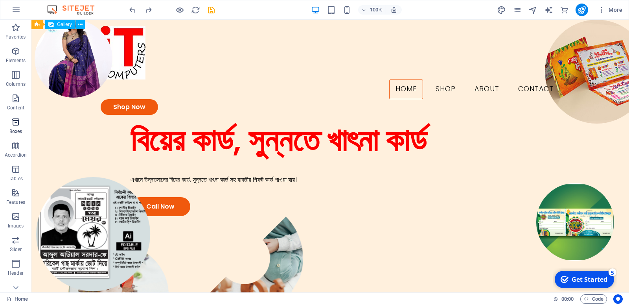
click at [15, 124] on icon "button" at bounding box center [15, 121] width 9 height 9
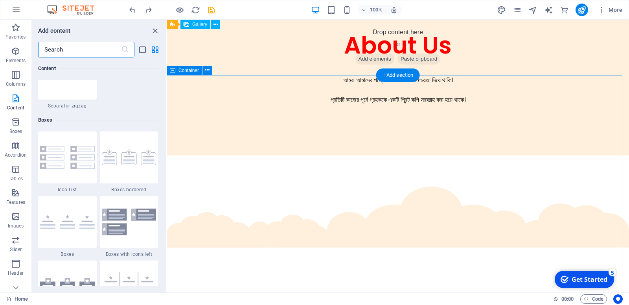
scroll to position [585, 0]
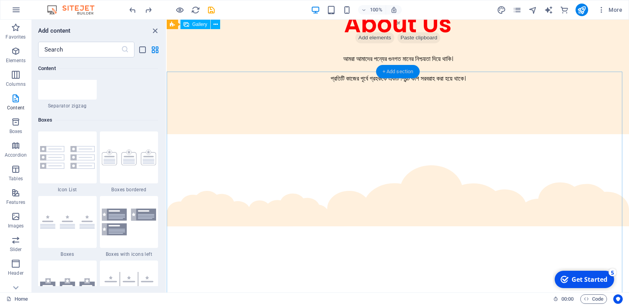
click at [392, 72] on div "+ Add section" at bounding box center [398, 71] width 44 height 13
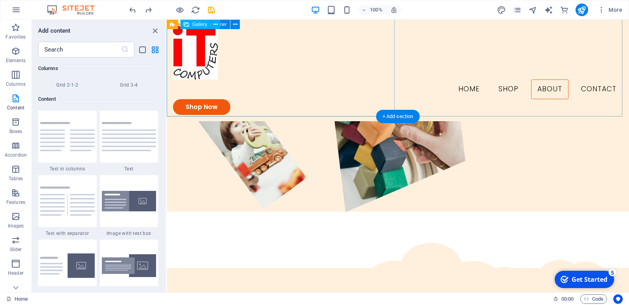
scroll to position [0, 0]
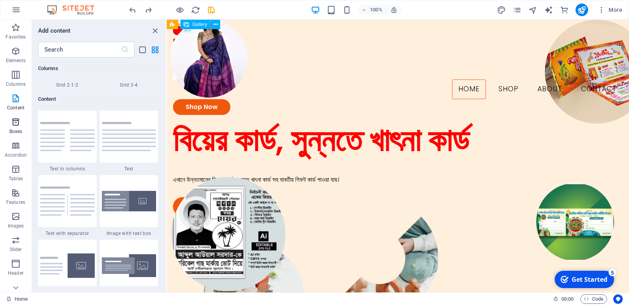
click at [18, 128] on p "Boxes" at bounding box center [15, 131] width 13 height 6
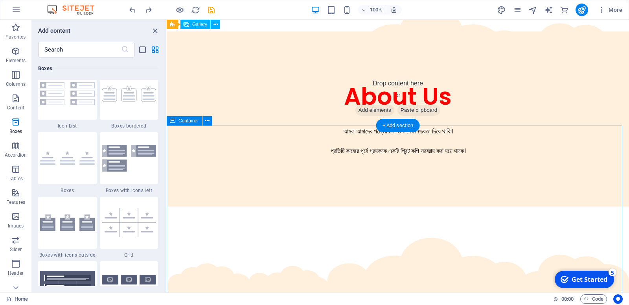
scroll to position [585, 0]
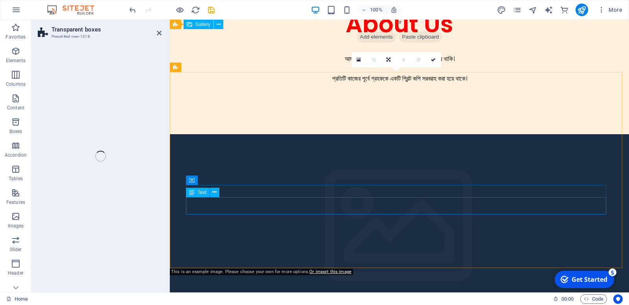
select select "rem"
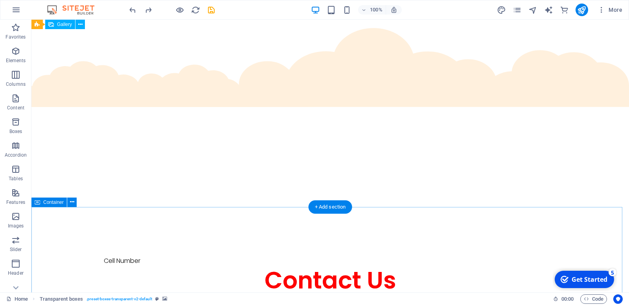
scroll to position [450, 0]
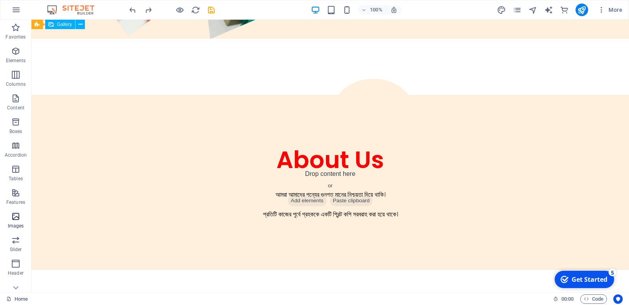
click at [13, 220] on icon "button" at bounding box center [15, 216] width 9 height 9
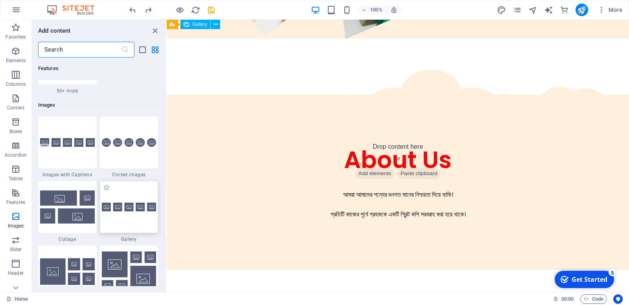
scroll to position [3935, 0]
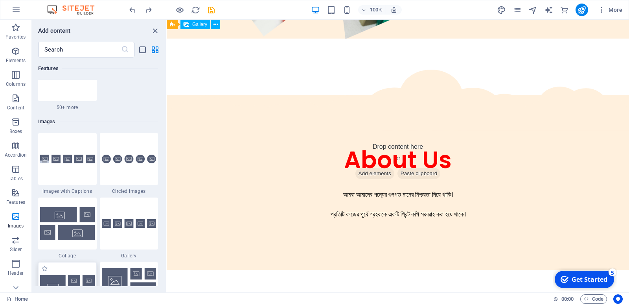
drag, startPoint x: 53, startPoint y: 239, endPoint x: 61, endPoint y: 242, distance: 8.5
click at [61, 275] on img at bounding box center [67, 288] width 55 height 27
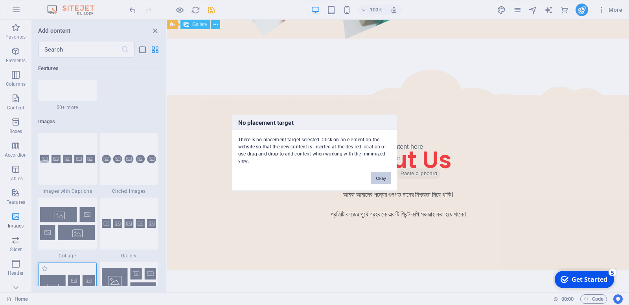
scroll to position [815, 0]
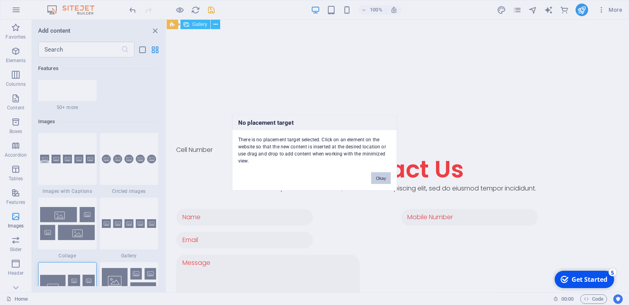
click at [379, 177] on button "Okay" at bounding box center [381, 178] width 20 height 12
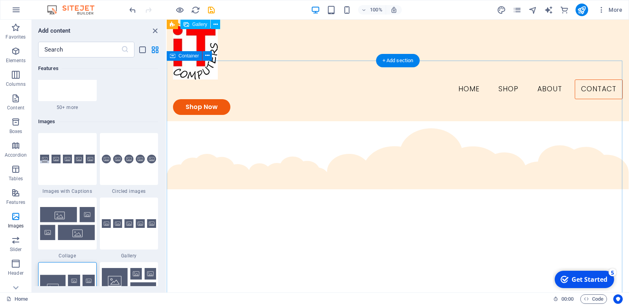
scroll to position [523, 0]
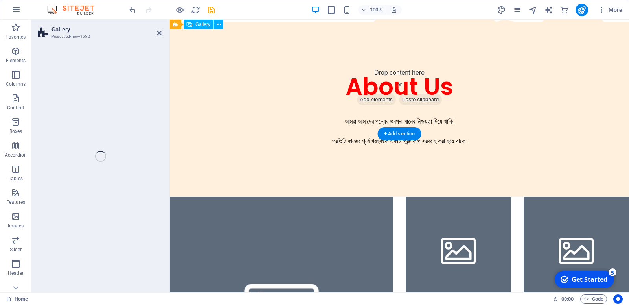
select select "rem"
select select "preset-gallery-v3-grid"
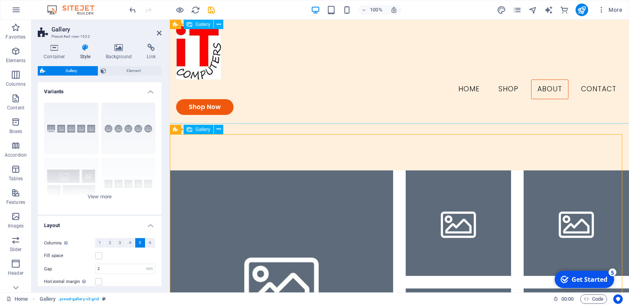
scroll to position [450, 0]
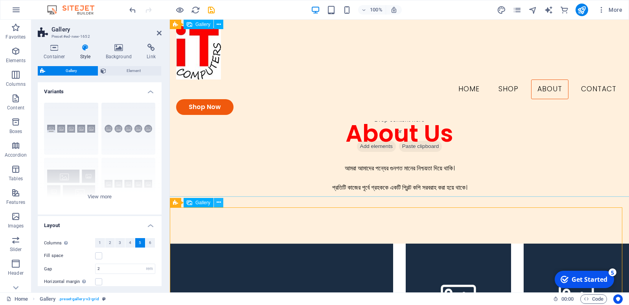
click at [222, 206] on button at bounding box center [218, 202] width 9 height 9
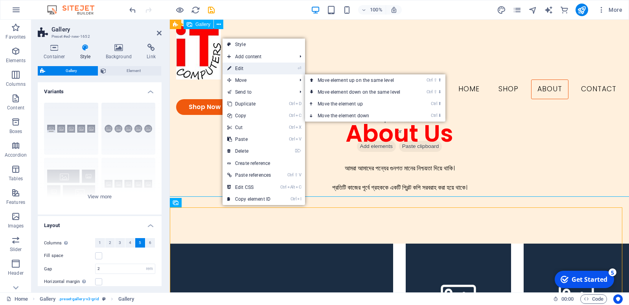
click at [263, 70] on link "⏎ Edit" at bounding box center [249, 69] width 53 height 12
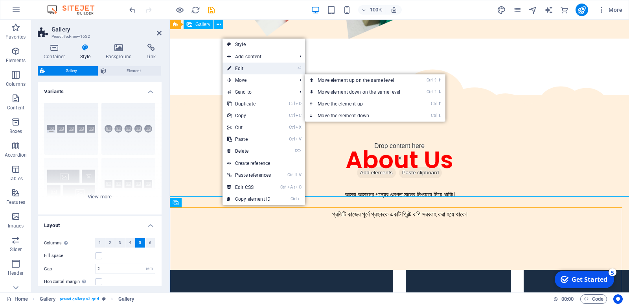
select select "4"
select select "px"
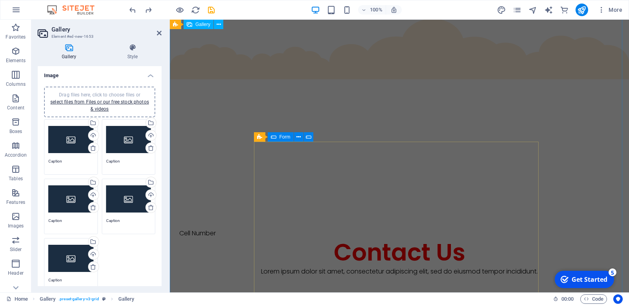
scroll to position [878, 0]
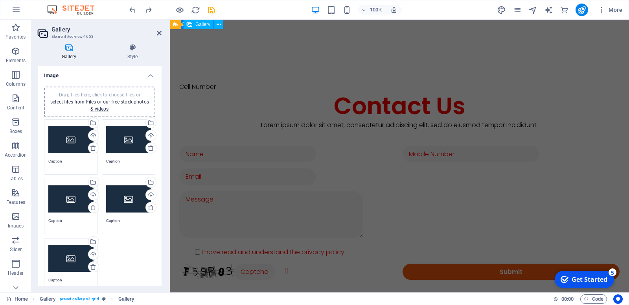
click at [222, 146] on div "Cell Number Contact Us Lorem ipsum dolor sit amet, consectetur adipiscing elit,…" at bounding box center [399, 107] width 459 height 533
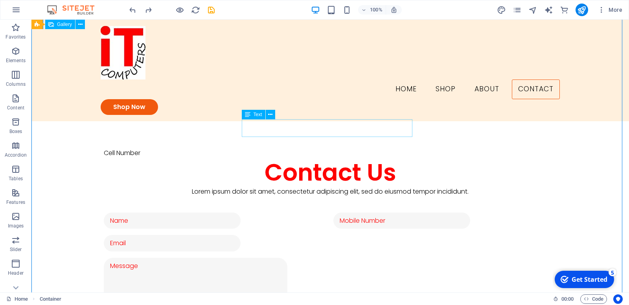
scroll to position [593, 0]
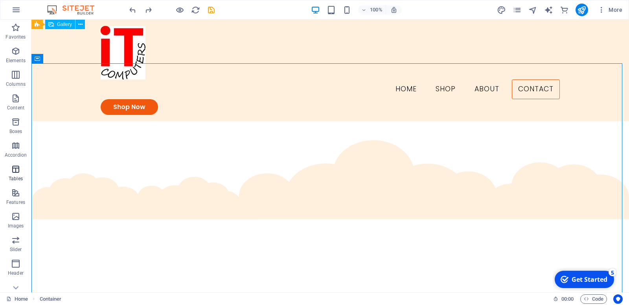
click at [12, 179] on p "Tables" at bounding box center [16, 178] width 14 height 6
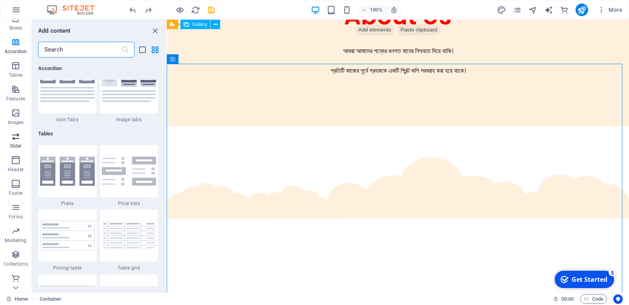
scroll to position [105, 0]
click at [19, 210] on icon "button" at bounding box center [15, 205] width 9 height 9
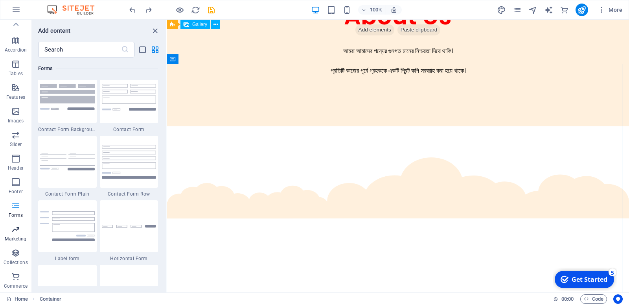
scroll to position [5767, 0]
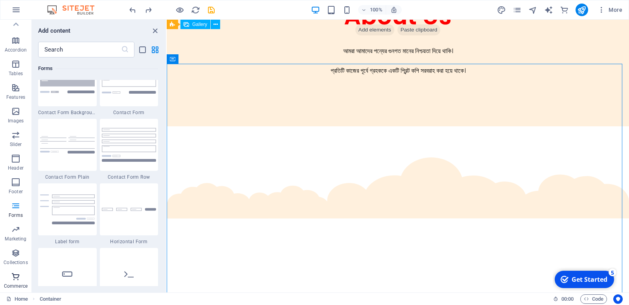
click at [22, 276] on span "Commerce" at bounding box center [15, 281] width 31 height 19
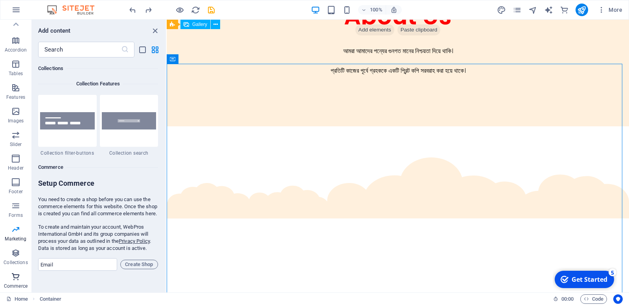
scroll to position [7485, 0]
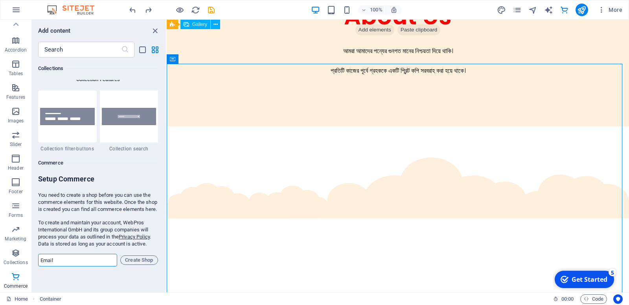
click at [93, 254] on input "email" at bounding box center [77, 260] width 79 height 13
click at [20, 259] on p "Collections" at bounding box center [16, 262] width 24 height 6
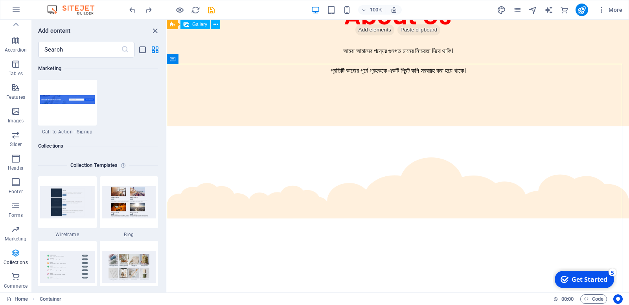
scroll to position [7117, 0]
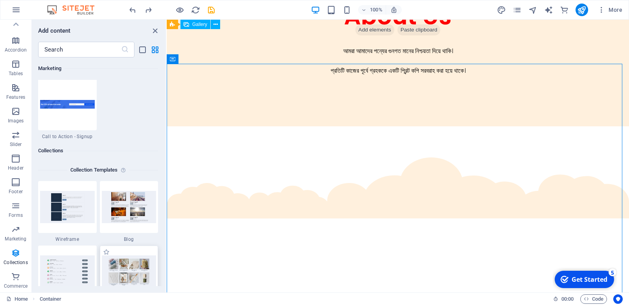
click at [119, 255] on img at bounding box center [129, 271] width 55 height 32
click at [115, 191] on img at bounding box center [129, 207] width 55 height 32
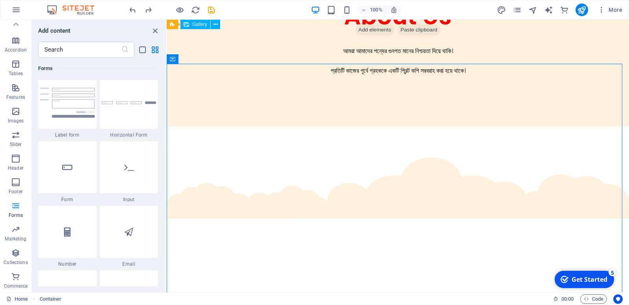
scroll to position [5874, 0]
click at [17, 135] on icon "button" at bounding box center [15, 134] width 9 height 9
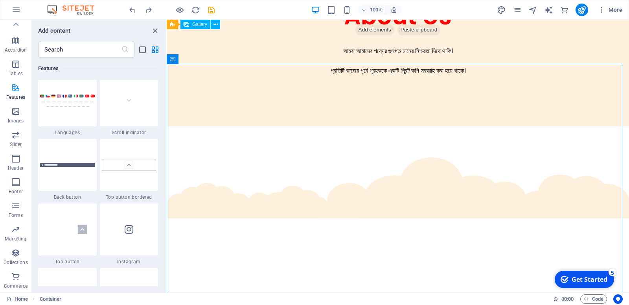
scroll to position [3531, 0]
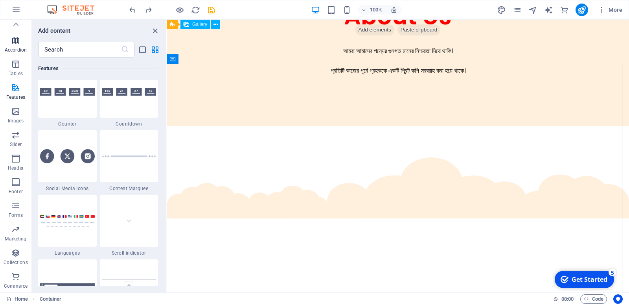
click at [11, 43] on span "Accordion" at bounding box center [15, 45] width 31 height 19
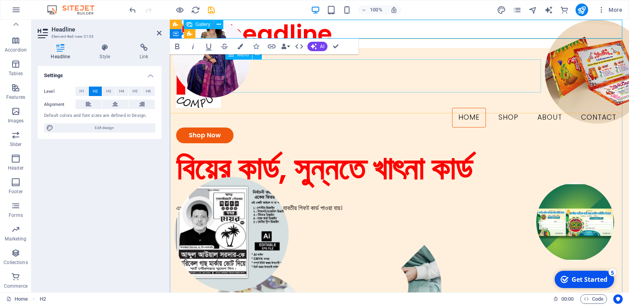
scroll to position [105, 0]
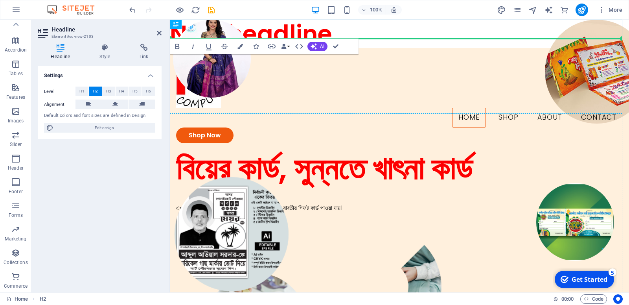
drag, startPoint x: 344, startPoint y: 46, endPoint x: 188, endPoint y: 117, distance: 171.1
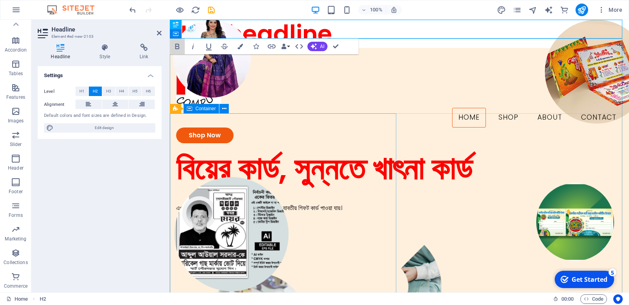
drag, startPoint x: 340, startPoint y: 60, endPoint x: 191, endPoint y: 120, distance: 160.2
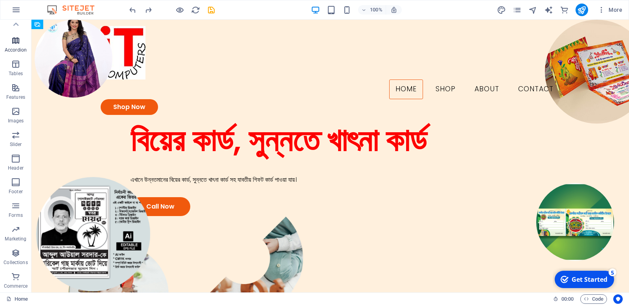
click at [21, 43] on span "Accordion" at bounding box center [15, 45] width 31 height 19
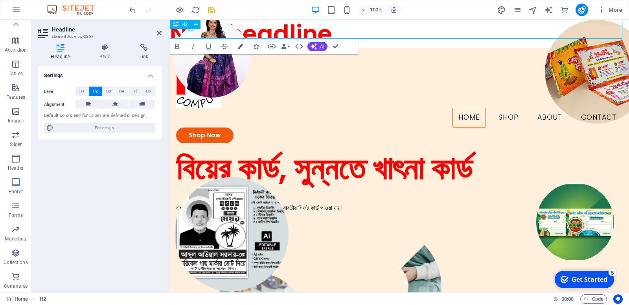
click at [259, 30] on h2 "New headline" at bounding box center [399, 34] width 459 height 28
click at [282, 29] on h2 "New headline" at bounding box center [399, 34] width 459 height 28
drag, startPoint x: 282, startPoint y: 29, endPoint x: 192, endPoint y: 33, distance: 90.5
click at [192, 33] on h2 "New headline" at bounding box center [399, 34] width 459 height 28
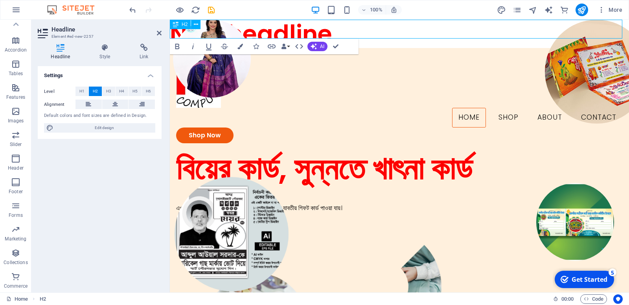
click at [228, 29] on h2 "New headline" at bounding box center [399, 34] width 459 height 28
click at [256, 33] on h2 "New headline" at bounding box center [399, 34] width 459 height 28
click at [282, 30] on h2 "New headline" at bounding box center [399, 34] width 459 height 28
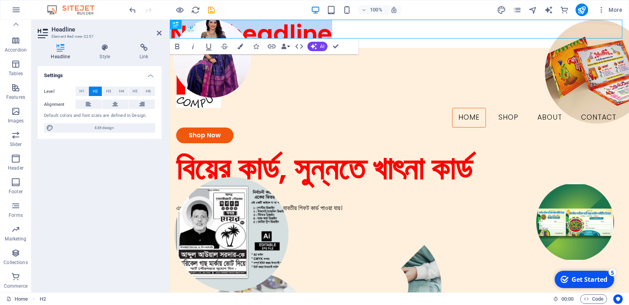
drag, startPoint x: 284, startPoint y: 31, endPoint x: 155, endPoint y: 32, distance: 129.4
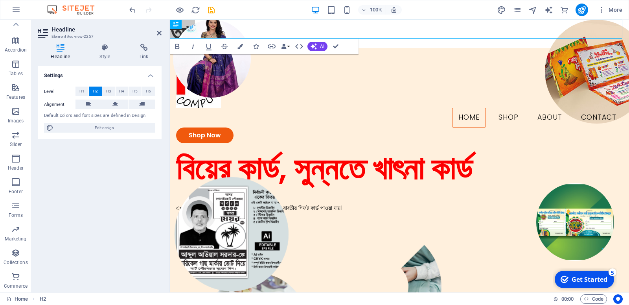
click at [146, 154] on div "Settings Level H1 H2 H3 H4 H5 H6 Alignment Default colors and font sizes are de…" at bounding box center [100, 176] width 124 height 220
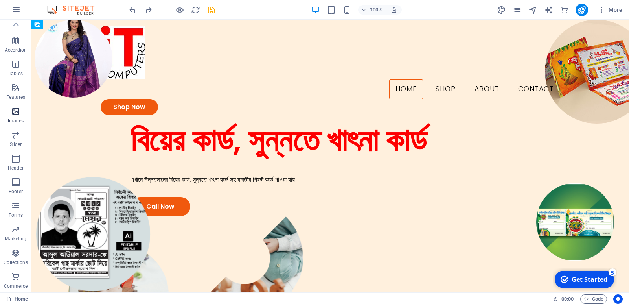
click at [15, 114] on icon "button" at bounding box center [15, 111] width 9 height 9
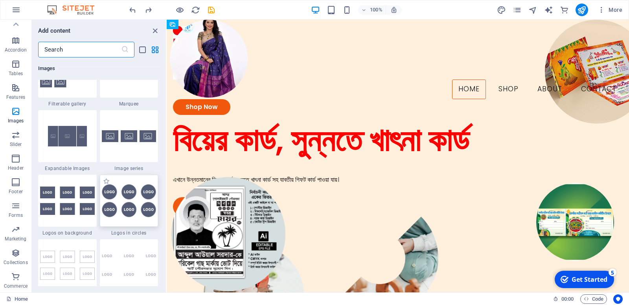
scroll to position [4256, 0]
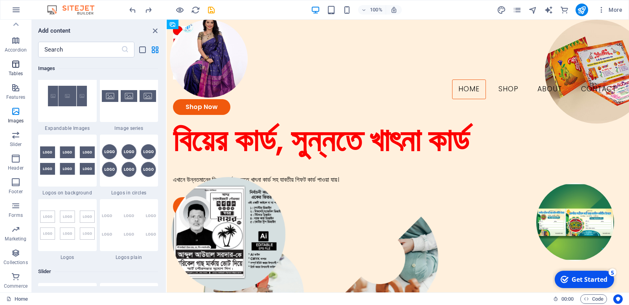
click at [13, 72] on p "Tables" at bounding box center [16, 73] width 14 height 6
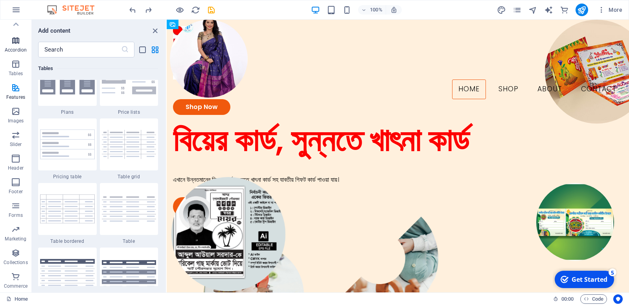
click at [17, 40] on icon "button" at bounding box center [15, 40] width 9 height 9
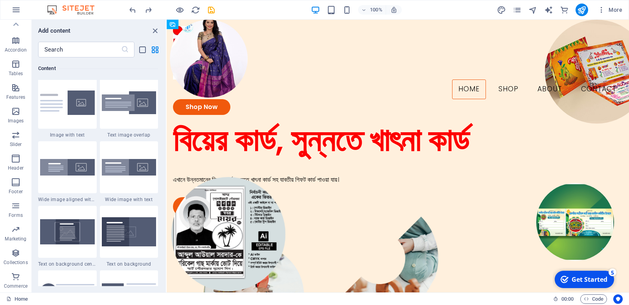
scroll to position [1436, 0]
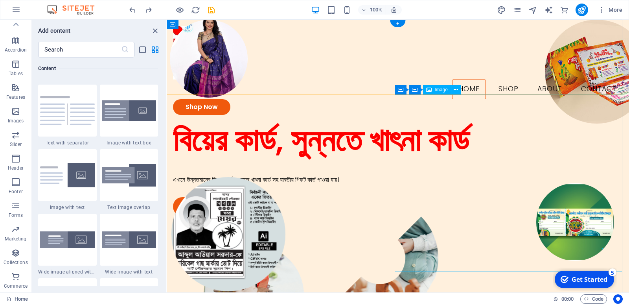
select select "px"
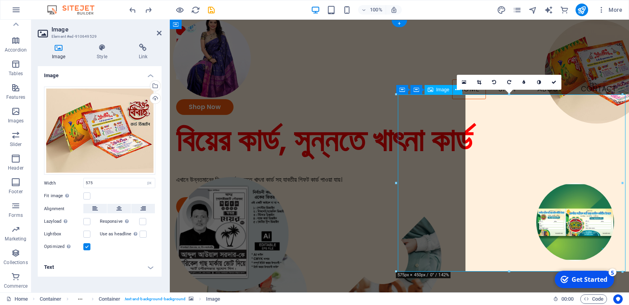
scroll to position [105, 0]
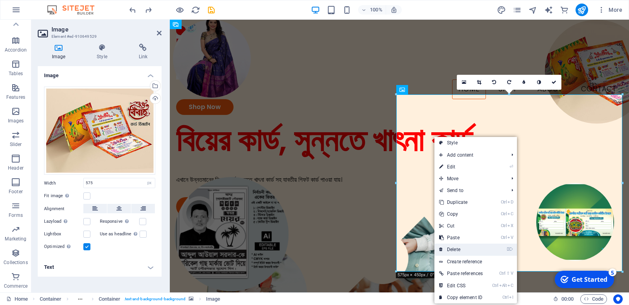
drag, startPoint x: 461, startPoint y: 247, endPoint x: 429, endPoint y: 228, distance: 37.2
click at [461, 247] on link "⌦ Delete" at bounding box center [461, 249] width 53 height 12
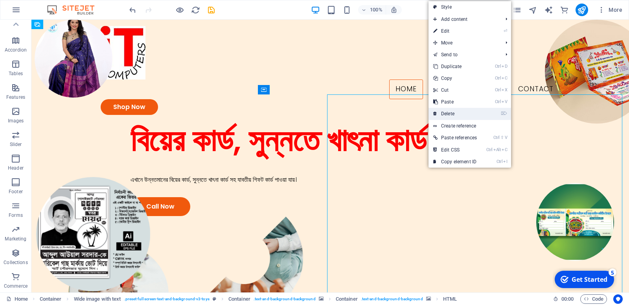
click at [462, 114] on link "⌦ Delete" at bounding box center [455, 114] width 53 height 12
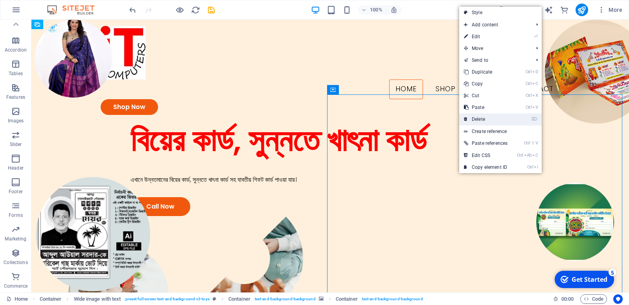
click at [492, 118] on link "⌦ Delete" at bounding box center [485, 119] width 53 height 12
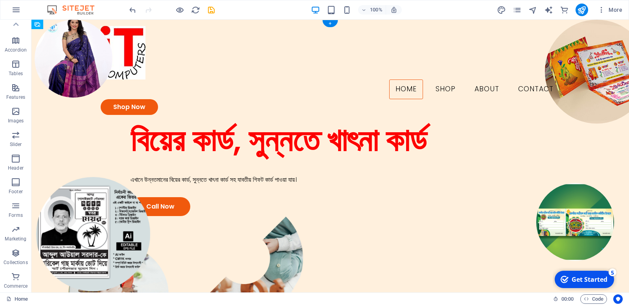
select select "px"
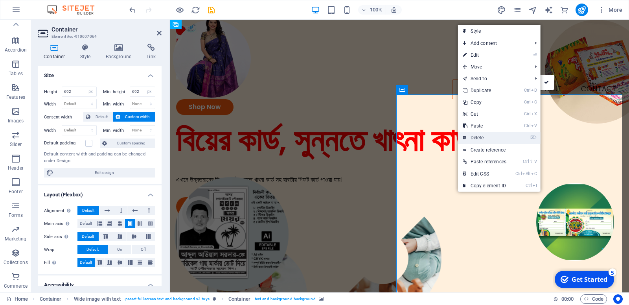
click at [496, 132] on link "⌦ Delete" at bounding box center [484, 138] width 53 height 12
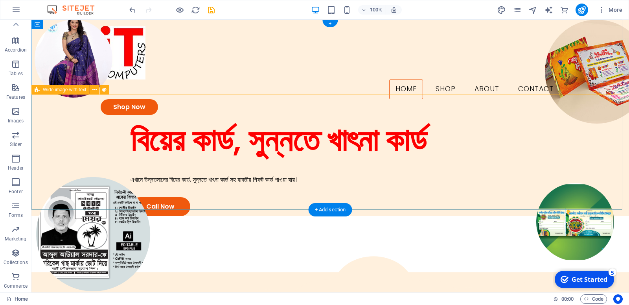
click at [365, 135] on div "বিয়ের কার্ড, সুন্নতে খাৎনা কার্ড এখানে উন্নতমানের বিয়ের কার্ড, সুন্নতে খাৎনা কা…" at bounding box center [330, 168] width 598 height 95
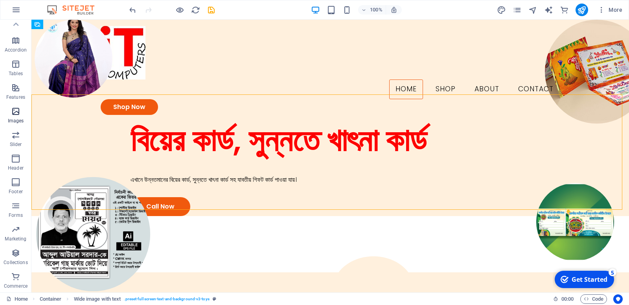
click at [10, 119] on p "Images" at bounding box center [16, 121] width 16 height 6
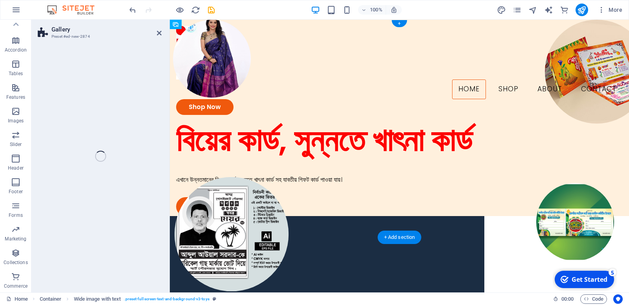
select select "rem"
select select "preset-gallery-v3-default"
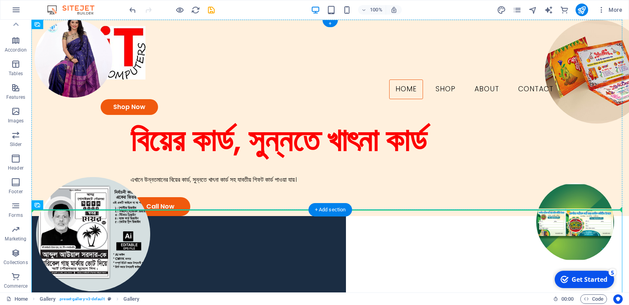
drag, startPoint x: 144, startPoint y: 265, endPoint x: 441, endPoint y: 142, distance: 321.8
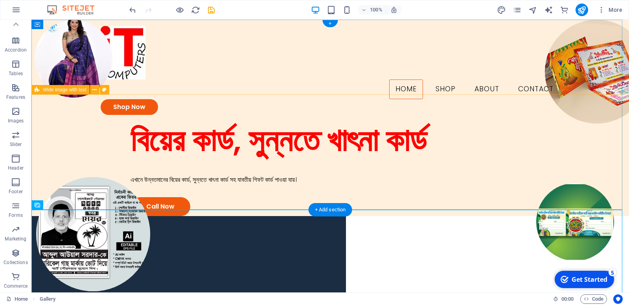
click at [371, 151] on div "বিয়ের কার্ড, সুন্নতে খাৎনা কার্ড এখানে উন্নতমানের বিয়ের কার্ড, সুন্নতে খাৎনা কা…" at bounding box center [330, 168] width 598 height 95
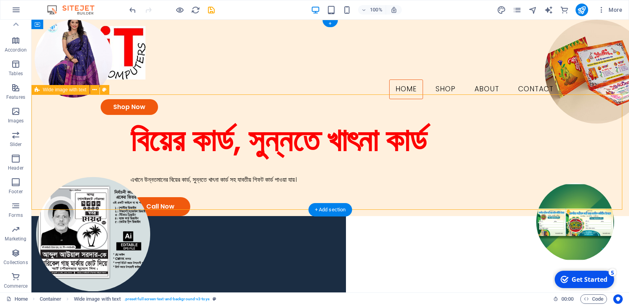
click at [371, 151] on div "বিয়ের কার্ড, সুন্নতে খাৎনা কার্ড এখানে উন্নতমানের বিয়ের কার্ড, সুন্নতে খাৎনা কা…" at bounding box center [330, 168] width 598 height 95
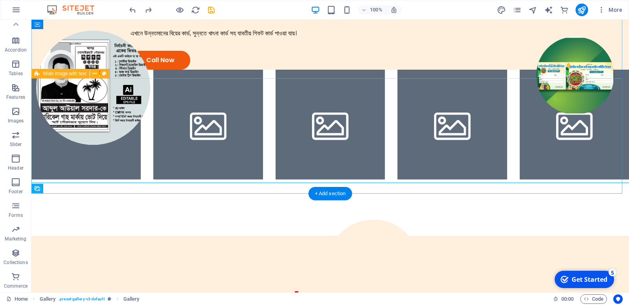
scroll to position [0, 0]
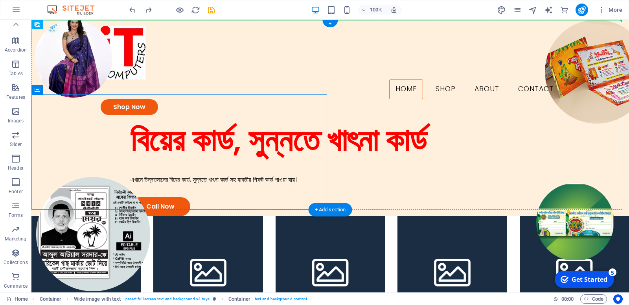
drag, startPoint x: 57, startPoint y: 203, endPoint x: 72, endPoint y: 92, distance: 112.3
click at [72, 92] on header "Home Shop About Contact Shop Now বিয়ের কার্ড, সুন্নতে খাৎনা কার্ড এখানে উন্নতমা…" at bounding box center [330, 118] width 598 height 196
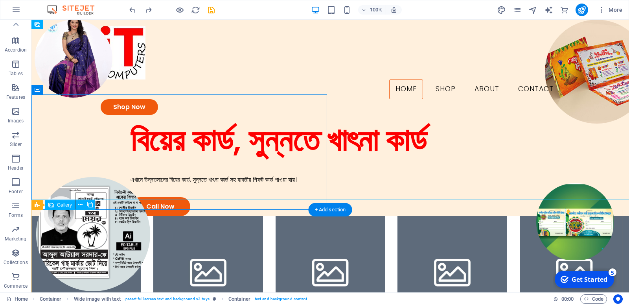
click at [57, 220] on li at bounding box center [85, 270] width 109 height 109
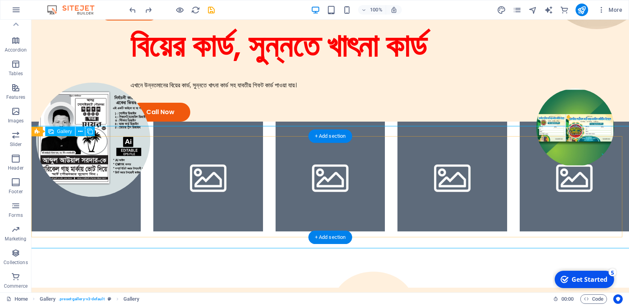
scroll to position [73, 0]
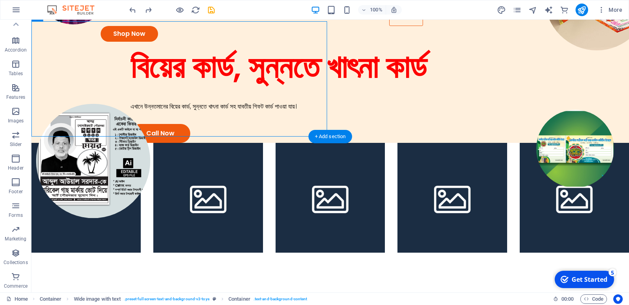
drag, startPoint x: 125, startPoint y: 132, endPoint x: 390, endPoint y: 101, distance: 267.3
click at [390, 101] on div "বিয়ের কার্ড, সুন্নতে খাৎনা কার্ড এখানে উন্নতমানের বিয়ের কার্ড, সুন্নতে খাৎনা কা…" at bounding box center [330, 95] width 598 height 95
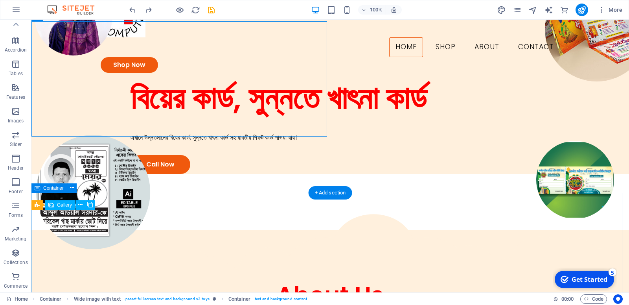
scroll to position [0, 0]
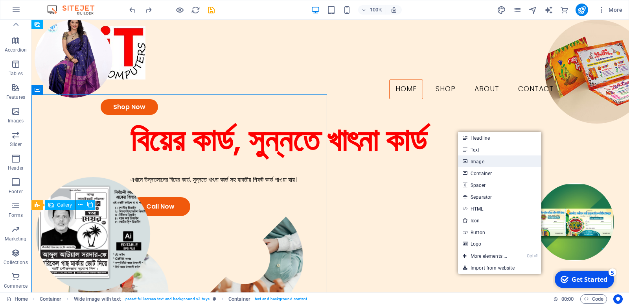
click at [471, 159] on link "Image" at bounding box center [499, 161] width 83 height 12
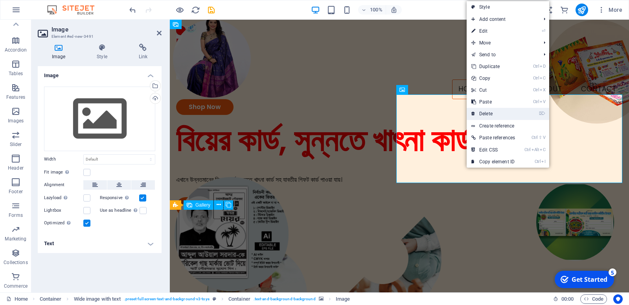
click at [486, 114] on link "⌦ Delete" at bounding box center [493, 114] width 53 height 12
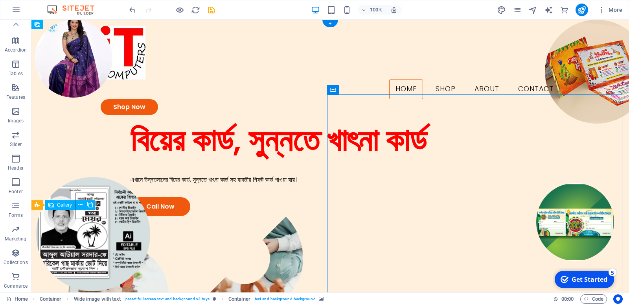
select select "px"
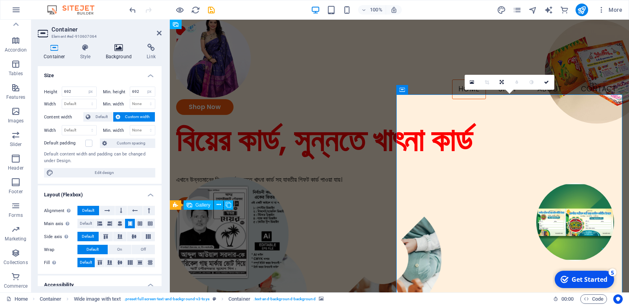
click at [115, 53] on h4 "Background" at bounding box center [120, 52] width 41 height 17
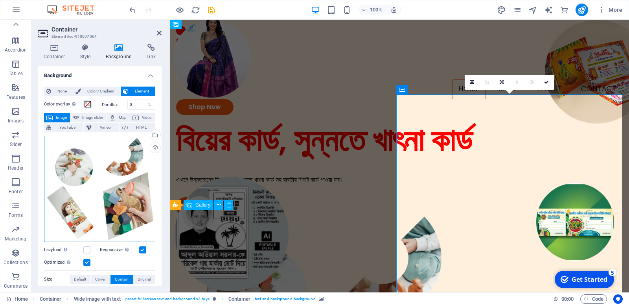
click at [126, 188] on div "Drag files here, click to choose files or select files from Files or our free s…" at bounding box center [99, 189] width 111 height 106
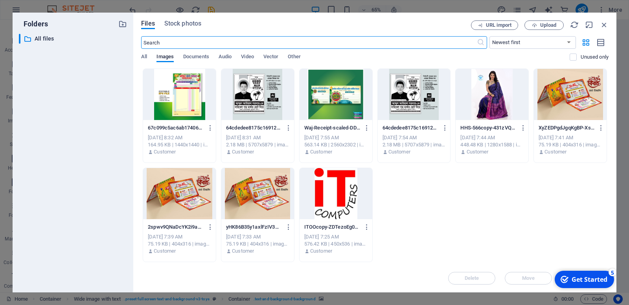
click at [188, 193] on div at bounding box center [179, 193] width 73 height 51
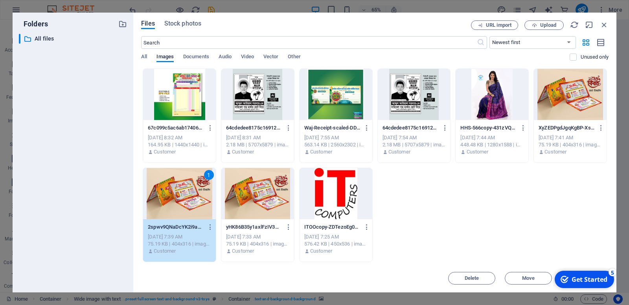
click at [188, 193] on div "1" at bounding box center [179, 193] width 73 height 51
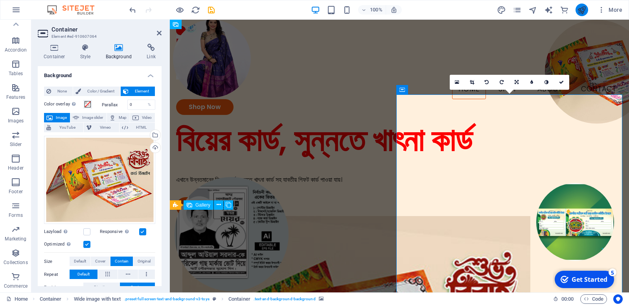
click at [586, 16] on button "publish" at bounding box center [582, 10] width 13 height 13
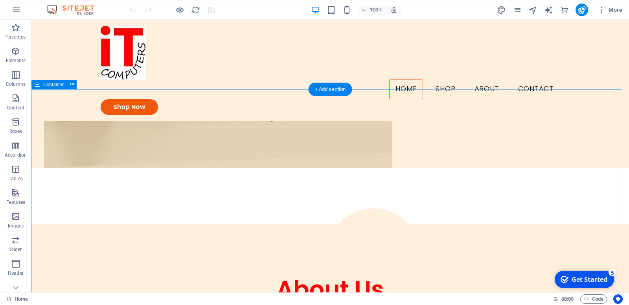
scroll to position [293, 0]
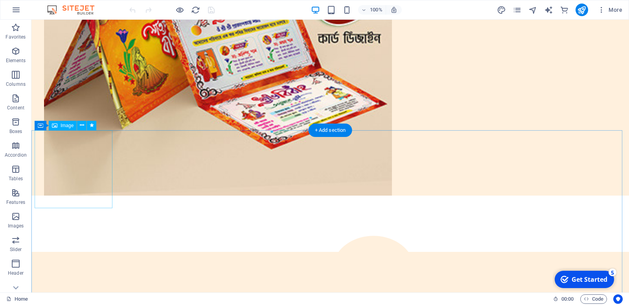
select select "px"
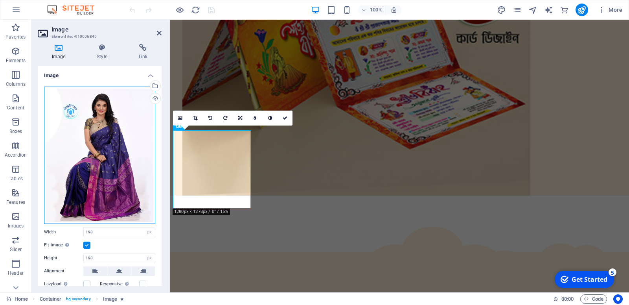
click at [122, 162] on div "Drag files here, click to choose files or select files from Files or our free s…" at bounding box center [99, 155] width 111 height 137
click at [122, 162] on body "[DOMAIN_NAME] Home Favorites Elements Columns Content Boxes Accordion Tables Fe…" at bounding box center [314, 152] width 629 height 305
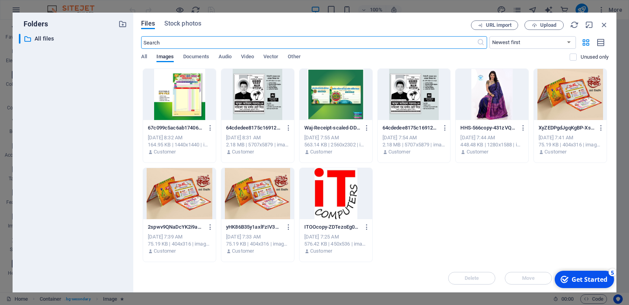
scroll to position [314, 0]
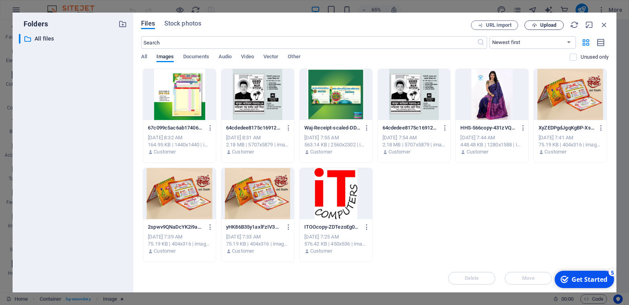
click at [546, 24] on span "Upload" at bounding box center [548, 25] width 16 height 5
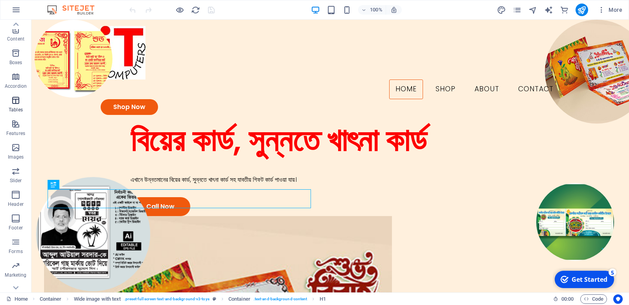
scroll to position [105, 0]
click at [15, 208] on icon "button" at bounding box center [15, 205] width 9 height 9
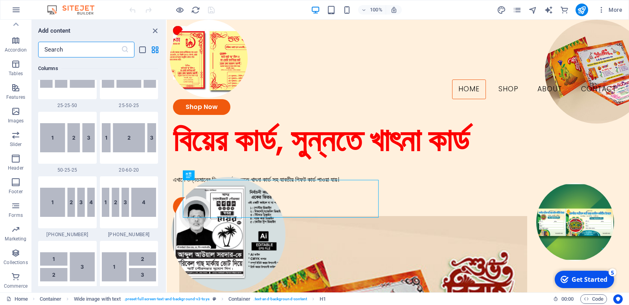
scroll to position [0, 0]
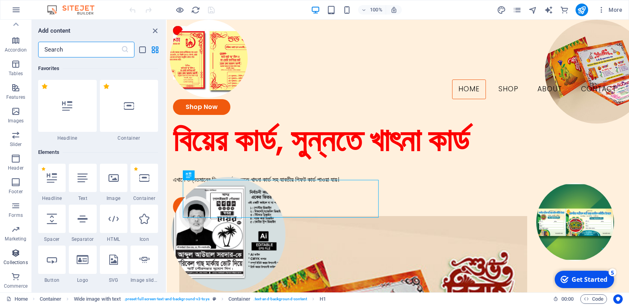
click at [18, 258] on span "Collections" at bounding box center [15, 257] width 31 height 19
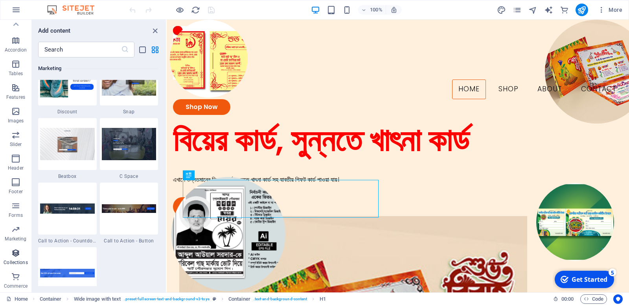
scroll to position [7117, 0]
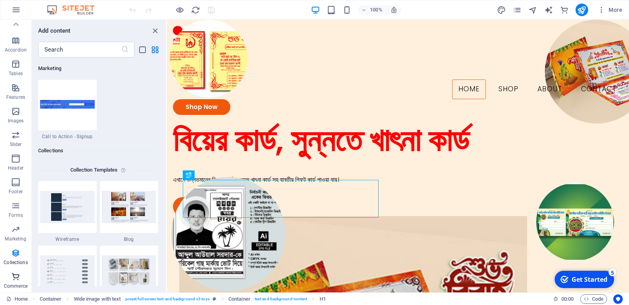
click at [18, 278] on icon "button" at bounding box center [15, 276] width 9 height 9
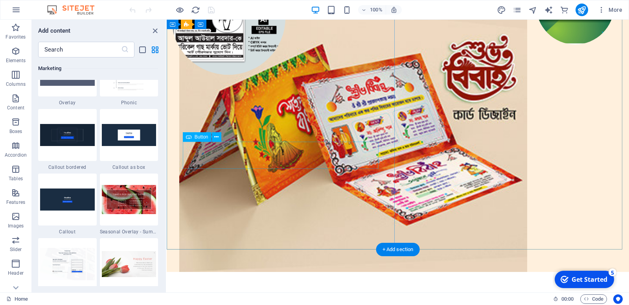
scroll to position [0, 0]
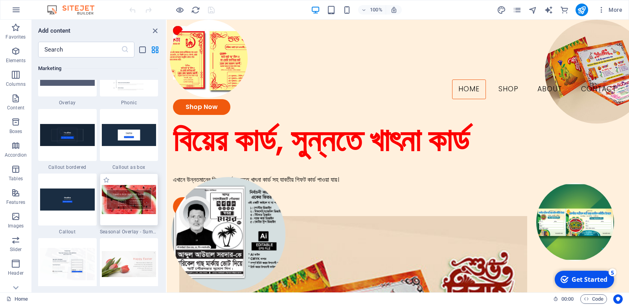
click at [100, 173] on div at bounding box center [129, 199] width 59 height 52
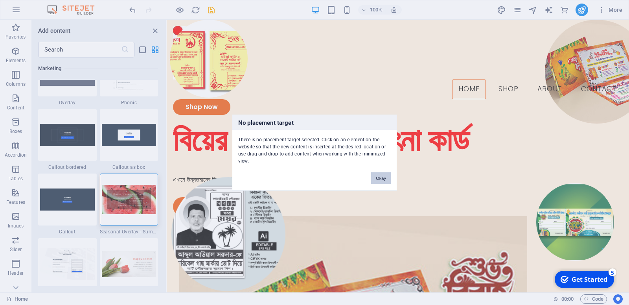
click at [379, 173] on button "Okay" at bounding box center [381, 178] width 20 height 12
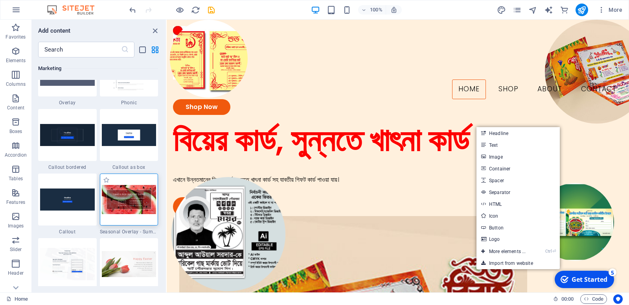
click at [133, 185] on img at bounding box center [129, 199] width 55 height 29
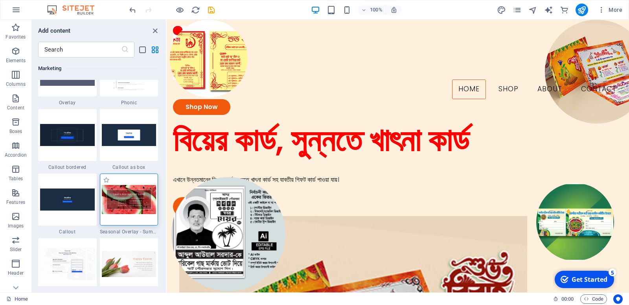
click at [133, 185] on img at bounding box center [129, 199] width 55 height 29
drag, startPoint x: 443, startPoint y: 172, endPoint x: 323, endPoint y: 158, distance: 120.8
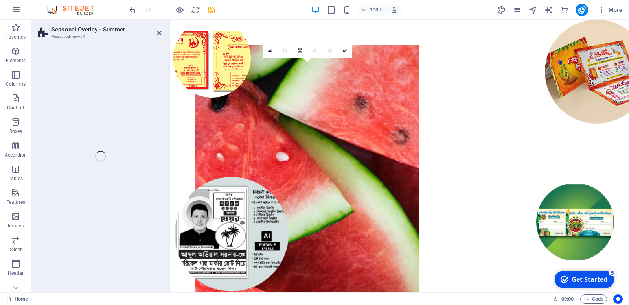
select select "px"
select select "rem"
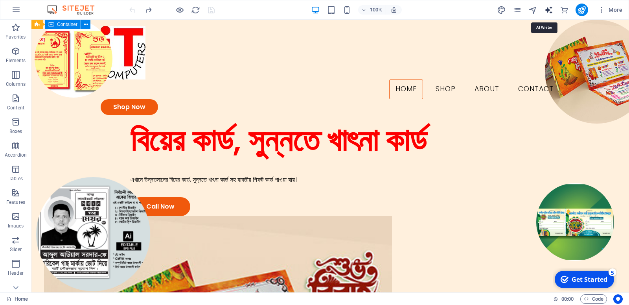
select select "English"
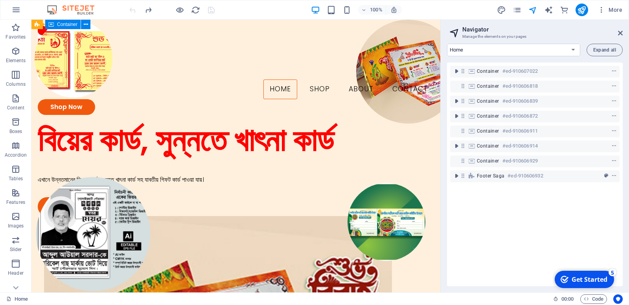
drag, startPoint x: 488, startPoint y: 28, endPoint x: 464, endPoint y: 29, distance: 24.4
click at [464, 29] on h2 "Navigator" at bounding box center [542, 29] width 160 height 7
click at [495, 72] on span "Container" at bounding box center [488, 71] width 22 height 6
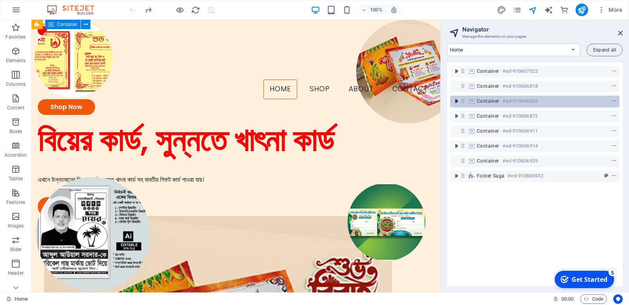
click at [456, 102] on icon "toggle-expand" at bounding box center [457, 101] width 8 height 8
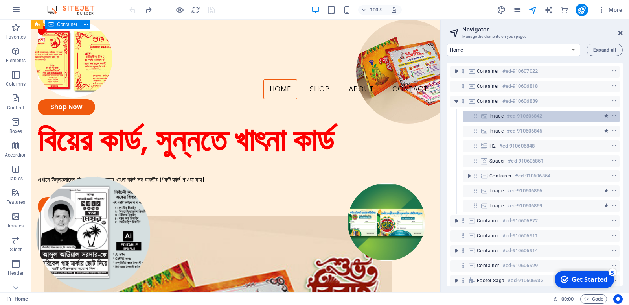
click at [495, 114] on span "Image" at bounding box center [497, 116] width 14 height 6
click at [621, 30] on icon at bounding box center [620, 33] width 5 height 6
